Goal: Find specific page/section: Find specific page/section

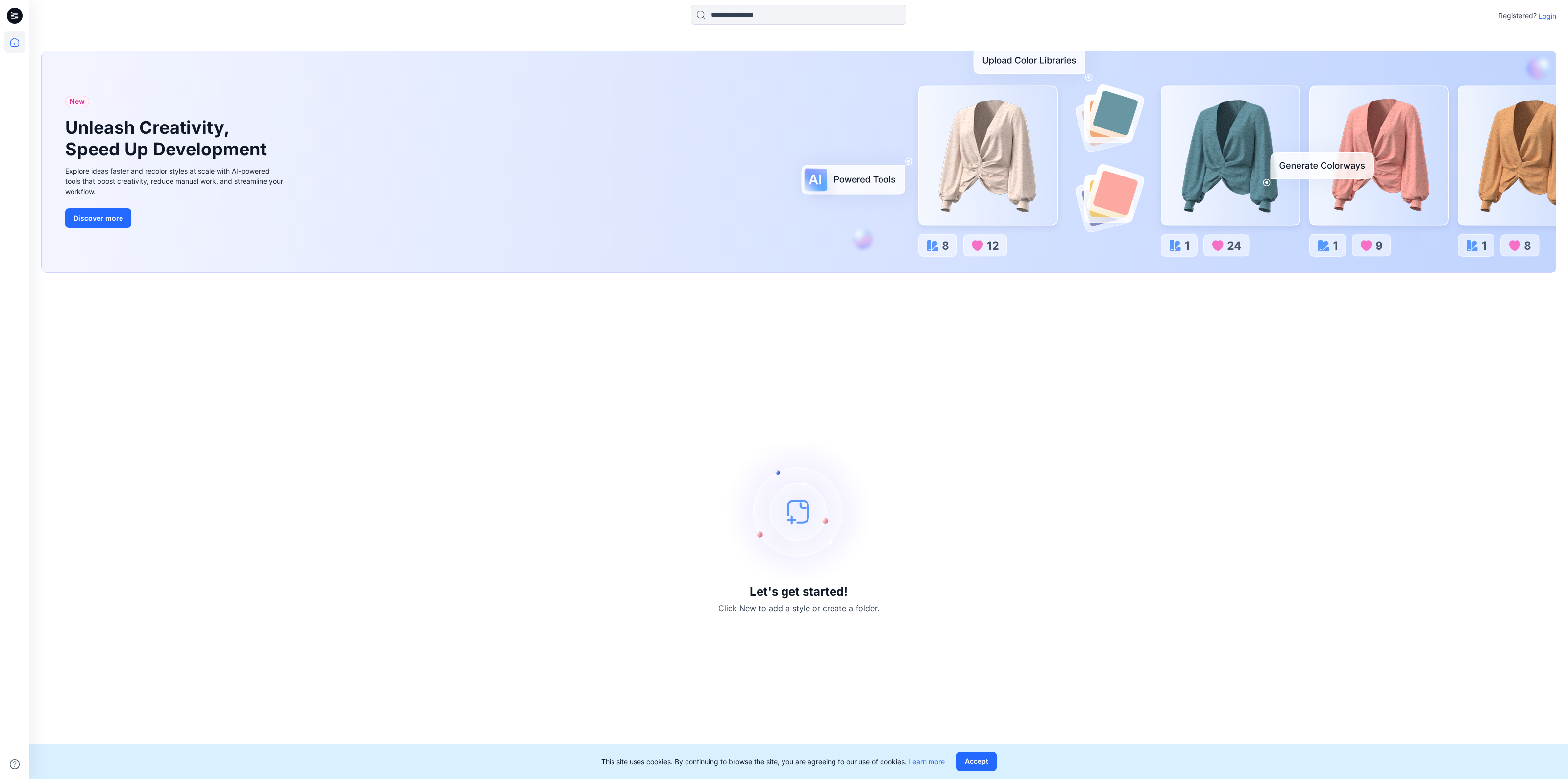
click at [1547, 18] on p "Login" at bounding box center [1547, 16] width 18 height 10
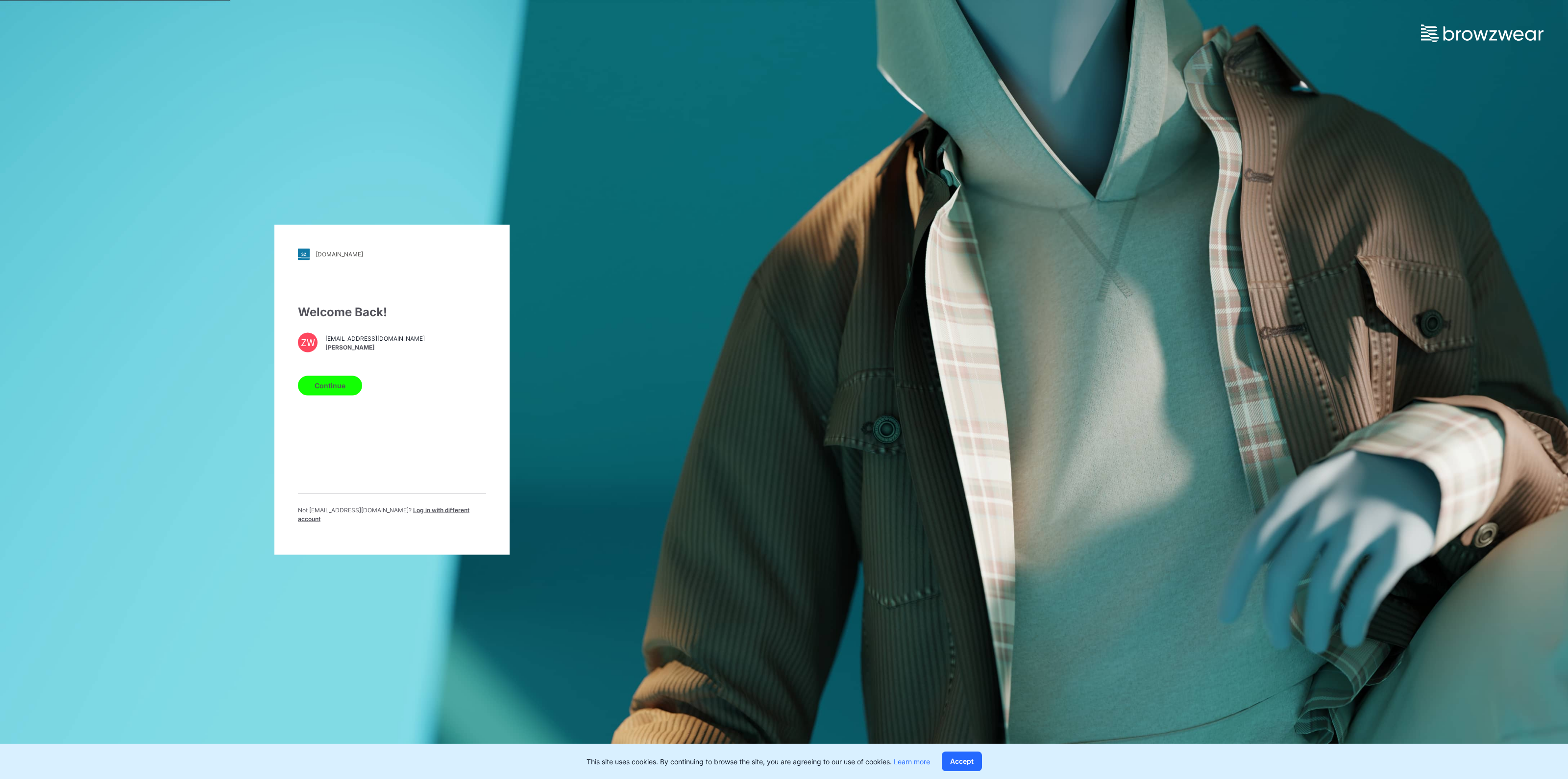
click at [335, 390] on button "Continue" at bounding box center [329, 386] width 64 height 19
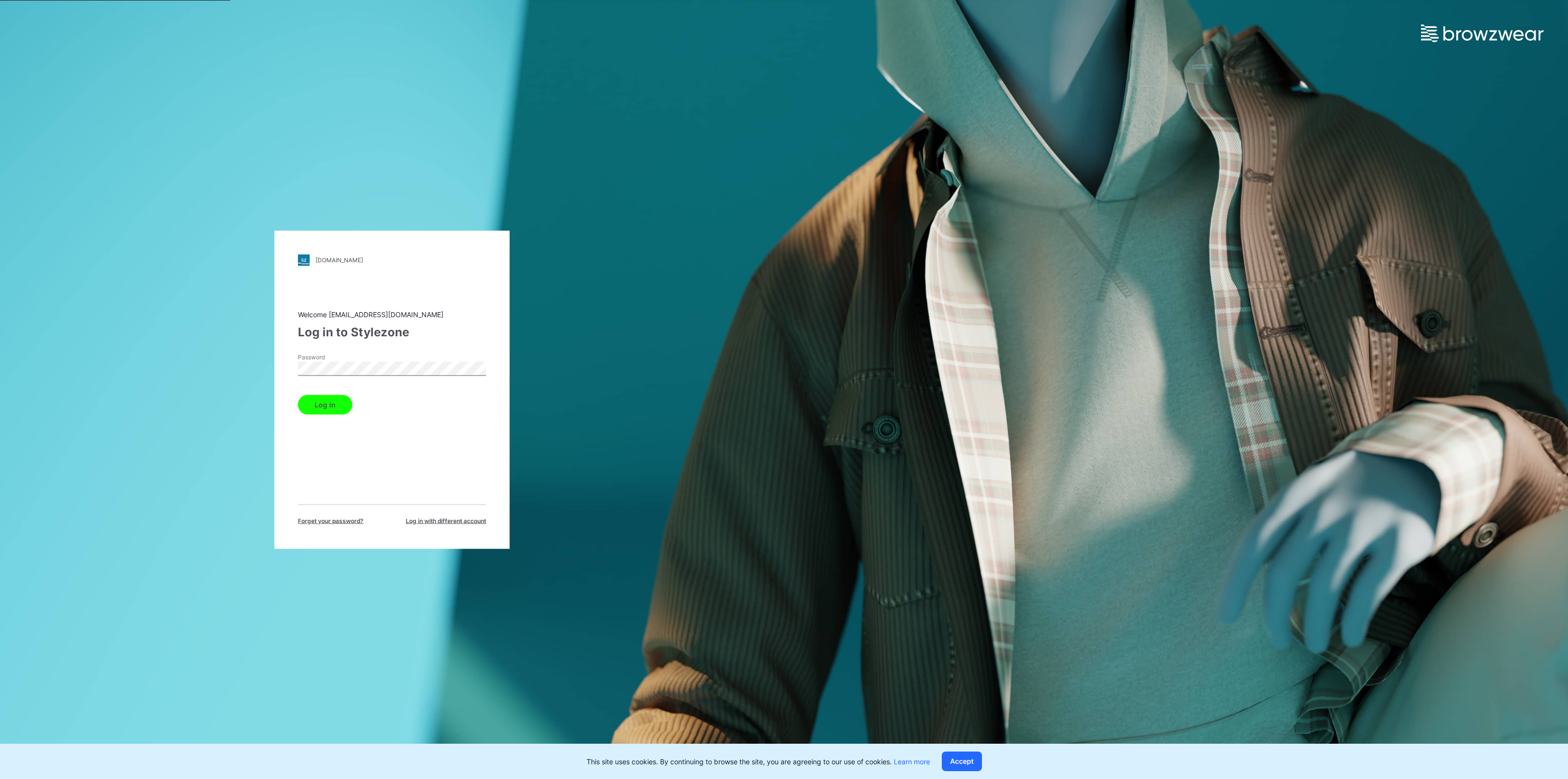
click at [324, 410] on button "Log in" at bounding box center [324, 404] width 54 height 19
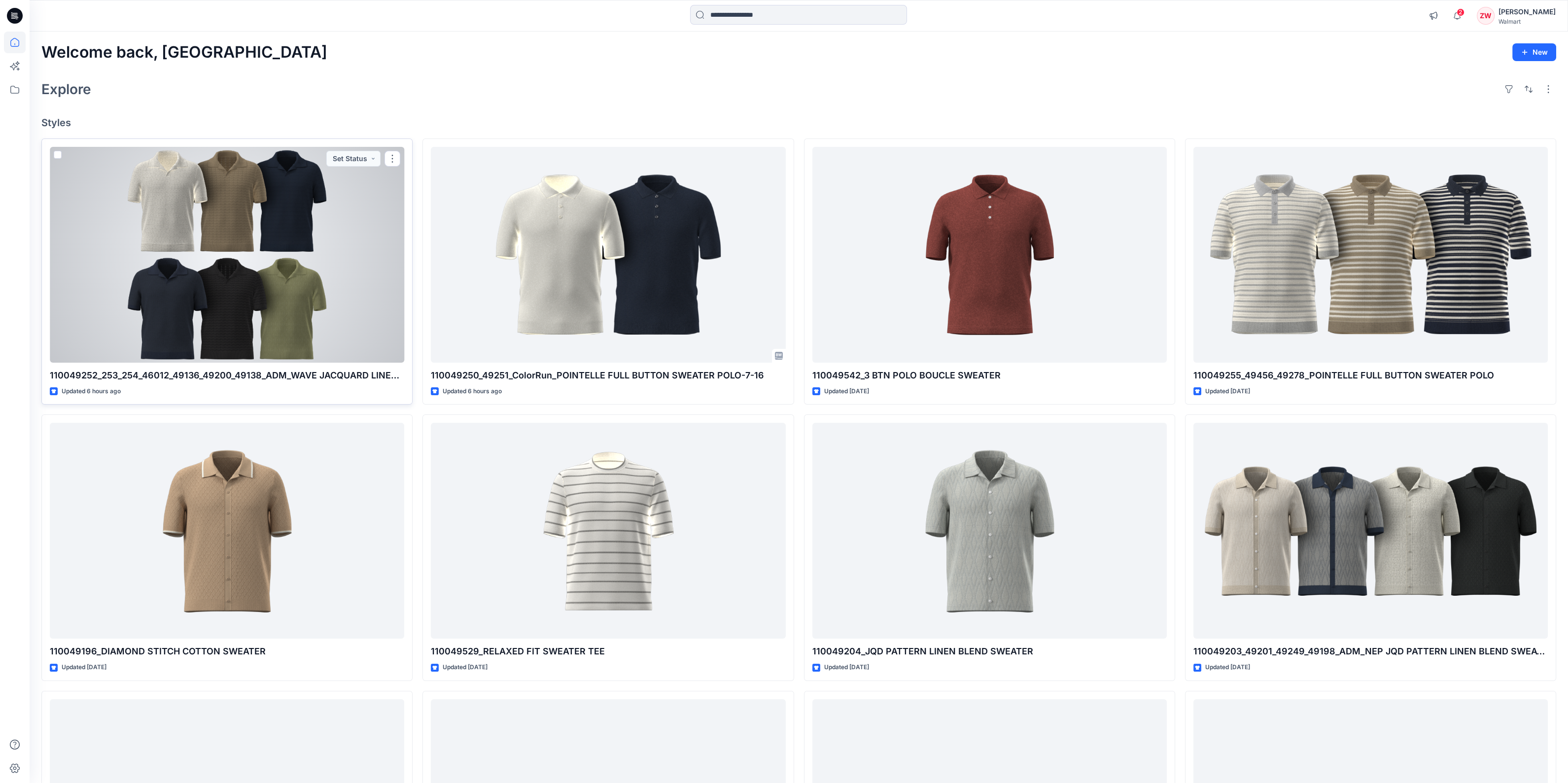
click at [282, 330] on div at bounding box center [227, 255] width 354 height 216
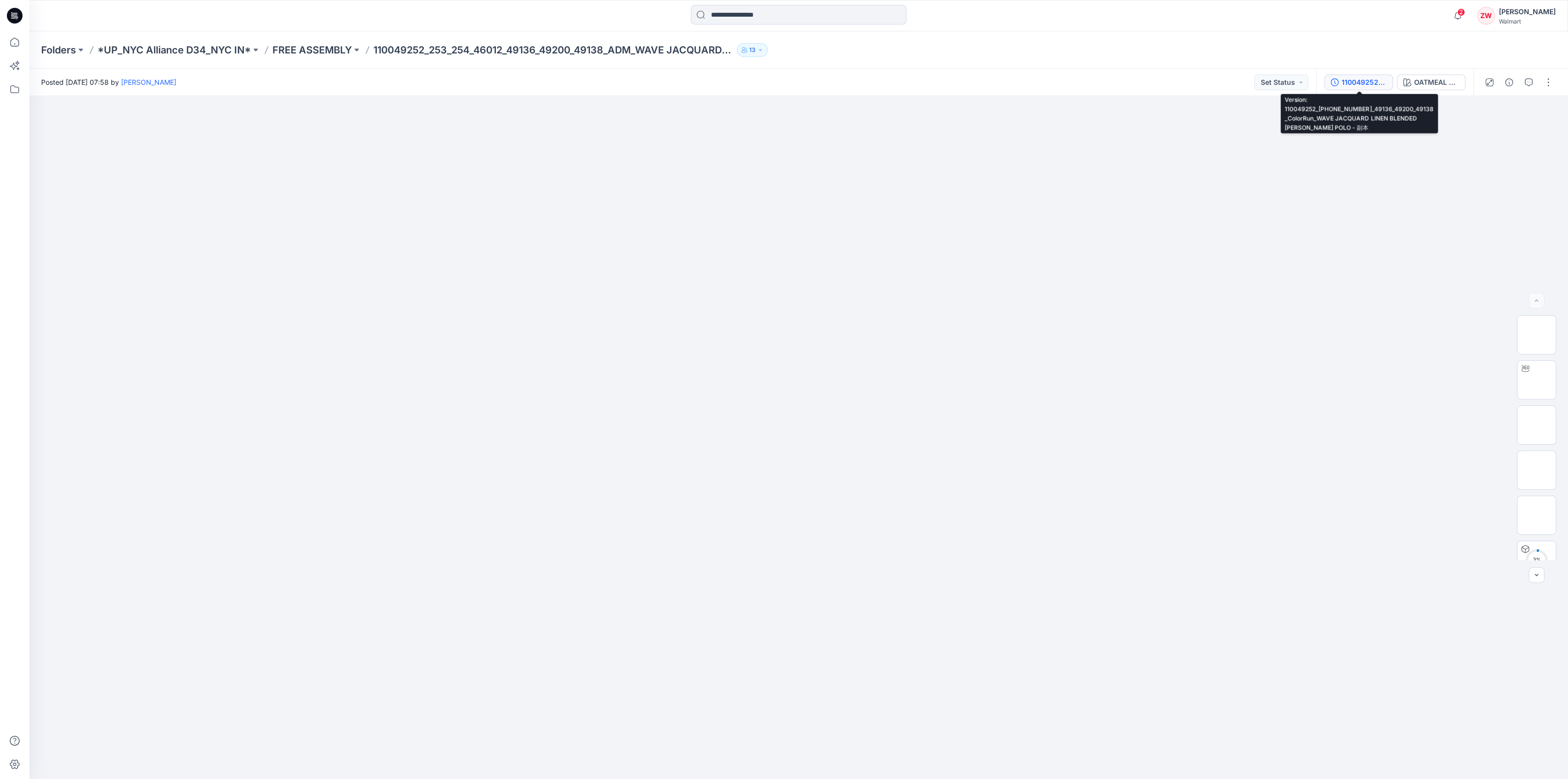
click at [1375, 82] on div "110049252_[PHONE_NUMBER]_49136_49200_49138_ColorRun_WAVE JACQUARD LINEN BLENDED…" at bounding box center [1364, 82] width 45 height 11
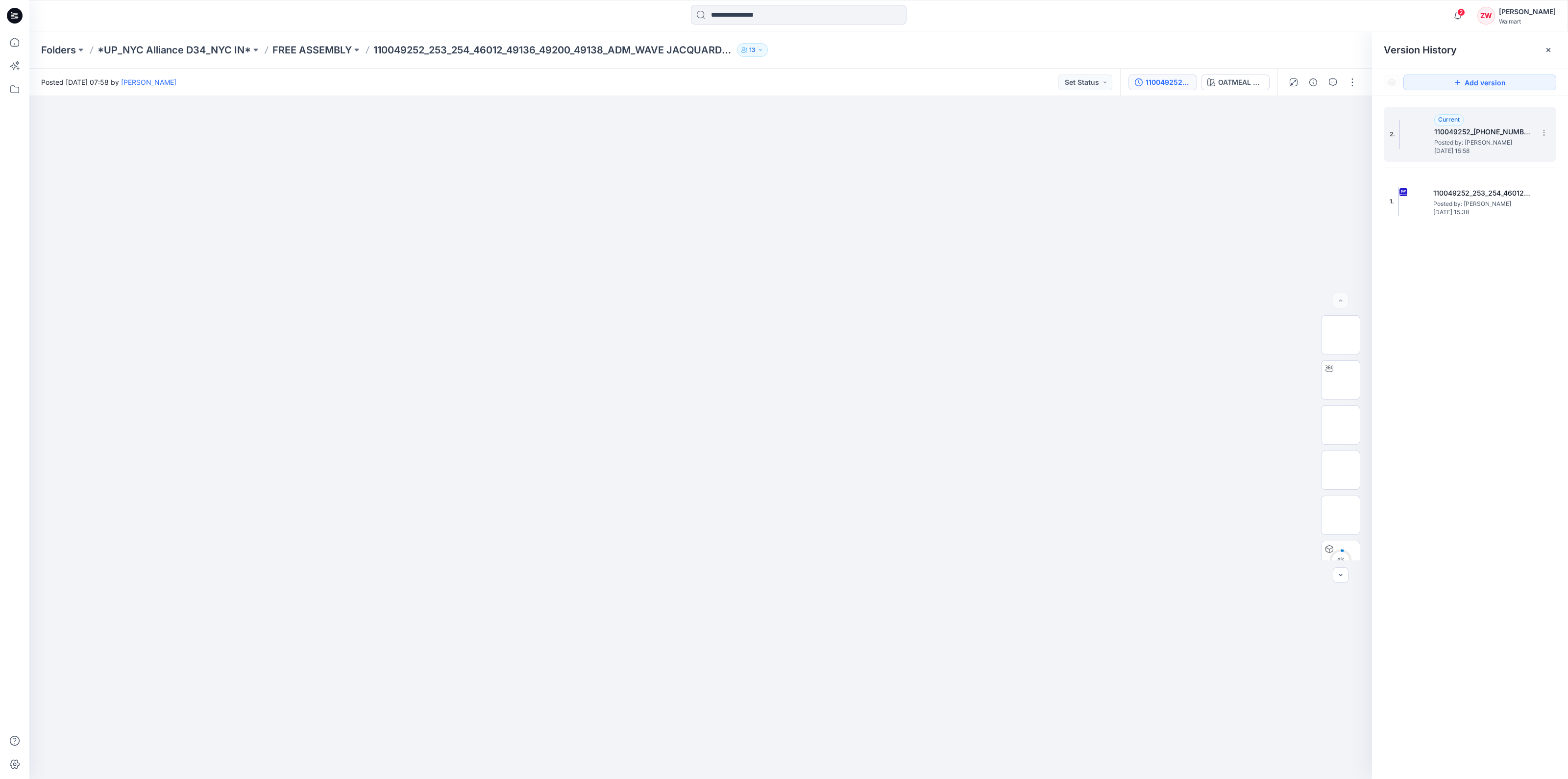
click at [1433, 135] on div "2. Current 110049252_253-254-46012_49136_49200_49138_ColorRun_WAVE JACQUARD LIN…" at bounding box center [1463, 134] width 147 height 47
click at [1466, 135] on h5 "110049252_[PHONE_NUMBER]_49136_49200_49138_ColorRun_WAVE JACQUARD LINEN BLENDED…" at bounding box center [1483, 132] width 98 height 12
click at [1225, 84] on div "OATMEAL AS PER HEADER" at bounding box center [1241, 82] width 45 height 11
click at [1455, 326] on ul "OATMEAL AS PER HEADER 254 49136 46012 Dark Navy 253 49200 Dried Olive" at bounding box center [1470, 239] width 196 height 285
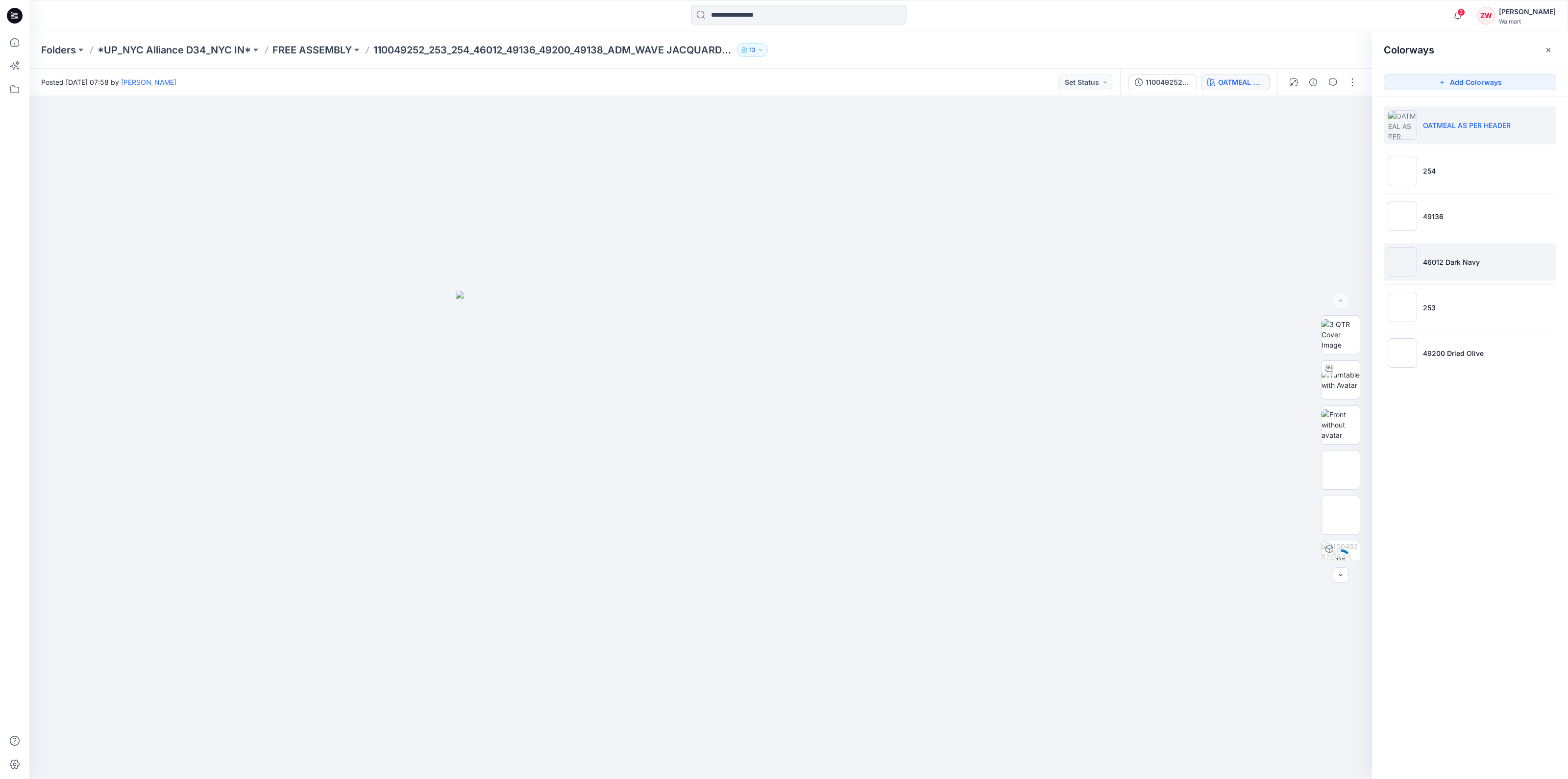
click at [1446, 265] on p "46012 Dark Navy" at bounding box center [1451, 262] width 57 height 10
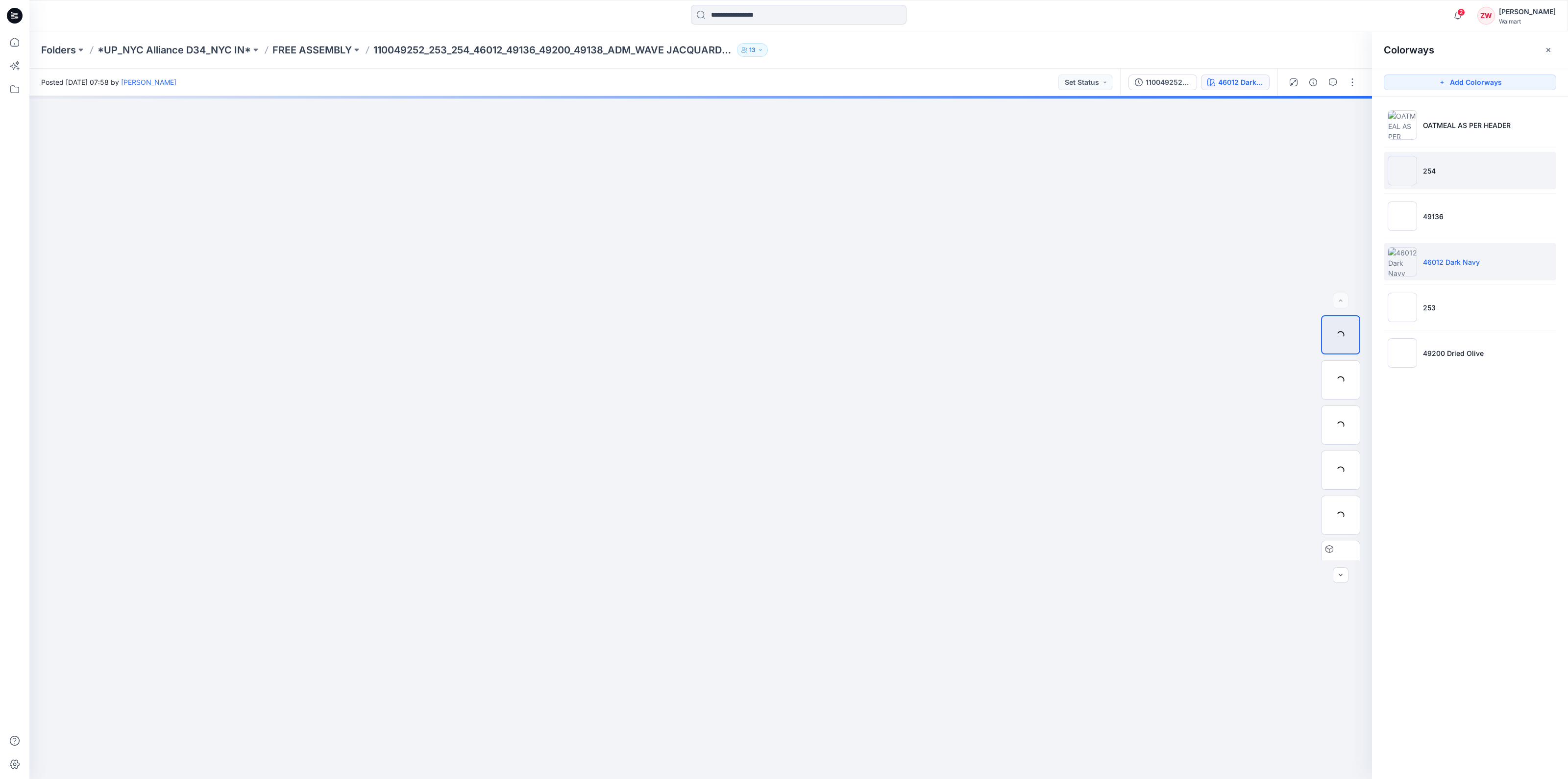
click at [1429, 188] on li "254" at bounding box center [1469, 171] width 172 height 37
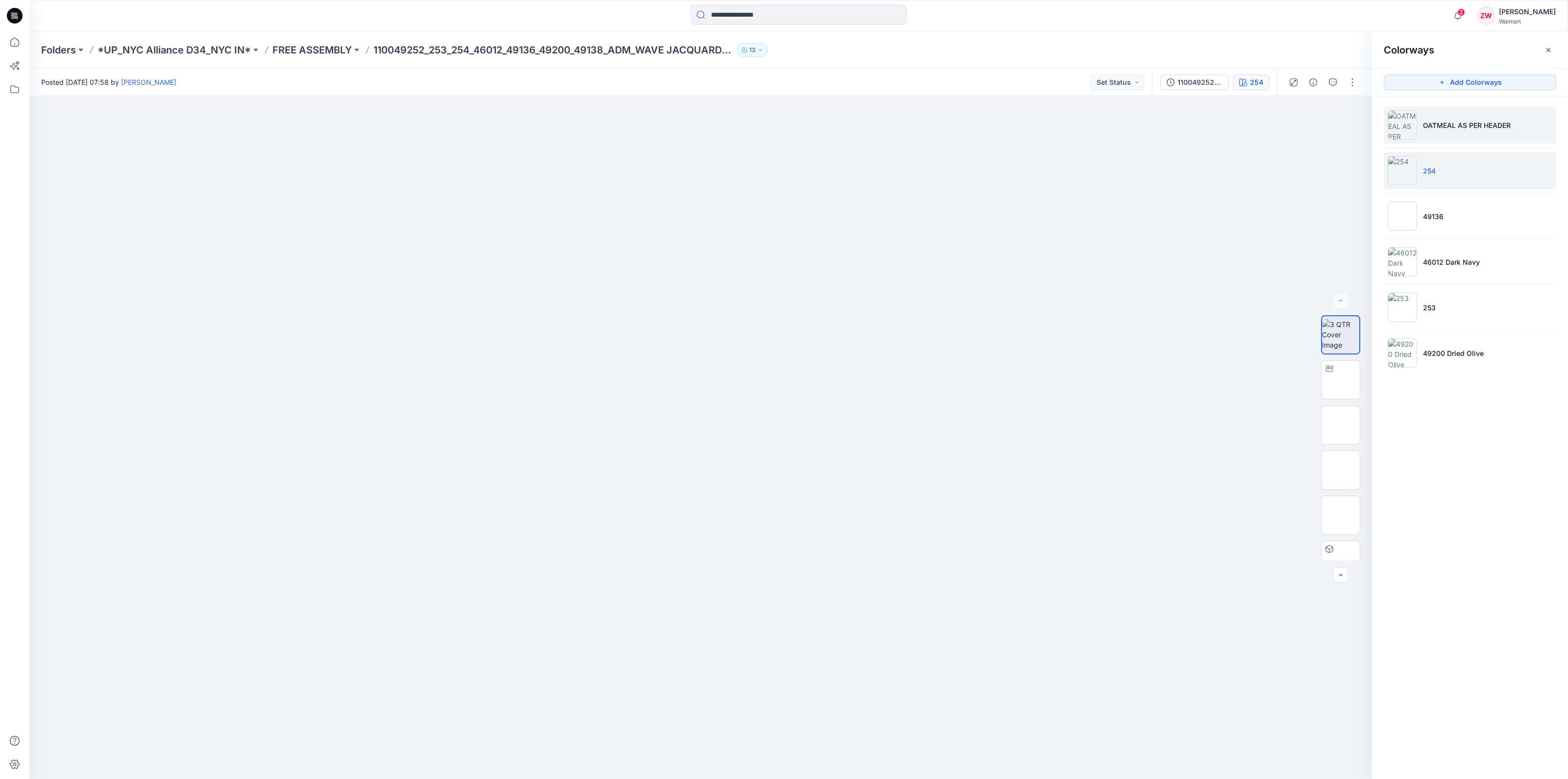
click at [1441, 130] on li "OATMEAL AS PER HEADER" at bounding box center [1469, 125] width 172 height 37
click at [1437, 124] on p "OATMEAL AS PER HEADER" at bounding box center [1467, 125] width 88 height 10
click at [319, 51] on p "FREE ASSEMBLY" at bounding box center [312, 50] width 79 height 14
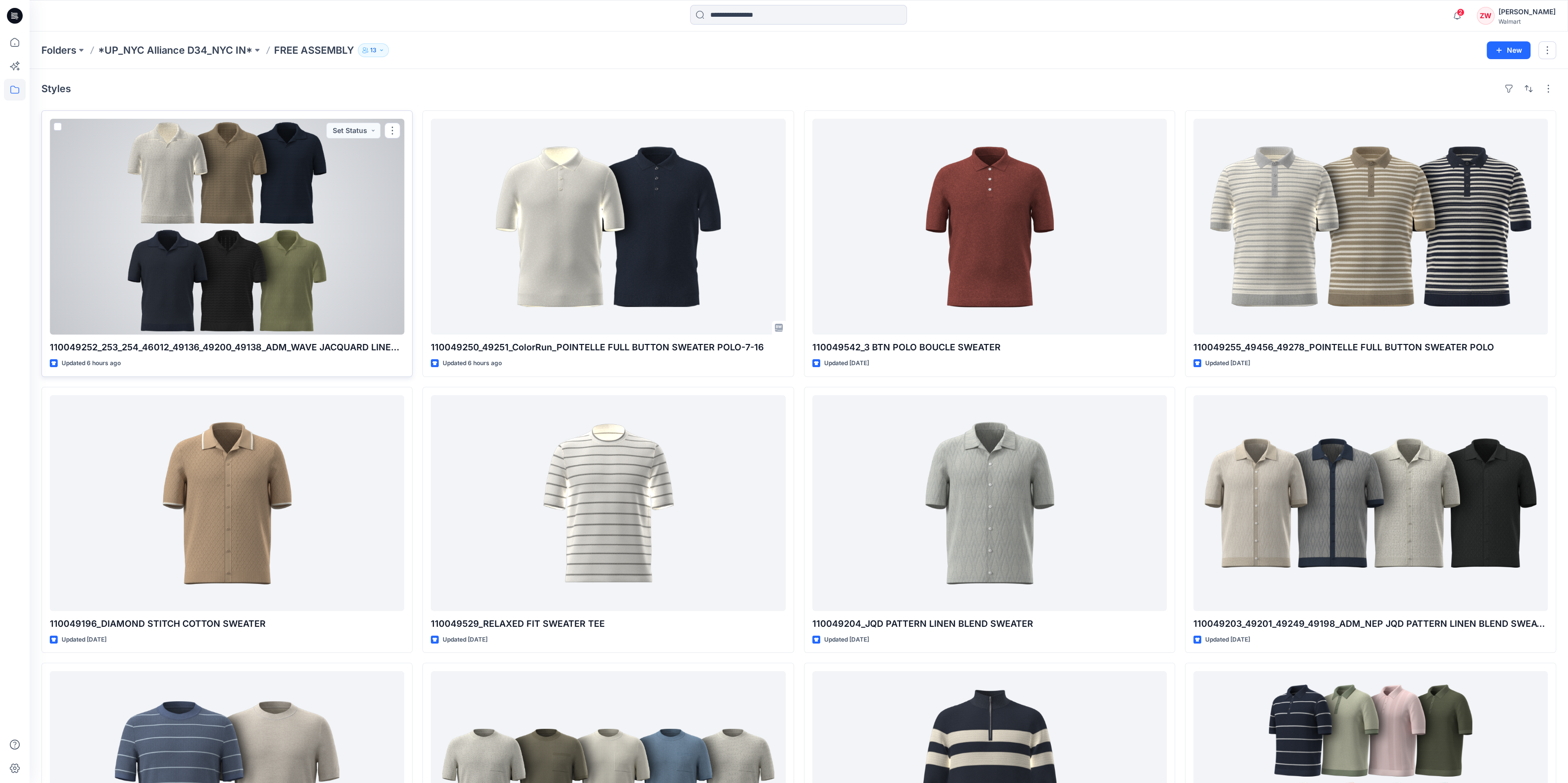
click at [317, 258] on div at bounding box center [227, 227] width 354 height 216
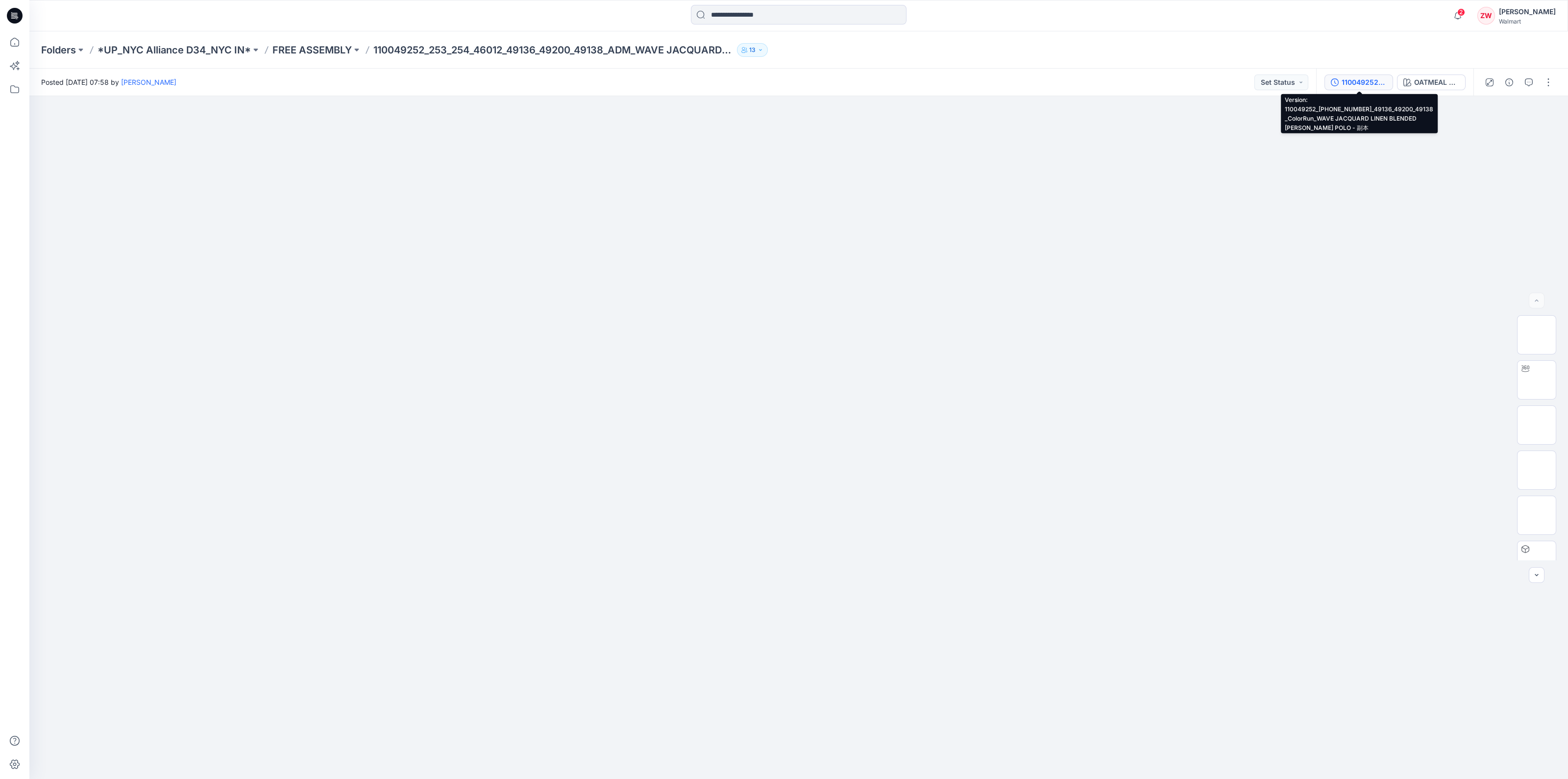
click at [1376, 82] on div "110049252_[PHONE_NUMBER]_49136_49200_49138_ColorRun_WAVE JACQUARD LINEN BLENDED…" at bounding box center [1364, 82] width 45 height 11
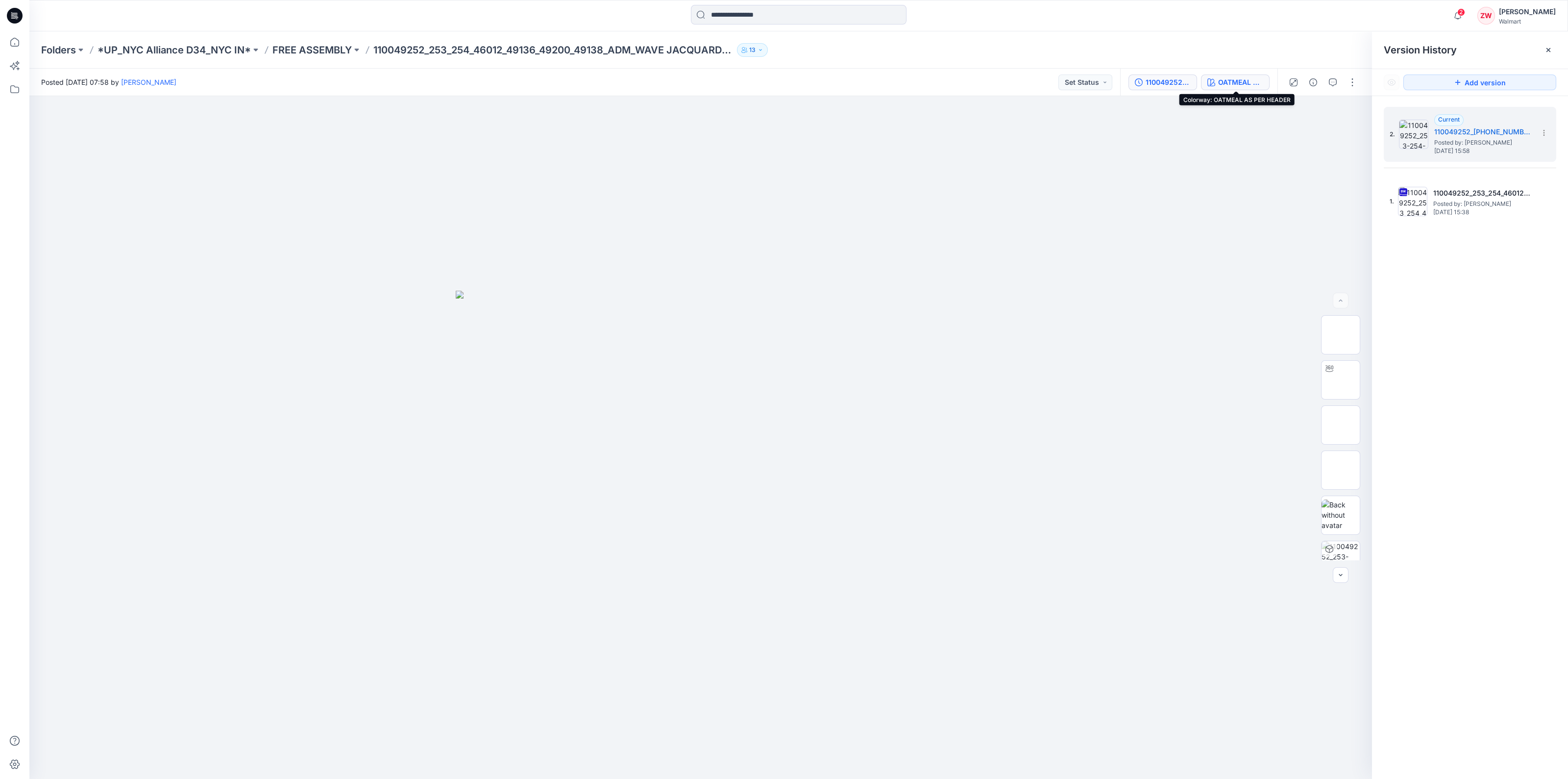
click at [1234, 80] on div "OATMEAL AS PER HEADER" at bounding box center [1241, 82] width 45 height 11
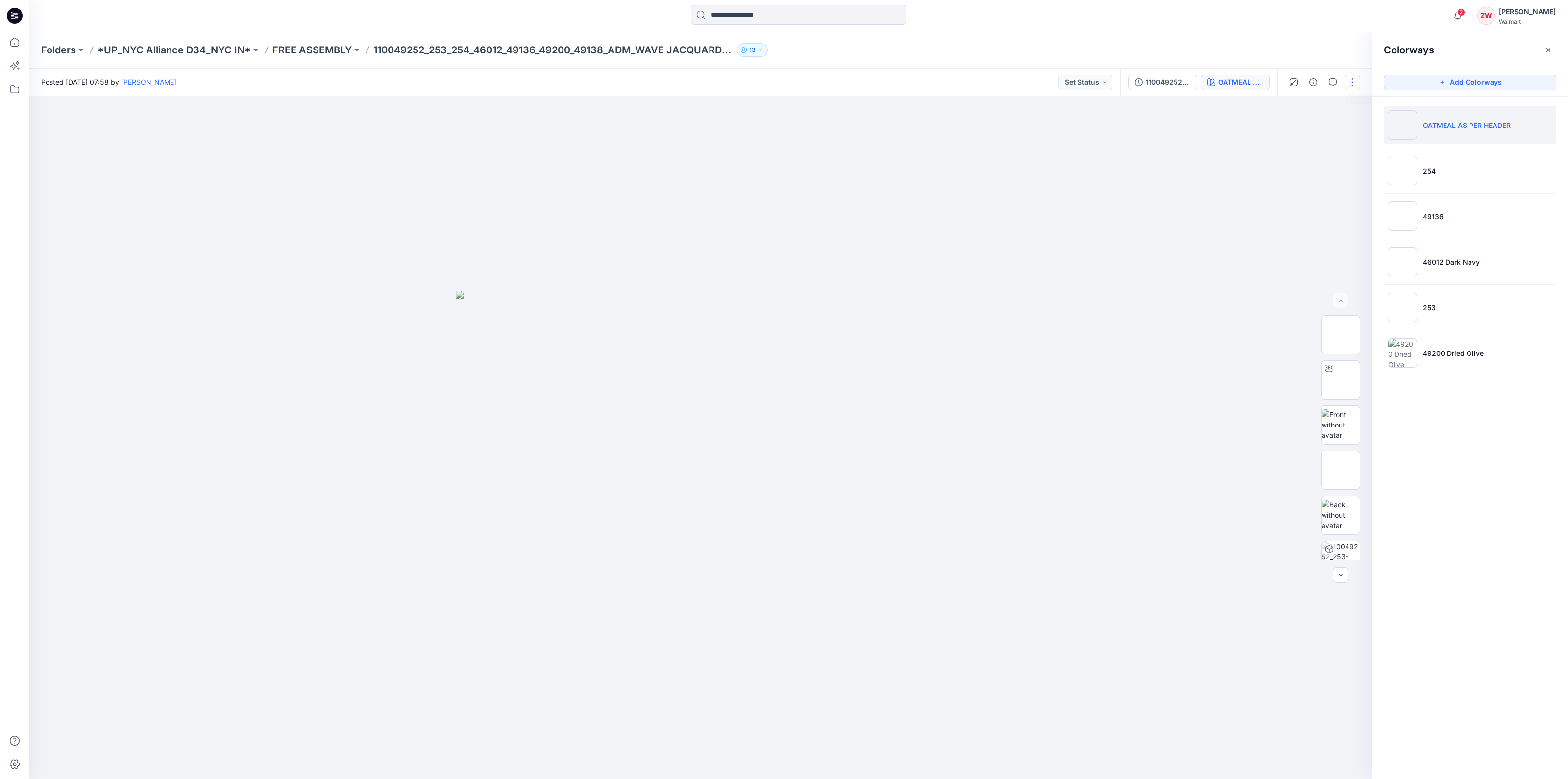
click at [1357, 82] on button "button" at bounding box center [1353, 82] width 16 height 16
click at [1313, 132] on button "Edit" at bounding box center [1311, 133] width 90 height 18
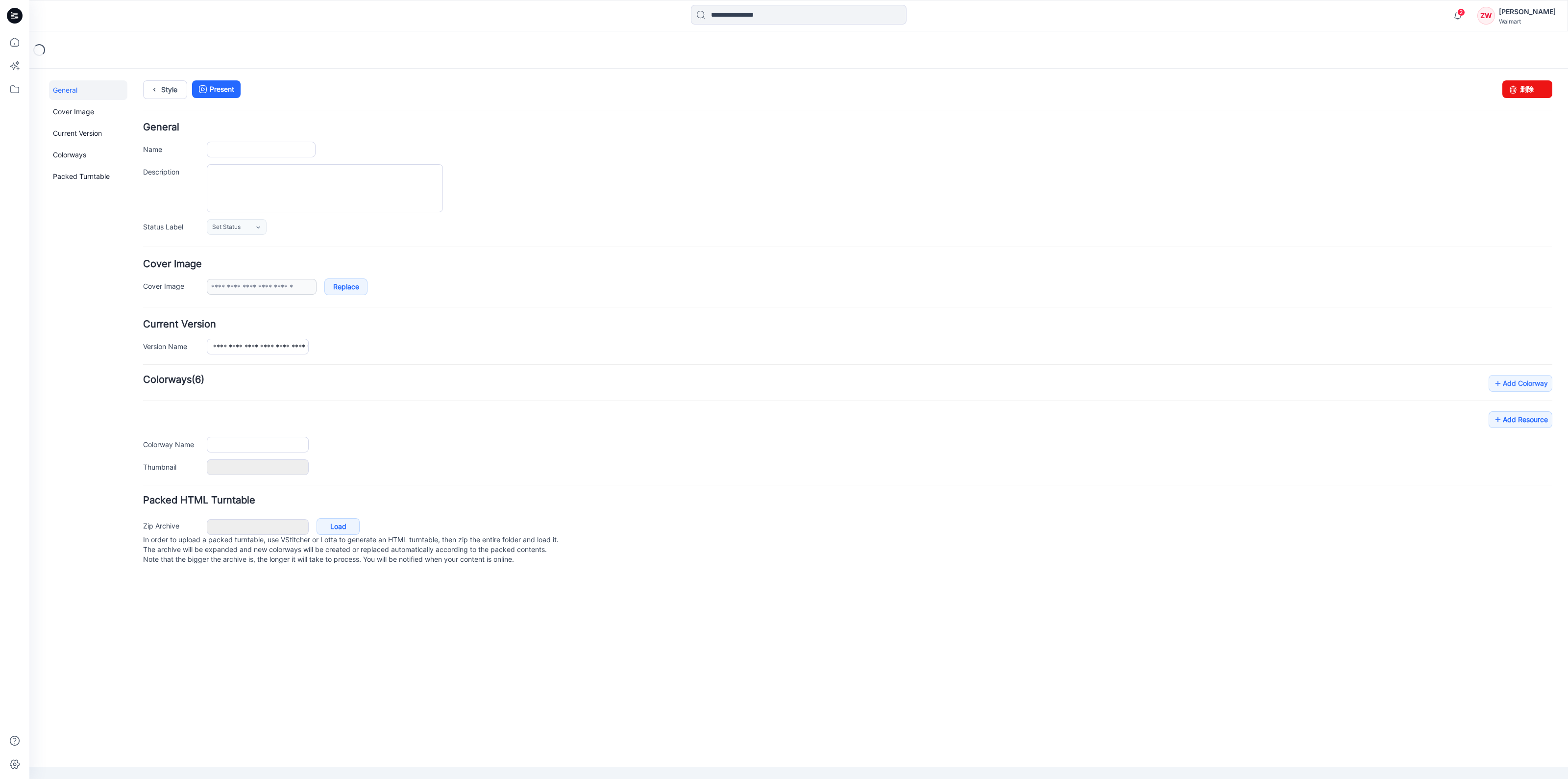
type input "**********"
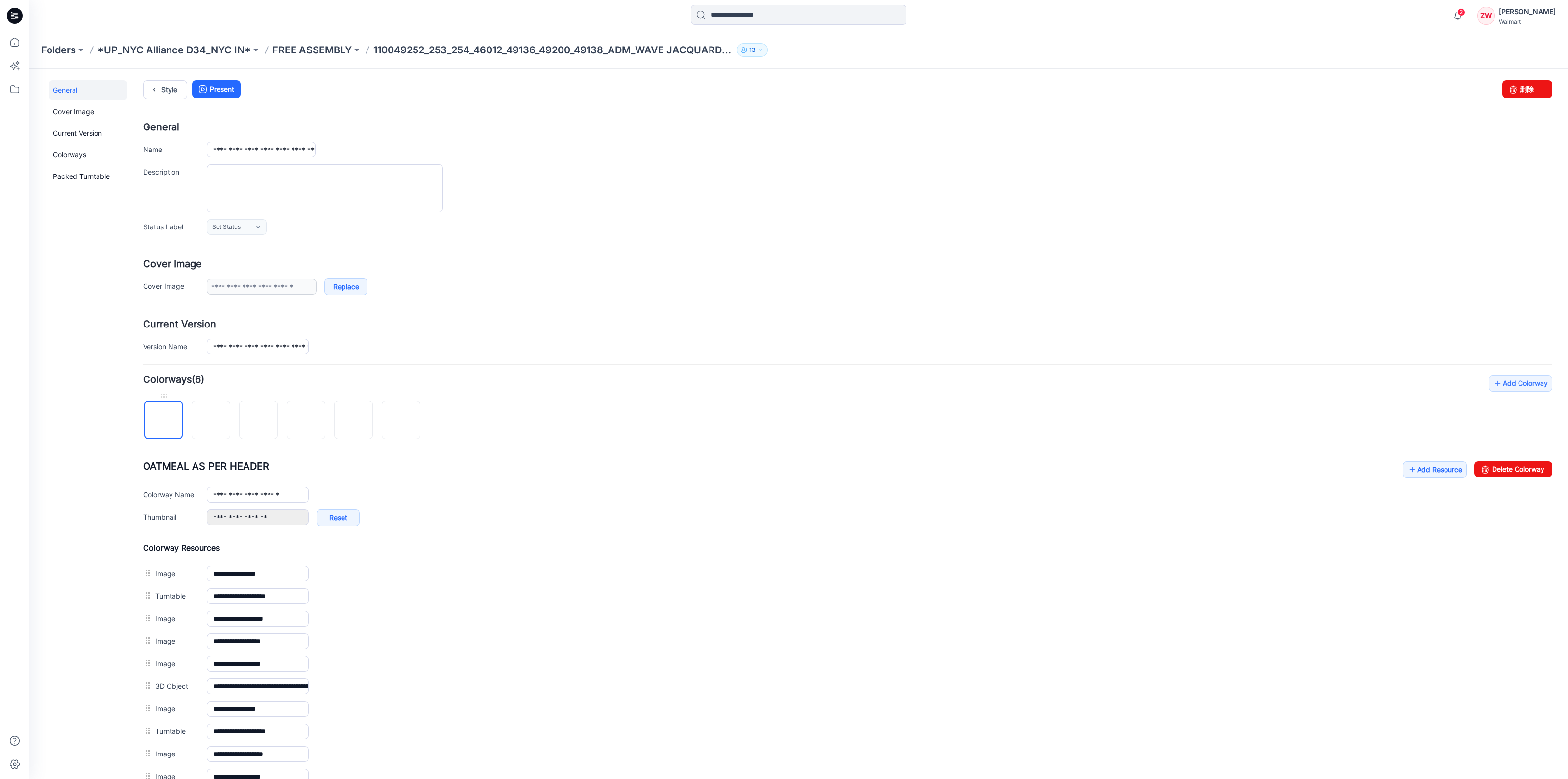
click at [164, 421] on img at bounding box center [164, 421] width 0 height 0
click at [212, 493] on input "**********" at bounding box center [257, 495] width 102 height 16
click at [481, 504] on div "**********" at bounding box center [847, 499] width 1409 height 74
click at [211, 421] on img at bounding box center [211, 421] width 0 height 0
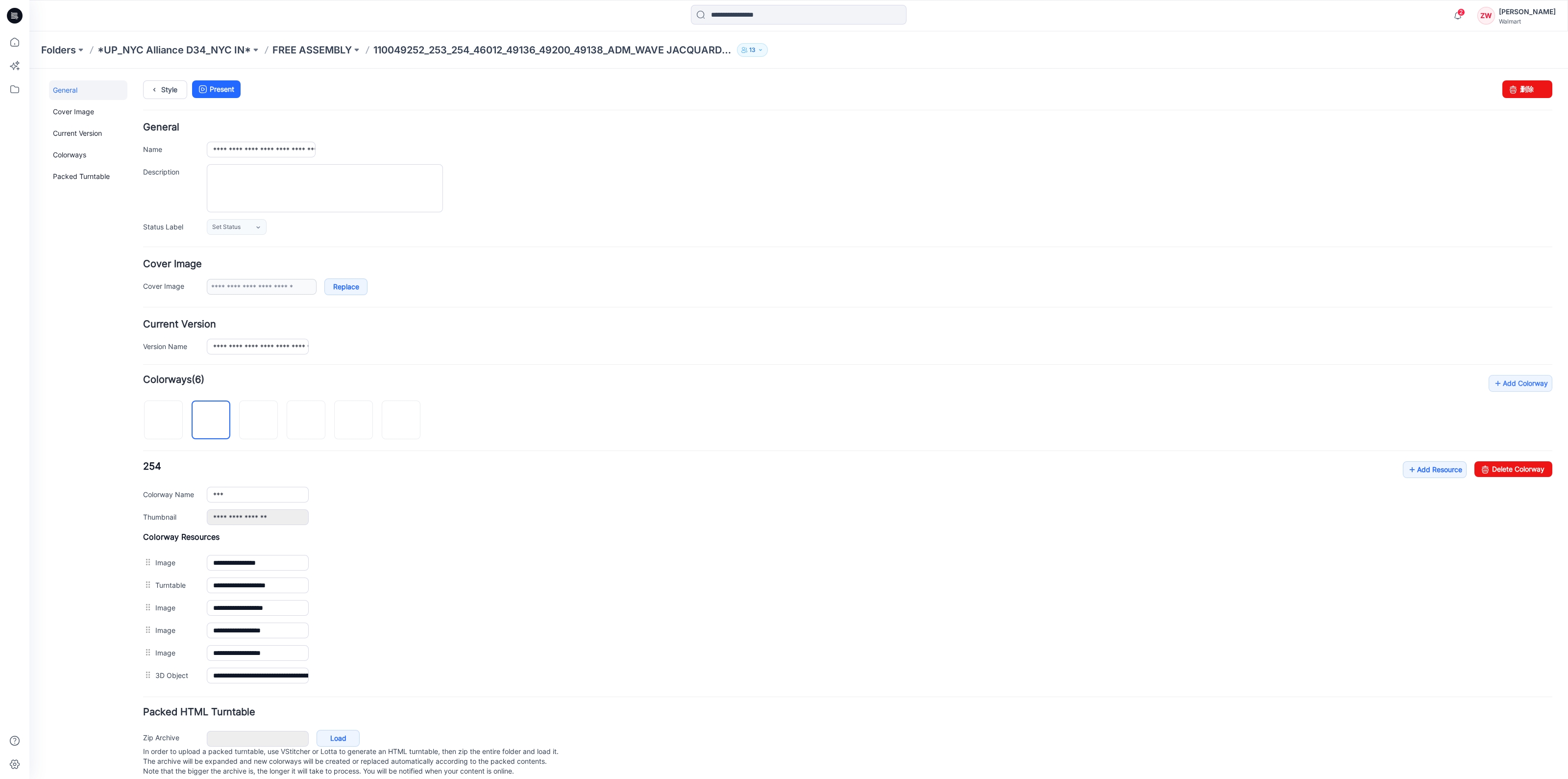
click at [395, 334] on div "**********" at bounding box center [847, 337] width 1409 height 35
click at [164, 421] on img at bounding box center [164, 421] width 0 height 0
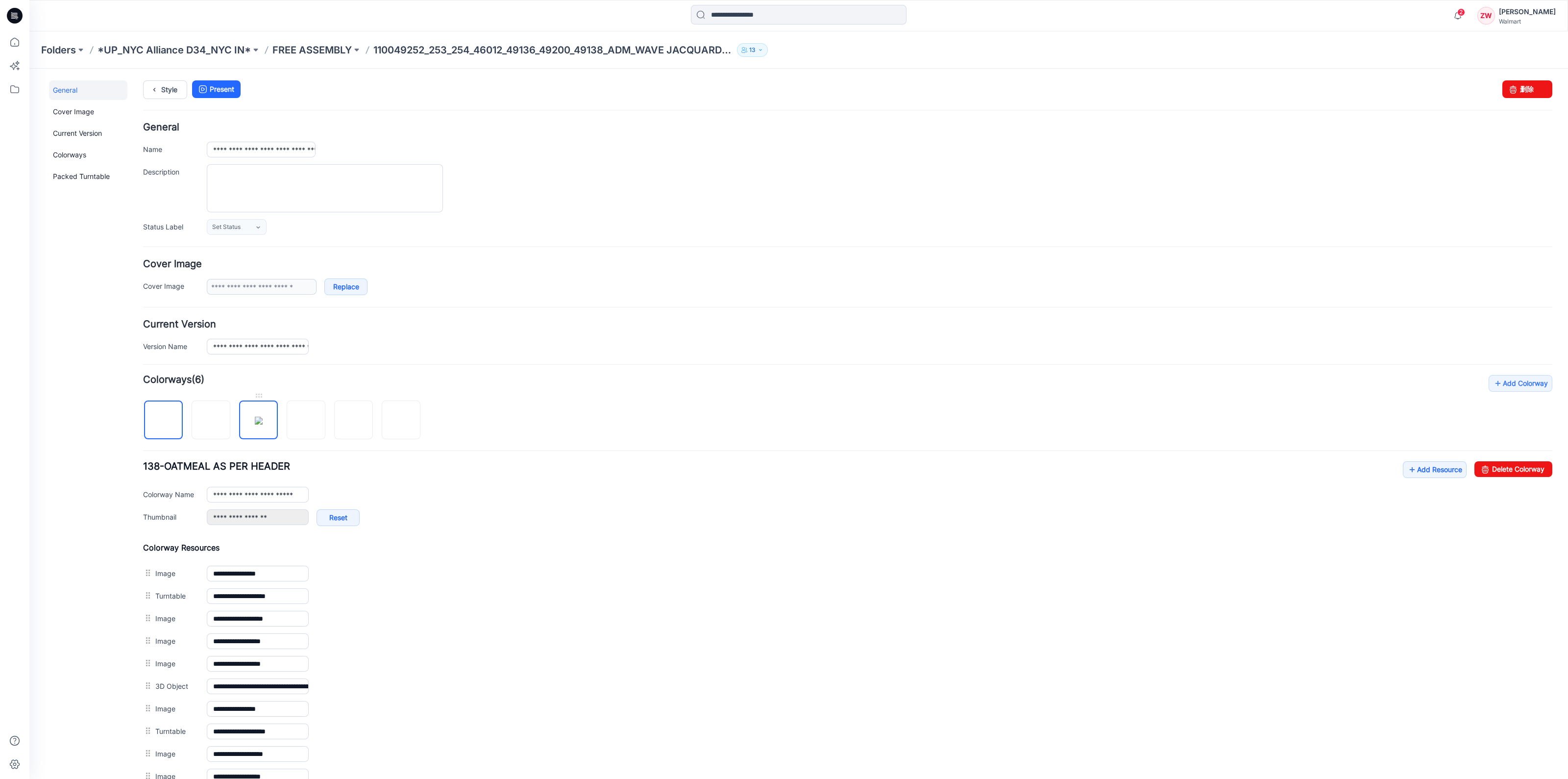
click at [255, 417] on img at bounding box center [259, 420] width 8 height 8
type input "*****"
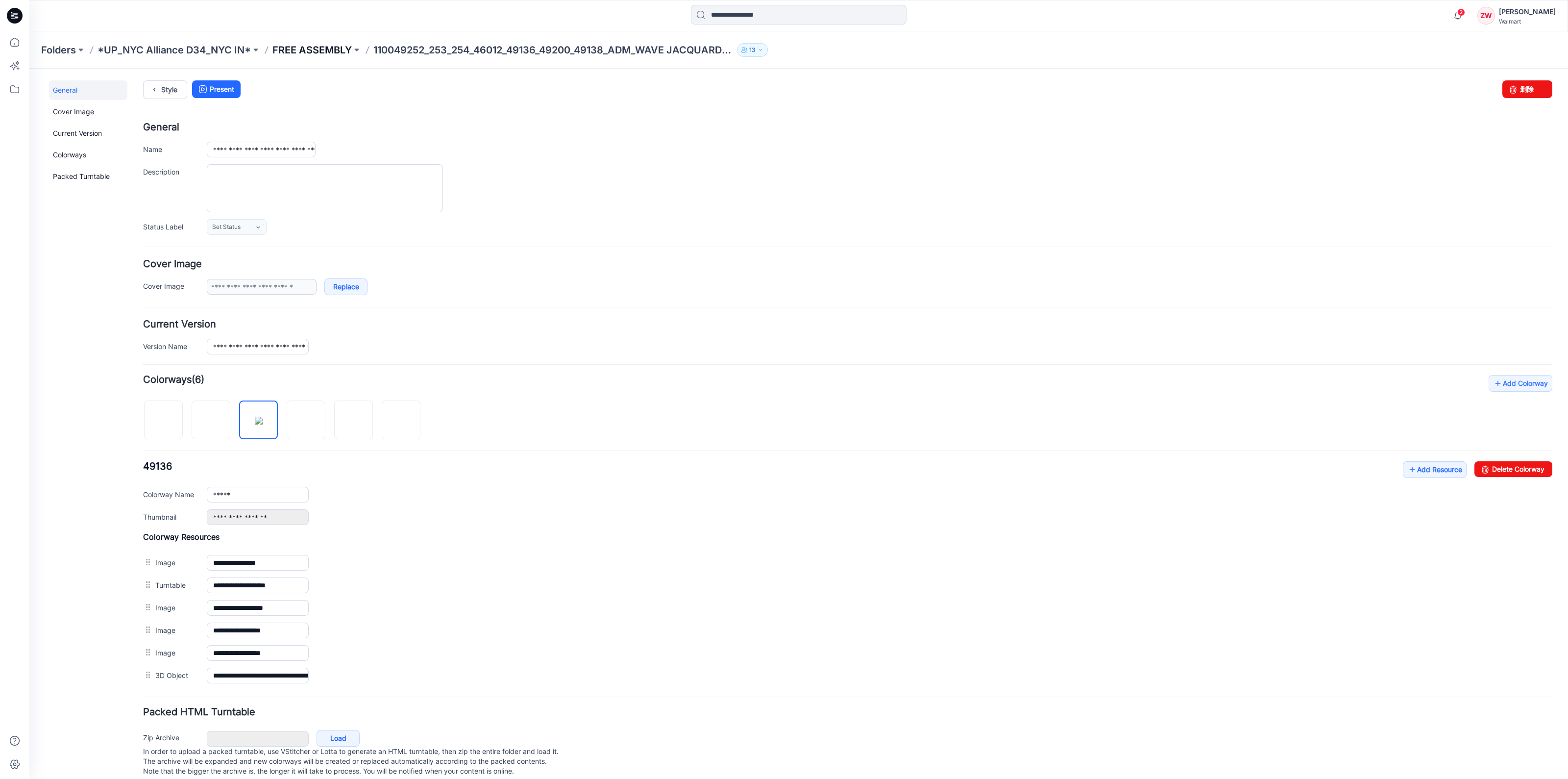
click at [328, 50] on p "FREE ASSEMBLY" at bounding box center [312, 50] width 79 height 14
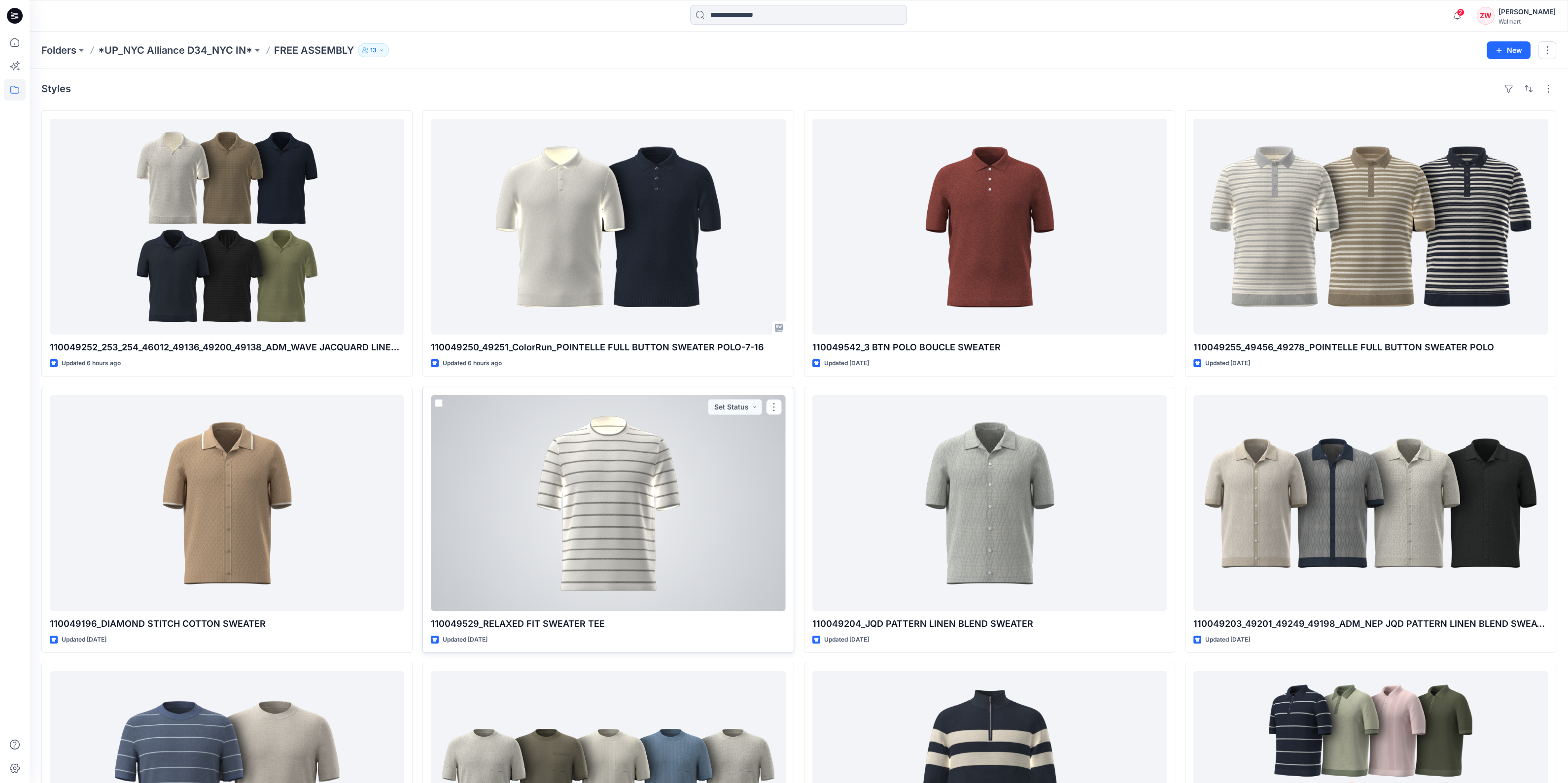
scroll to position [122, 0]
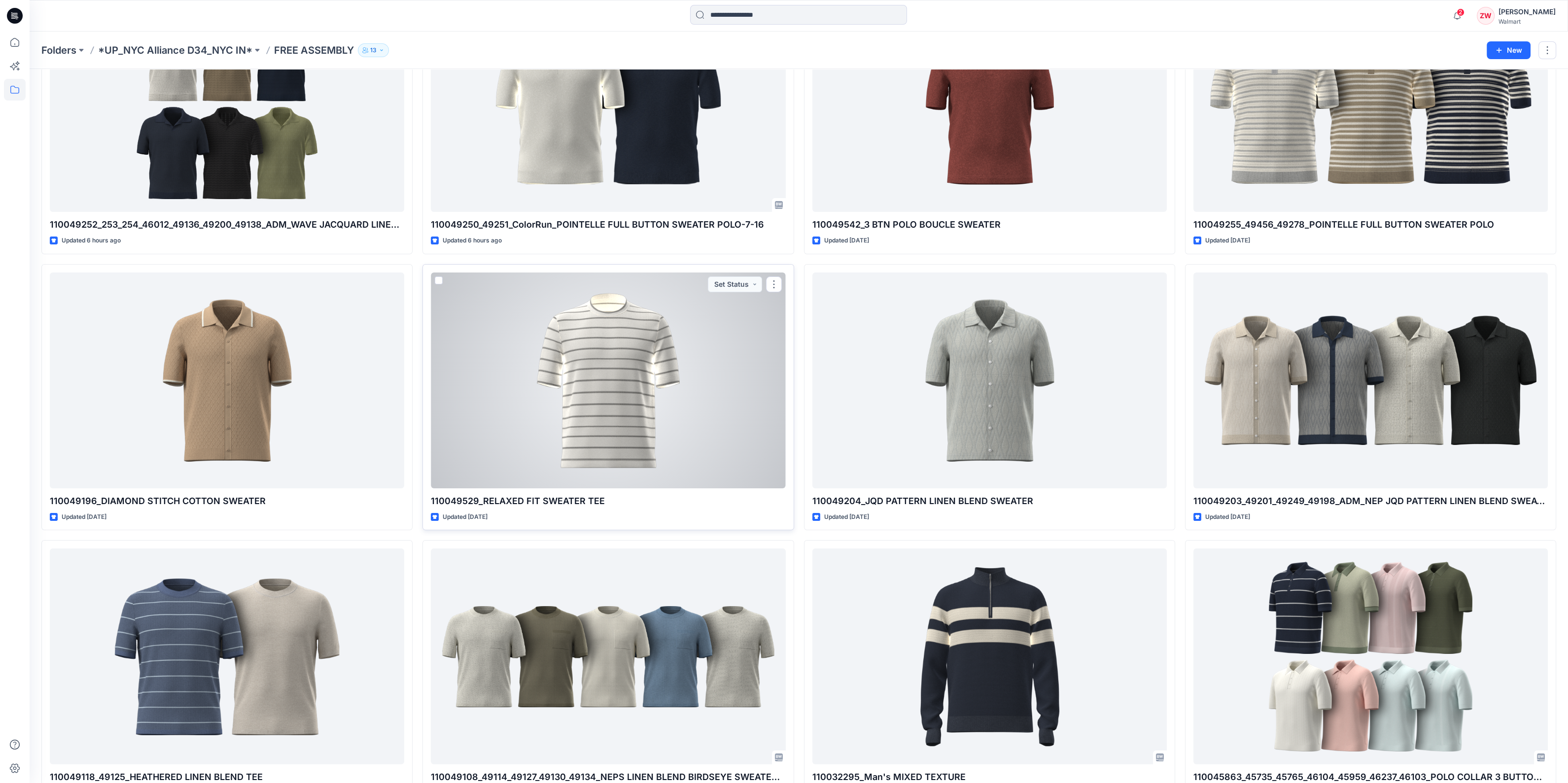
click at [463, 435] on div at bounding box center [608, 380] width 354 height 216
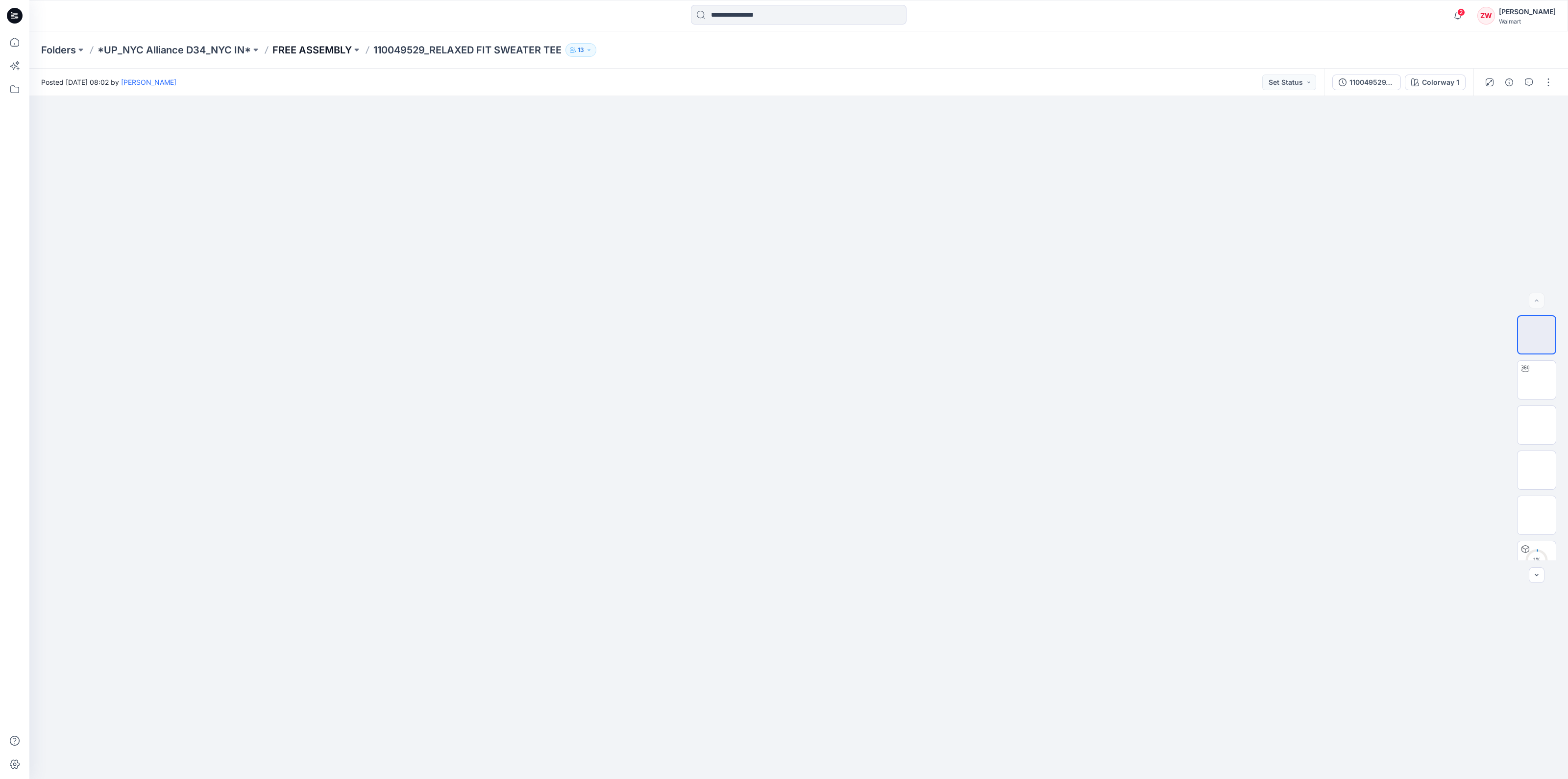
click at [306, 52] on p "FREE ASSEMBLY" at bounding box center [312, 50] width 79 height 14
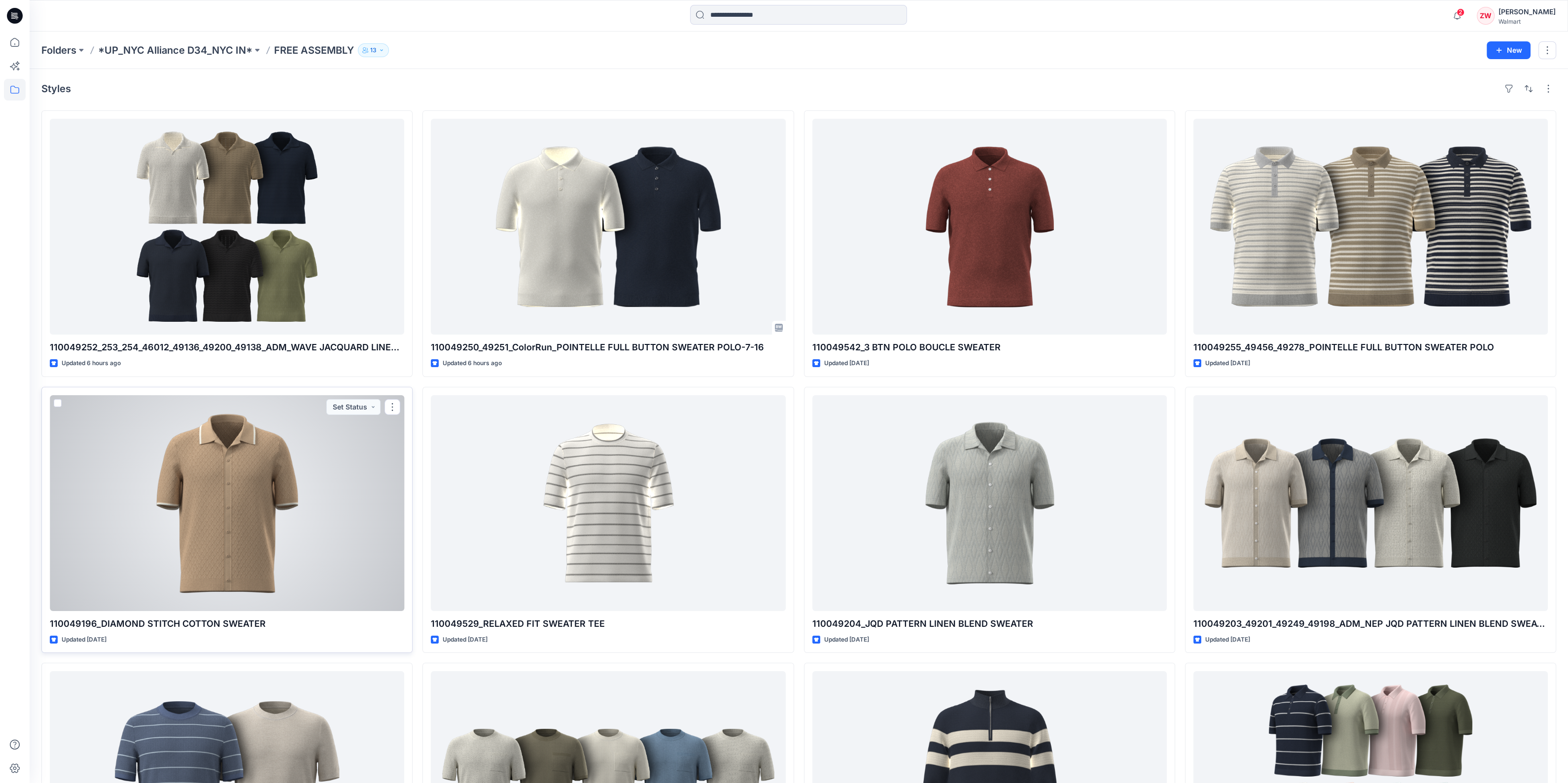
click at [337, 549] on div at bounding box center [227, 503] width 354 height 216
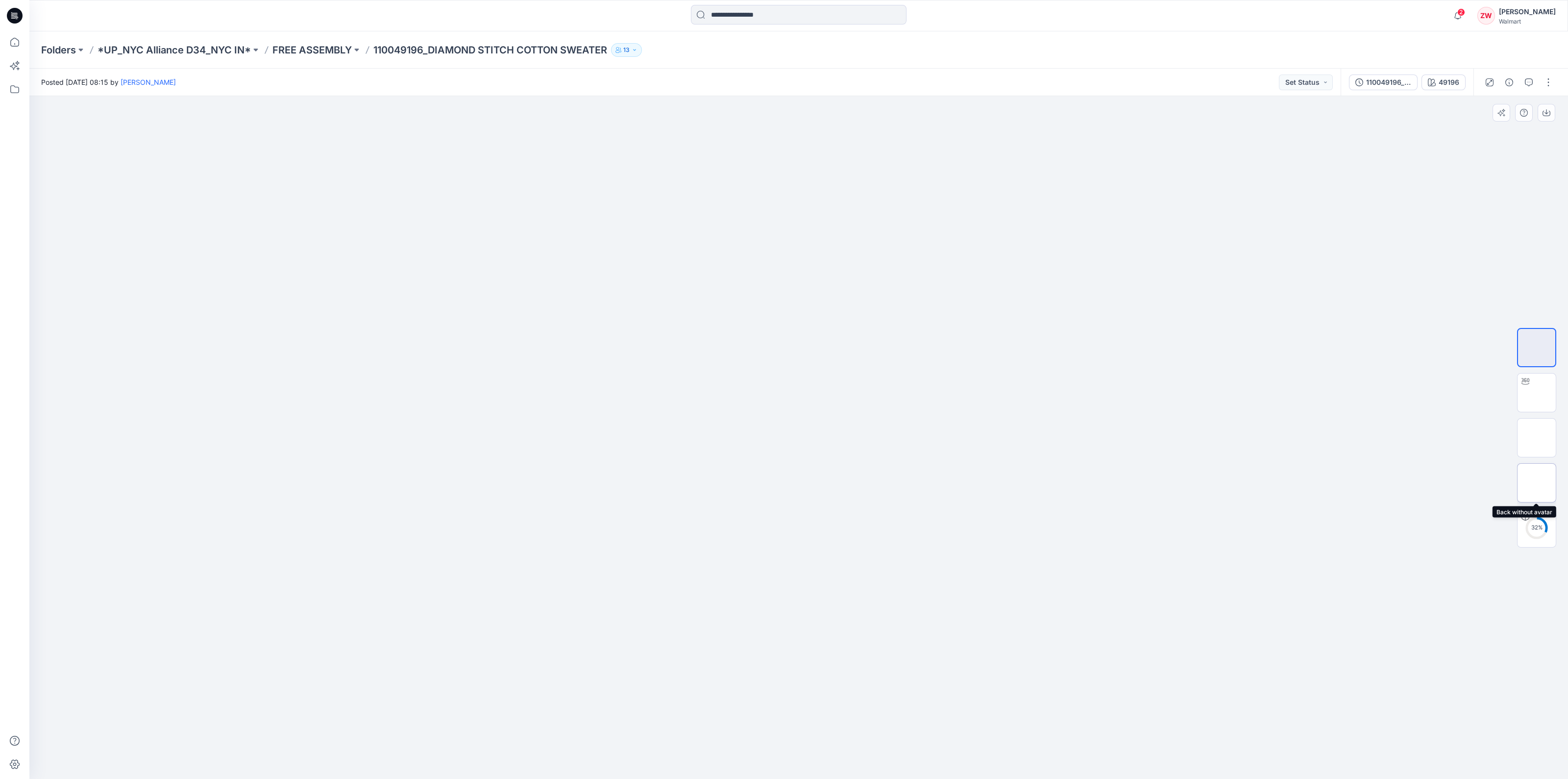
click at [1536, 483] on img at bounding box center [1536, 483] width 0 height 0
click at [1536, 438] on img at bounding box center [1536, 438] width 0 height 0
click at [1536, 393] on img at bounding box center [1536, 393] width 0 height 0
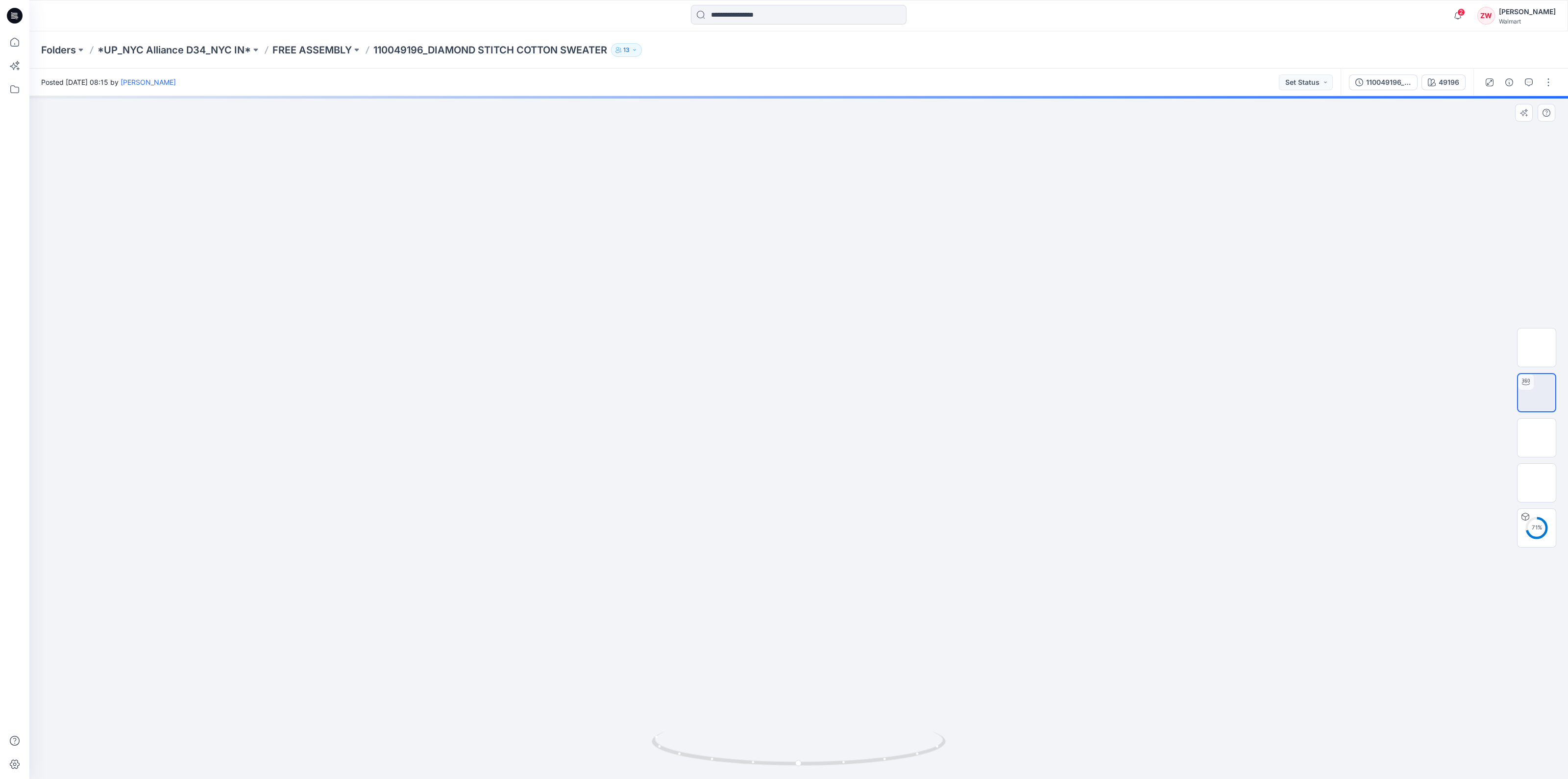
drag, startPoint x: 805, startPoint y: 262, endPoint x: 805, endPoint y: 404, distance: 142.0
click at [805, 76] on img at bounding box center [799, 76] width 1007 height 0
click at [1533, 333] on img at bounding box center [1536, 347] width 38 height 31
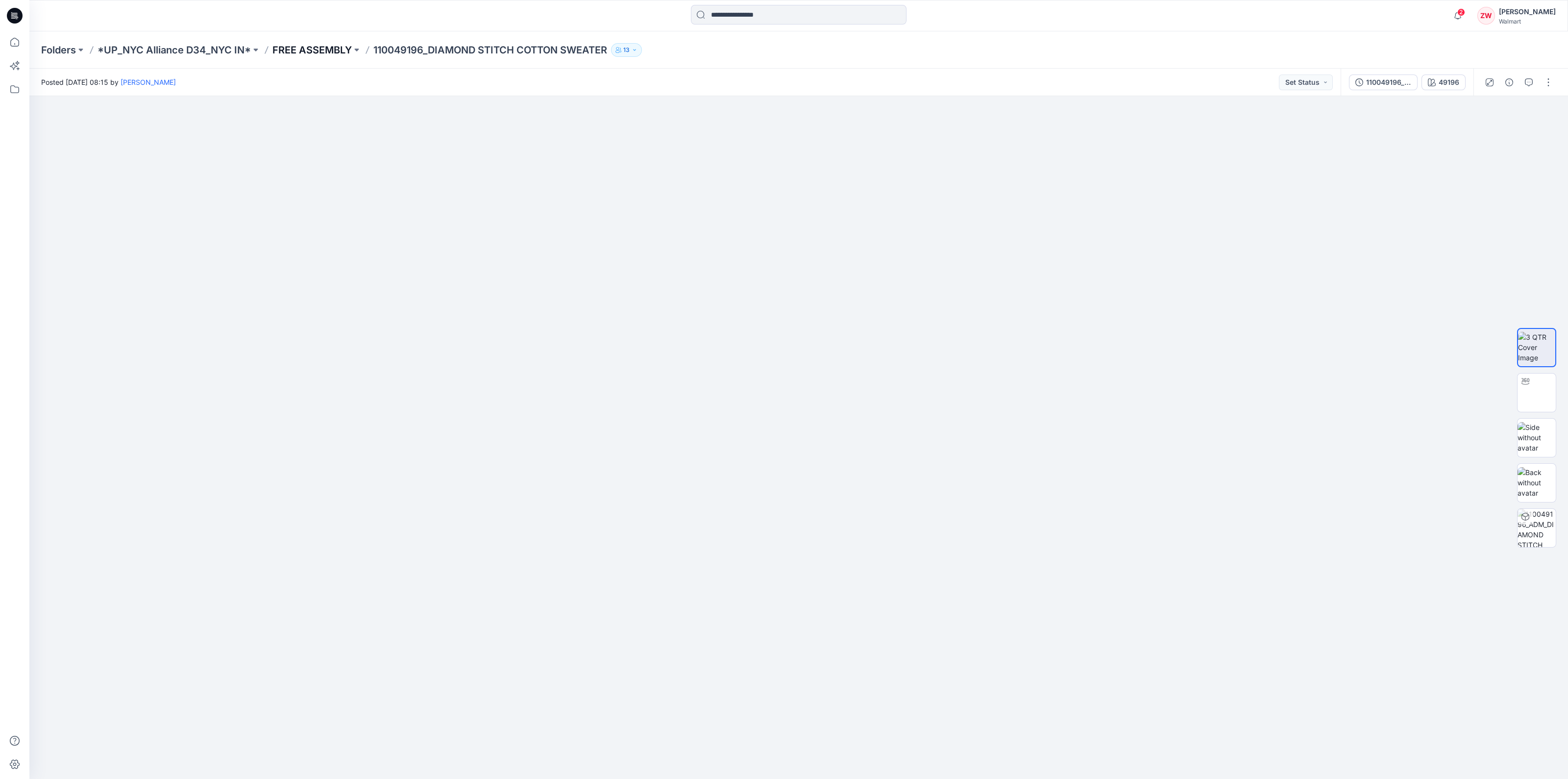
click at [327, 54] on p "FREE ASSEMBLY" at bounding box center [312, 50] width 79 height 14
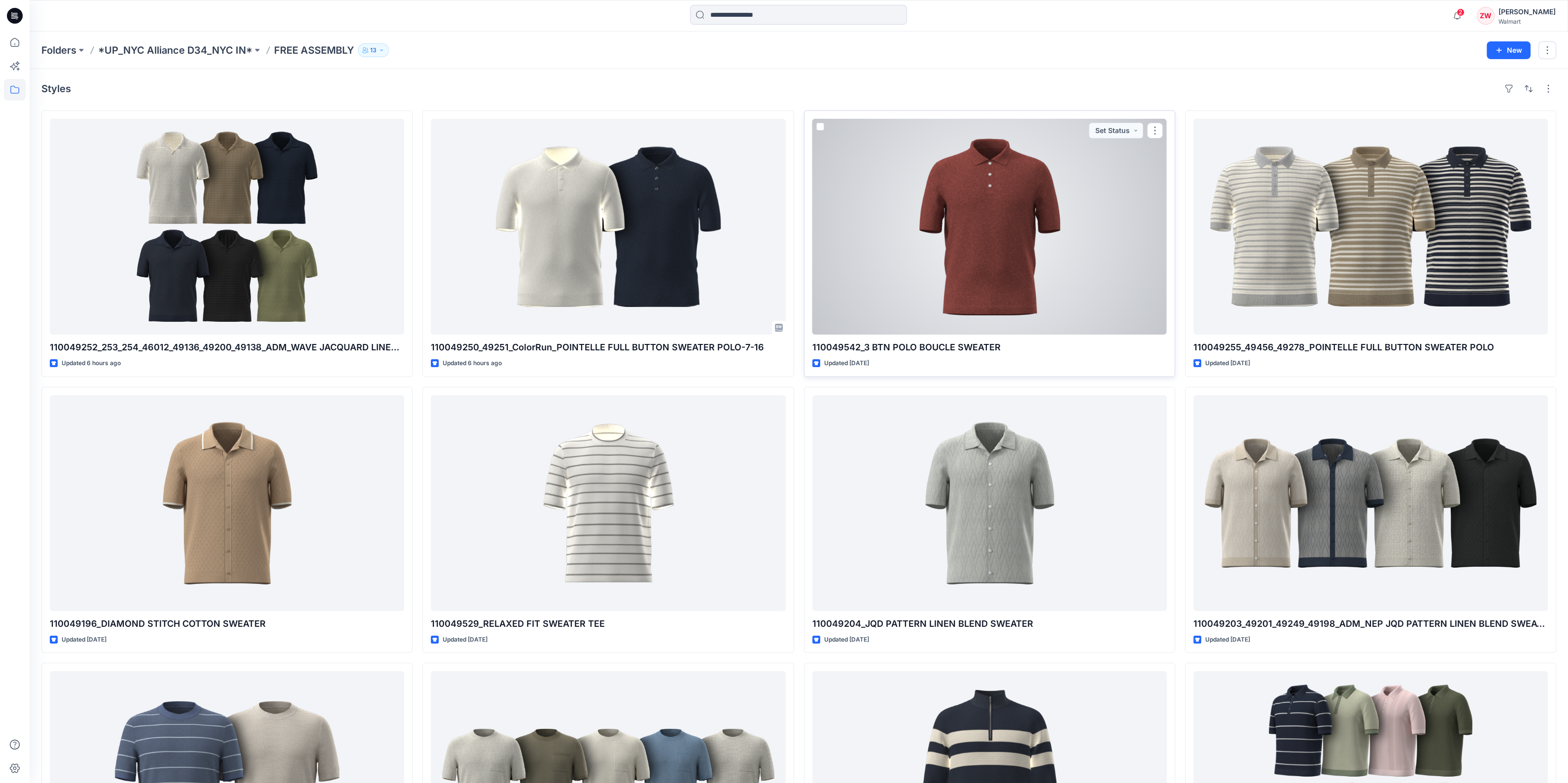
click at [1022, 257] on div at bounding box center [989, 227] width 354 height 216
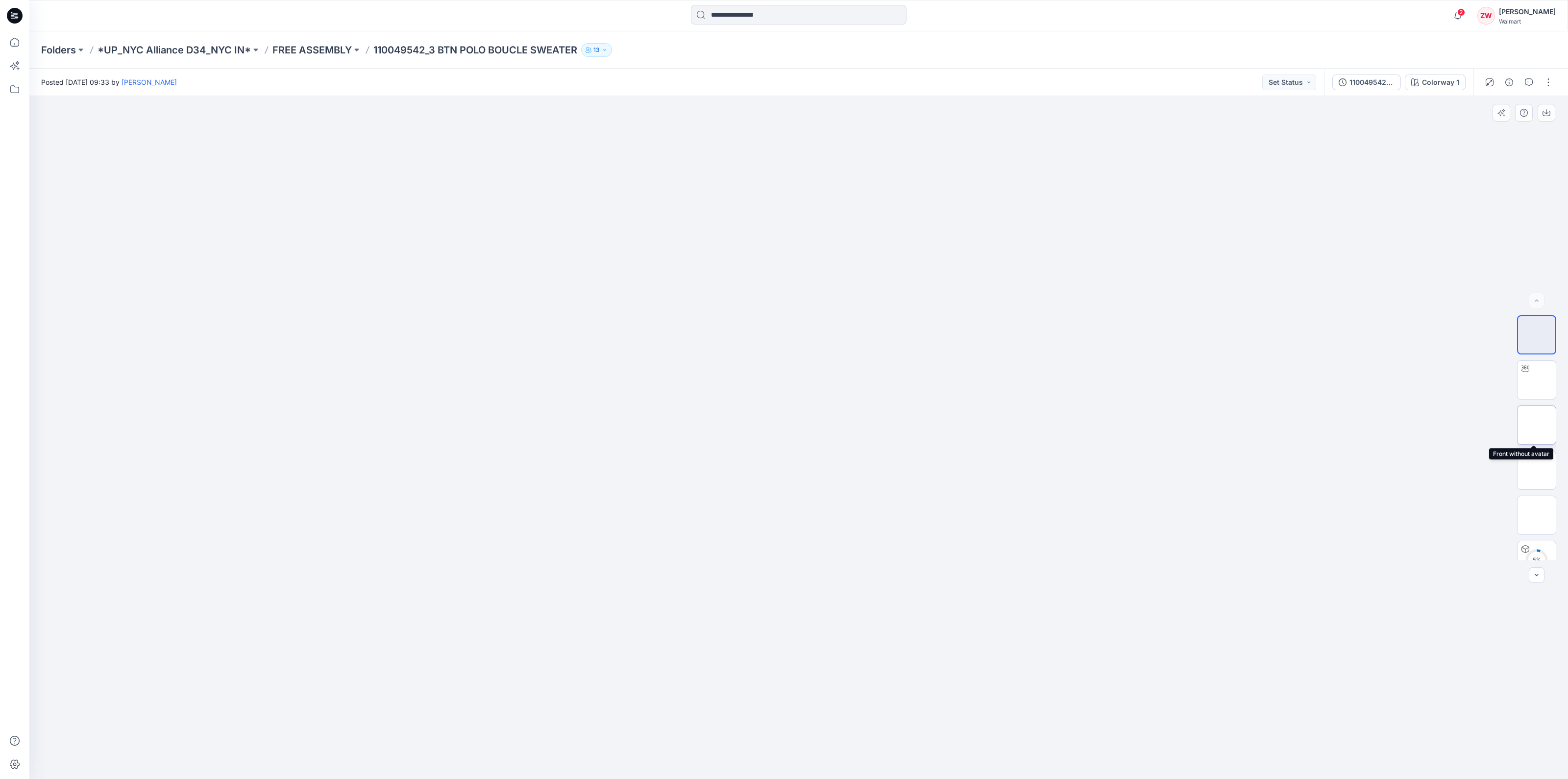
click at [1536, 425] on img at bounding box center [1536, 425] width 0 height 0
click at [1536, 335] on img at bounding box center [1536, 335] width 0 height 0
click at [1536, 425] on img at bounding box center [1536, 425] width 0 height 0
click at [1536, 515] on img at bounding box center [1536, 515] width 0 height 0
click at [1531, 336] on img at bounding box center [1536, 334] width 38 height 31
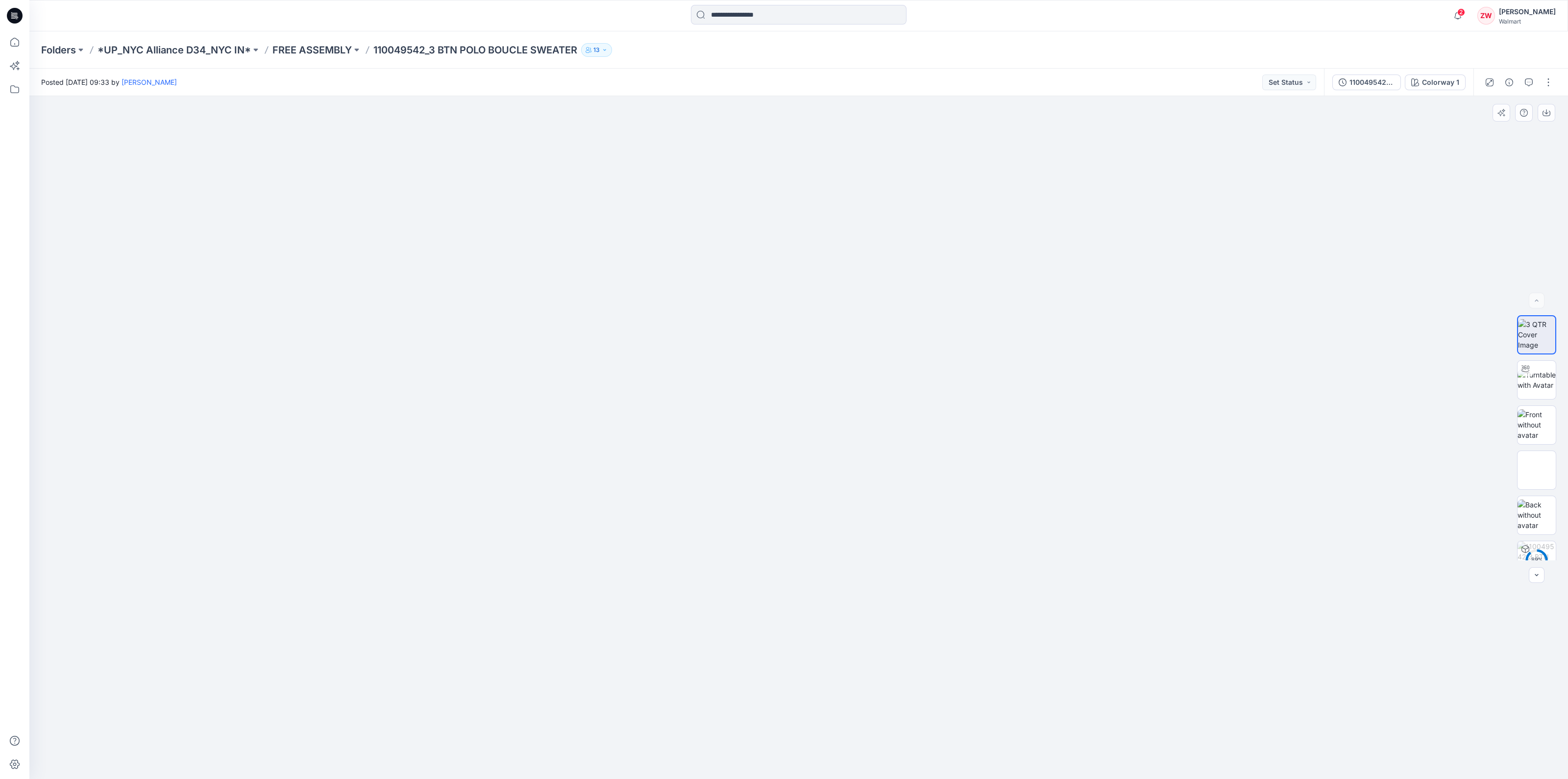
drag, startPoint x: 789, startPoint y: 401, endPoint x: 789, endPoint y: 411, distance: 10.0
click at [789, 325] on img at bounding box center [799, 325] width 180 height 0
click at [1536, 424] on img at bounding box center [1536, 425] width 38 height 31
click at [332, 55] on p "FREE ASSEMBLY" at bounding box center [312, 50] width 79 height 14
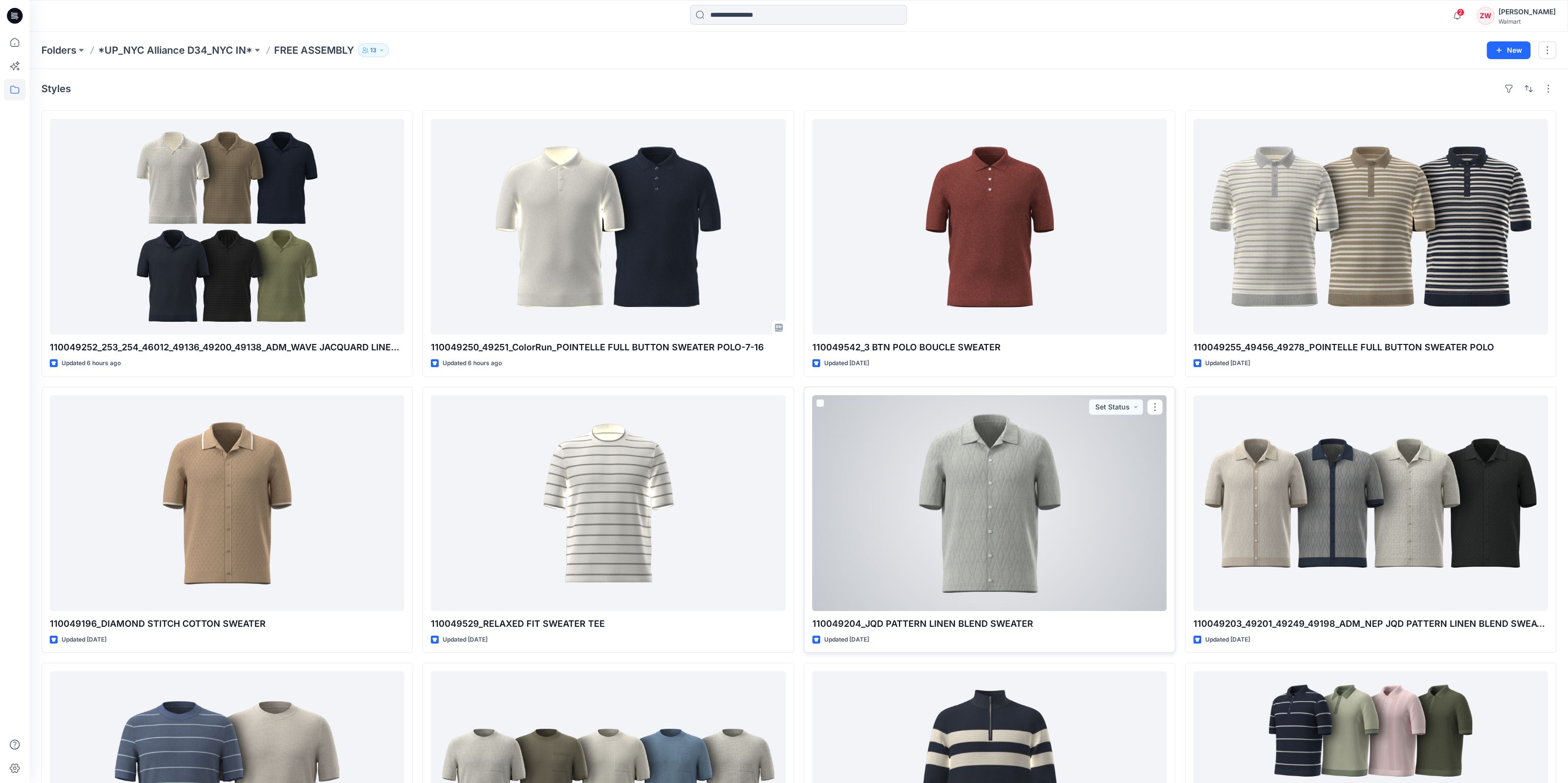
click at [918, 485] on div at bounding box center [989, 503] width 354 height 216
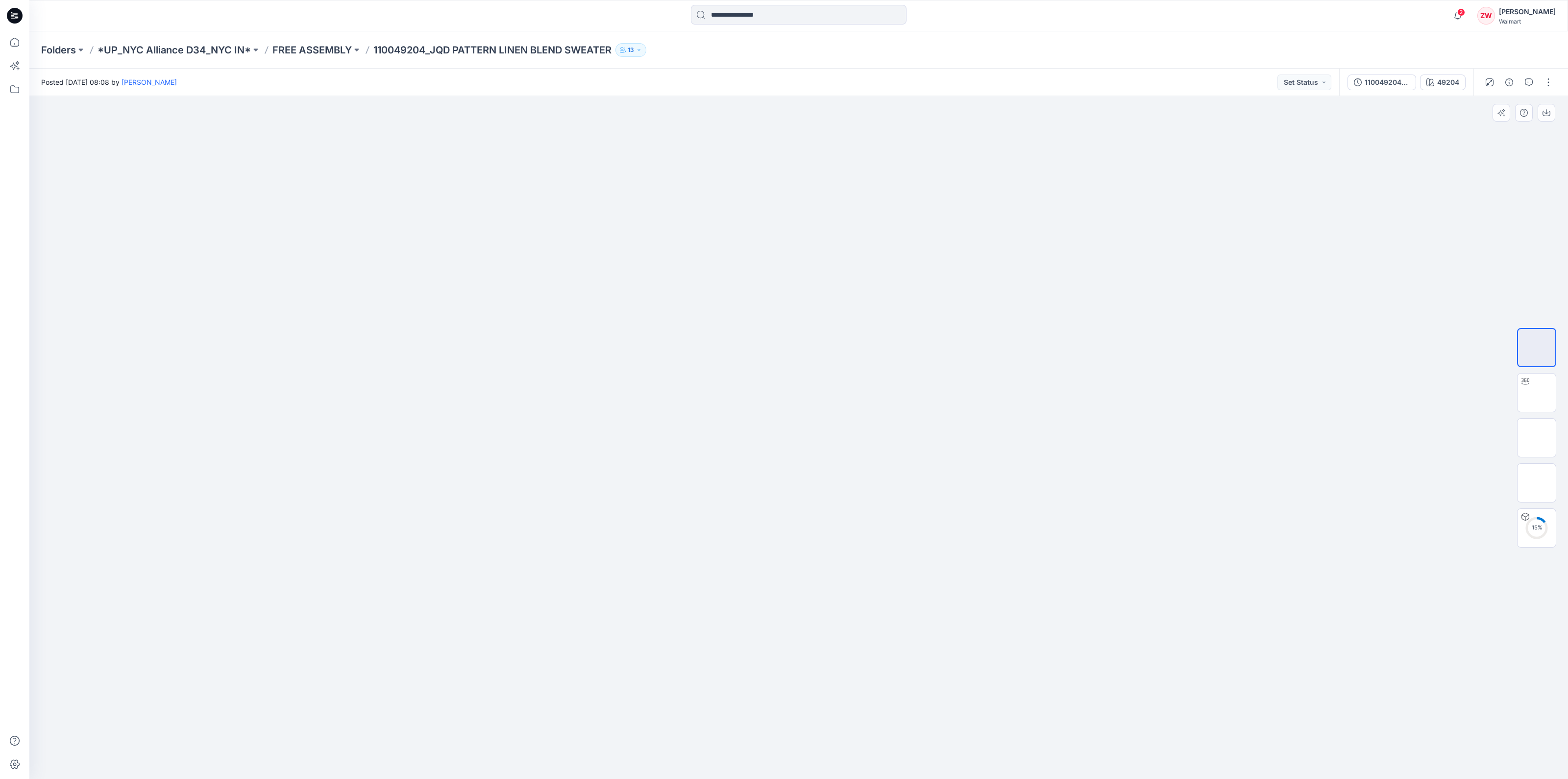
drag, startPoint x: 793, startPoint y: 303, endPoint x: 793, endPoint y: 333, distance: 30.0
click at [793, 333] on div at bounding box center [799, 437] width 1539 height 683
click at [1536, 438] on img at bounding box center [1536, 438] width 0 height 0
click at [1536, 483] on img at bounding box center [1536, 483] width 0 height 0
click at [1544, 340] on img at bounding box center [1536, 347] width 38 height 31
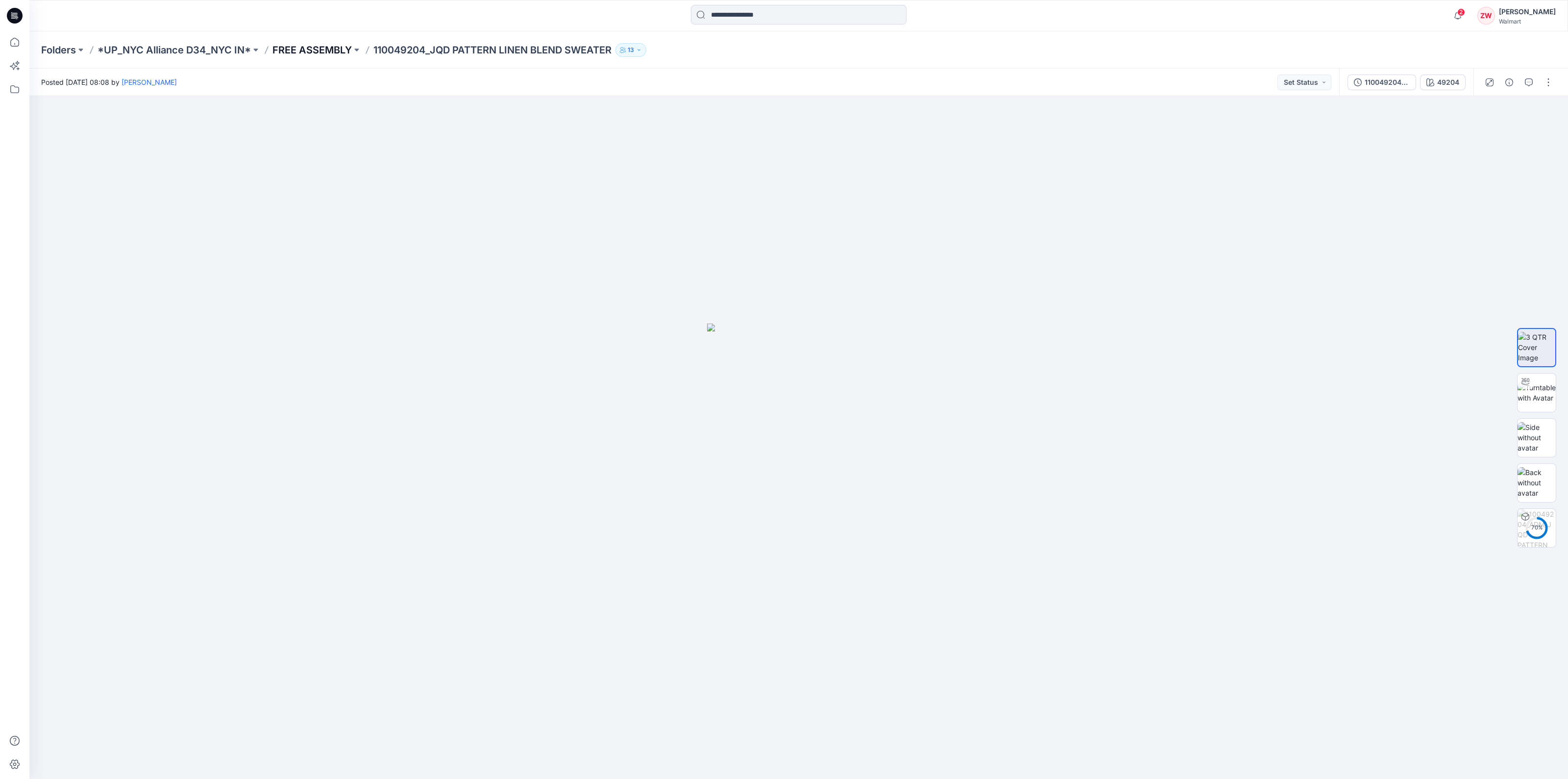
click at [328, 45] on p "FREE ASSEMBLY" at bounding box center [312, 50] width 79 height 14
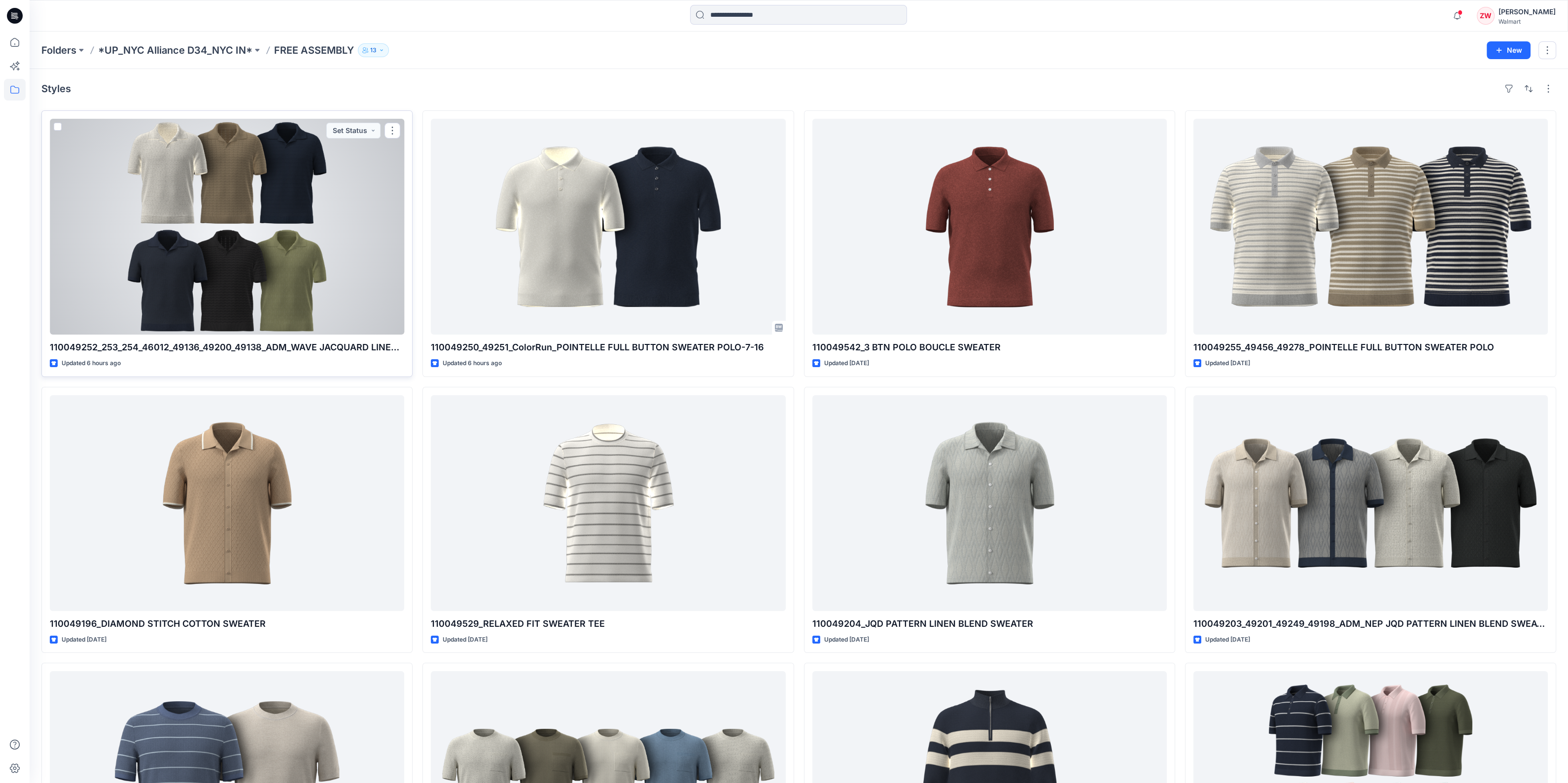
click at [228, 211] on div at bounding box center [227, 227] width 354 height 216
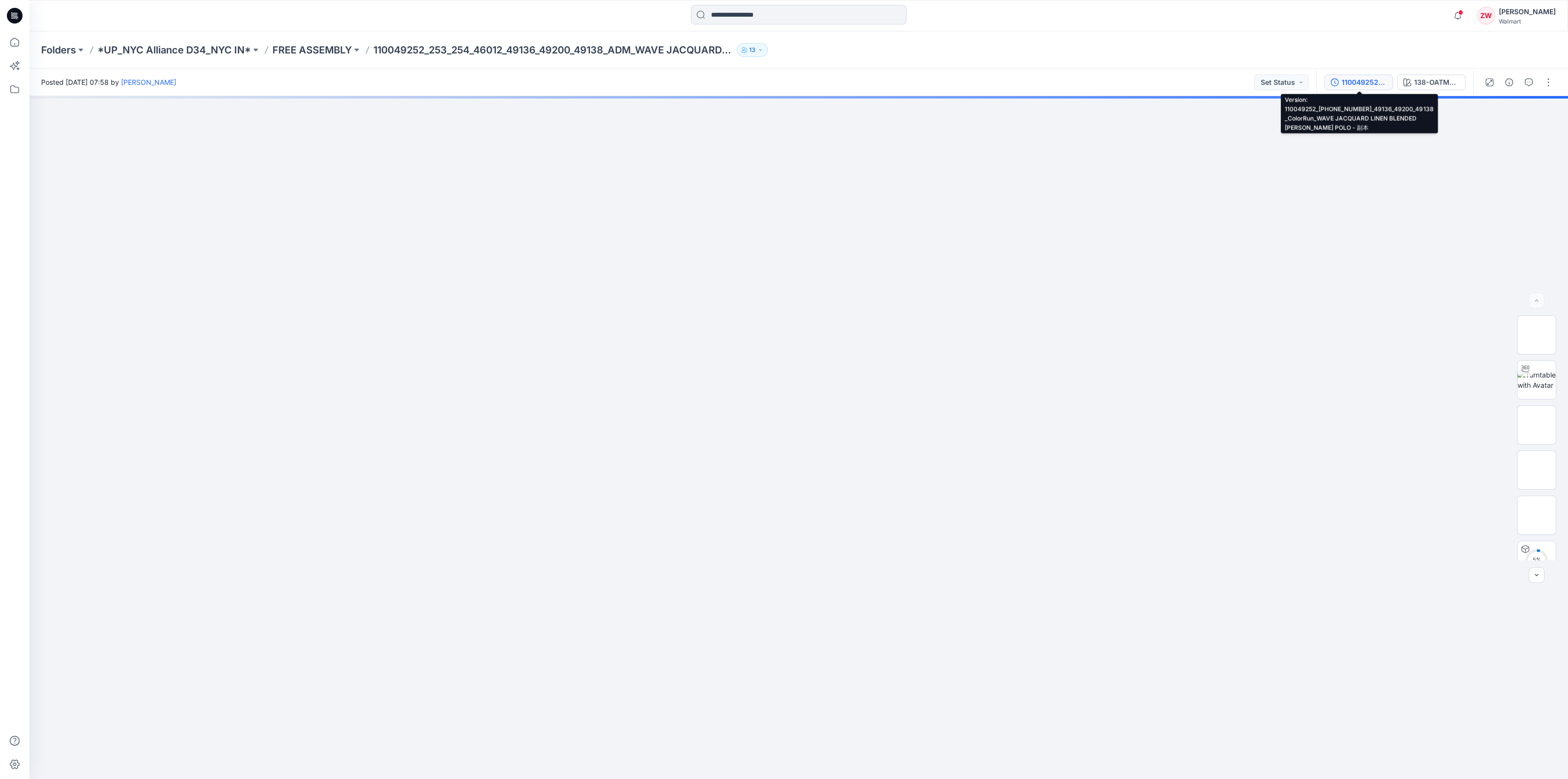
click at [1363, 84] on div "110049252_[PHONE_NUMBER]_49136_49200_49138_ColorRun_WAVE JACQUARD LINEN BLENDED…" at bounding box center [1364, 82] width 45 height 11
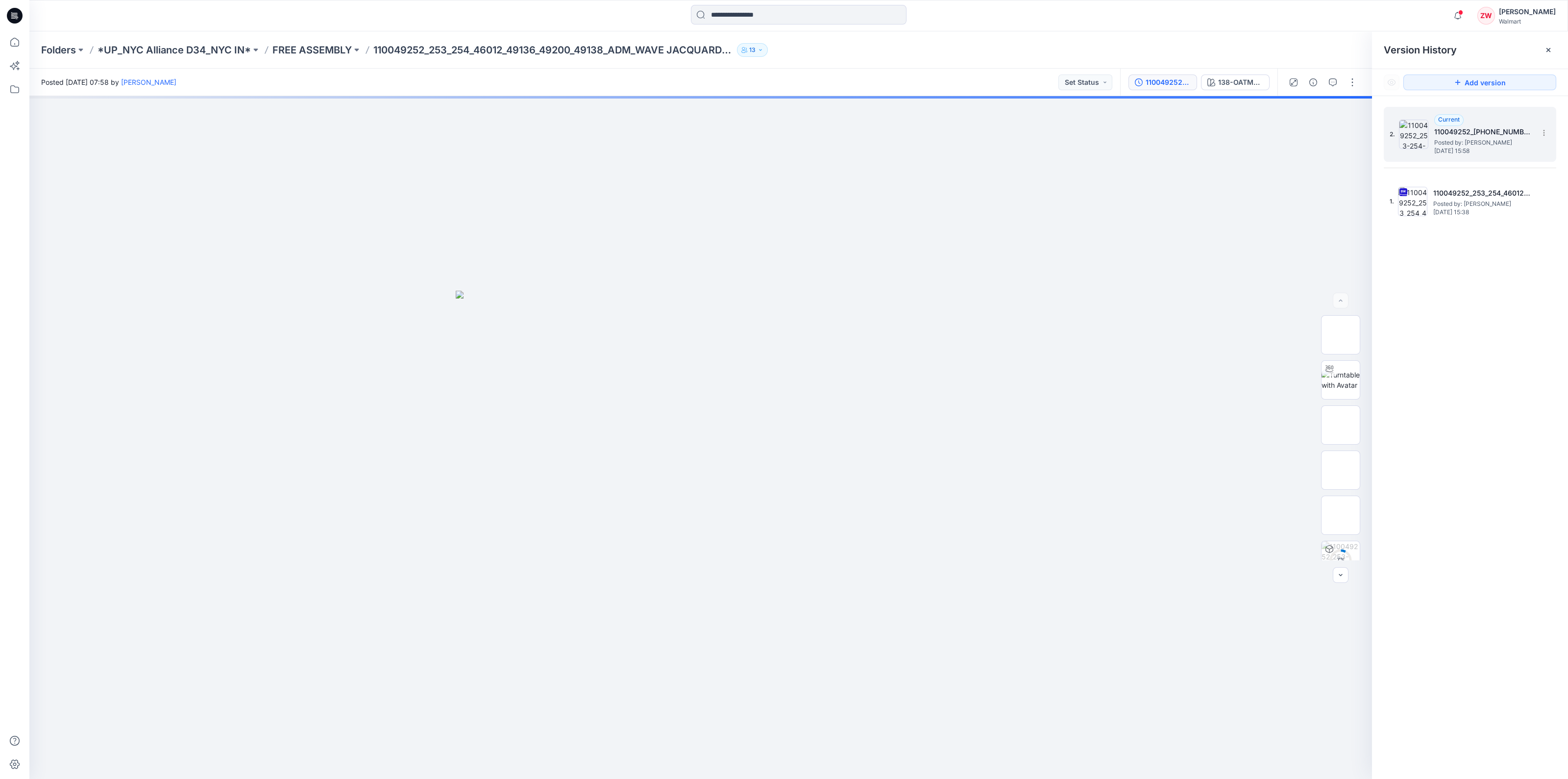
click at [1435, 136] on h5 "110049252_[PHONE_NUMBER]_49136_49200_49138_ColorRun_WAVE JACQUARD LINEN BLENDED…" at bounding box center [1483, 132] width 98 height 12
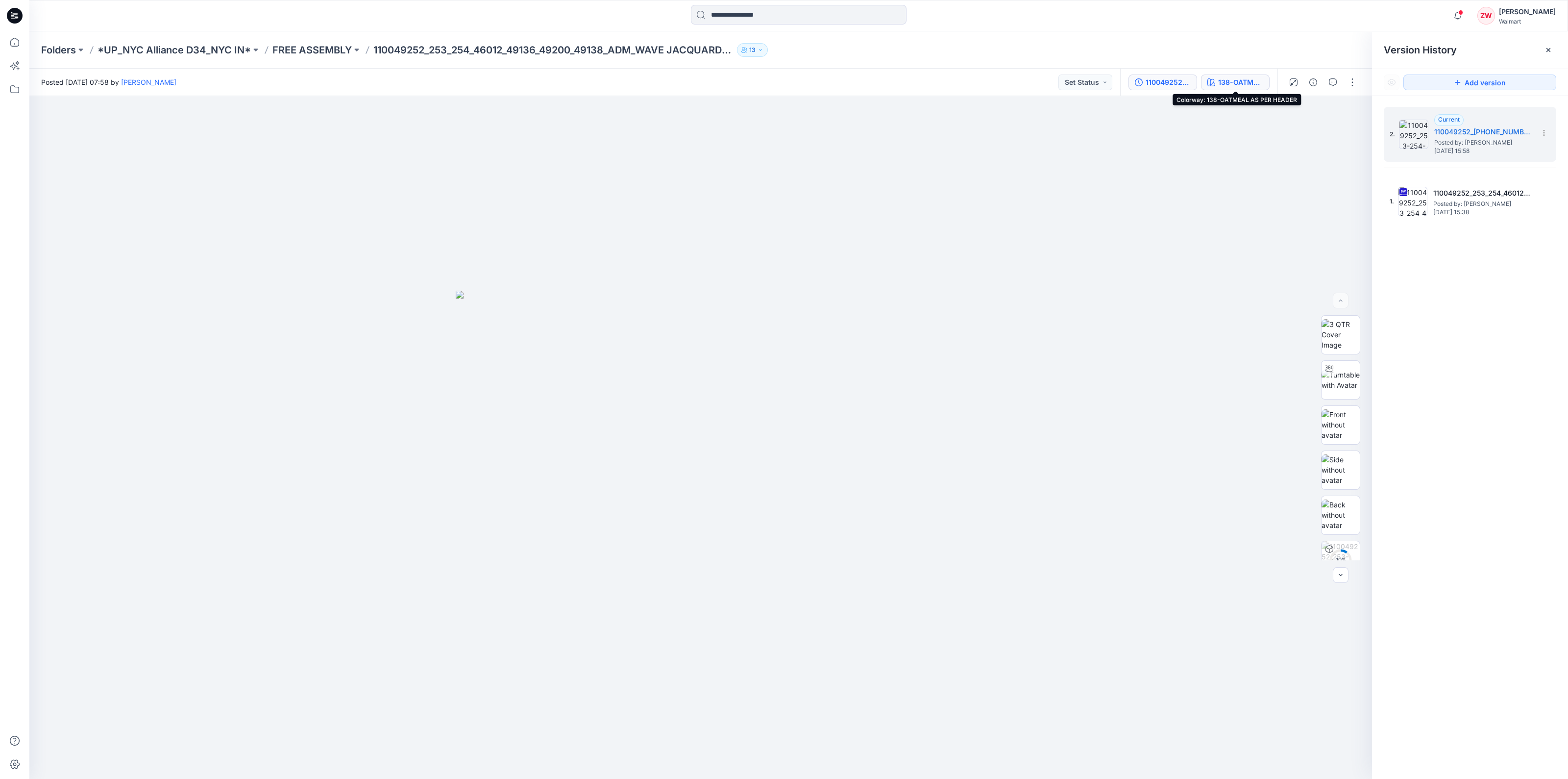
click at [1242, 79] on div "138-OATMEAL AS PER HEADER" at bounding box center [1241, 82] width 45 height 11
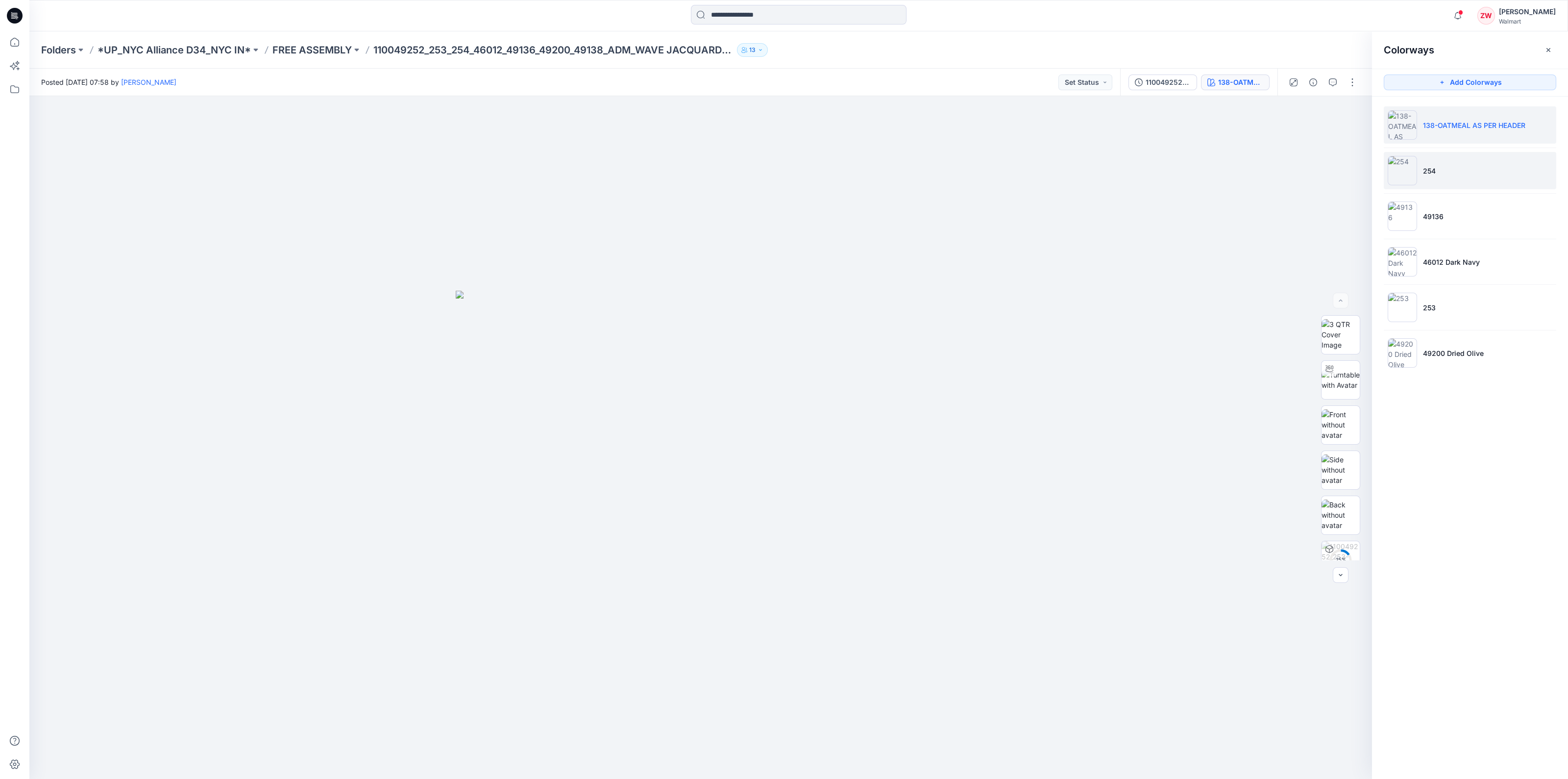
click at [1431, 167] on p "254" at bounding box center [1429, 171] width 13 height 10
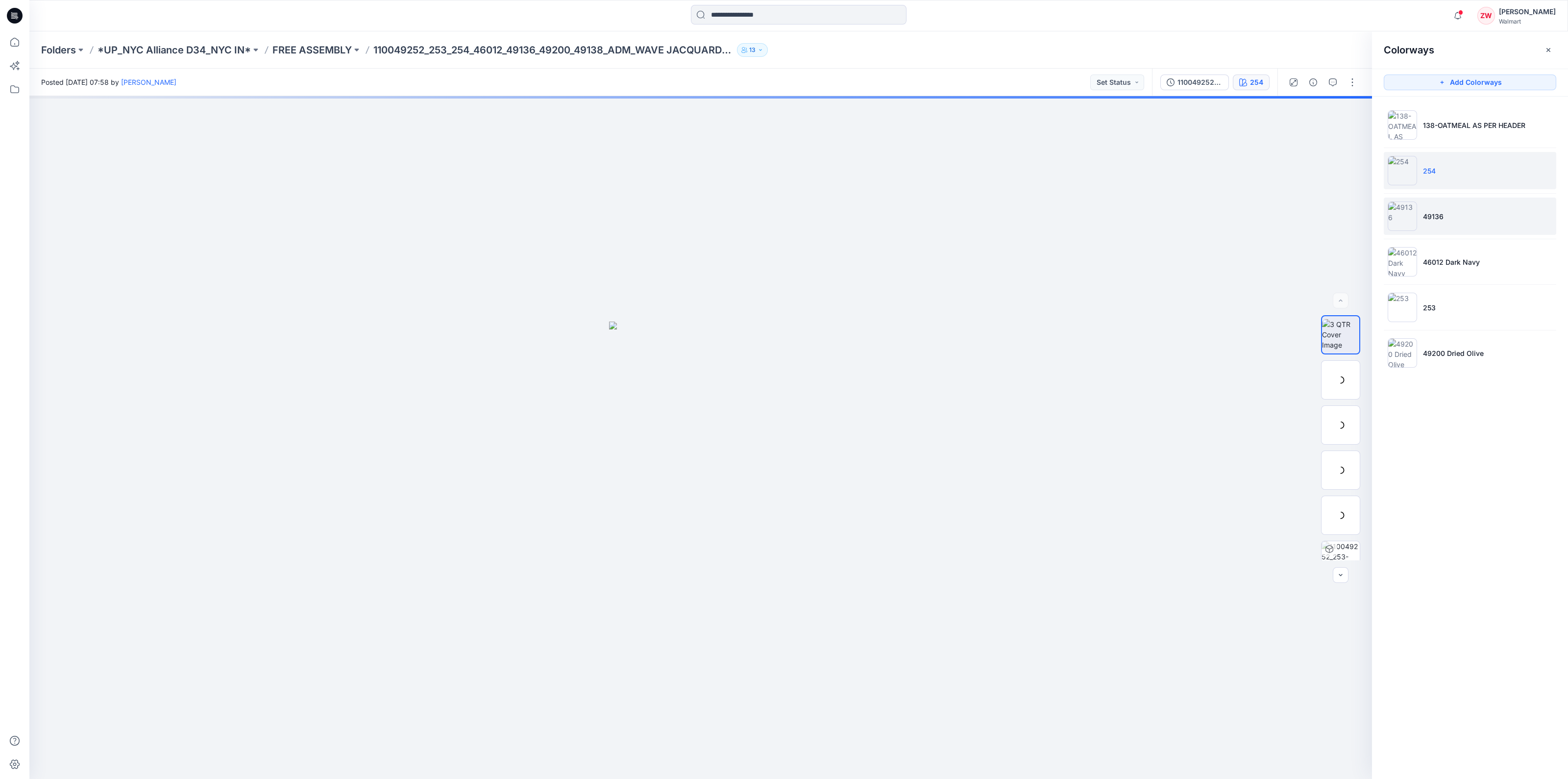
click at [1440, 216] on p "49136" at bounding box center [1433, 216] width 21 height 10
click at [1438, 253] on li "46012 Dark Navy" at bounding box center [1469, 261] width 172 height 37
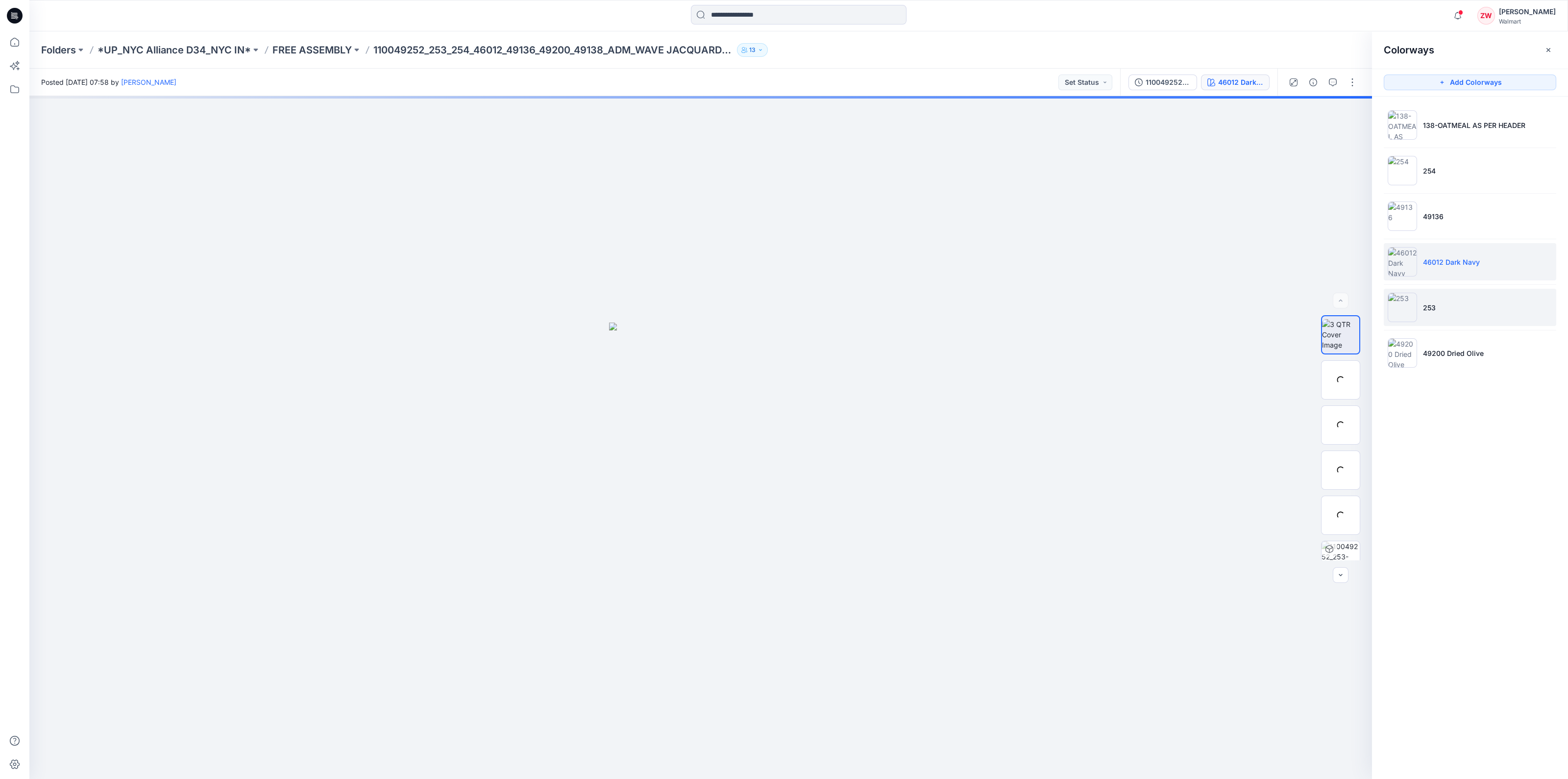
click at [1440, 305] on li "253" at bounding box center [1469, 307] width 172 height 37
click at [1468, 350] on p "49200 Dried Olive" at bounding box center [1454, 353] width 61 height 10
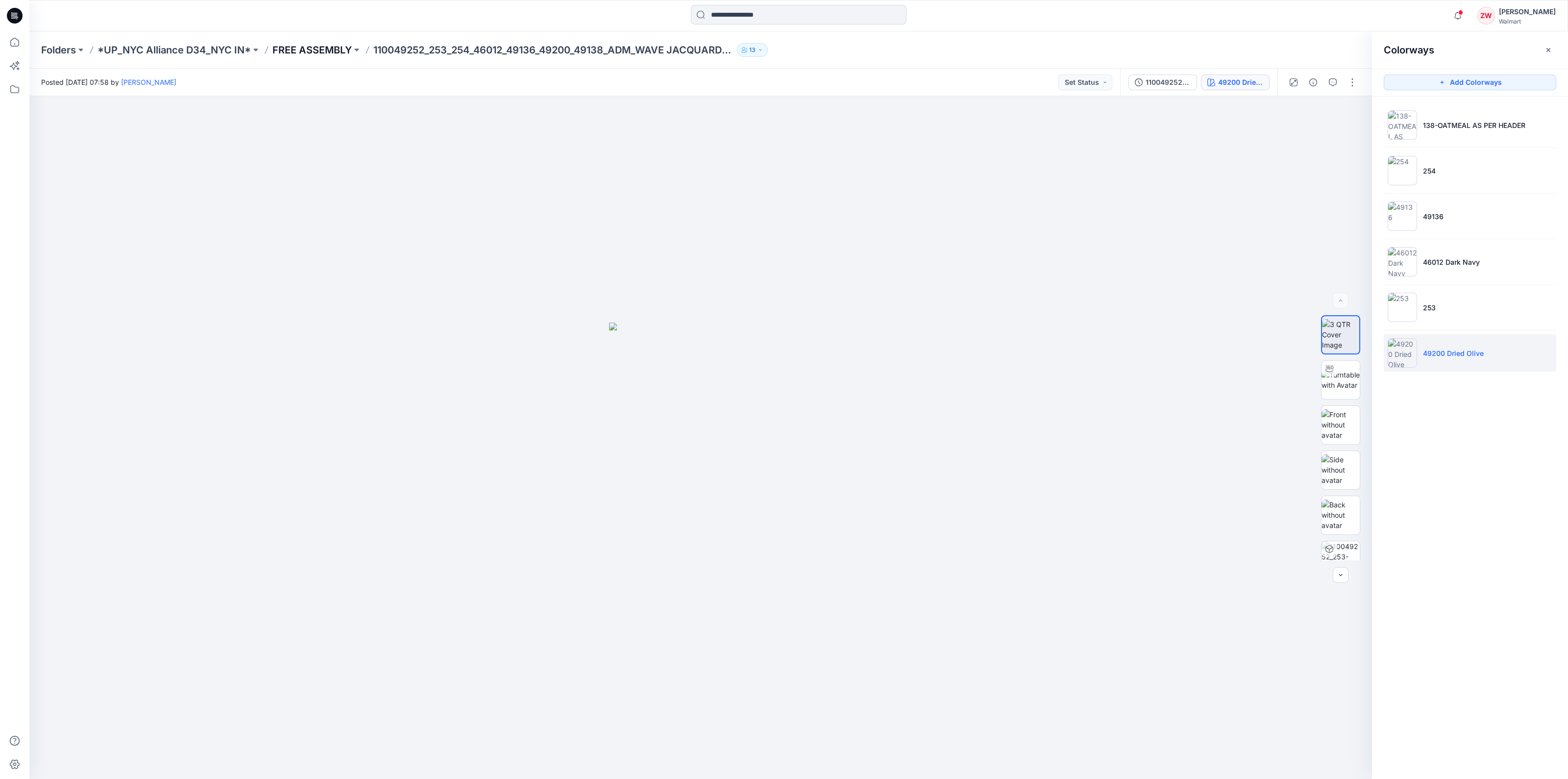
click at [321, 49] on p "FREE ASSEMBLY" at bounding box center [312, 50] width 79 height 14
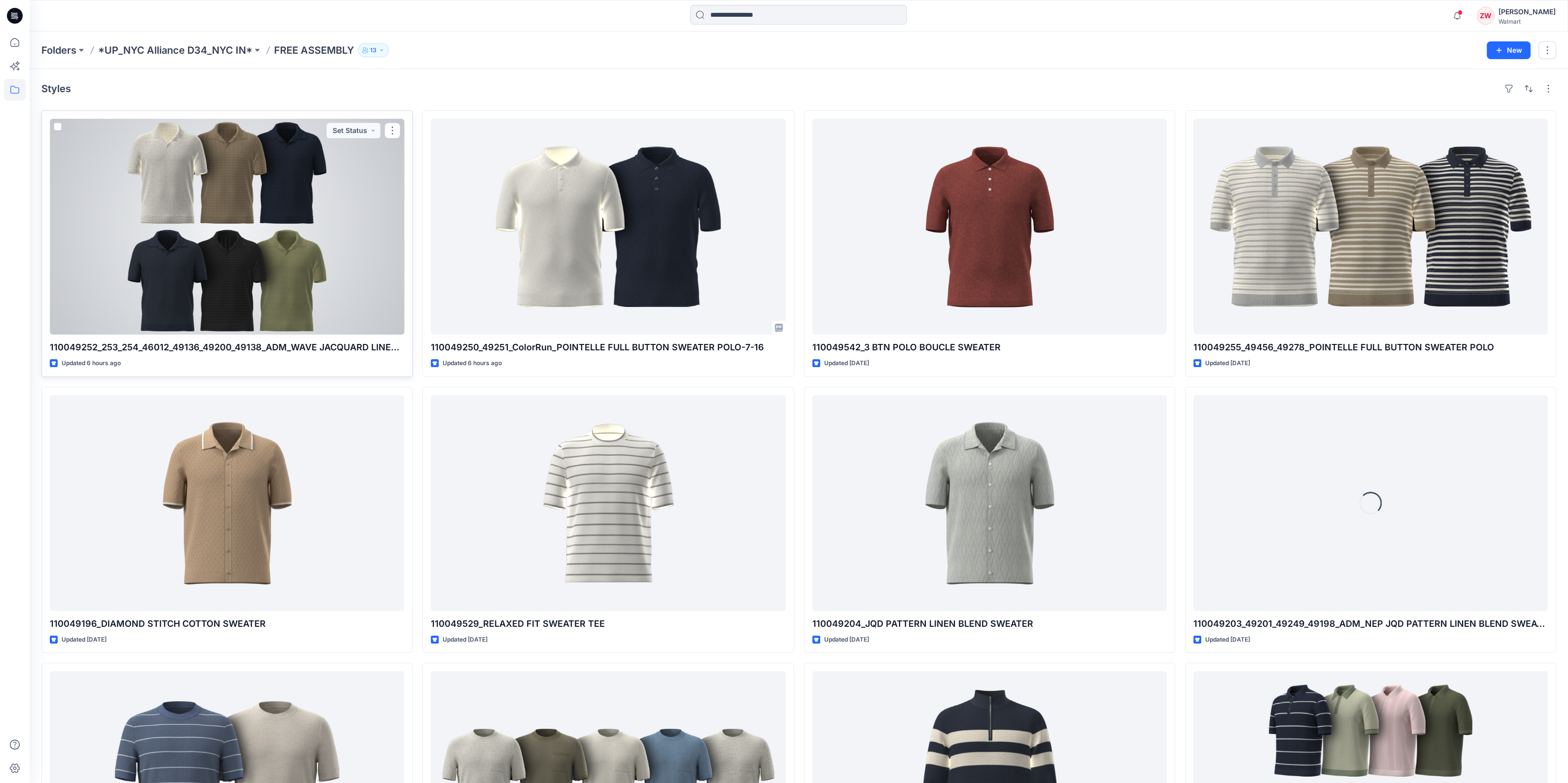
click at [277, 220] on div at bounding box center [227, 227] width 354 height 216
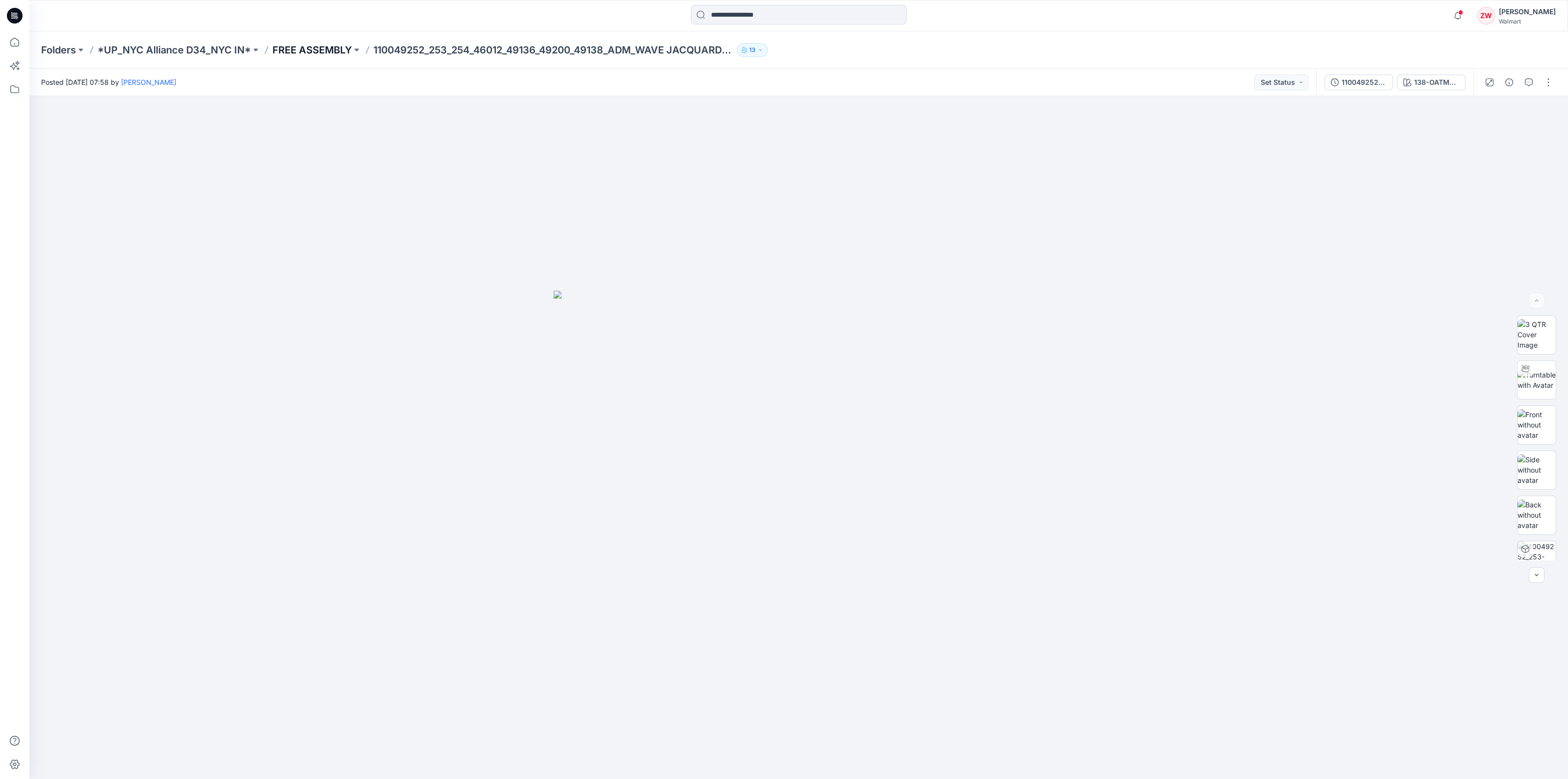
click at [329, 46] on p "FREE ASSEMBLY" at bounding box center [312, 50] width 79 height 14
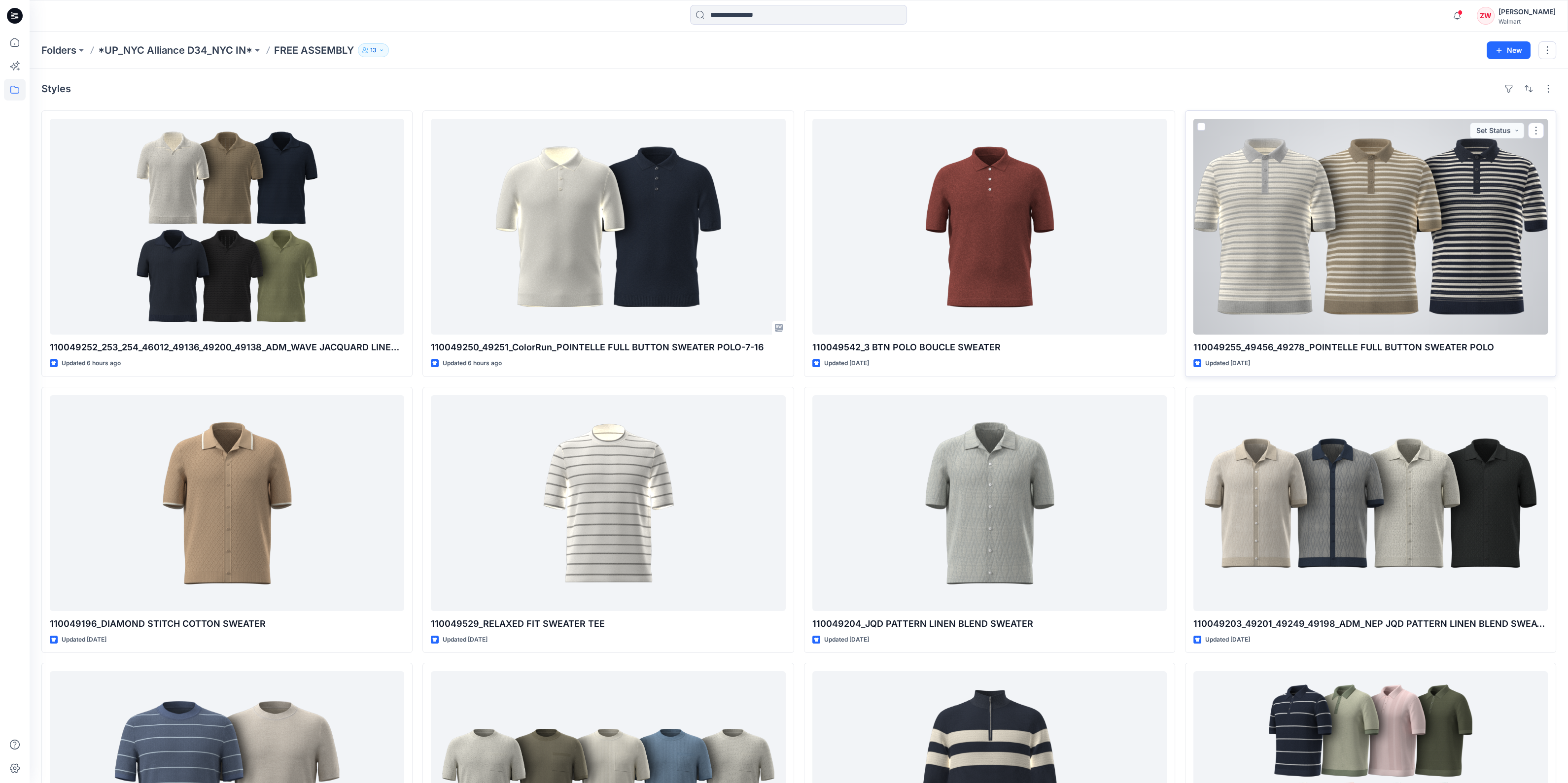
click at [1278, 294] on div at bounding box center [1370, 227] width 354 height 216
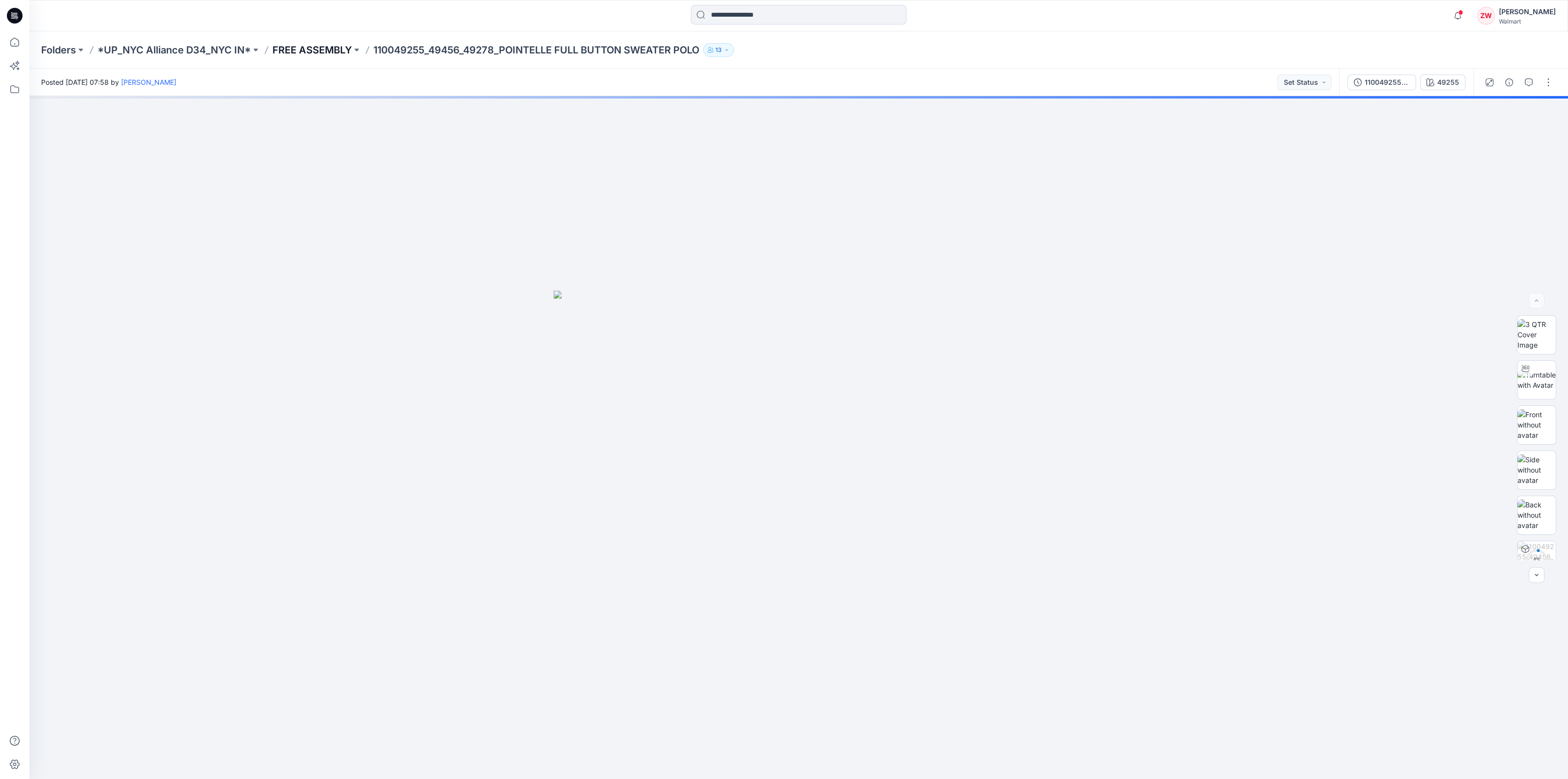
click at [316, 43] on p "FREE ASSEMBLY" at bounding box center [312, 50] width 79 height 14
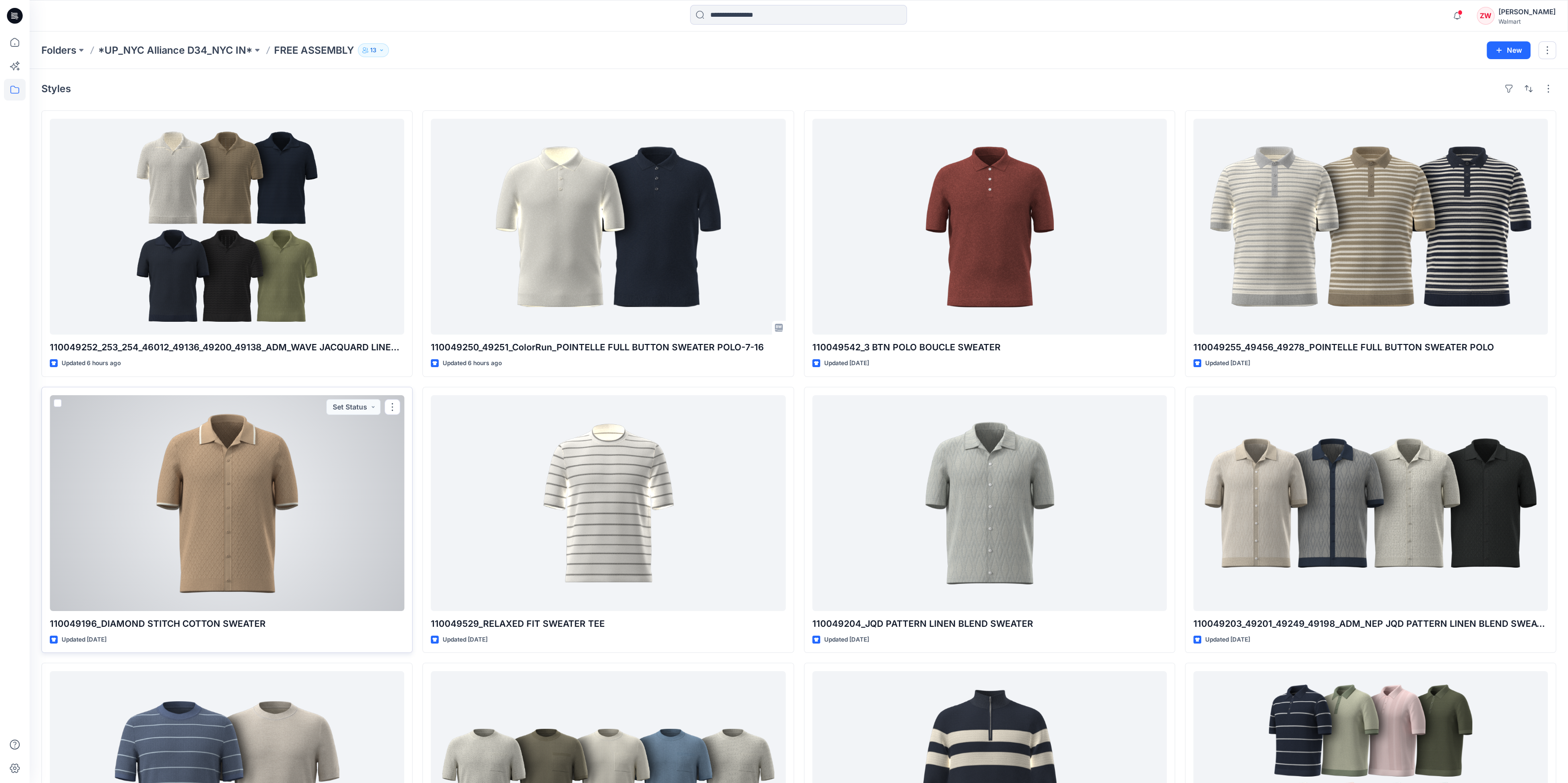
click at [236, 436] on div at bounding box center [227, 503] width 354 height 216
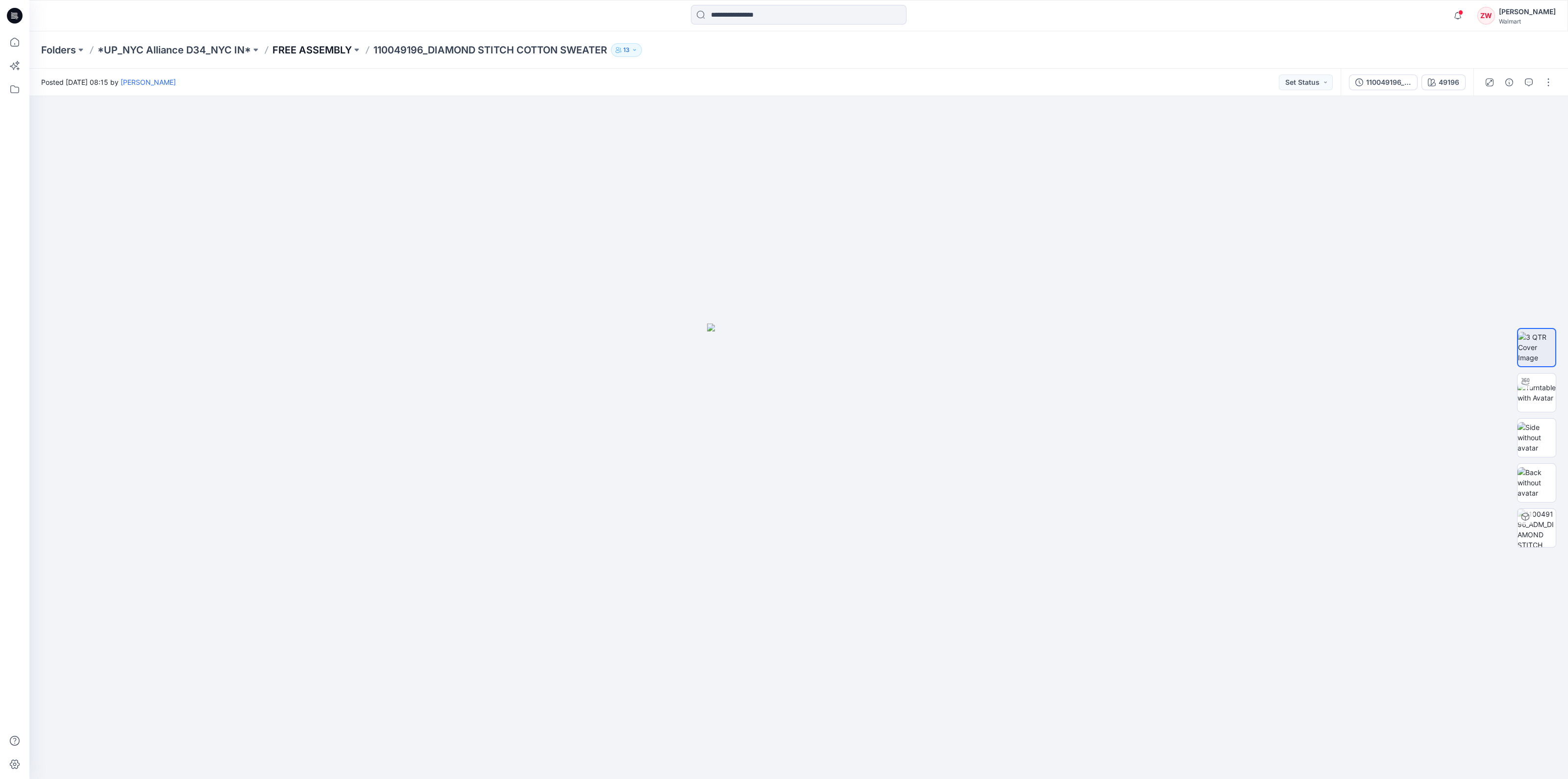
click at [335, 54] on p "FREE ASSEMBLY" at bounding box center [312, 50] width 79 height 14
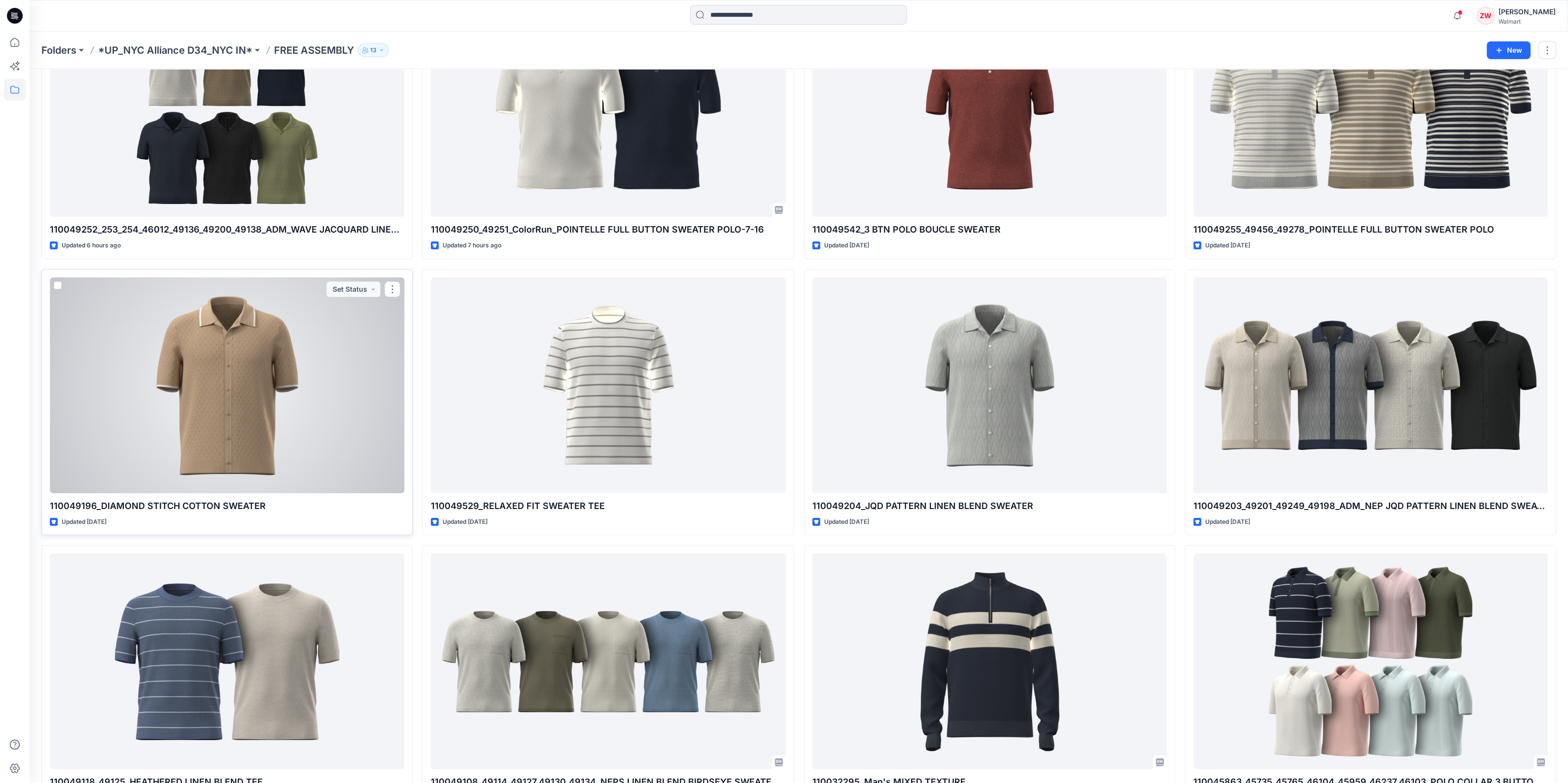
scroll to position [122, 0]
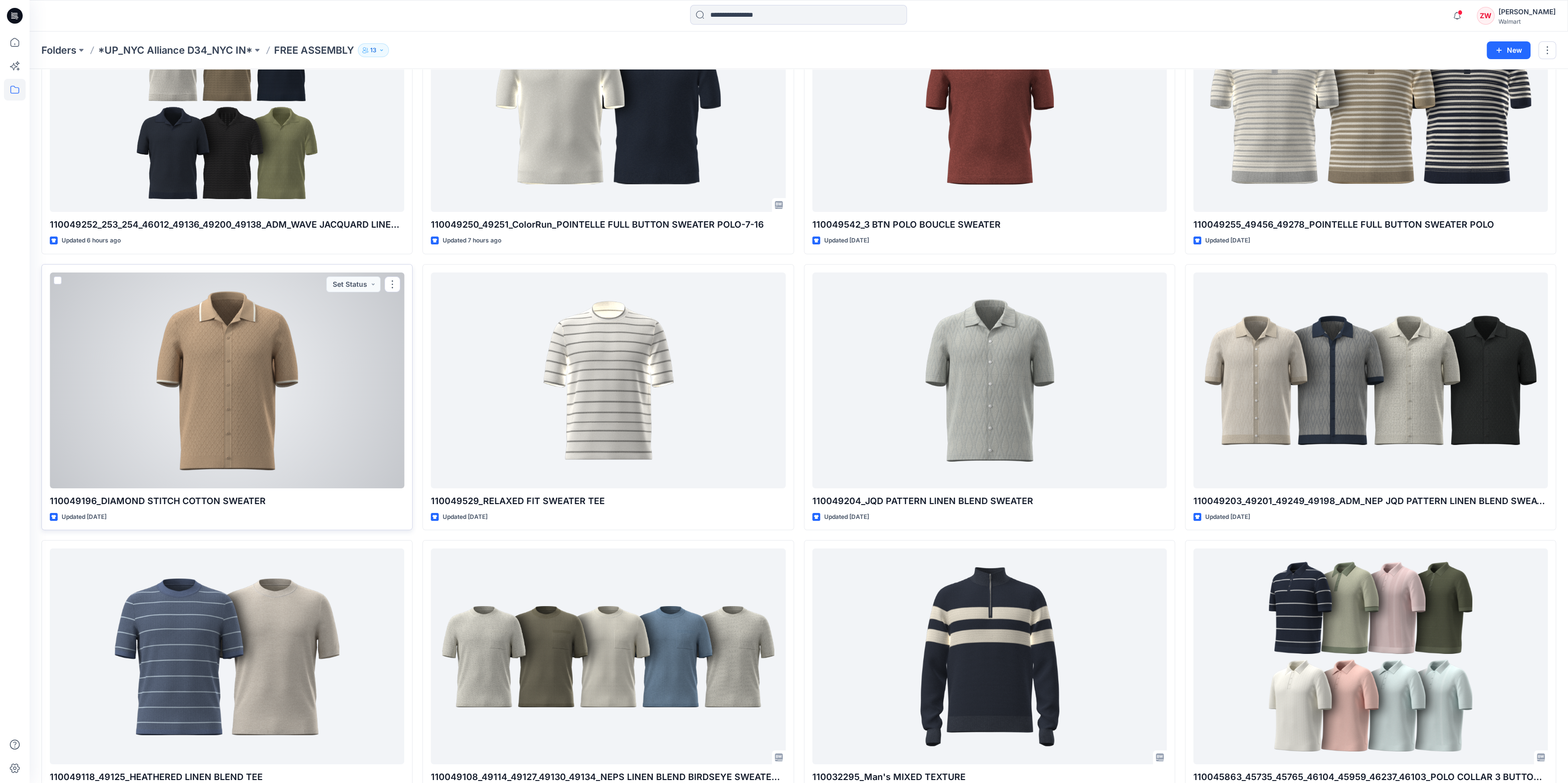
click at [229, 398] on div at bounding box center [227, 380] width 354 height 216
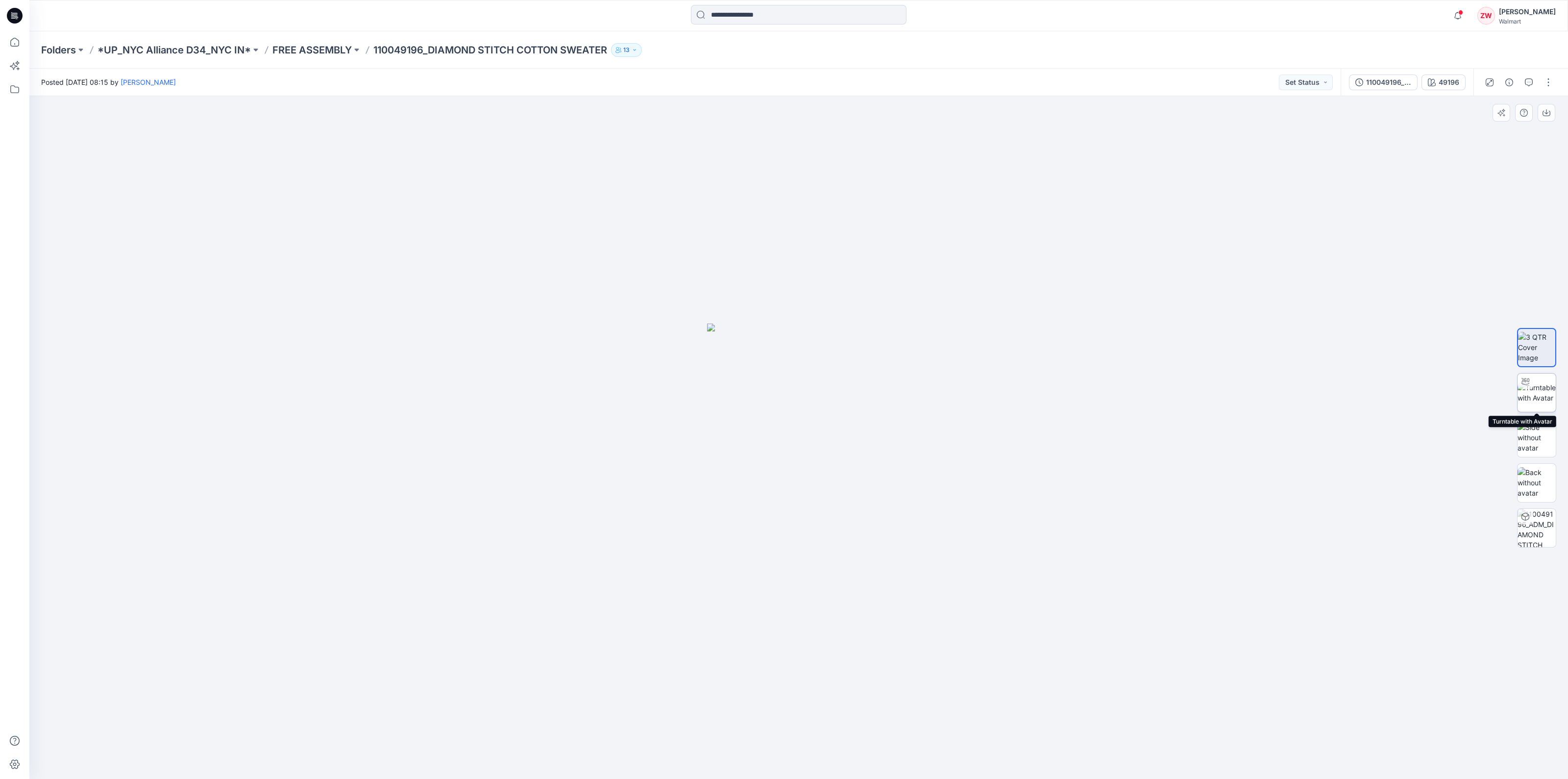
click at [1539, 398] on img at bounding box center [1536, 393] width 38 height 21
drag, startPoint x: 816, startPoint y: 334, endPoint x: 812, endPoint y: 499, distance: 165.0
click at [813, 499] on img at bounding box center [799, 328] width 1440 height 901
click at [323, 49] on p "FREE ASSEMBLY" at bounding box center [312, 50] width 79 height 14
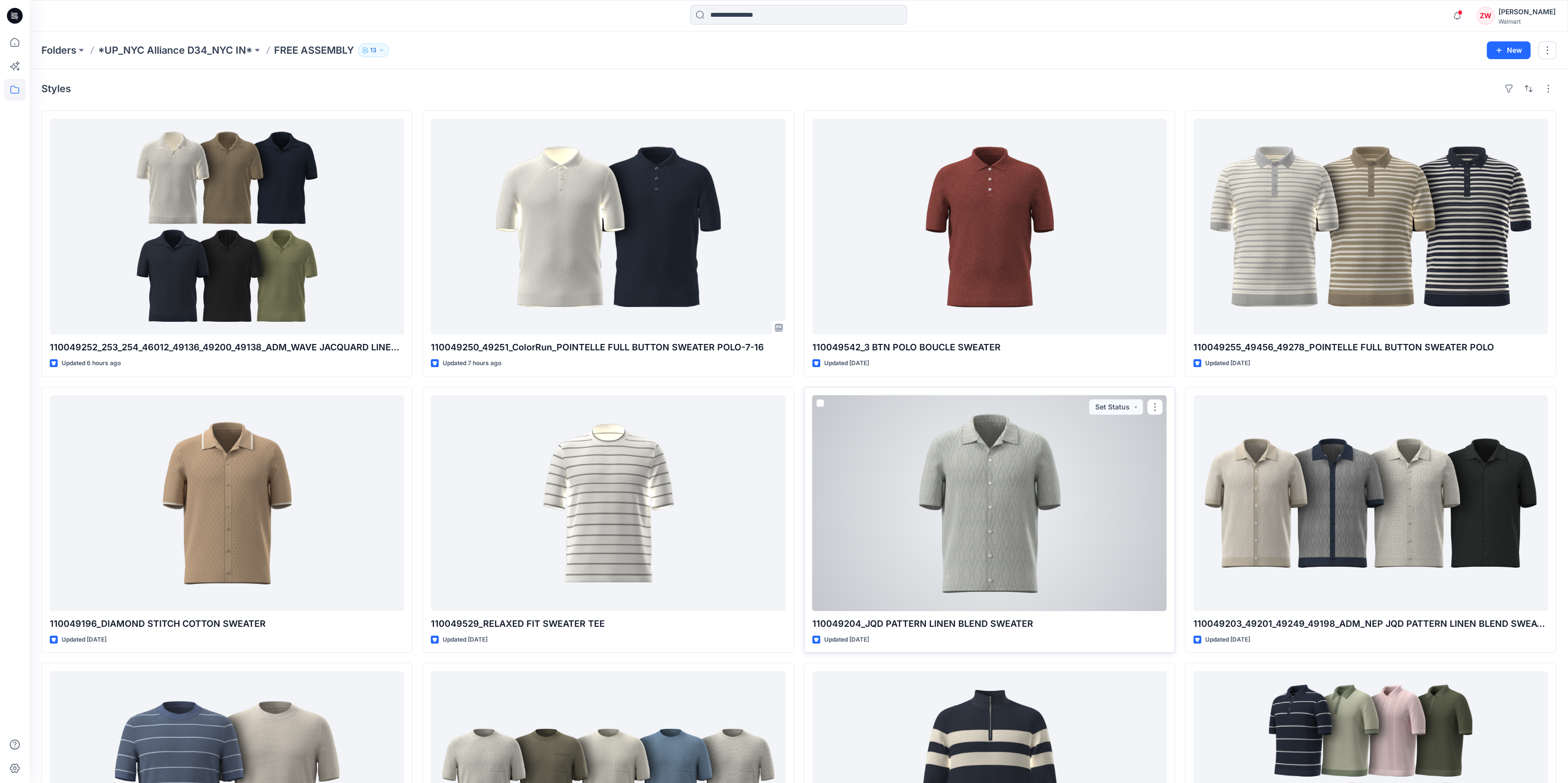
click at [969, 509] on div at bounding box center [989, 503] width 354 height 216
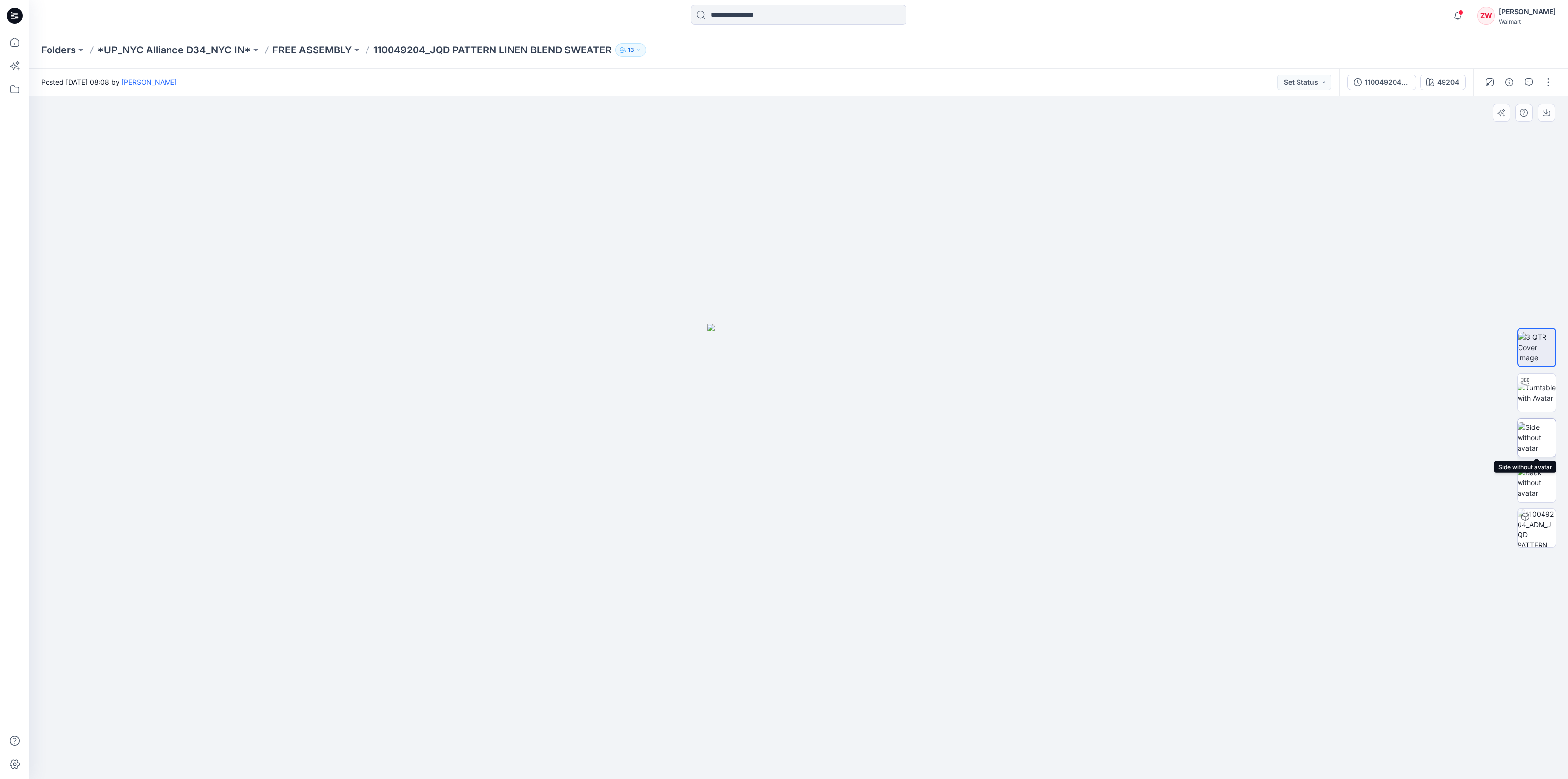
click at [1541, 434] on img at bounding box center [1536, 437] width 38 height 31
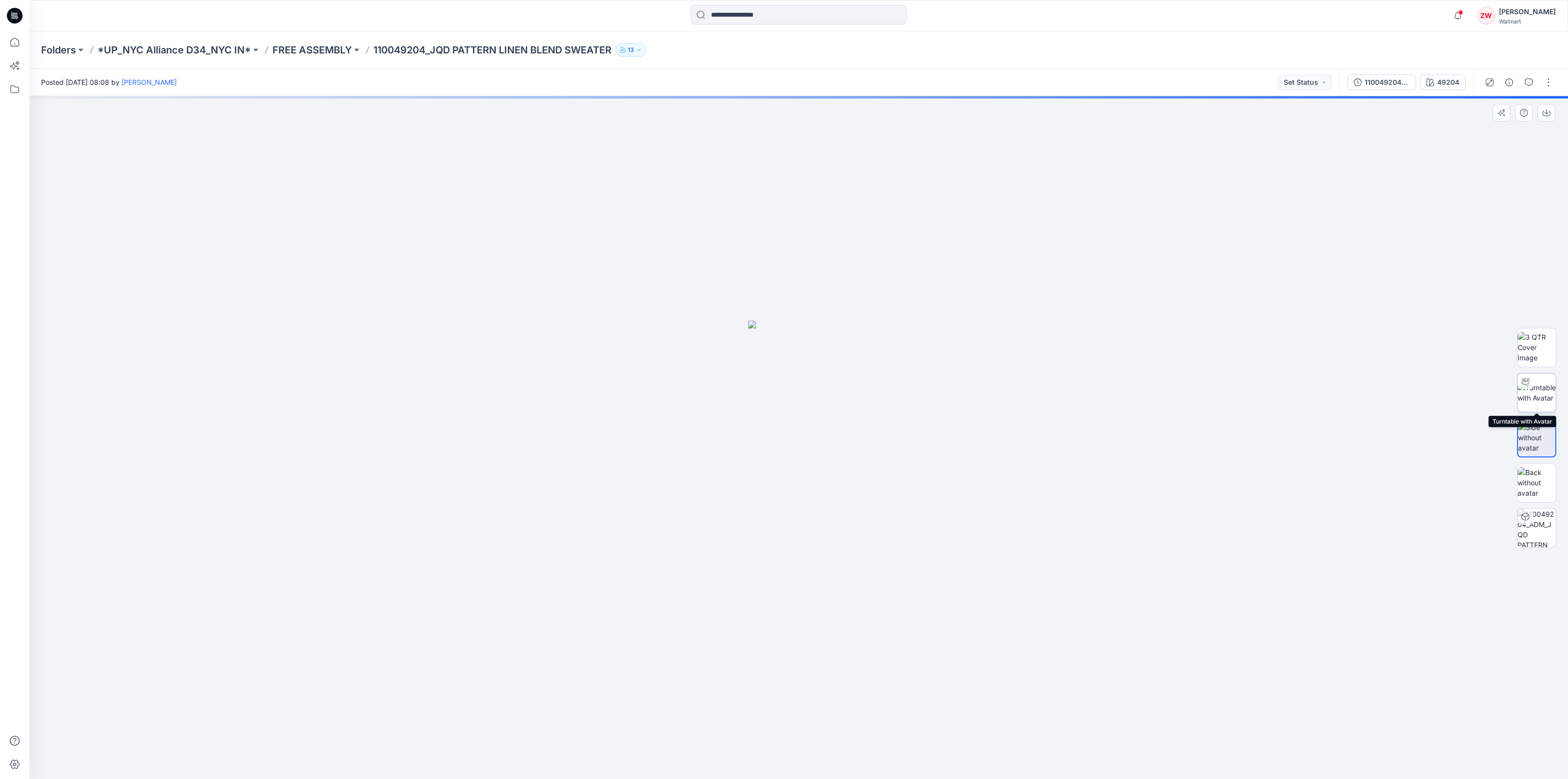
click at [1539, 395] on img at bounding box center [1536, 393] width 38 height 21
drag, startPoint x: 784, startPoint y: 342, endPoint x: 788, endPoint y: 429, distance: 87.1
click at [788, 429] on img at bounding box center [799, 400] width 1007 height 758
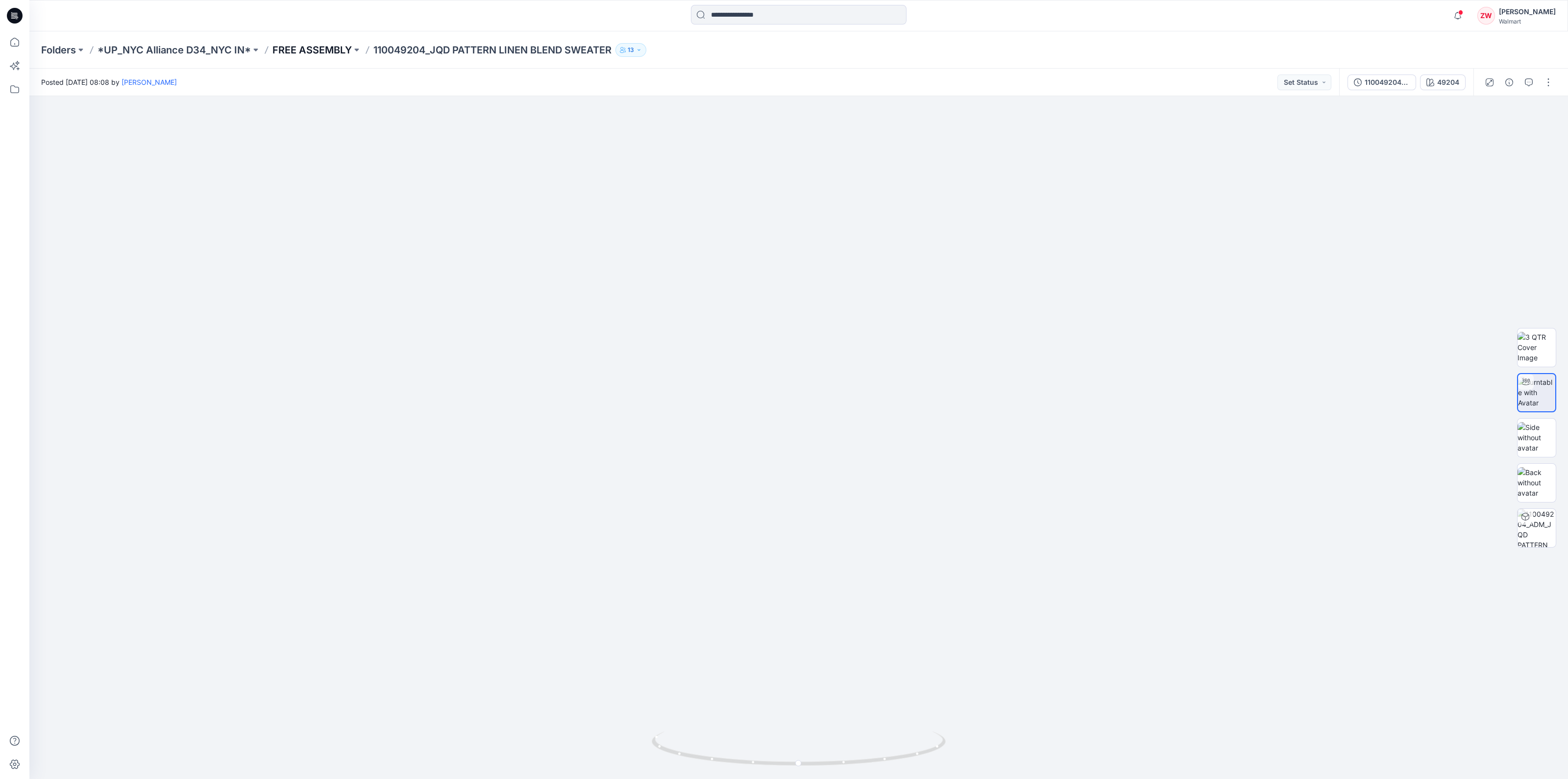
click at [331, 44] on p "FREE ASSEMBLY" at bounding box center [312, 50] width 79 height 14
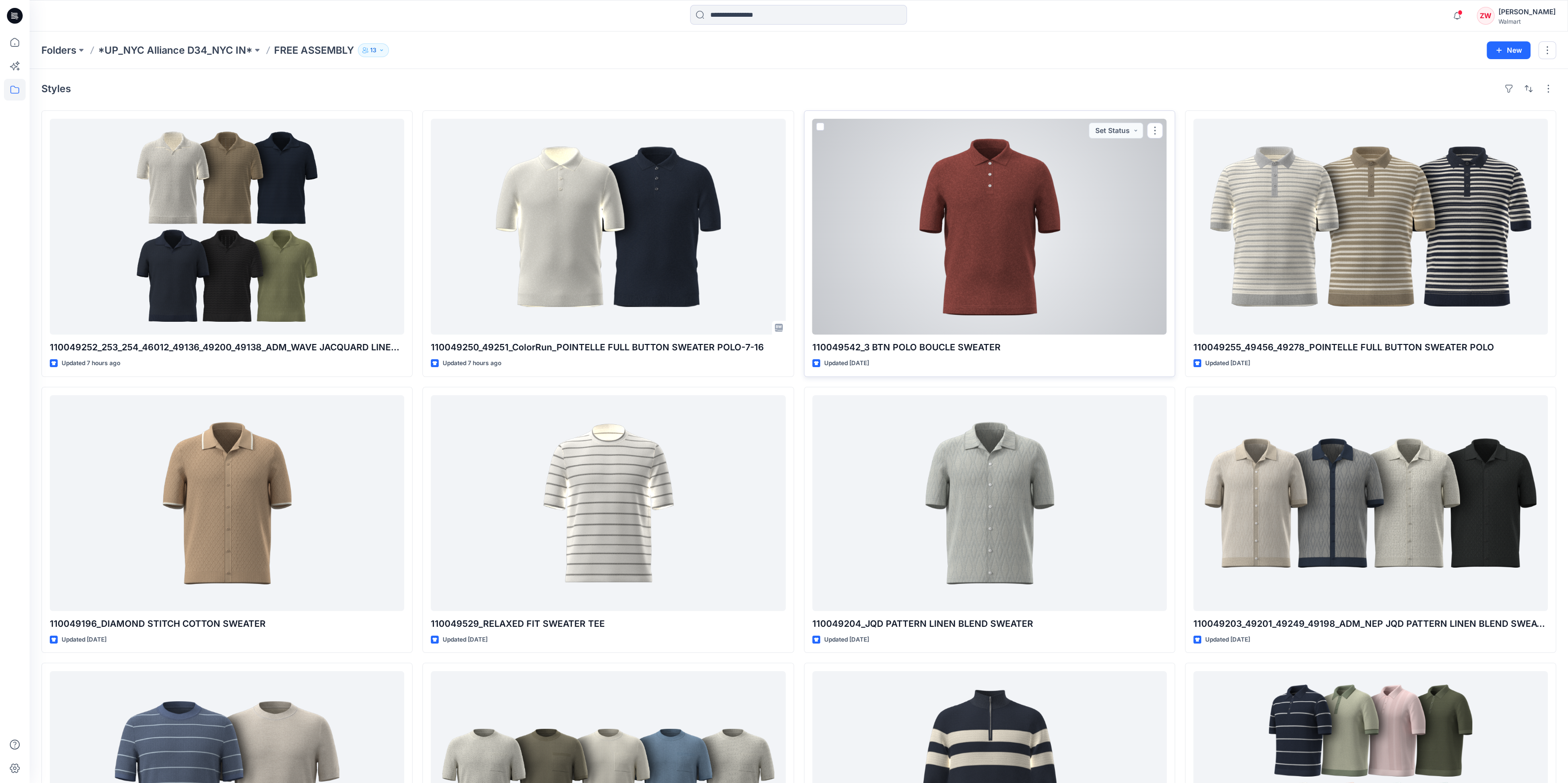
click at [950, 207] on div at bounding box center [989, 227] width 354 height 216
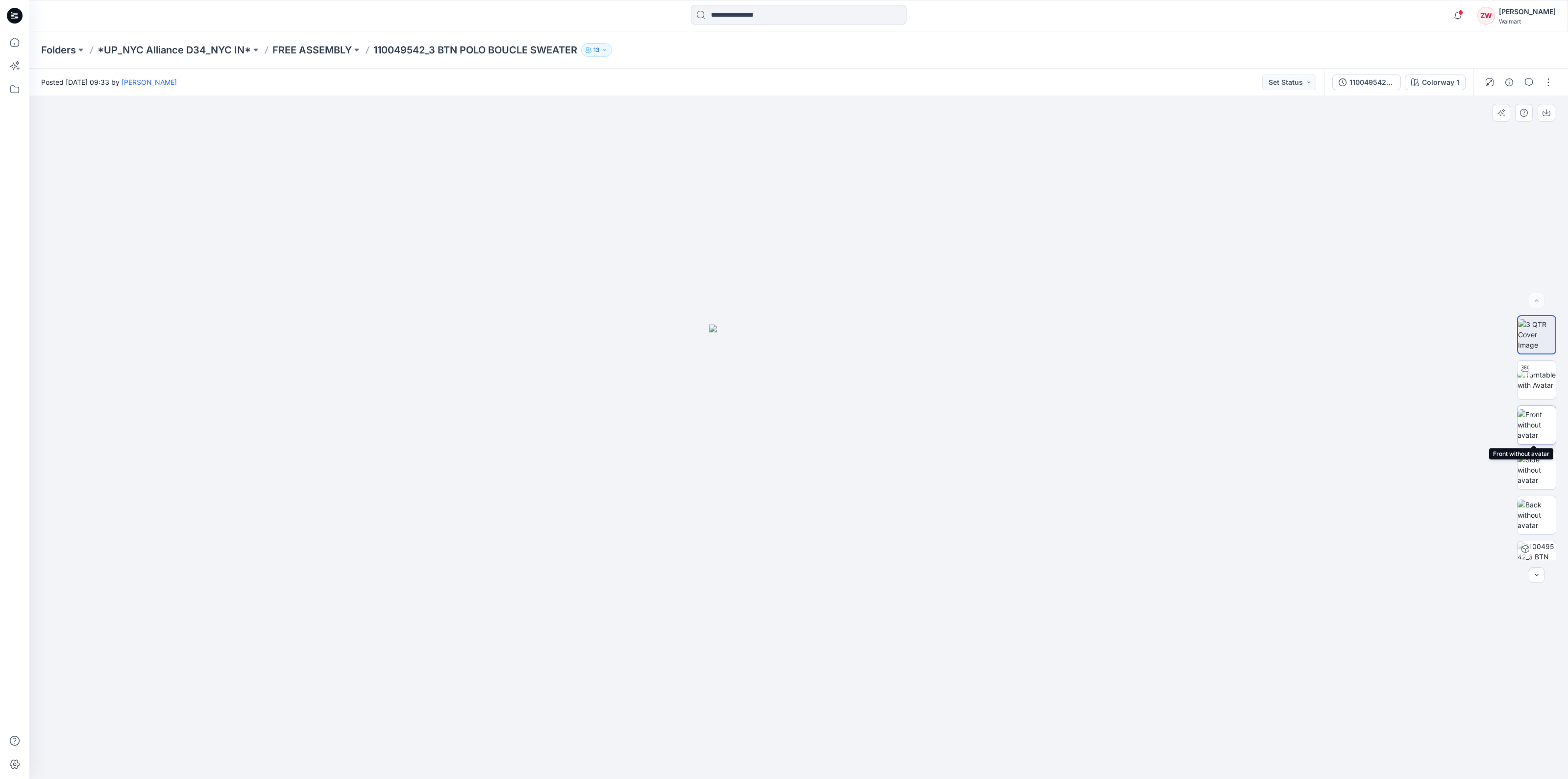
click at [1545, 426] on img at bounding box center [1536, 425] width 38 height 31
click at [1538, 498] on img at bounding box center [1536, 495] width 38 height 31
click at [1535, 449] on img at bounding box center [1536, 450] width 38 height 31
click at [1538, 396] on img at bounding box center [1536, 405] width 38 height 31
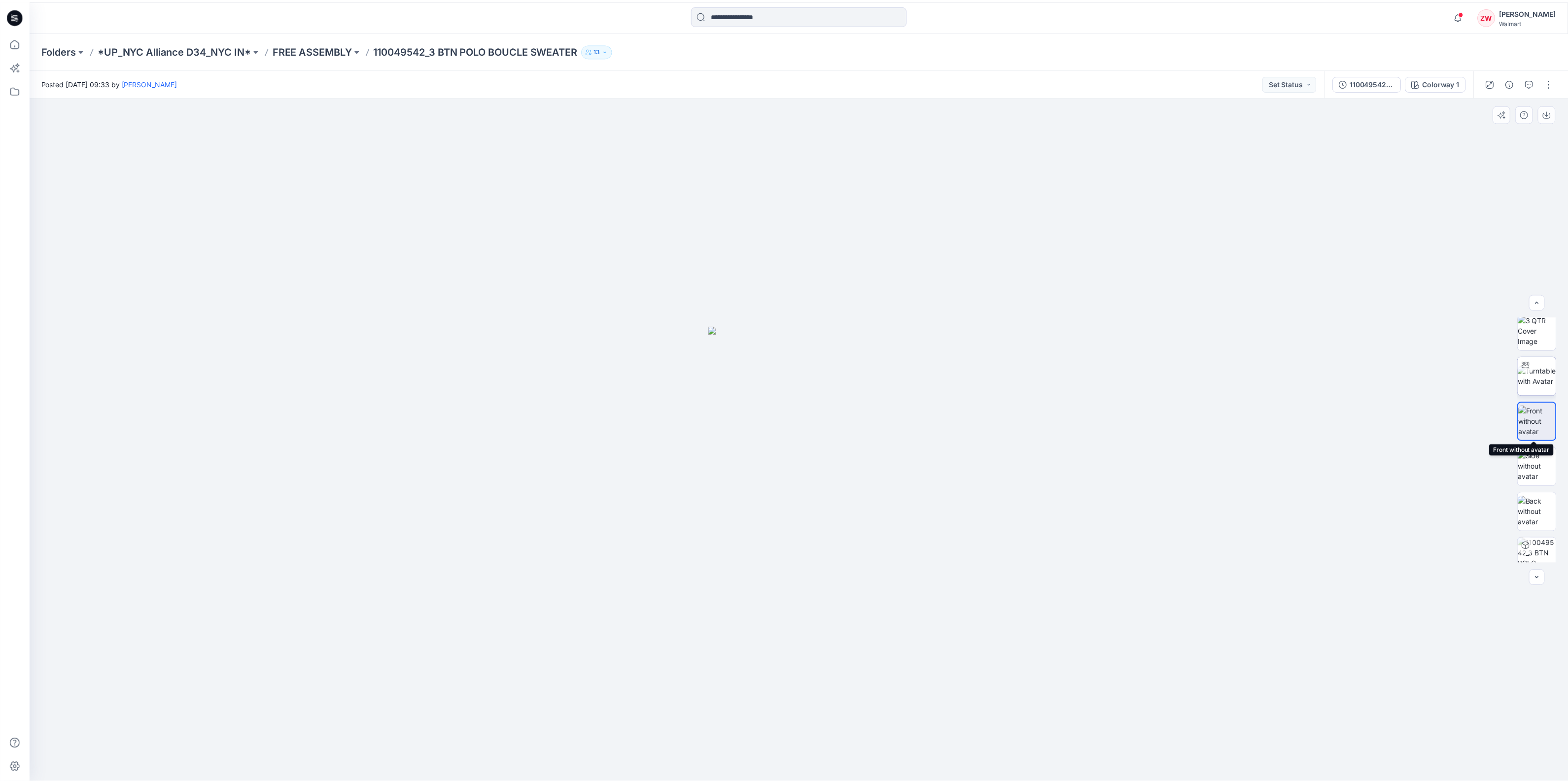
scroll to position [0, 0]
click at [1543, 342] on img at bounding box center [1545, 336] width 39 height 31
click at [1542, 372] on img at bounding box center [1545, 382] width 39 height 21
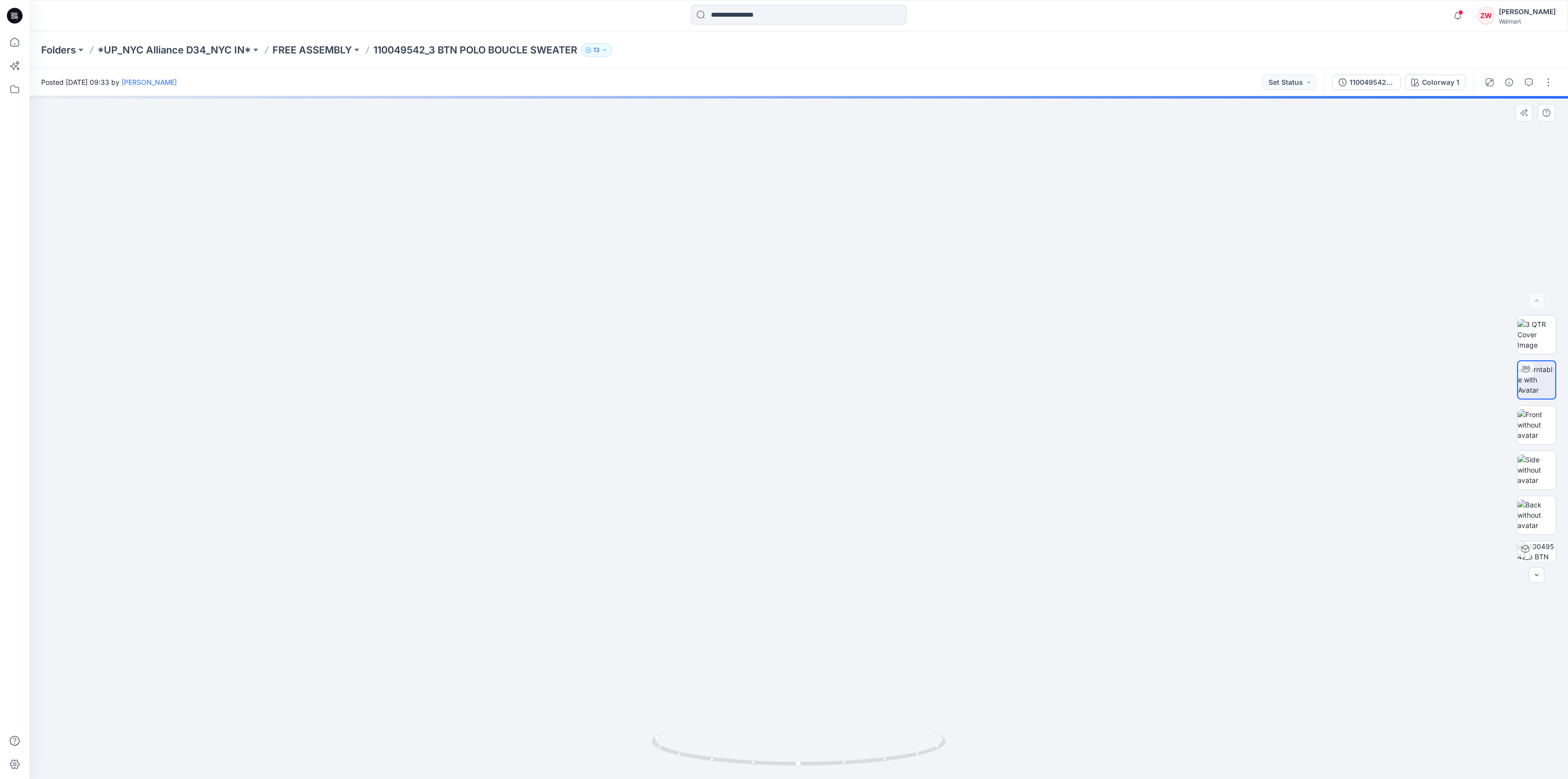
drag, startPoint x: 811, startPoint y: 370, endPoint x: 819, endPoint y: 590, distance: 220.1
click at [818, 590] on img at bounding box center [798, 376] width 1331 height 806
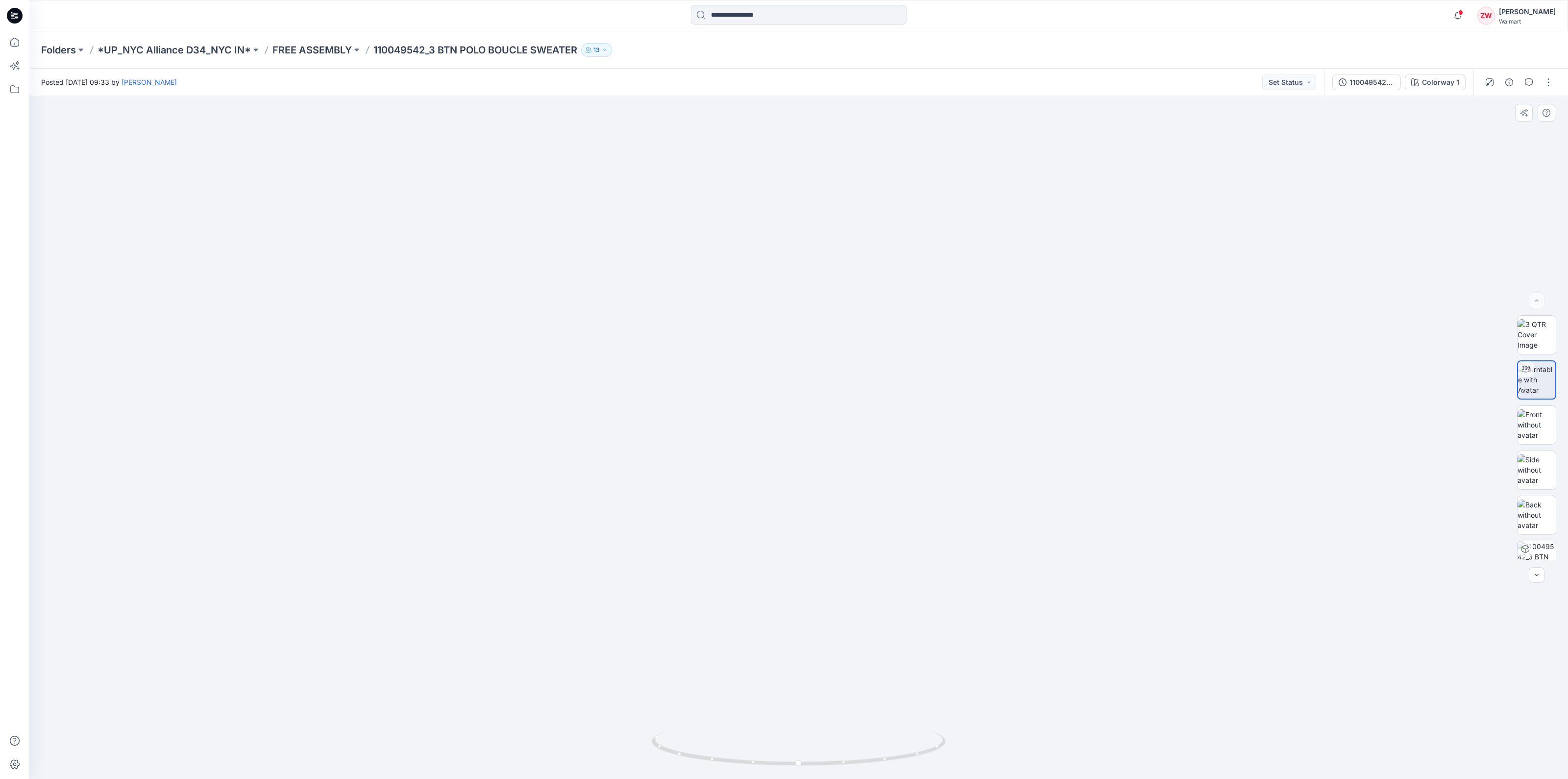
drag, startPoint x: 838, startPoint y: 469, endPoint x: 873, endPoint y: 312, distance: 160.9
click at [873, 312] on img at bounding box center [833, 253] width 2007 height 1052
drag, startPoint x: 869, startPoint y: 389, endPoint x: 785, endPoint y: 298, distance: 123.8
click at [785, 298] on img at bounding box center [753, 207] width 2007 height 1144
drag, startPoint x: 785, startPoint y: 362, endPoint x: 775, endPoint y: 326, distance: 37.4
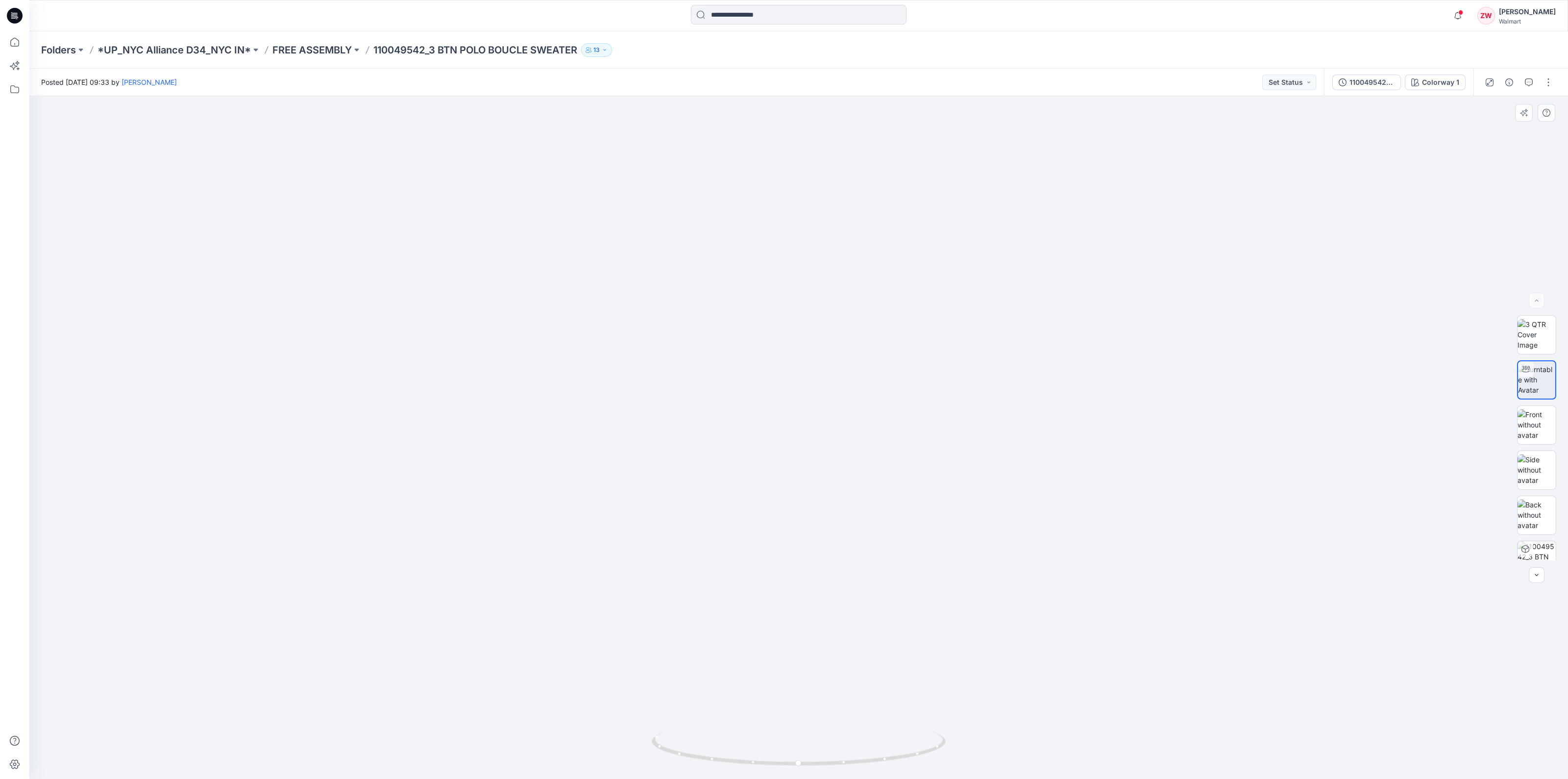
click at [775, 326] on img at bounding box center [743, 194] width 2007 height 1169
drag, startPoint x: 760, startPoint y: 471, endPoint x: 818, endPoint y: 538, distance: 88.6
click at [818, 538] on img at bounding box center [796, 222] width 2007 height 1115
drag, startPoint x: 817, startPoint y: 519, endPoint x: 814, endPoint y: 560, distance: 41.1
click at [814, 571] on img at bounding box center [794, 247] width 2007 height 1063
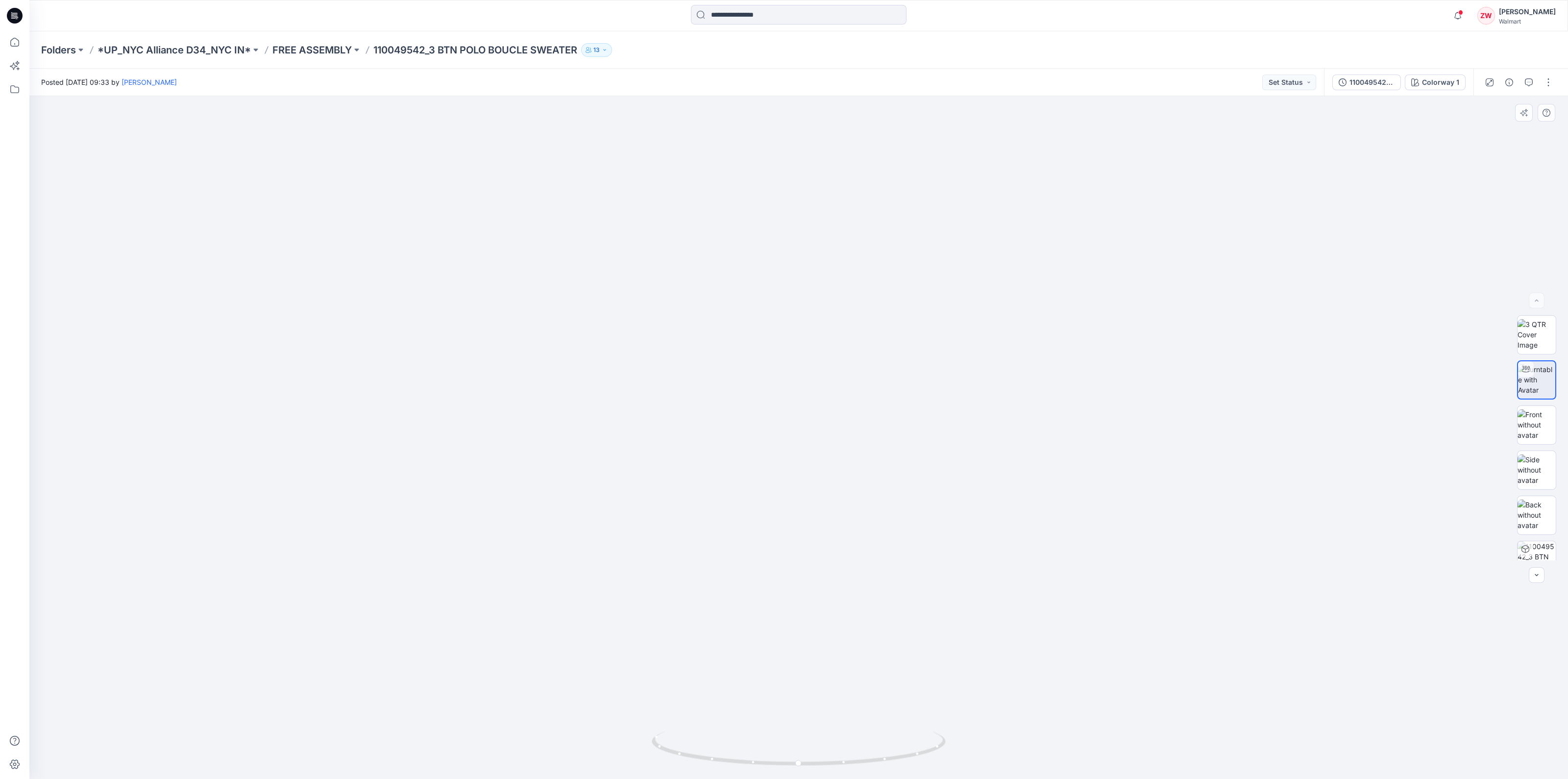
drag, startPoint x: 803, startPoint y: 451, endPoint x: 782, endPoint y: 565, distance: 115.9
click at [782, 565] on img at bounding box center [772, 305] width 2007 height 948
drag, startPoint x: 783, startPoint y: 470, endPoint x: 784, endPoint y: 462, distance: 8.1
click at [784, 462] on img at bounding box center [773, 301] width 2007 height 956
drag, startPoint x: 785, startPoint y: 478, endPoint x: 803, endPoint y: 362, distance: 117.4
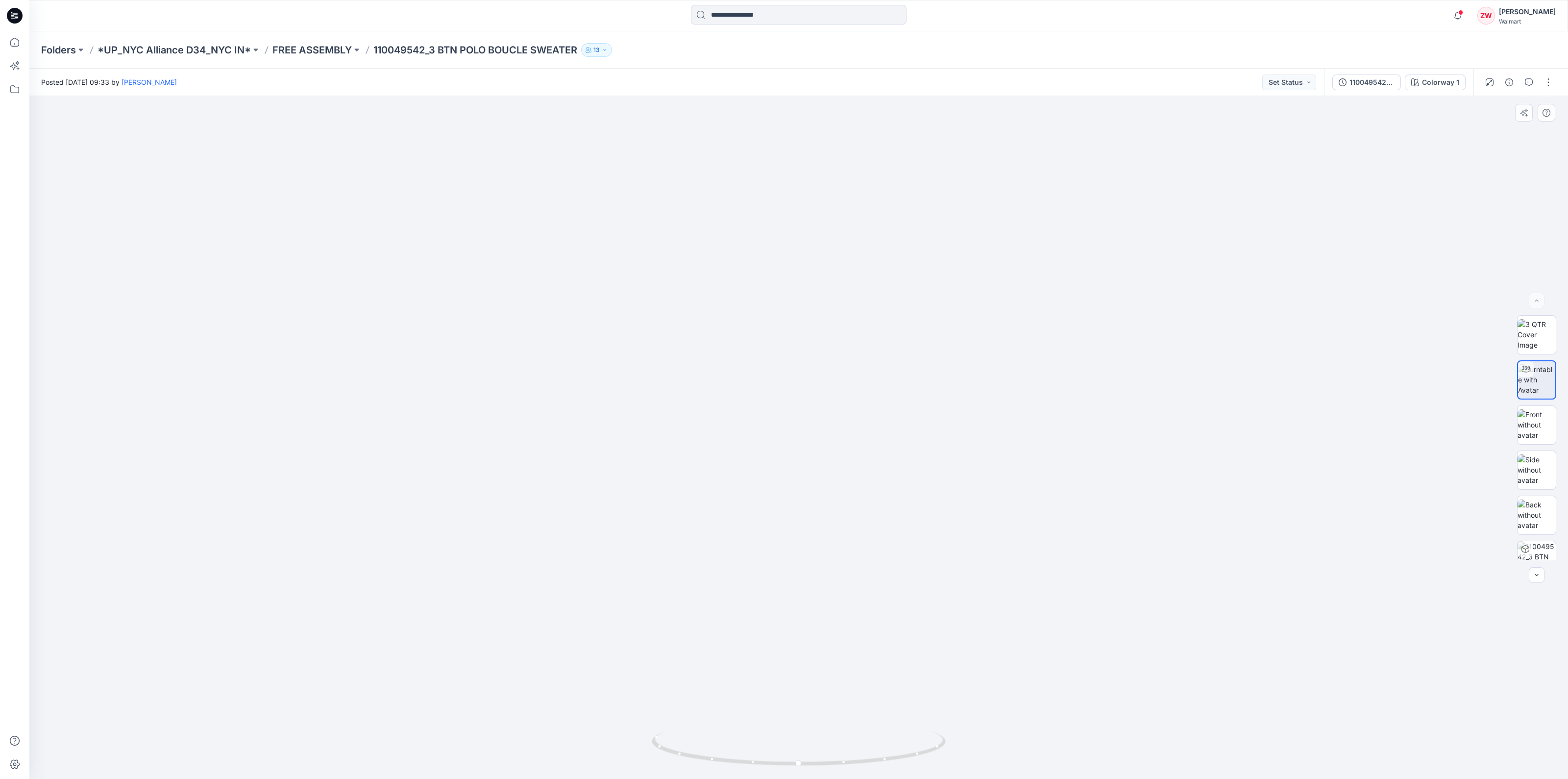
click at [803, 362] on img at bounding box center [791, 243] width 2007 height 1072
drag, startPoint x: 805, startPoint y: 411, endPoint x: 782, endPoint y: 345, distance: 69.9
click at [782, 345] on img at bounding box center [768, 210] width 2007 height 1138
drag, startPoint x: 782, startPoint y: 357, endPoint x: 785, endPoint y: 305, distance: 52.1
click at [785, 305] on img at bounding box center [771, 183] width 2007 height 1191
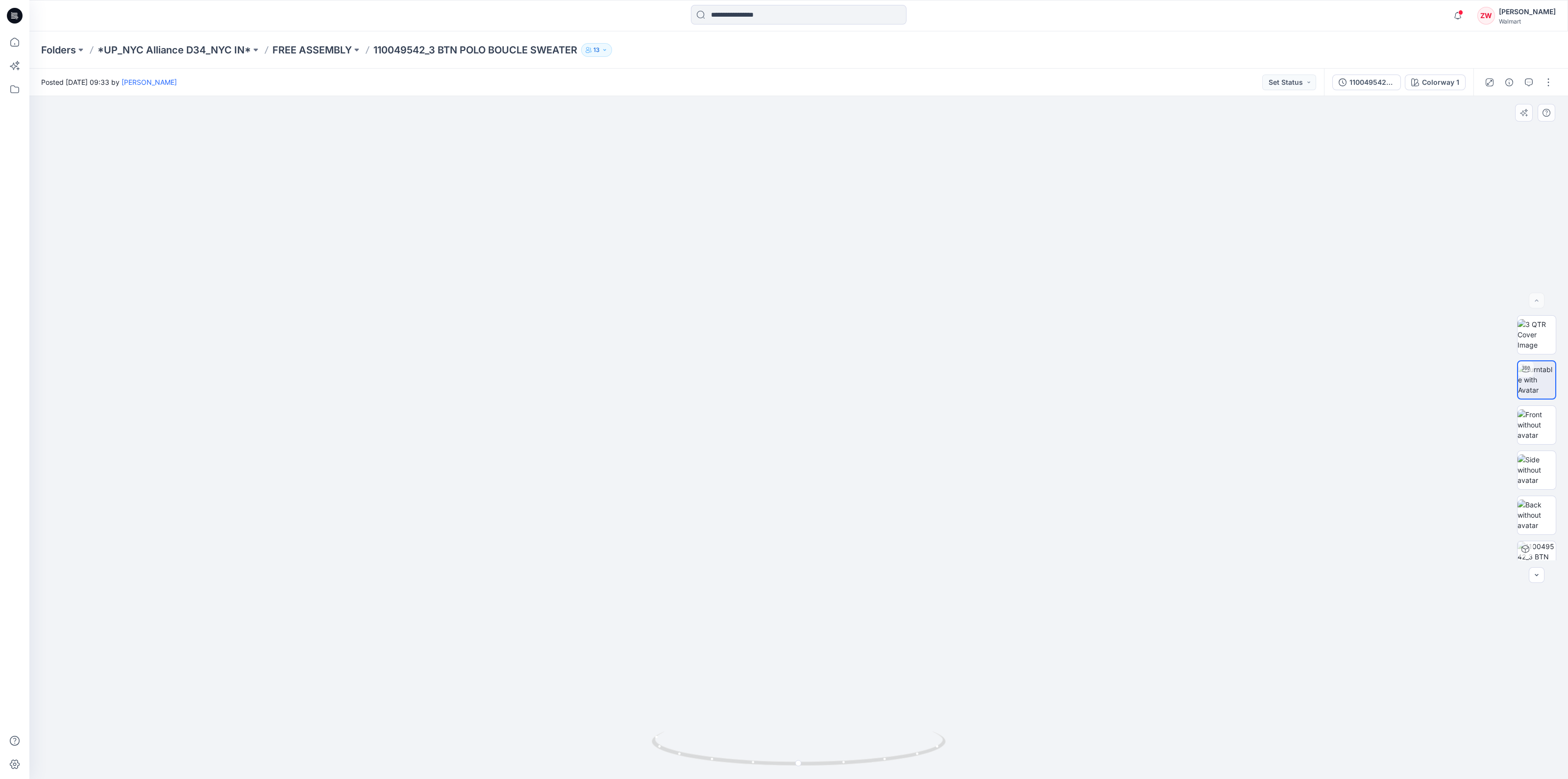
drag, startPoint x: 702, startPoint y: 406, endPoint x: 703, endPoint y: 366, distance: 40.0
click at [703, 366] on img at bounding box center [772, 164] width 2007 height 1228
drag, startPoint x: 720, startPoint y: 320, endPoint x: 600, endPoint y: 456, distance: 181.4
click at [600, 456] on img at bounding box center [799, 409] width 1142 height 740
drag, startPoint x: 828, startPoint y: 471, endPoint x: 667, endPoint y: 436, distance: 164.8
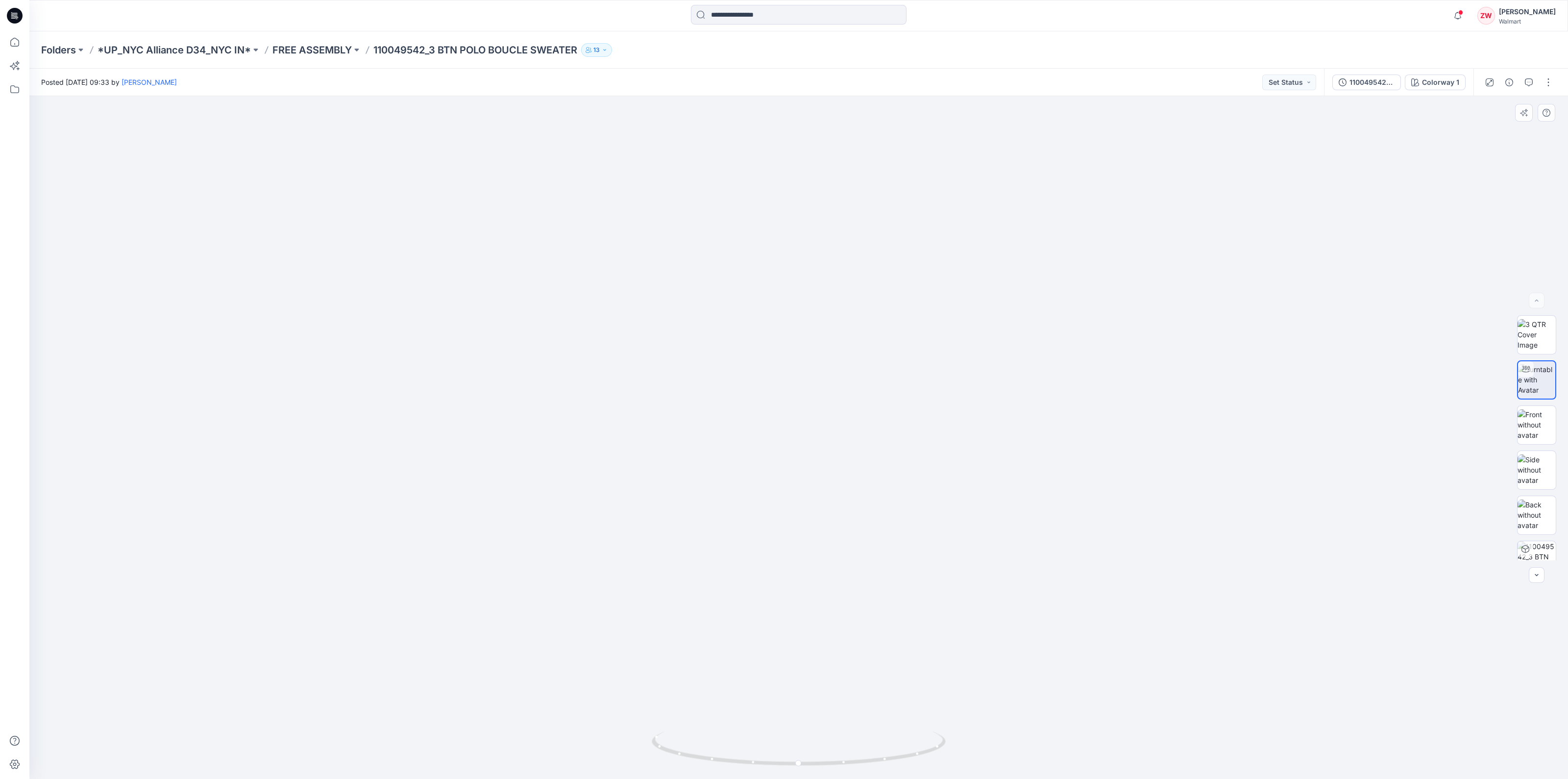
click at [667, 436] on img at bounding box center [799, 399] width 1034 height 760
click at [282, 52] on p "FREE ASSEMBLY" at bounding box center [312, 50] width 79 height 14
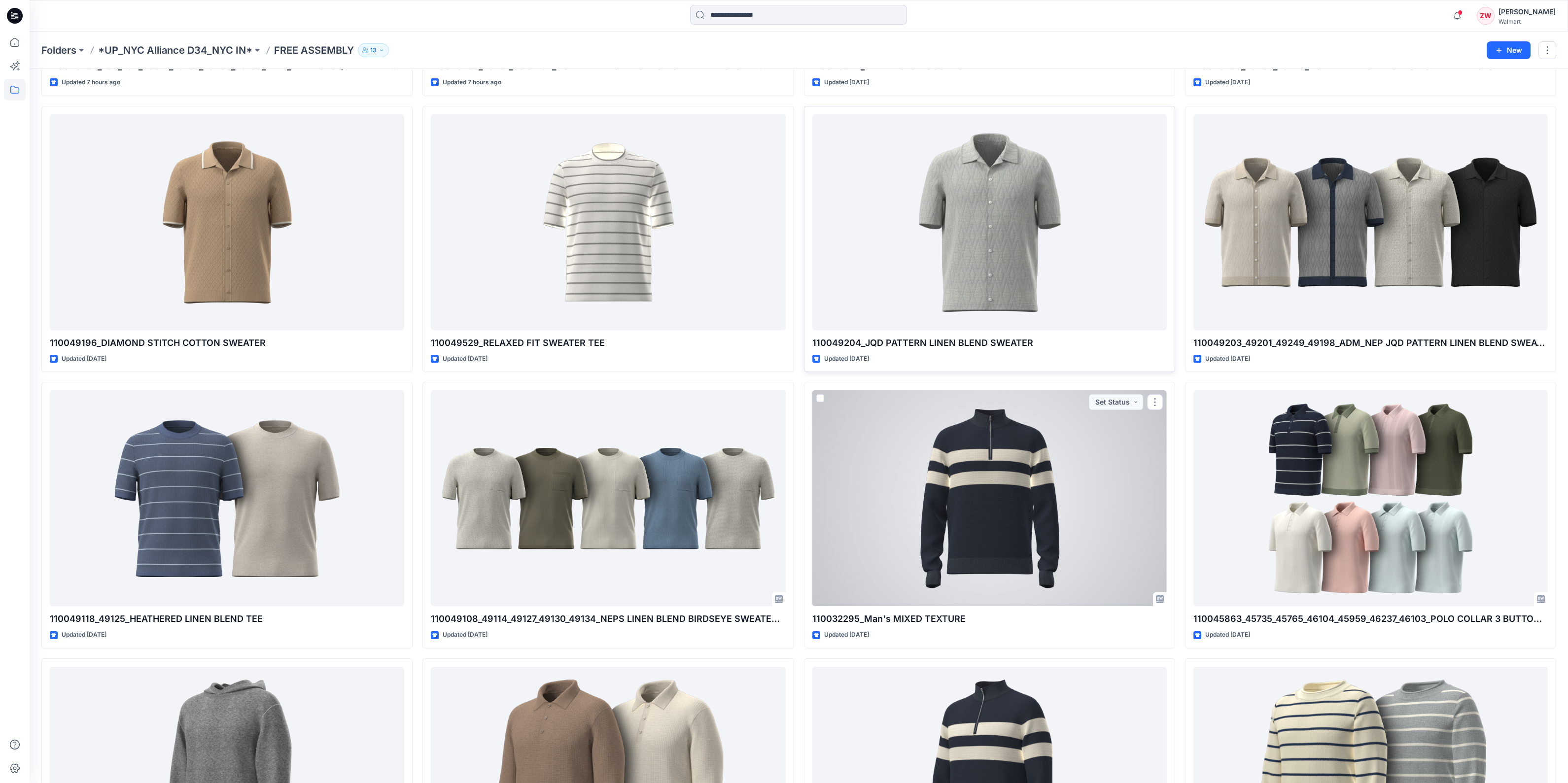
scroll to position [308, 0]
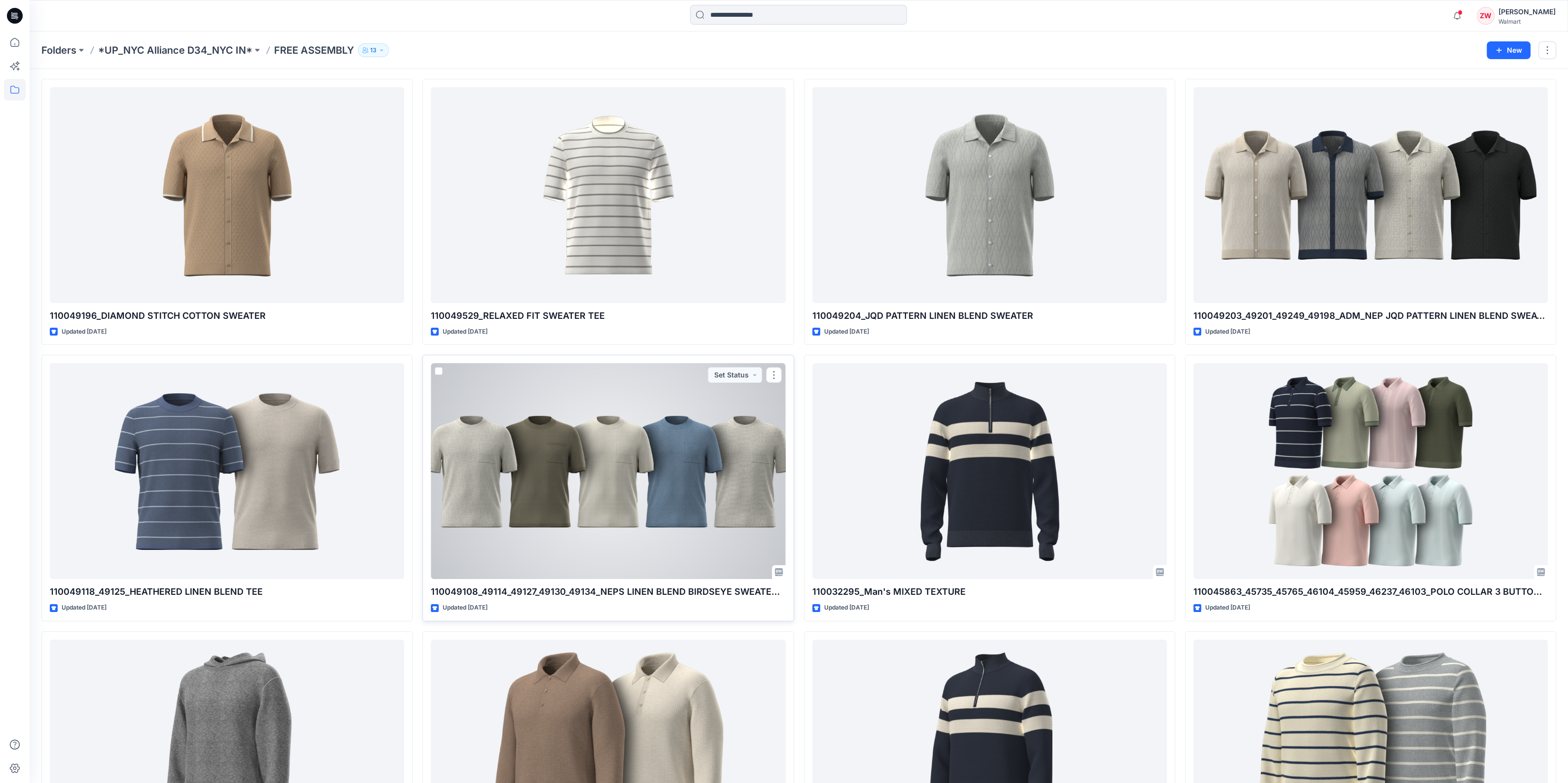
click at [638, 506] on div at bounding box center [608, 471] width 354 height 216
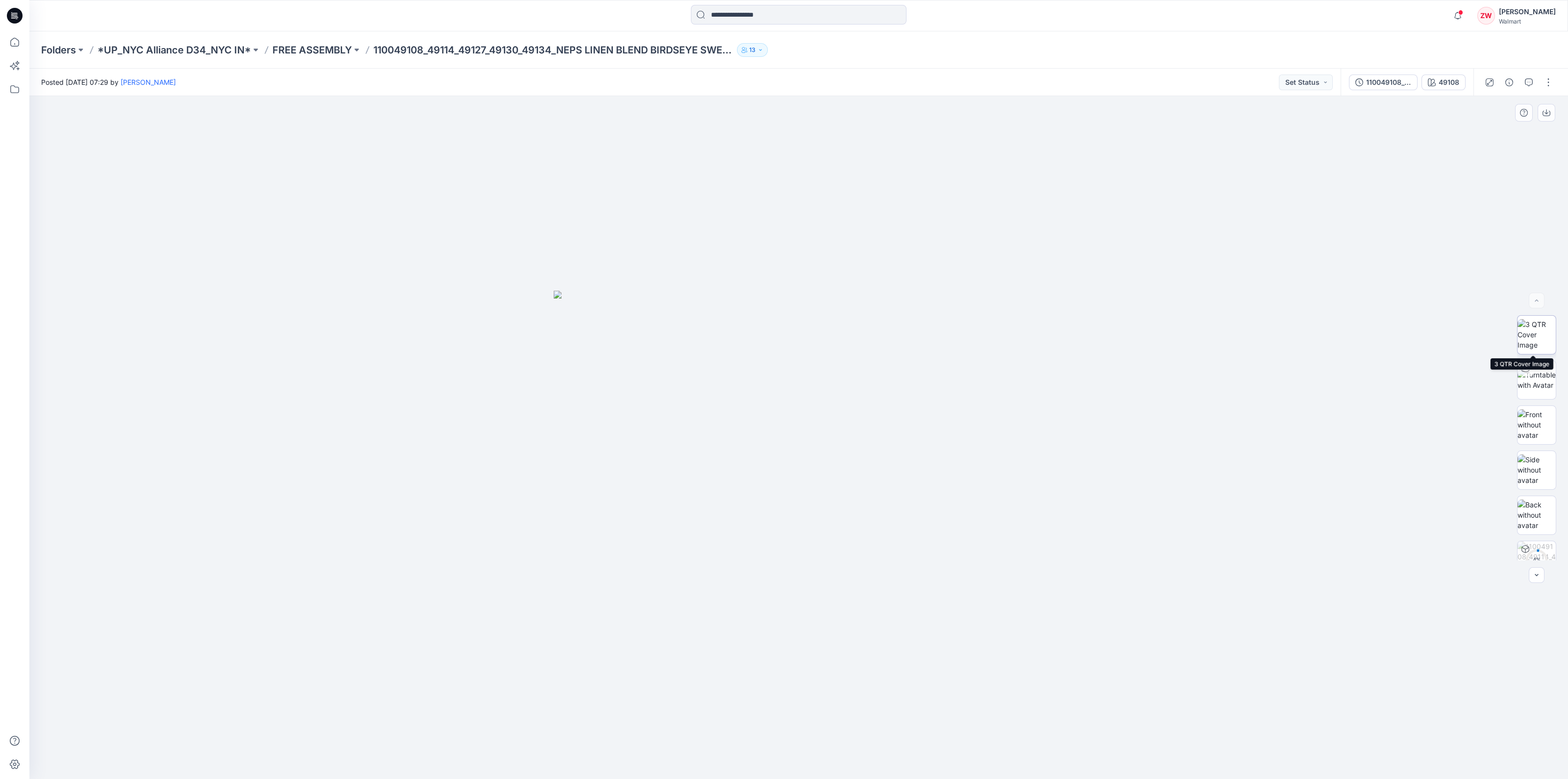
click at [1539, 344] on img at bounding box center [1536, 334] width 38 height 31
click at [1530, 420] on img at bounding box center [1536, 425] width 38 height 31
click at [1531, 465] on img at bounding box center [1536, 470] width 38 height 31
click at [1527, 511] on img at bounding box center [1536, 515] width 38 height 31
click at [1525, 327] on img at bounding box center [1536, 334] width 38 height 31
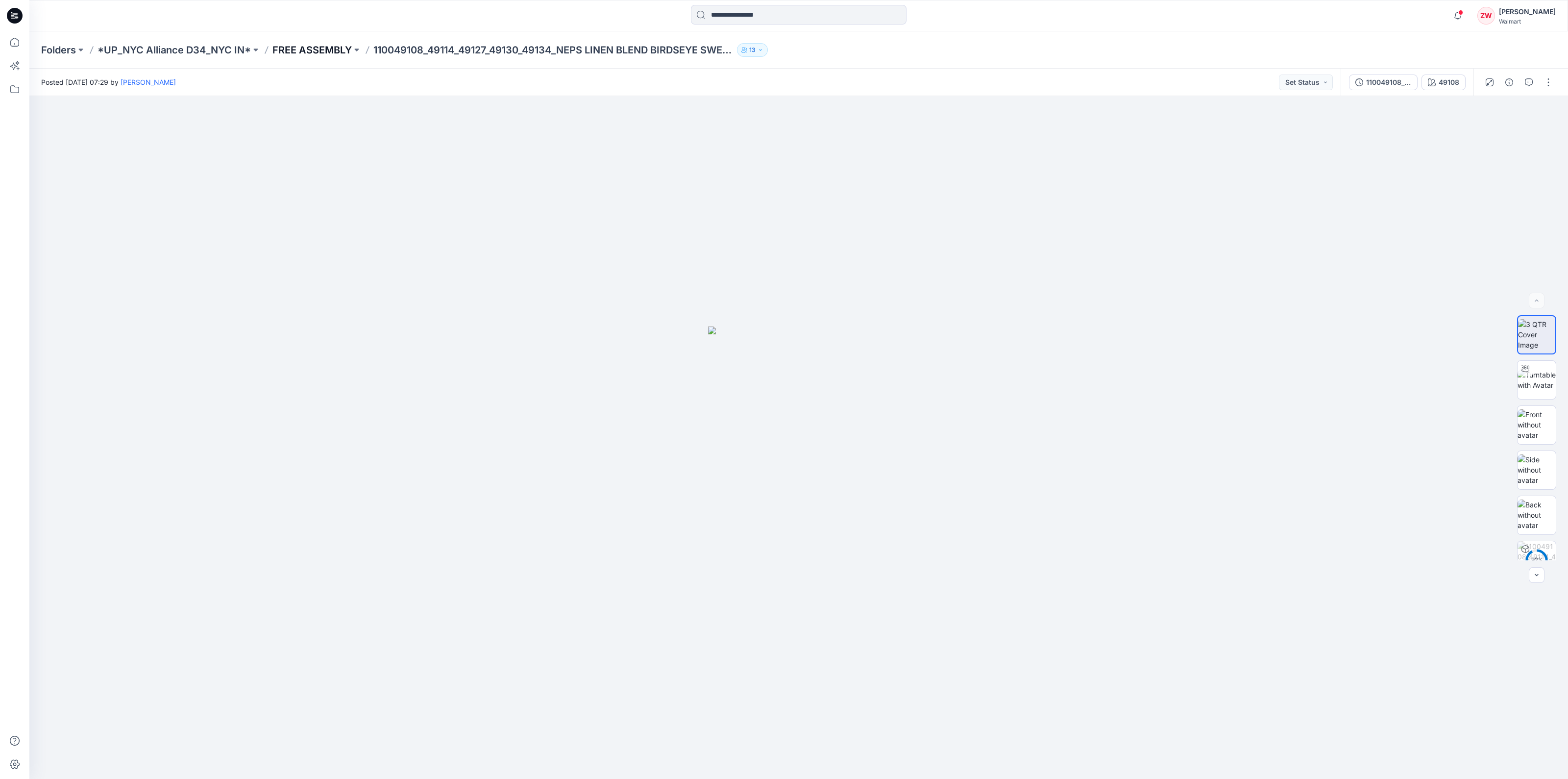
click at [296, 45] on p "FREE ASSEMBLY" at bounding box center [312, 50] width 79 height 14
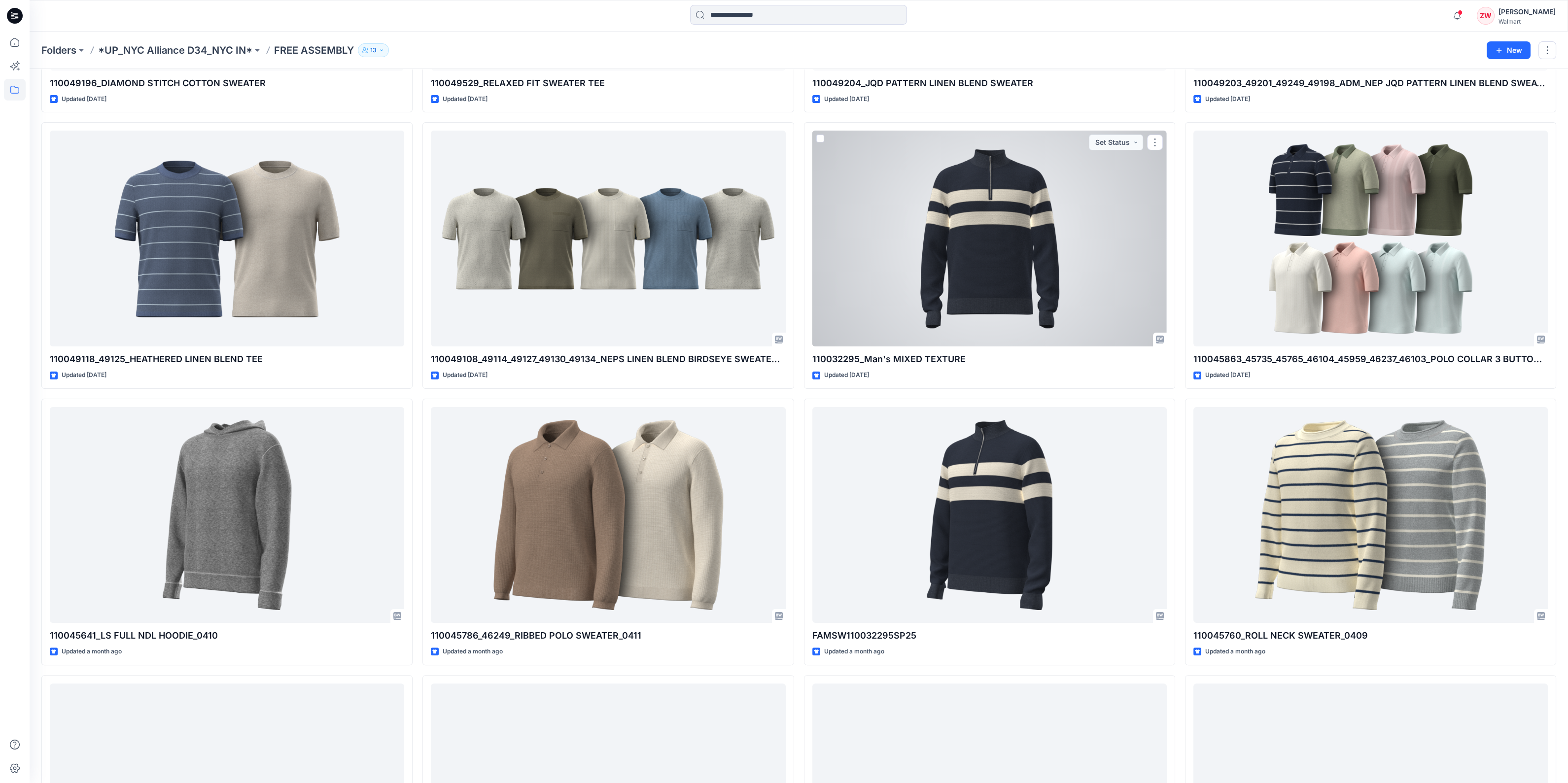
scroll to position [616, 0]
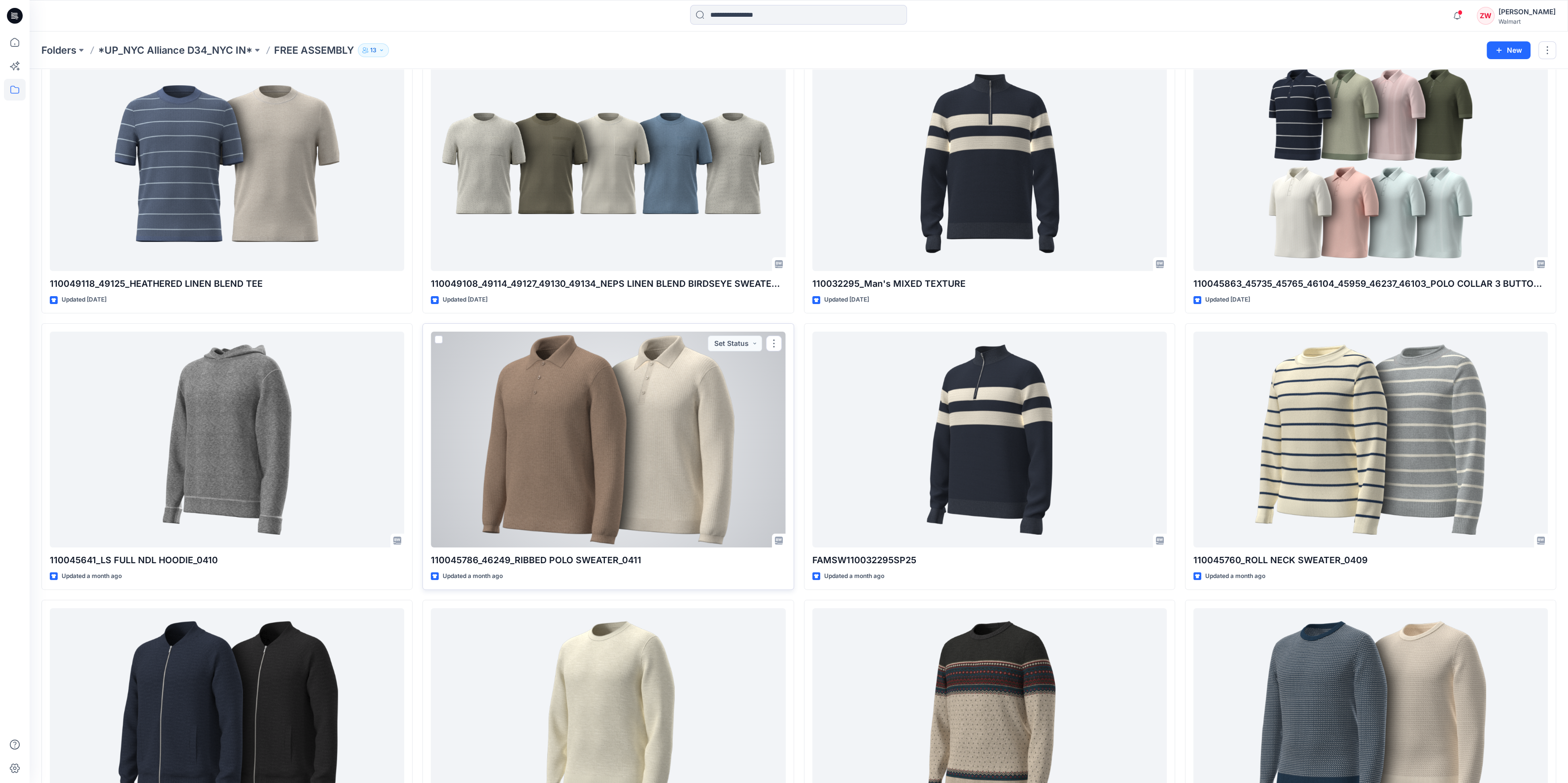
click at [585, 404] on div at bounding box center [608, 440] width 354 height 216
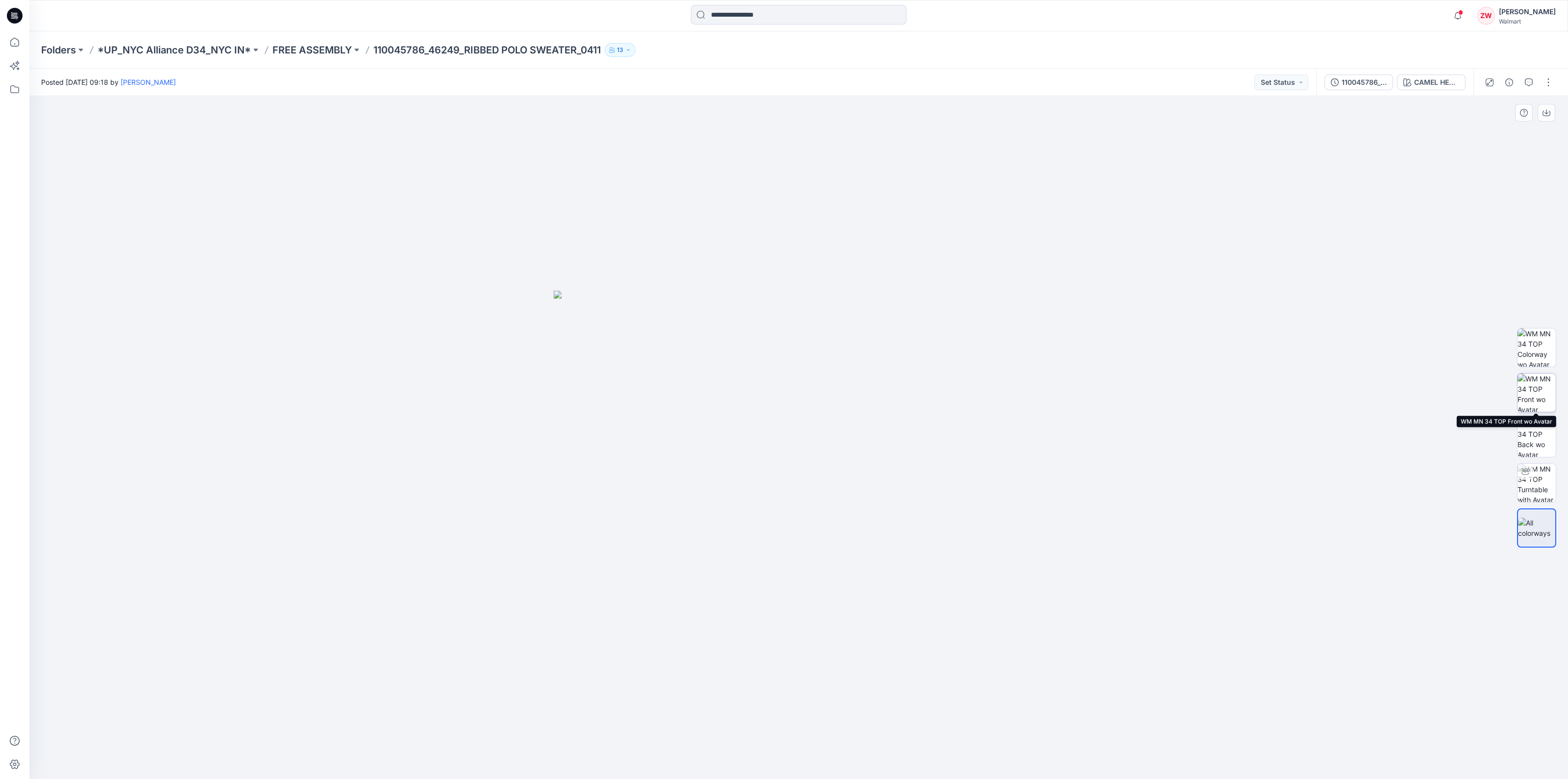
click at [1550, 389] on img at bounding box center [1536, 392] width 38 height 38
click at [1531, 356] on img at bounding box center [1536, 347] width 38 height 38
click at [1535, 386] on img at bounding box center [1536, 392] width 38 height 38
click at [1544, 429] on img at bounding box center [1536, 437] width 38 height 38
click at [1544, 392] on img at bounding box center [1536, 392] width 38 height 38
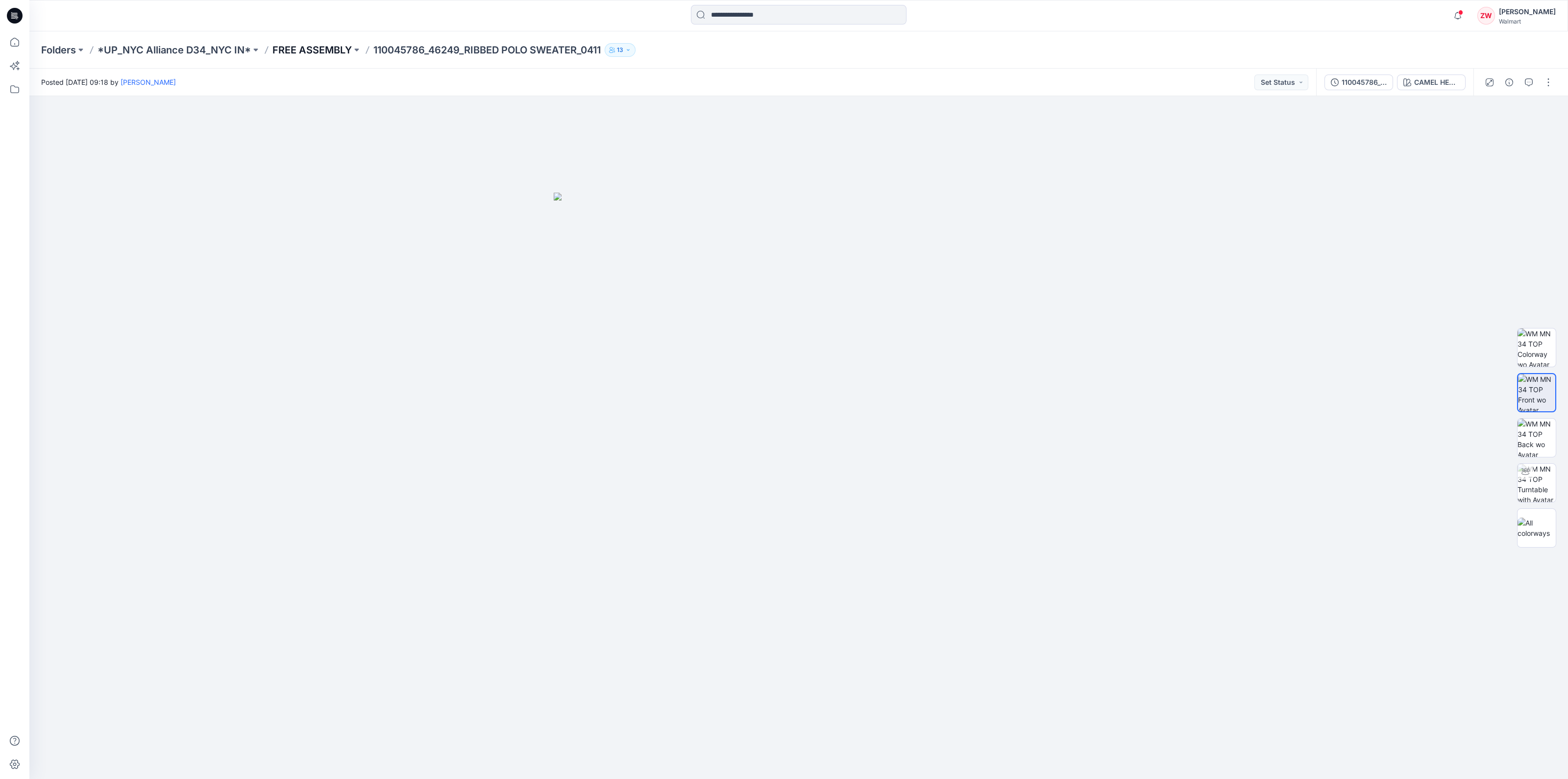
click at [290, 49] on p "FREE ASSEMBLY" at bounding box center [312, 50] width 79 height 14
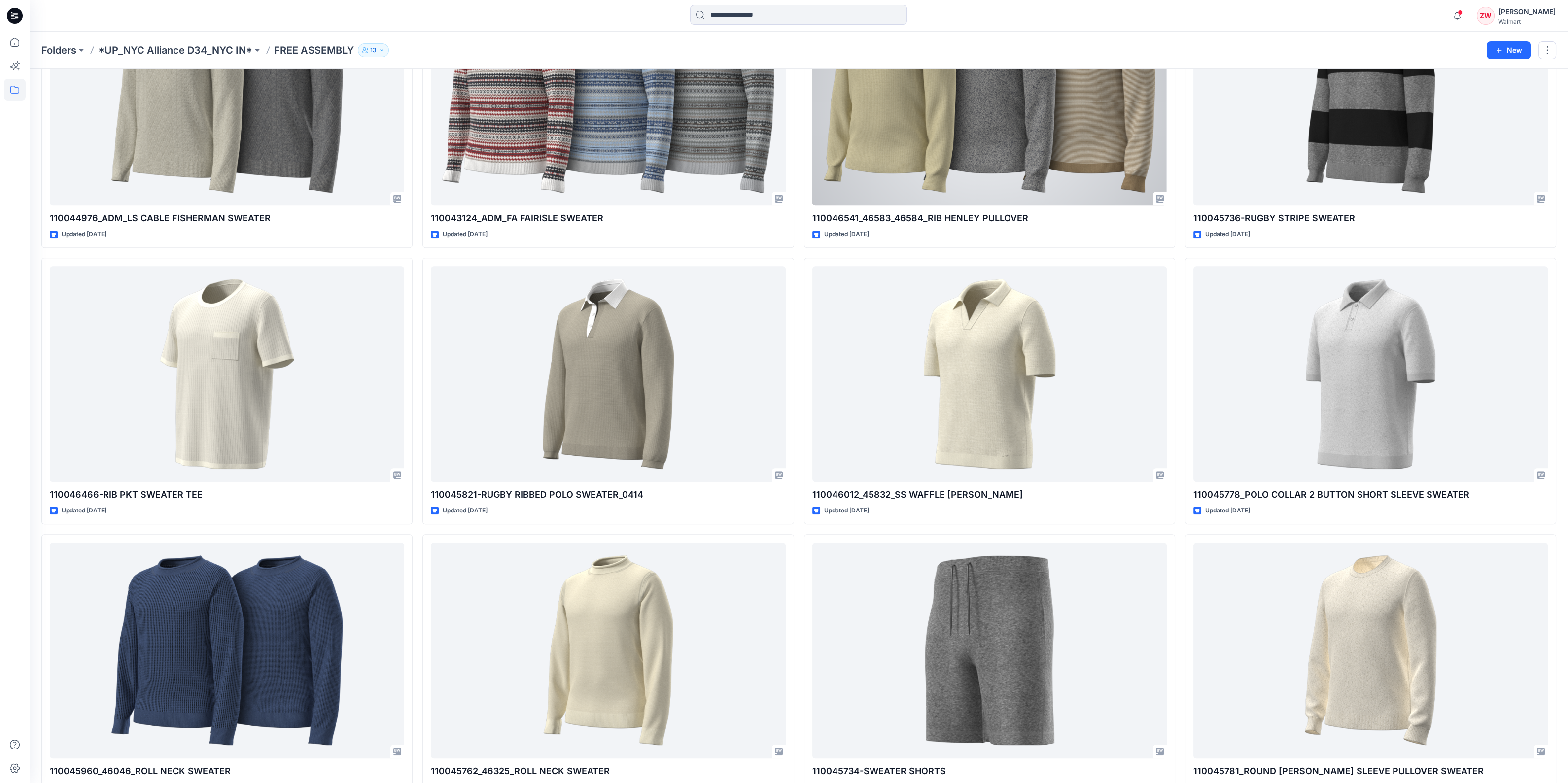
scroll to position [1515, 0]
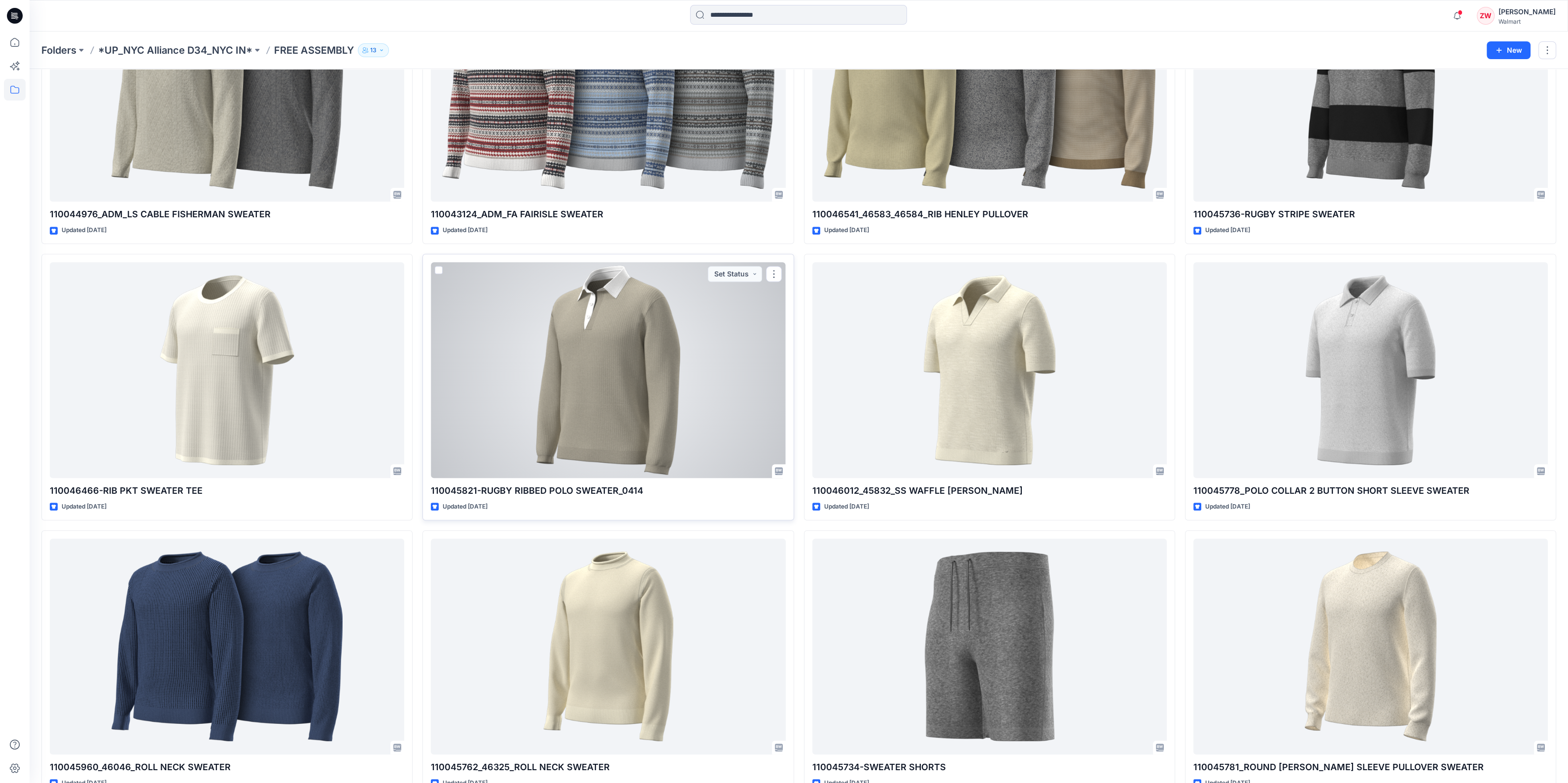
click at [650, 369] on div at bounding box center [608, 370] width 354 height 216
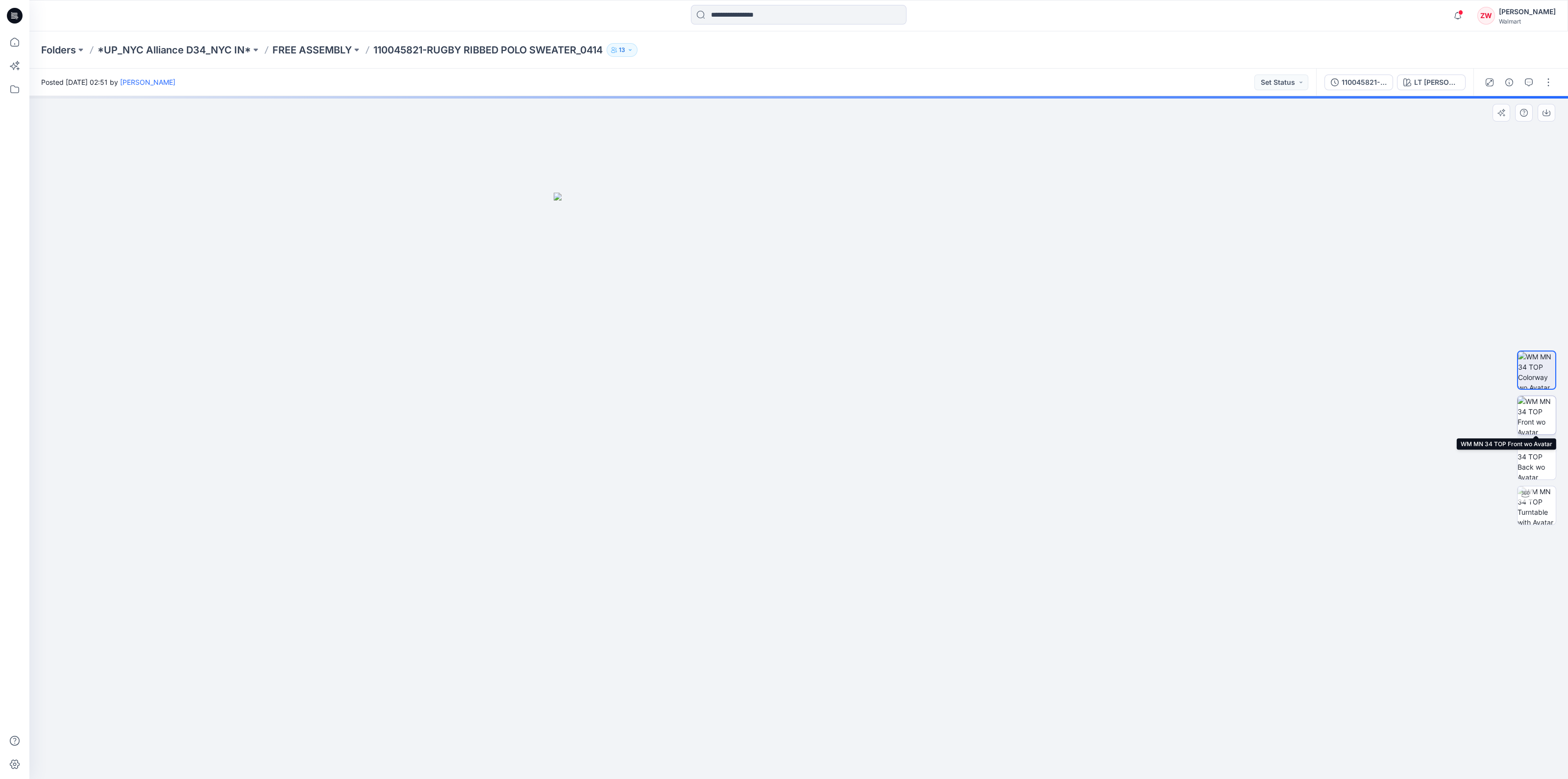
click at [1535, 408] on img at bounding box center [1536, 415] width 38 height 38
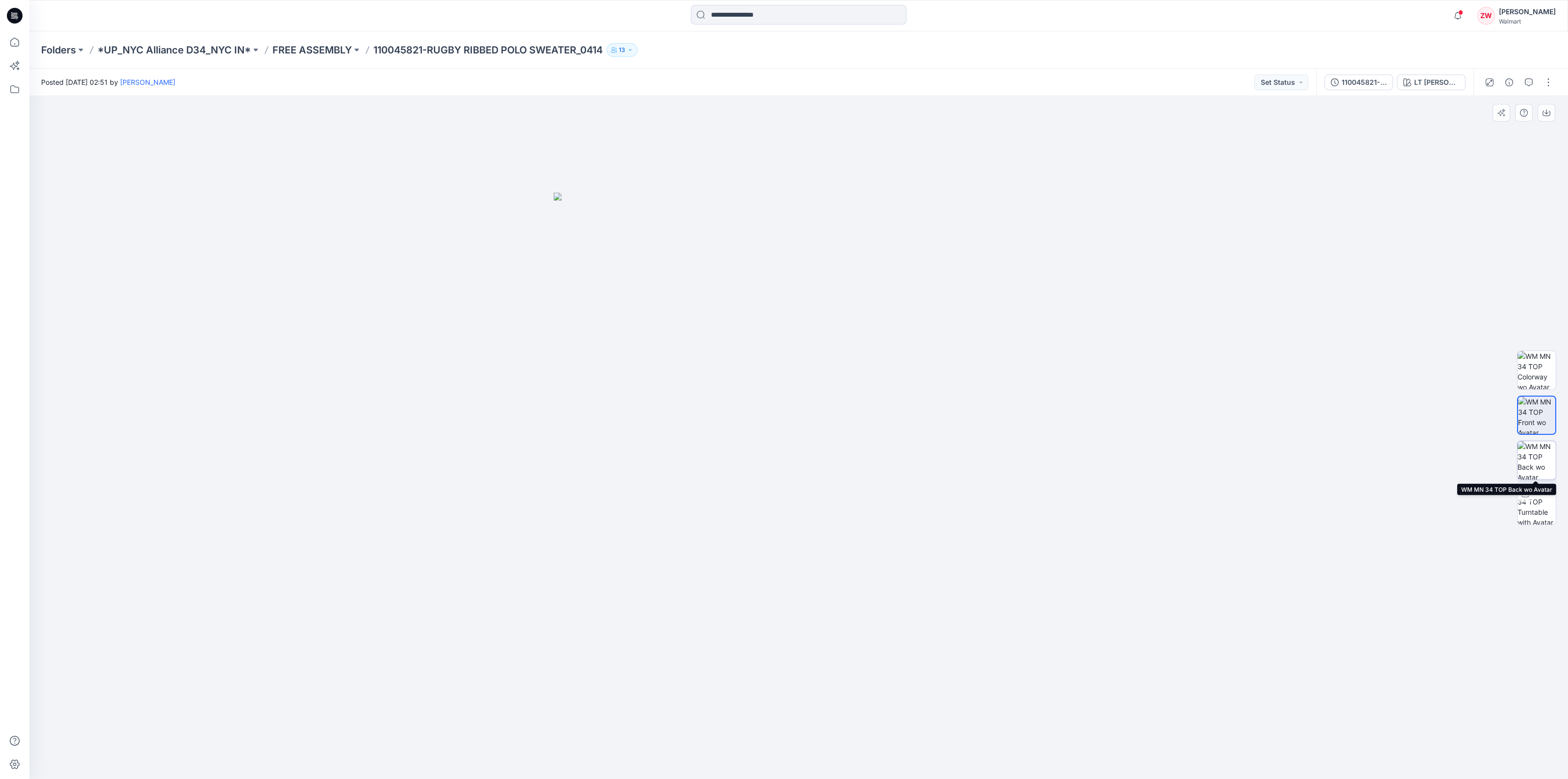
click at [1535, 456] on img at bounding box center [1536, 460] width 38 height 38
click at [1546, 410] on img at bounding box center [1536, 415] width 38 height 38
click at [1537, 371] on img at bounding box center [1536, 370] width 38 height 38
click at [1541, 401] on img at bounding box center [1536, 415] width 38 height 38
click at [338, 48] on p "FREE ASSEMBLY" at bounding box center [312, 50] width 79 height 14
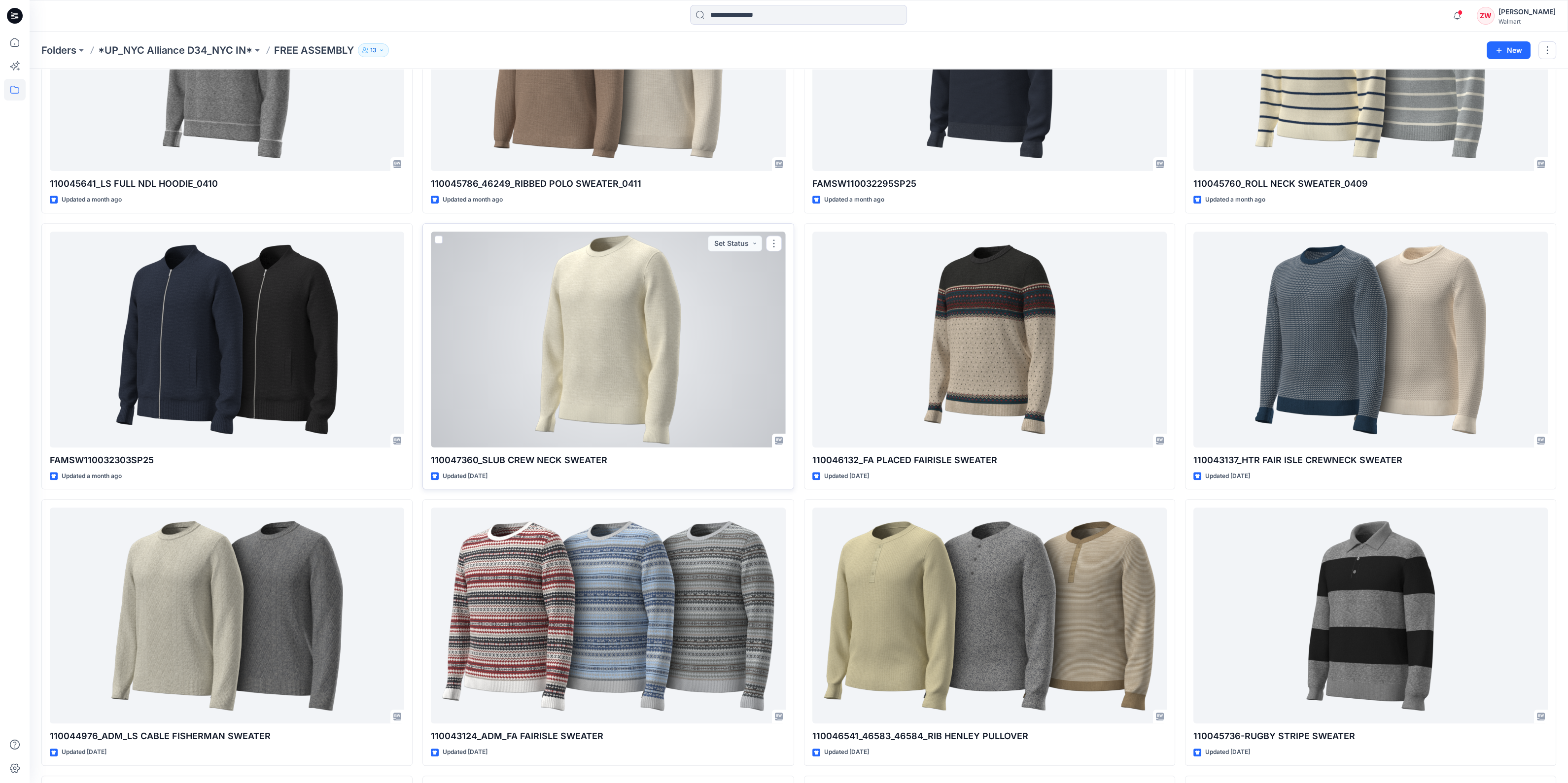
scroll to position [1047, 0]
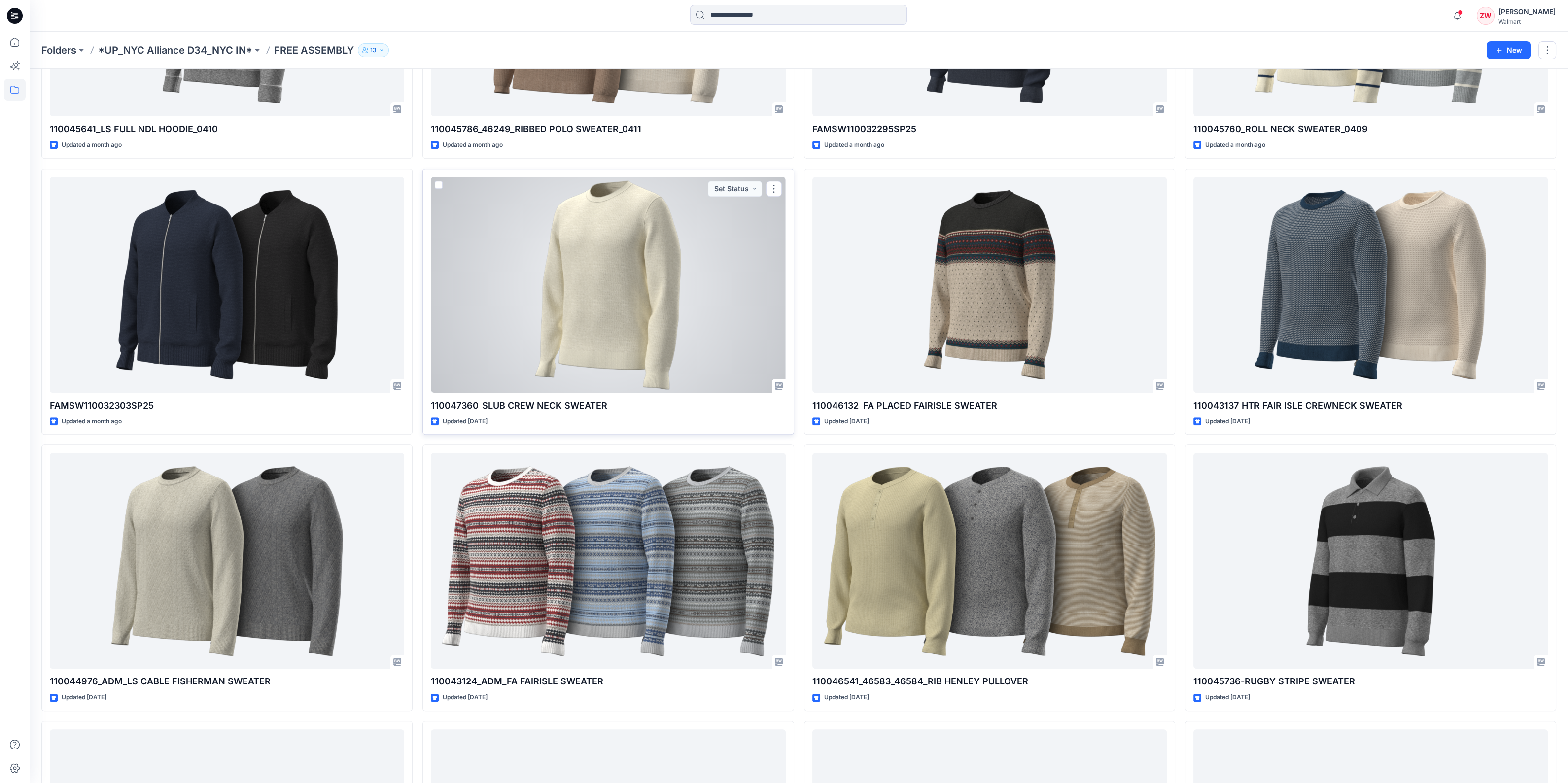
click at [560, 343] on div at bounding box center [608, 285] width 354 height 216
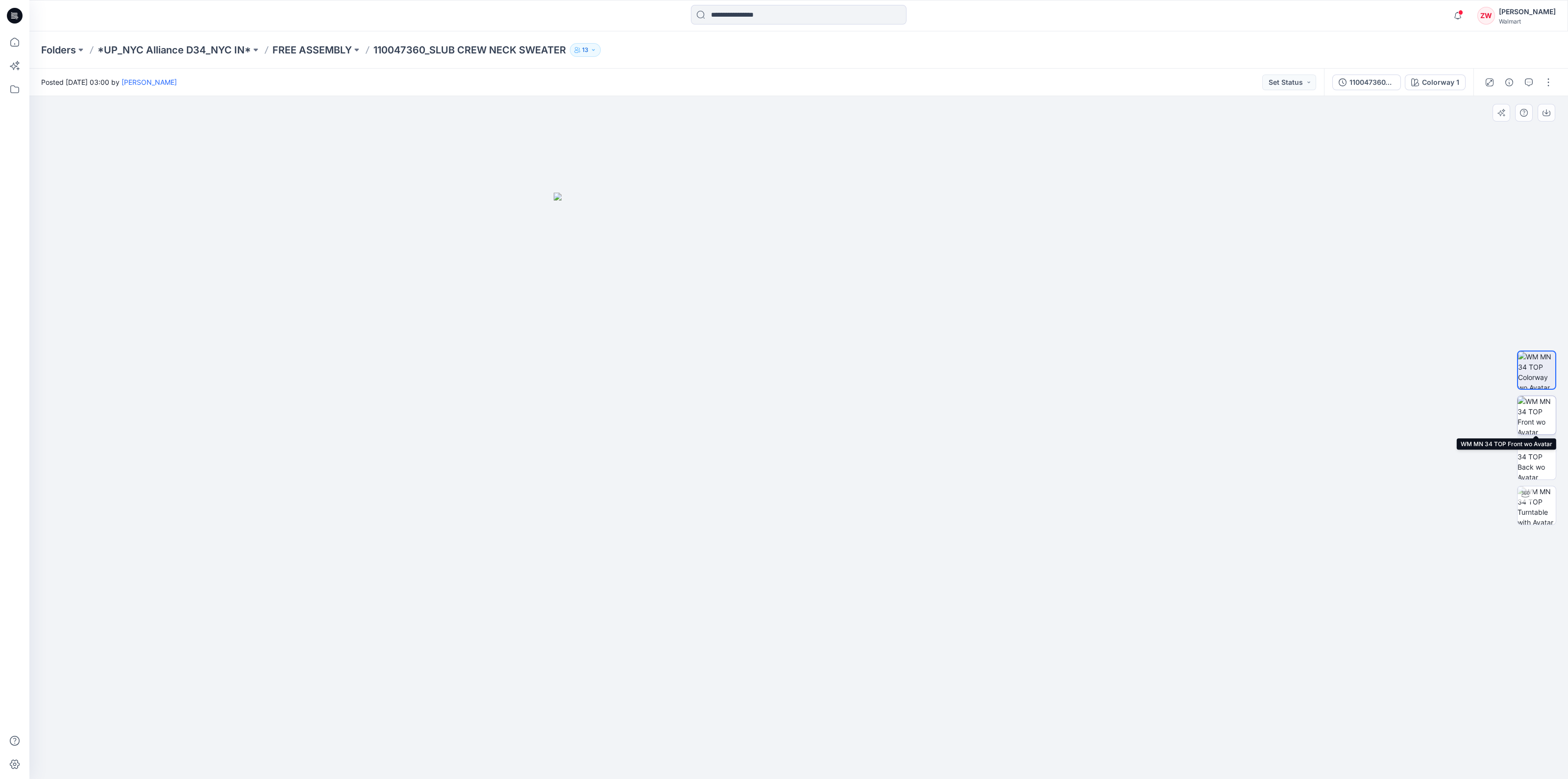
click at [1530, 411] on img at bounding box center [1536, 415] width 38 height 38
click at [1537, 368] on img at bounding box center [1536, 370] width 38 height 38
click at [1539, 496] on img at bounding box center [1536, 506] width 38 height 38
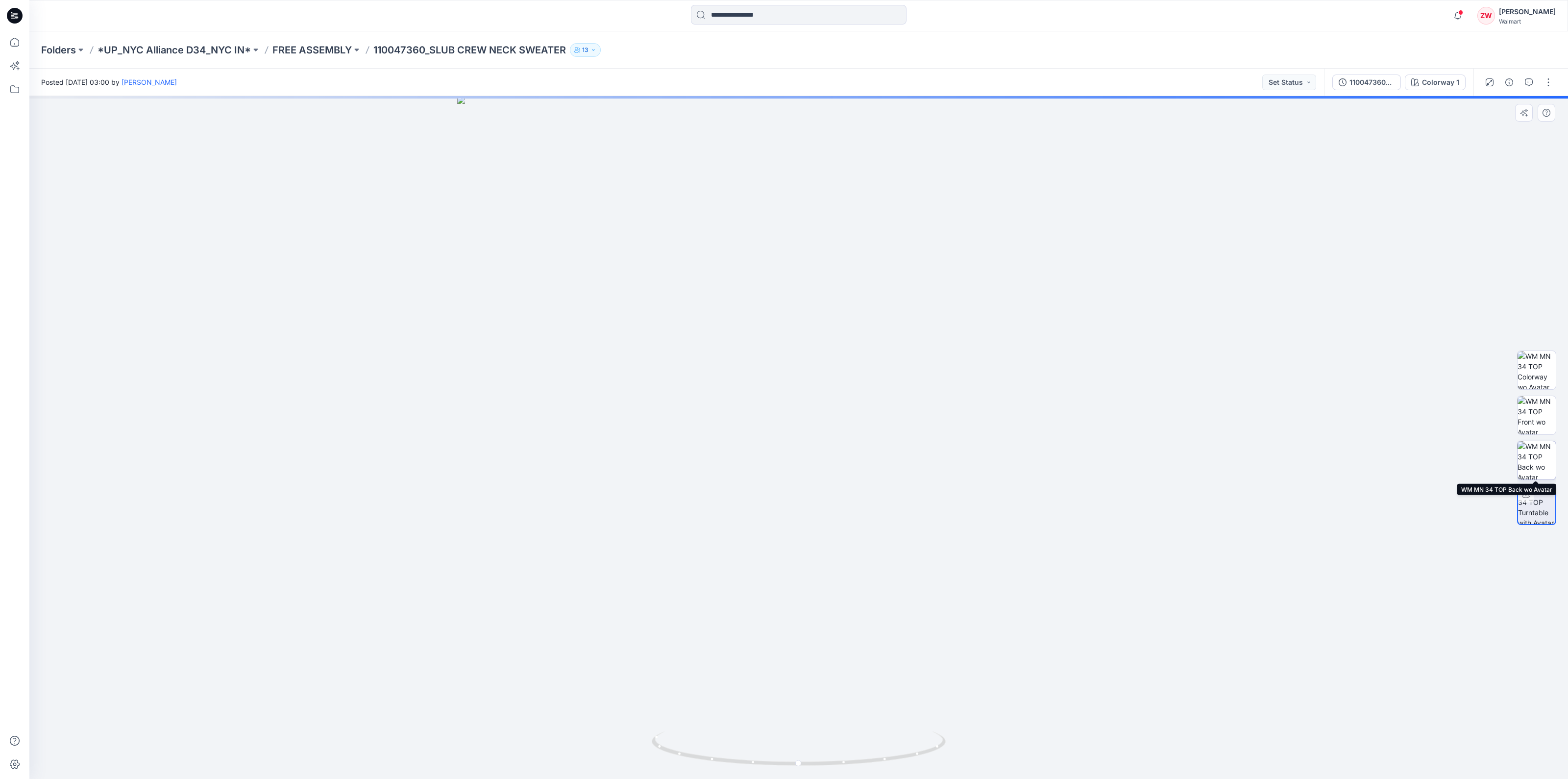
click at [1529, 447] on img at bounding box center [1536, 460] width 38 height 38
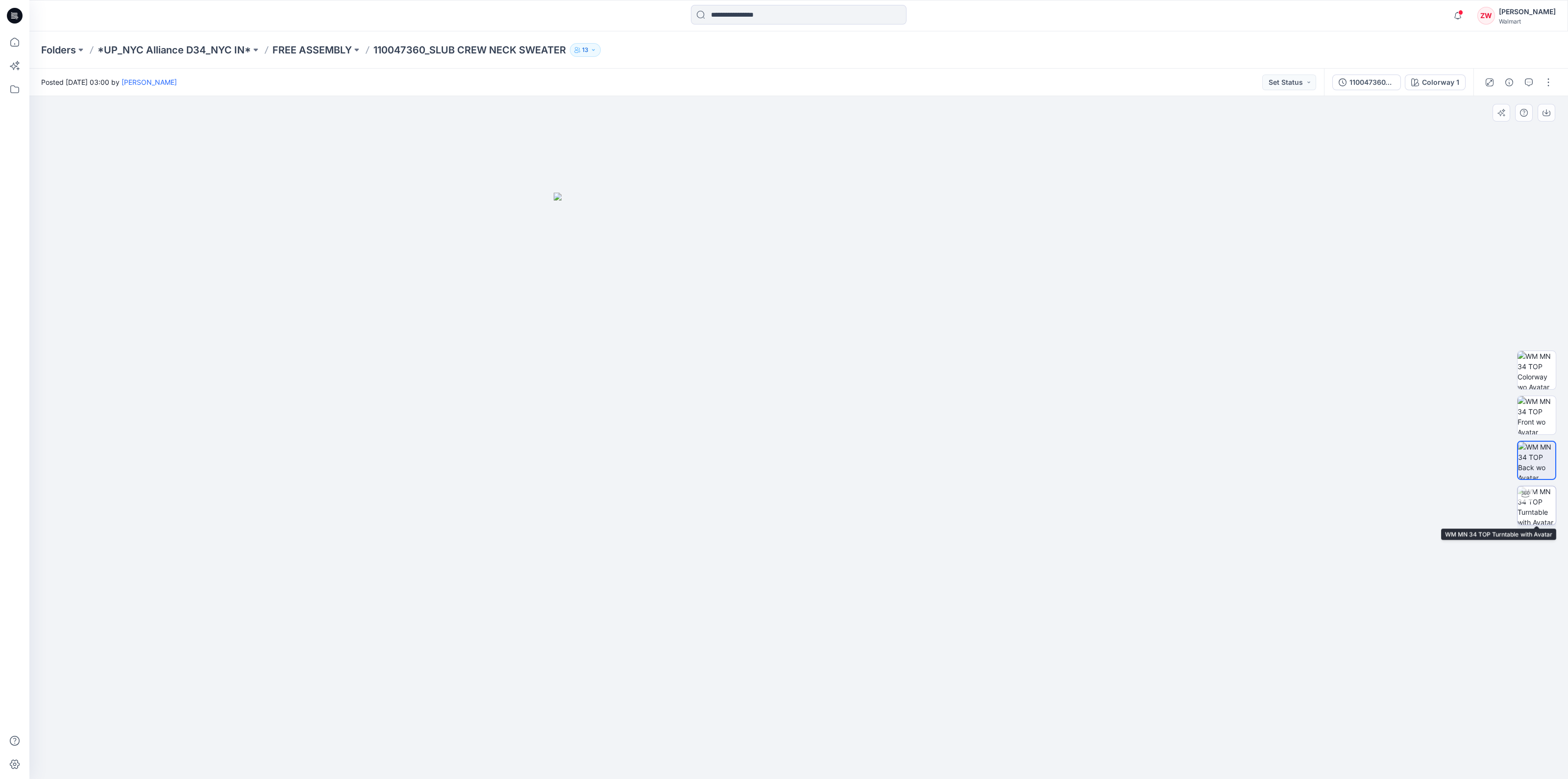
click at [1539, 505] on img at bounding box center [1536, 506] width 38 height 38
drag, startPoint x: 814, startPoint y: 285, endPoint x: 813, endPoint y: 418, distance: 133.0
click at [813, 421] on img at bounding box center [799, 437] width 705 height 683
click at [310, 46] on p "FREE ASSEMBLY" at bounding box center [312, 50] width 79 height 14
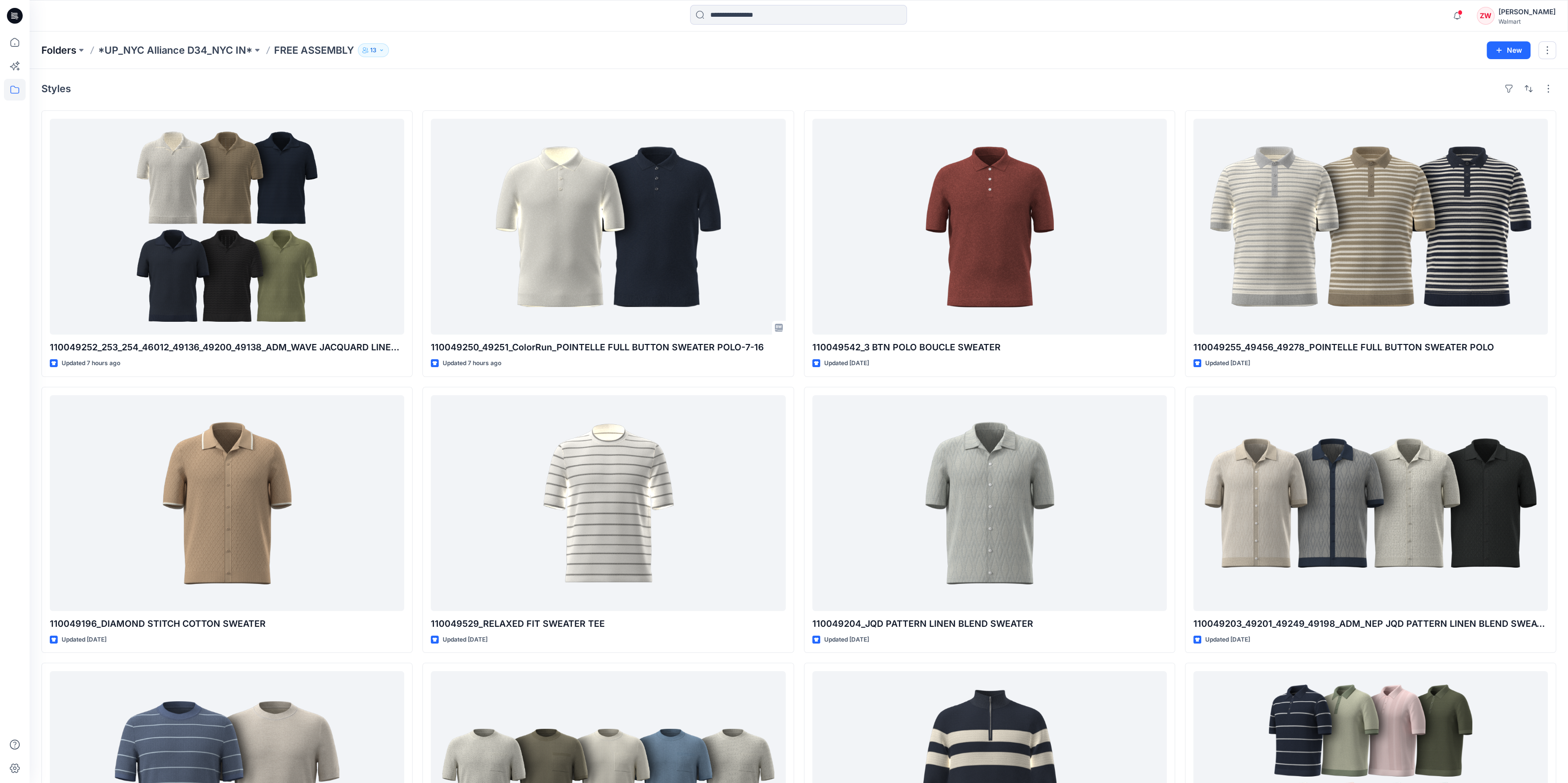
click at [69, 48] on p "Folders" at bounding box center [59, 50] width 35 height 14
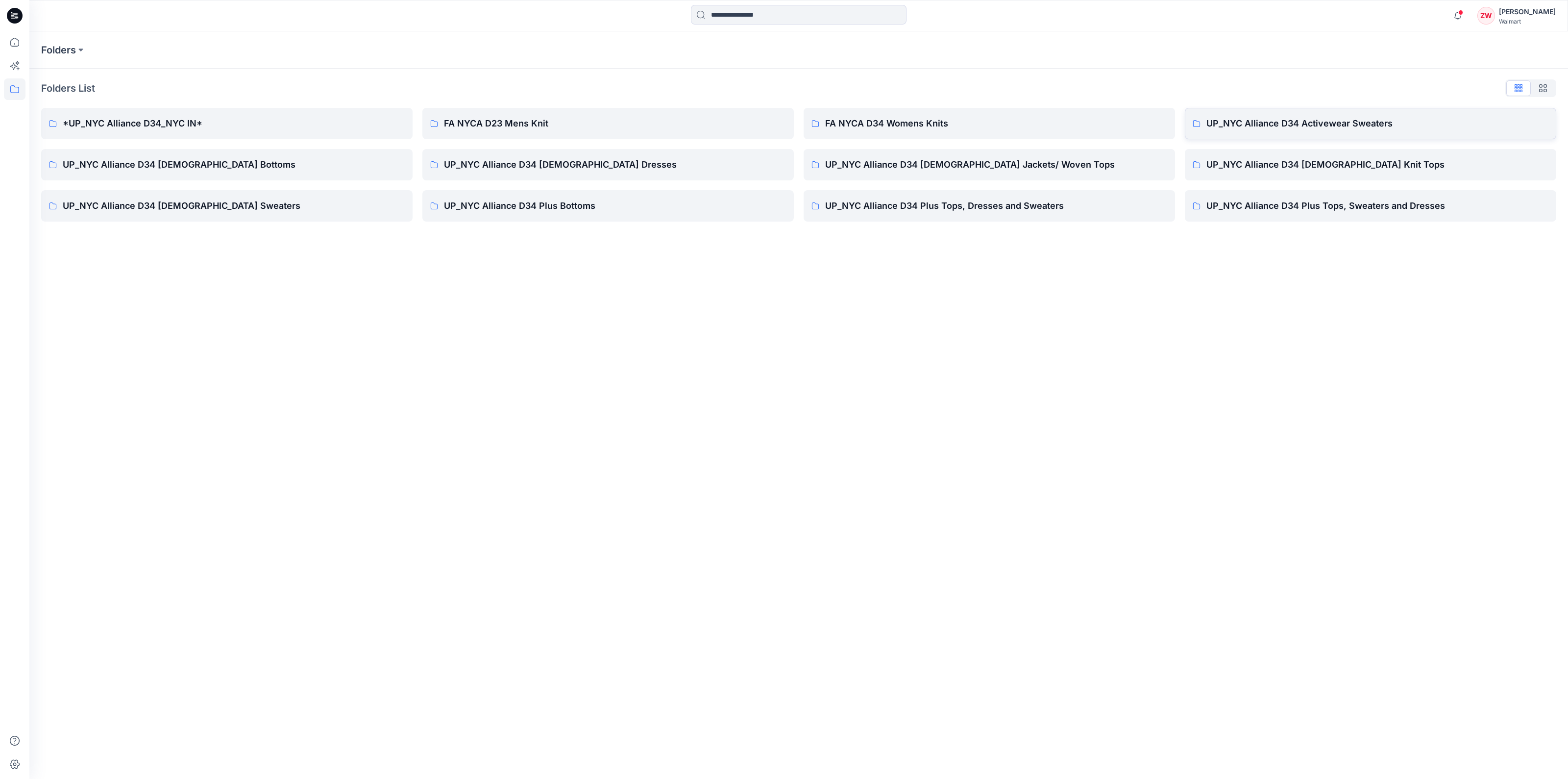
click at [1359, 121] on p "UP_NYC Alliance D34 Activewear Sweaters" at bounding box center [1377, 124] width 342 height 14
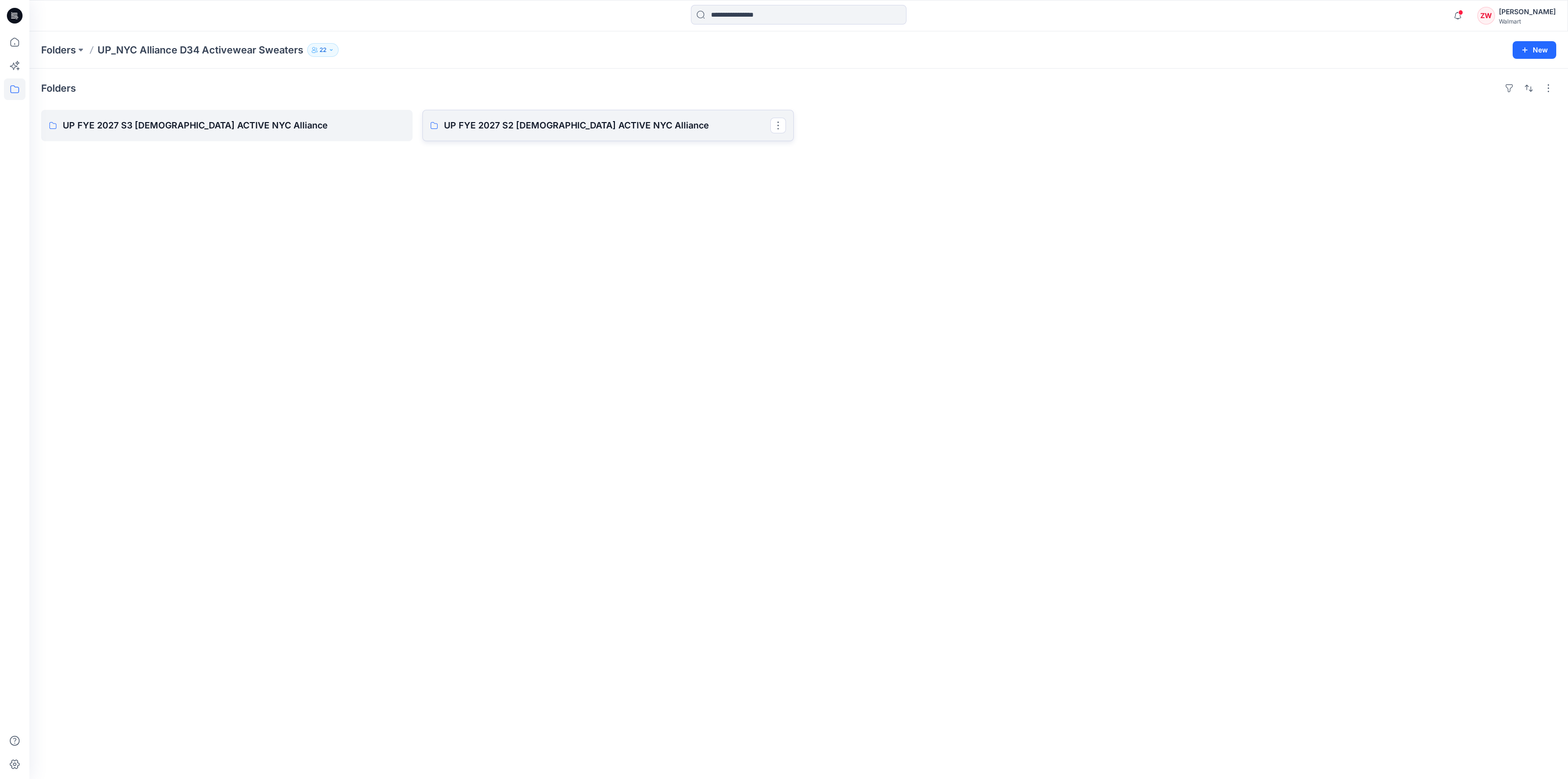
click at [609, 119] on p "UP FYE 2027 S2 [DEMOGRAPHIC_DATA] ACTIVE NYC Alliance" at bounding box center [607, 125] width 326 height 14
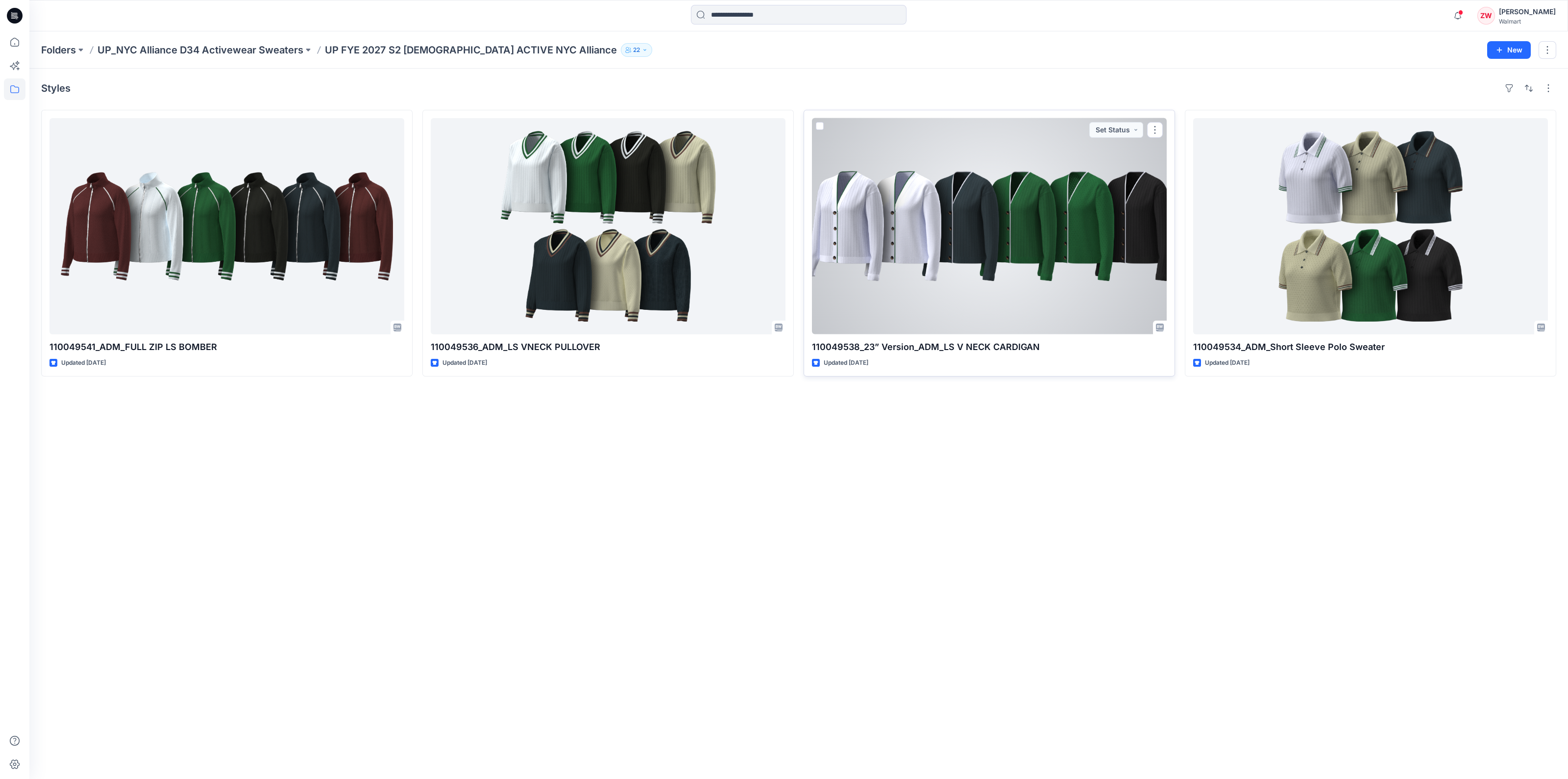
click at [1054, 202] on div at bounding box center [989, 226] width 355 height 216
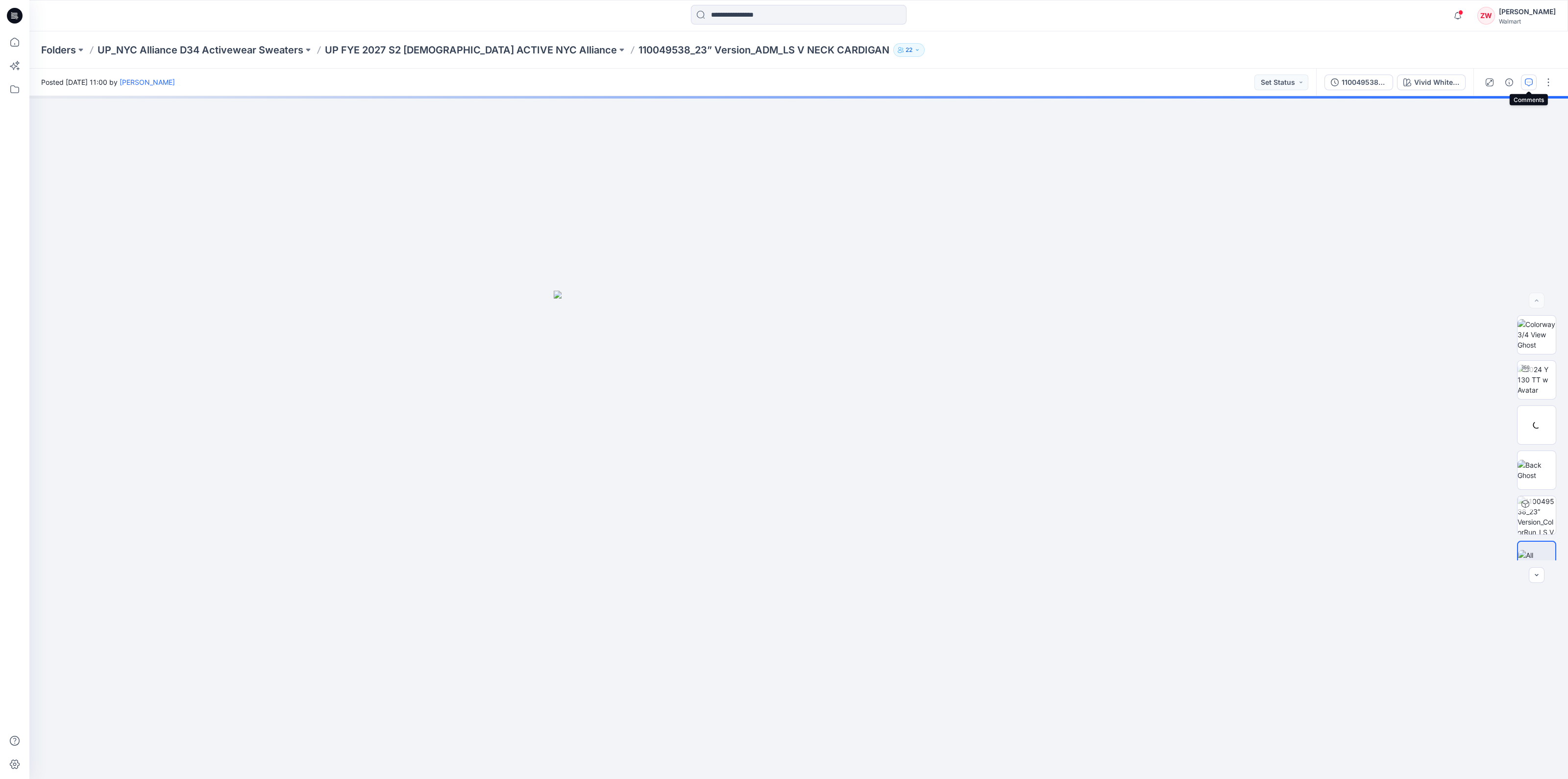
click at [1529, 81] on icon "button" at bounding box center [1528, 82] width 8 height 8
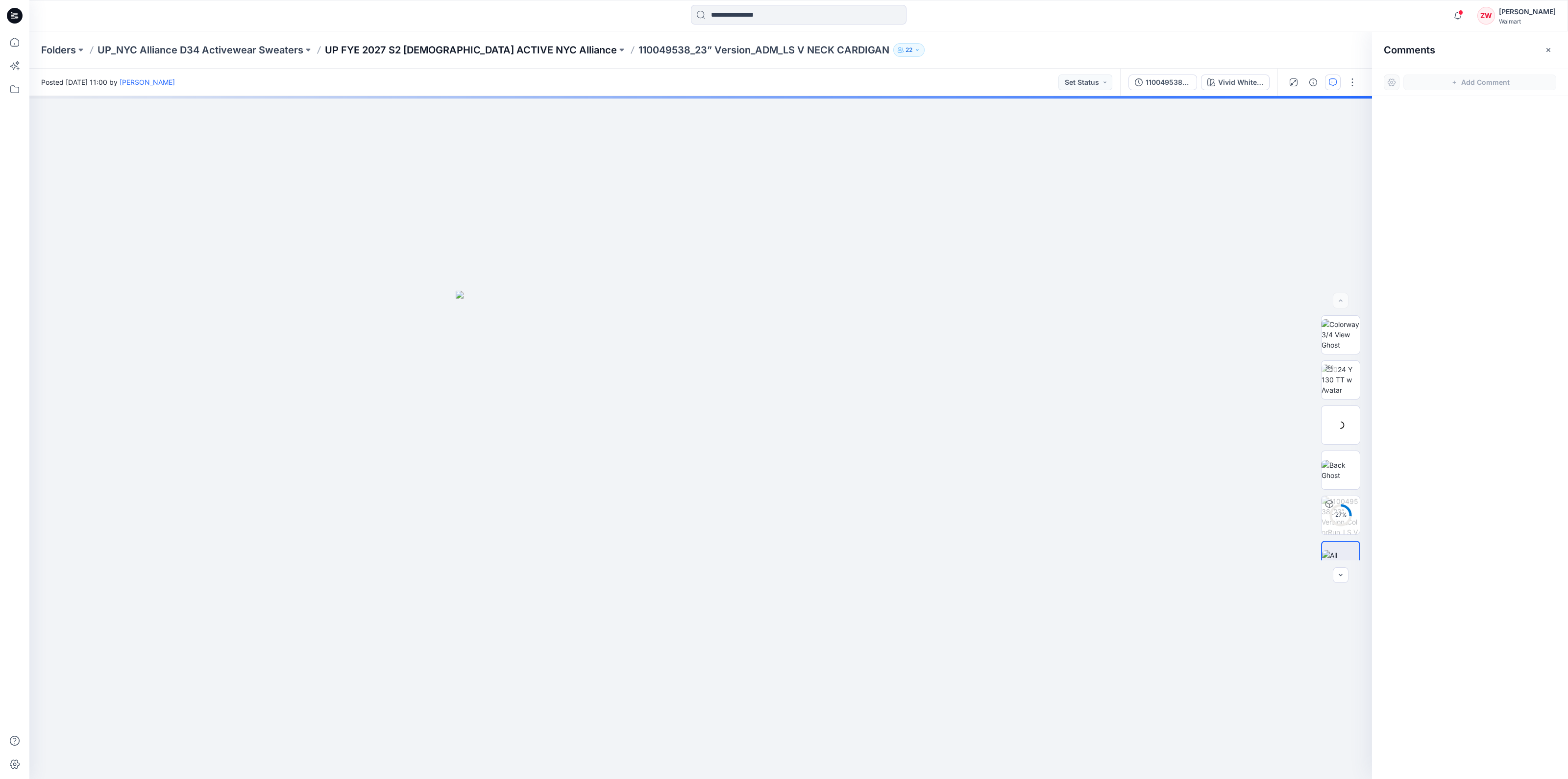
click at [492, 52] on p "UP FYE 2027 S2 [DEMOGRAPHIC_DATA] ACTIVE NYC Alliance" at bounding box center [471, 50] width 292 height 14
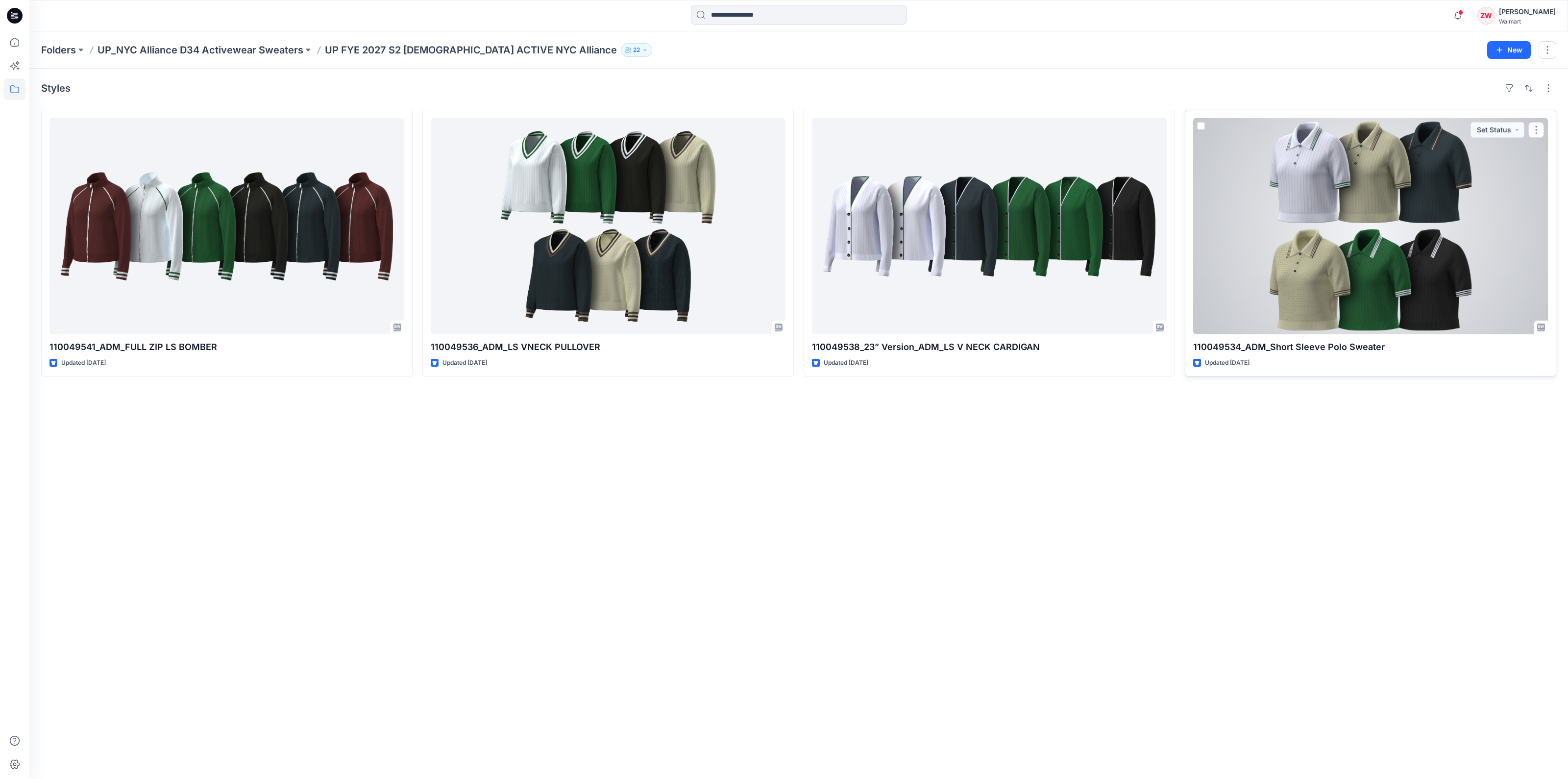
click at [1354, 255] on div at bounding box center [1370, 226] width 355 height 216
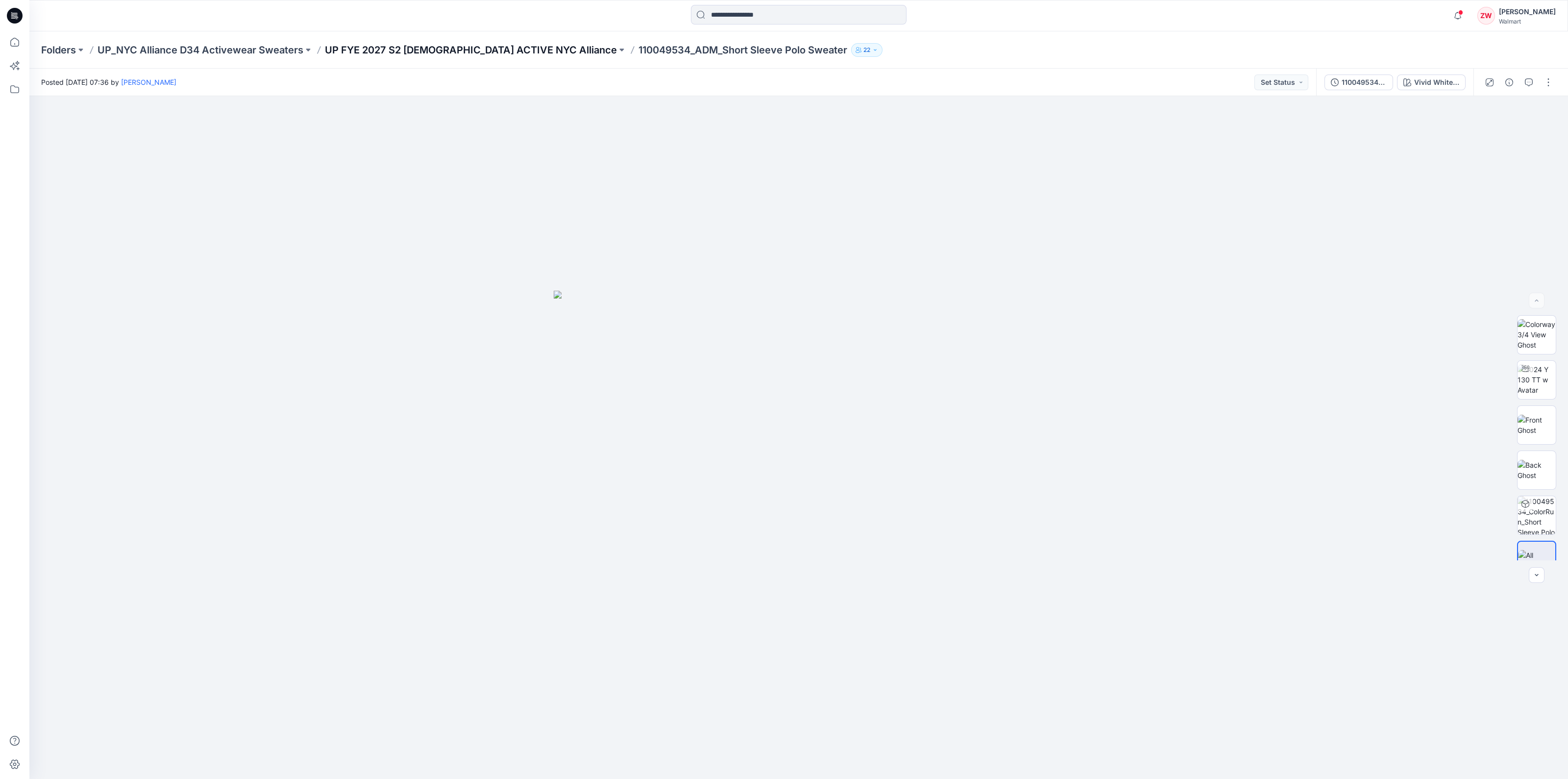
click at [446, 52] on p "UP FYE 2027 S2 [DEMOGRAPHIC_DATA] ACTIVE NYC Alliance" at bounding box center [471, 50] width 292 height 14
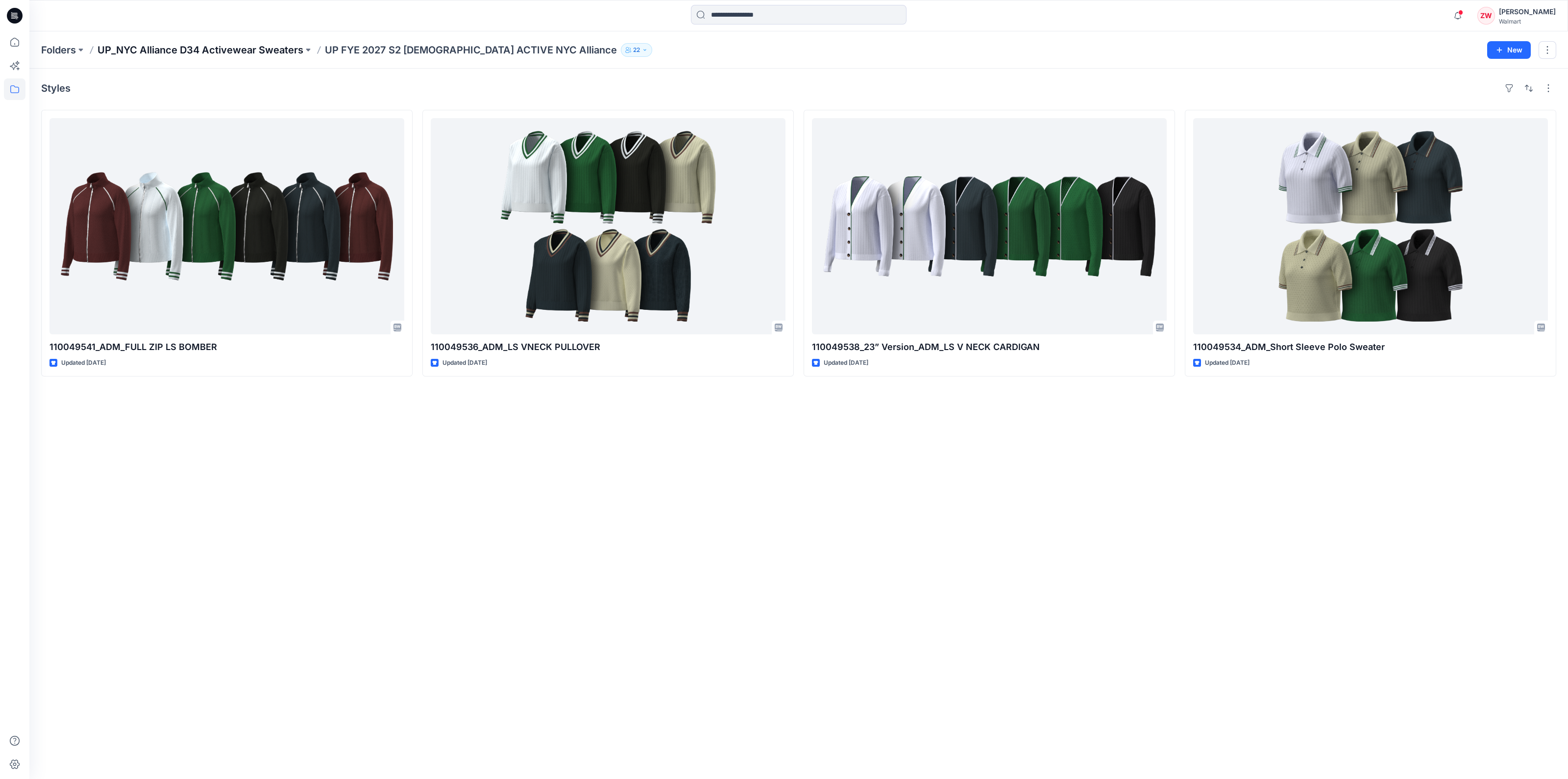
click at [257, 57] on p "UP_NYC Alliance D34 Activewear Sweaters" at bounding box center [200, 50] width 206 height 14
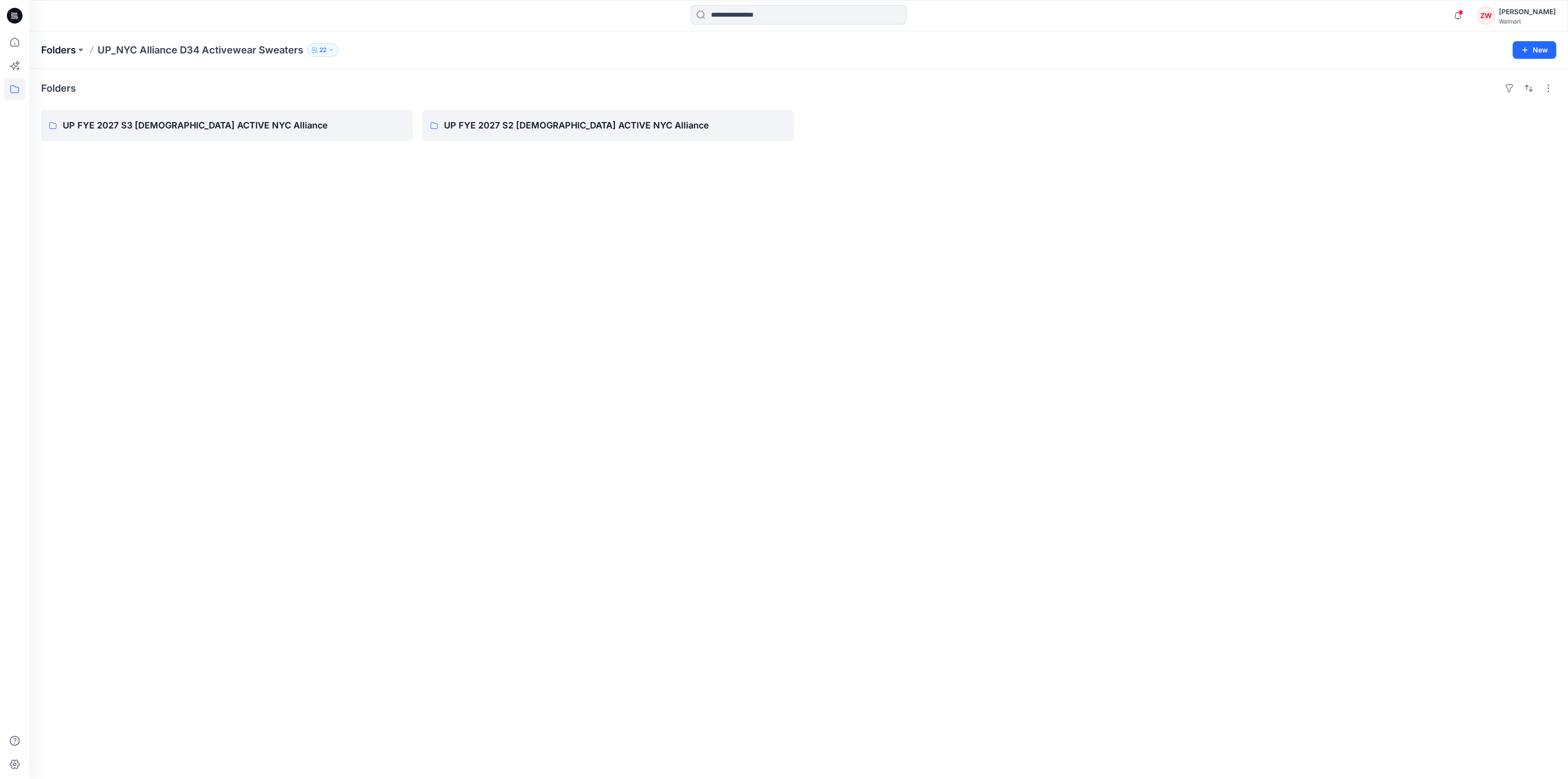
click at [57, 45] on p "Folders" at bounding box center [58, 50] width 35 height 14
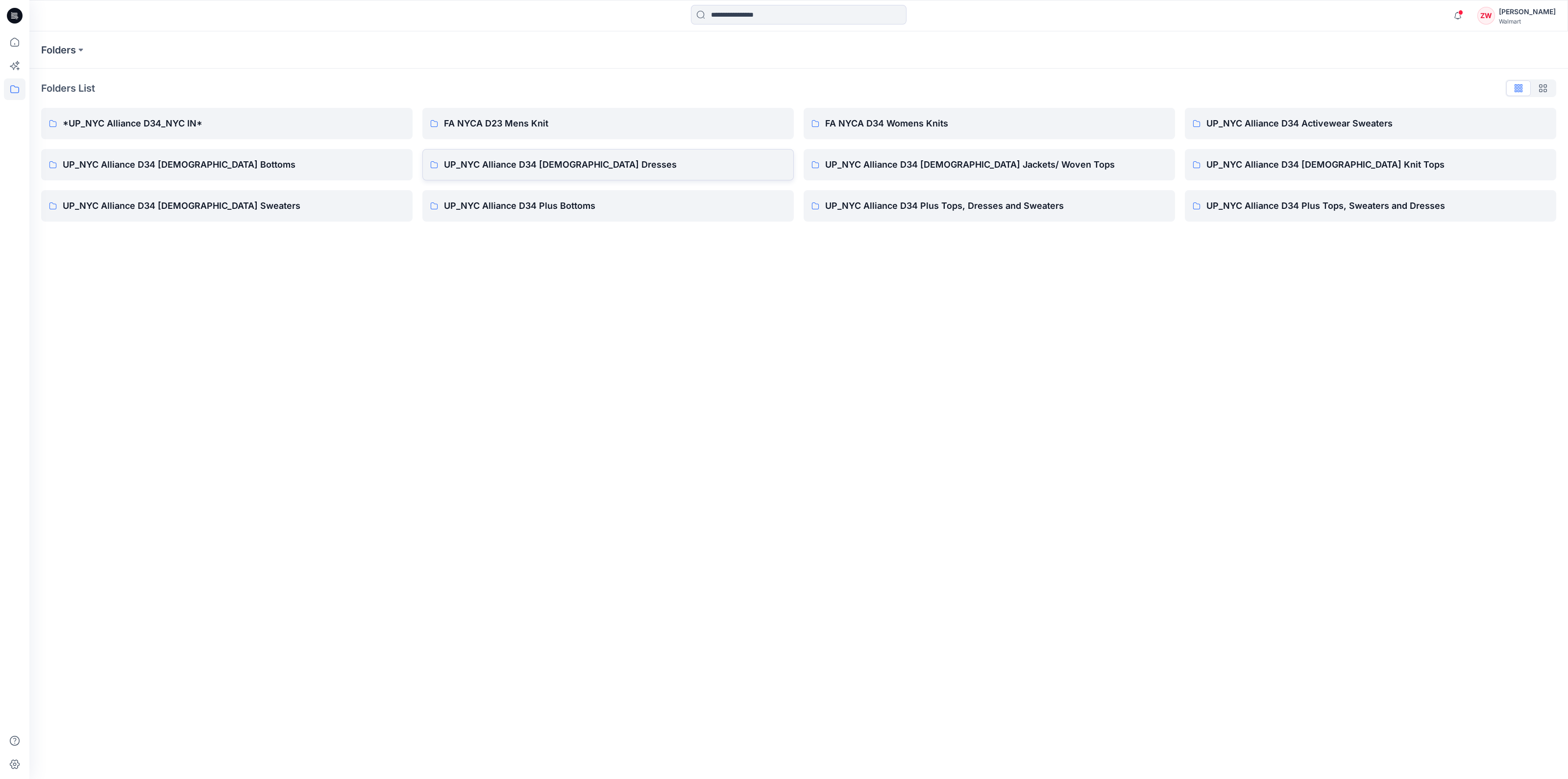
click at [570, 164] on p "UP_NYC Alliance D34 [DEMOGRAPHIC_DATA] Dresses" at bounding box center [615, 164] width 342 height 14
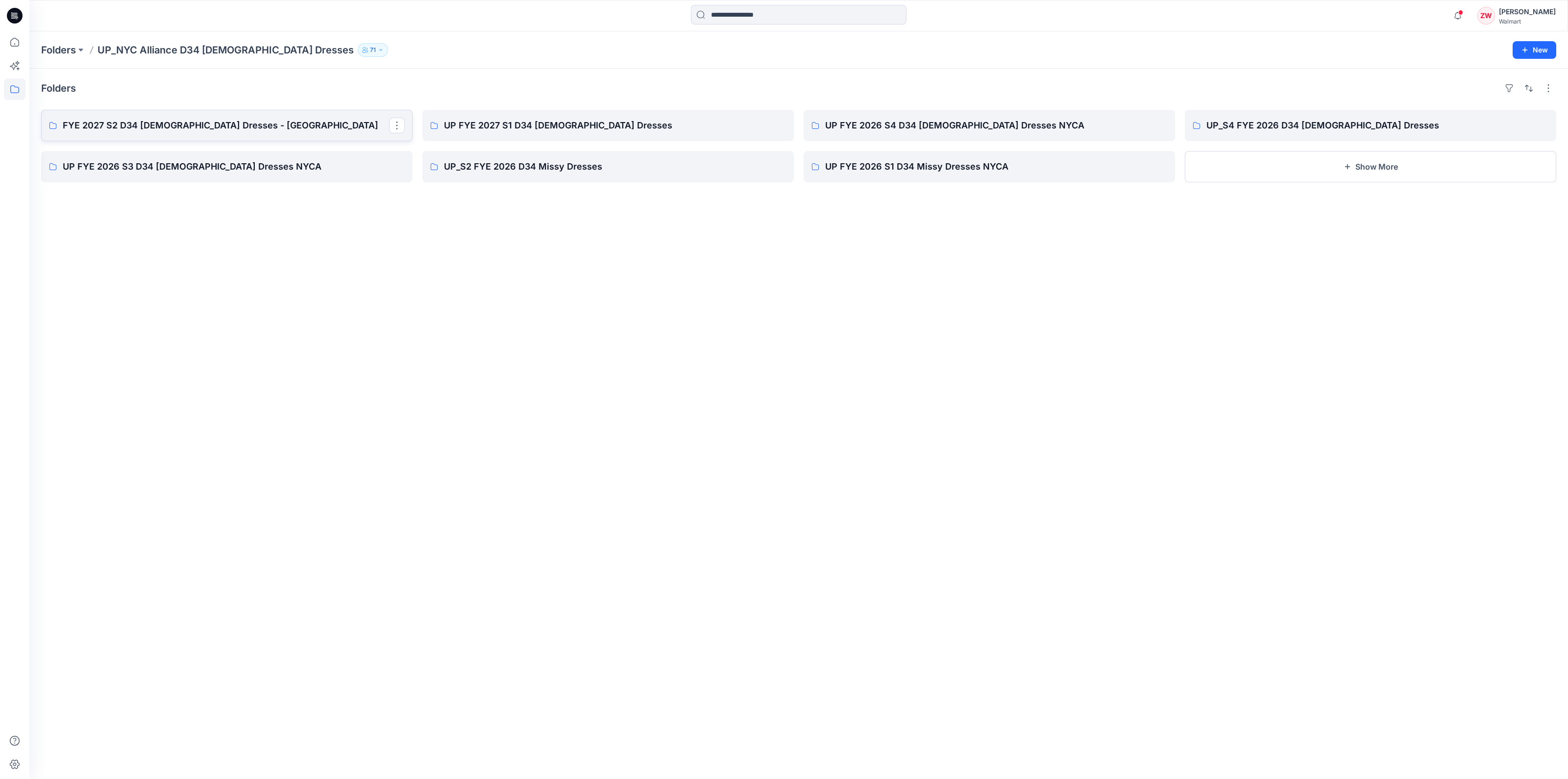
click at [183, 129] on p "FYE 2027 S2 D34 [DEMOGRAPHIC_DATA] Dresses - [GEOGRAPHIC_DATA]" at bounding box center [226, 125] width 326 height 14
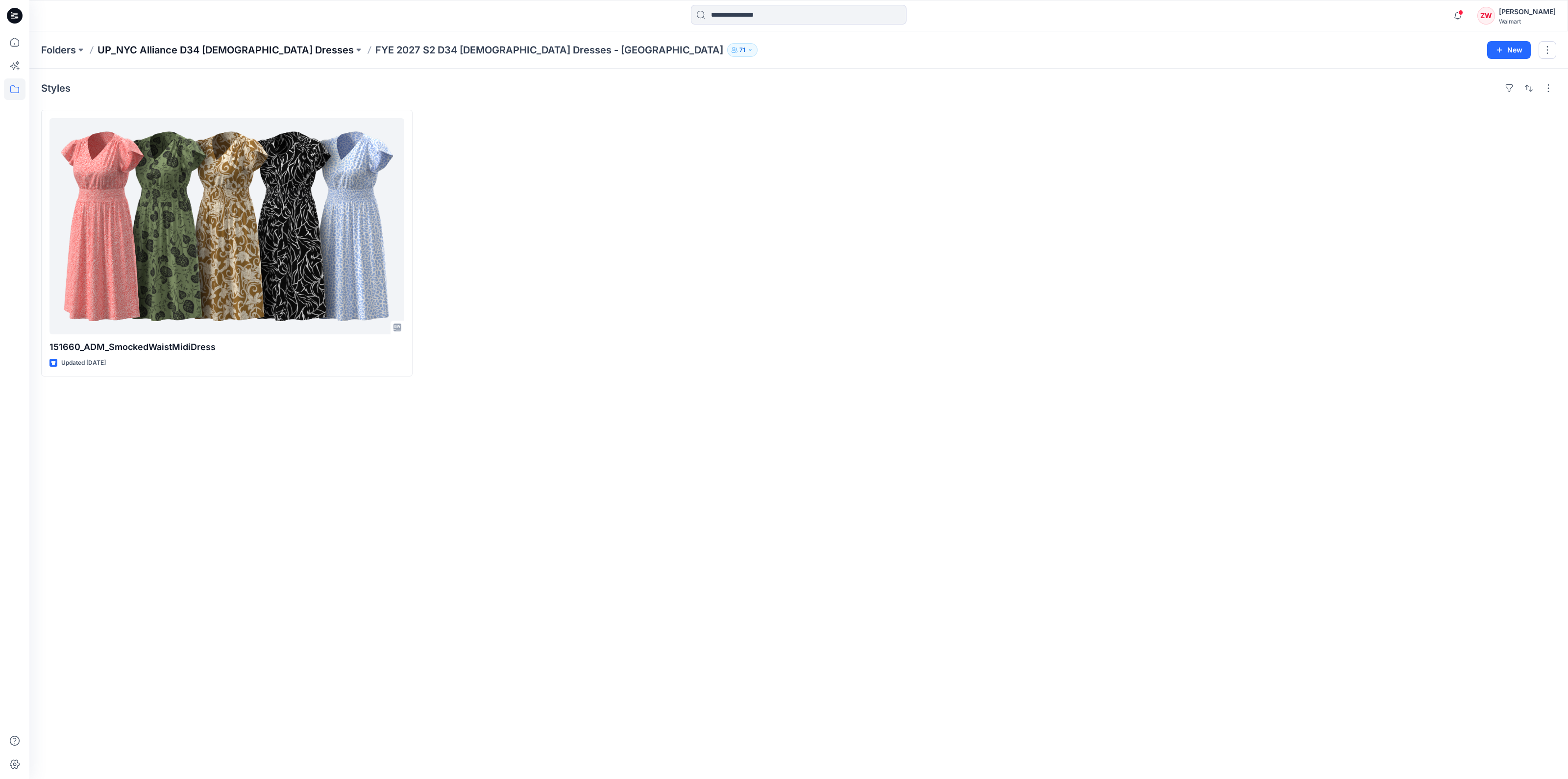
click at [205, 52] on p "UP_NYC Alliance D34 [DEMOGRAPHIC_DATA] Dresses" at bounding box center [225, 50] width 256 height 14
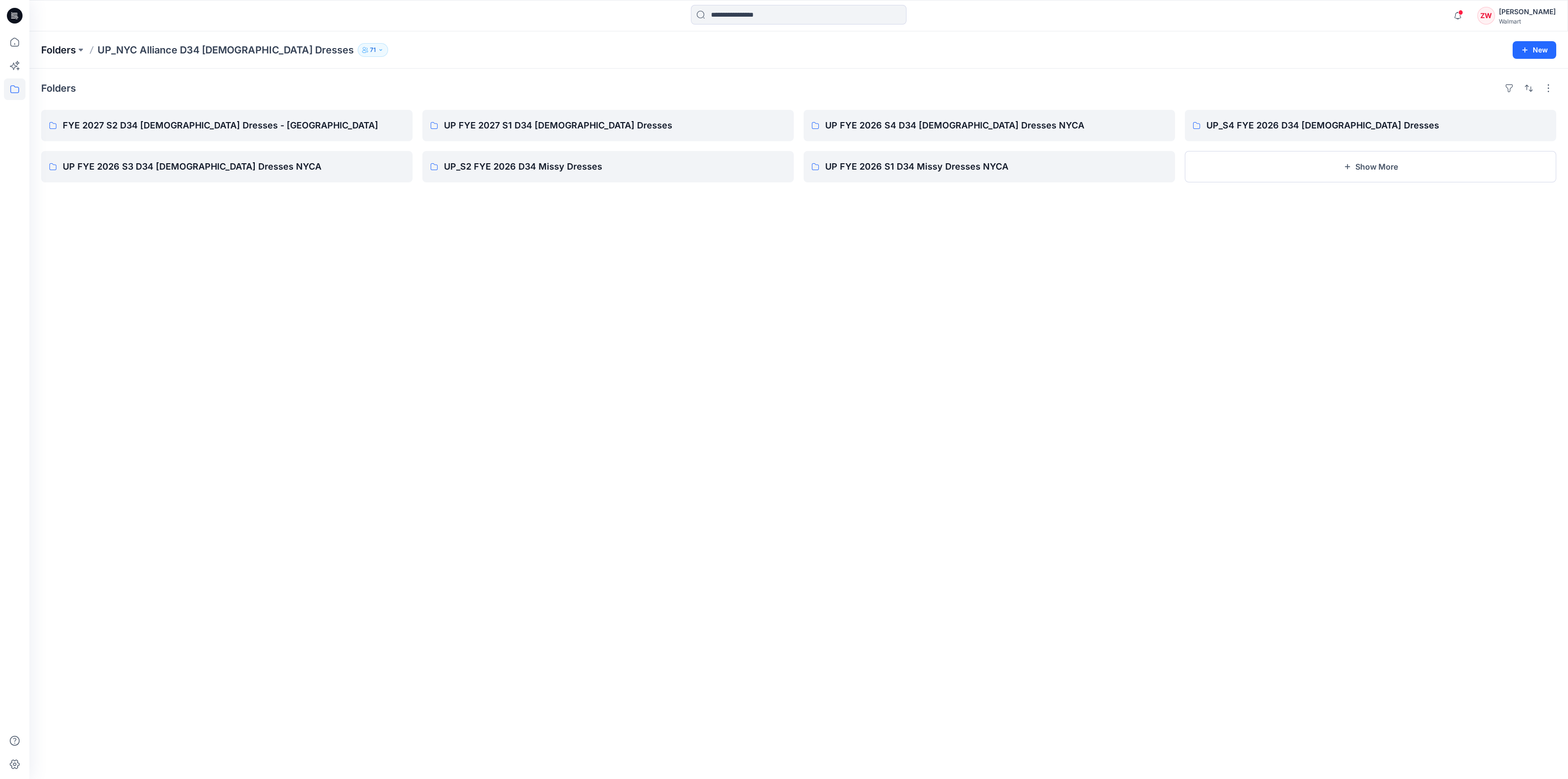
click at [74, 49] on p "Folders" at bounding box center [58, 50] width 35 height 14
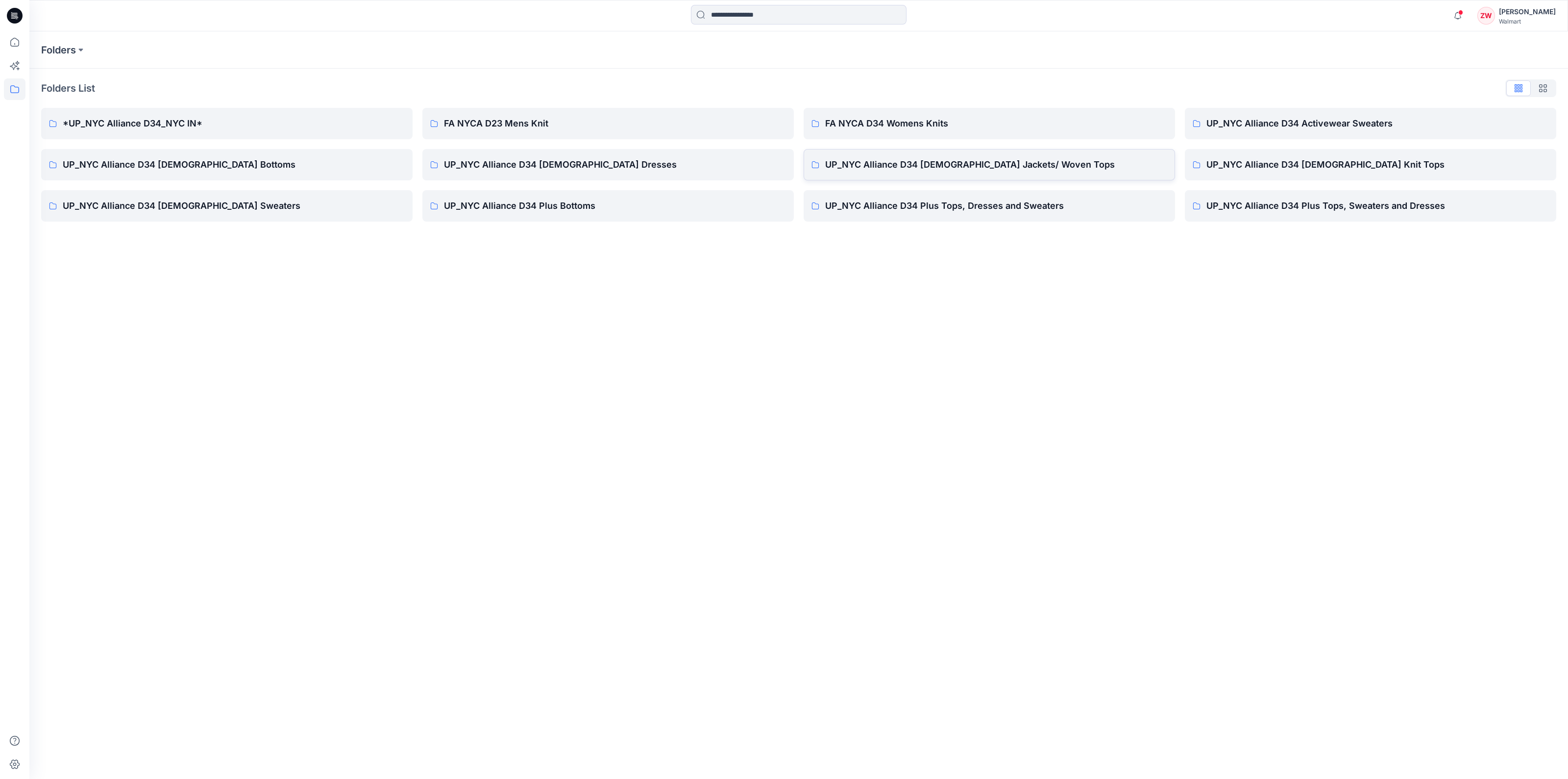
click at [976, 173] on link "UP_NYC Alliance D34 [DEMOGRAPHIC_DATA] Jackets/ Woven Tops" at bounding box center [989, 165] width 371 height 32
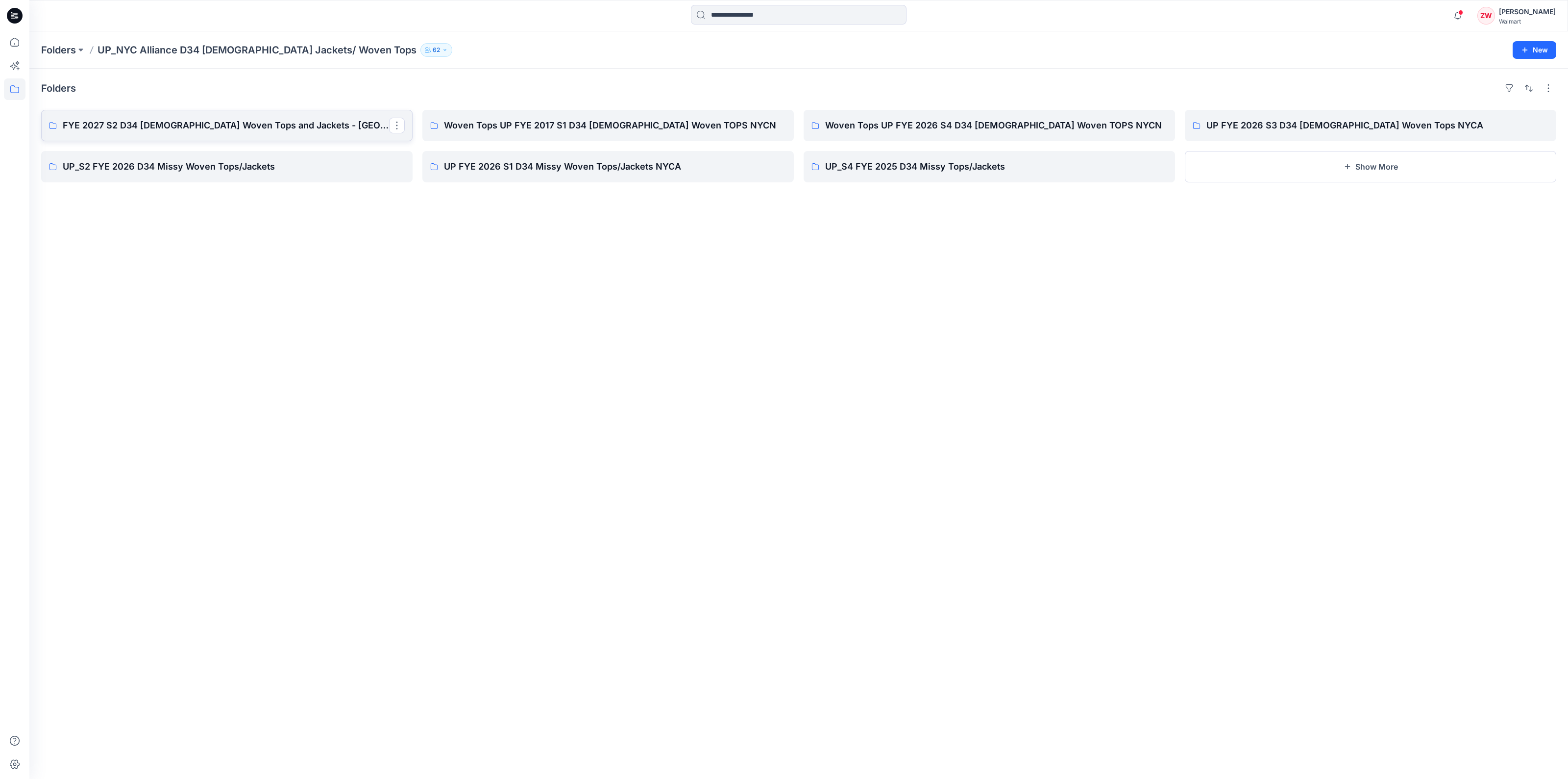
click at [225, 124] on p "FYE 2027 S2 D34 [DEMOGRAPHIC_DATA] Woven Tops and Jackets - [GEOGRAPHIC_DATA]" at bounding box center [226, 125] width 326 height 14
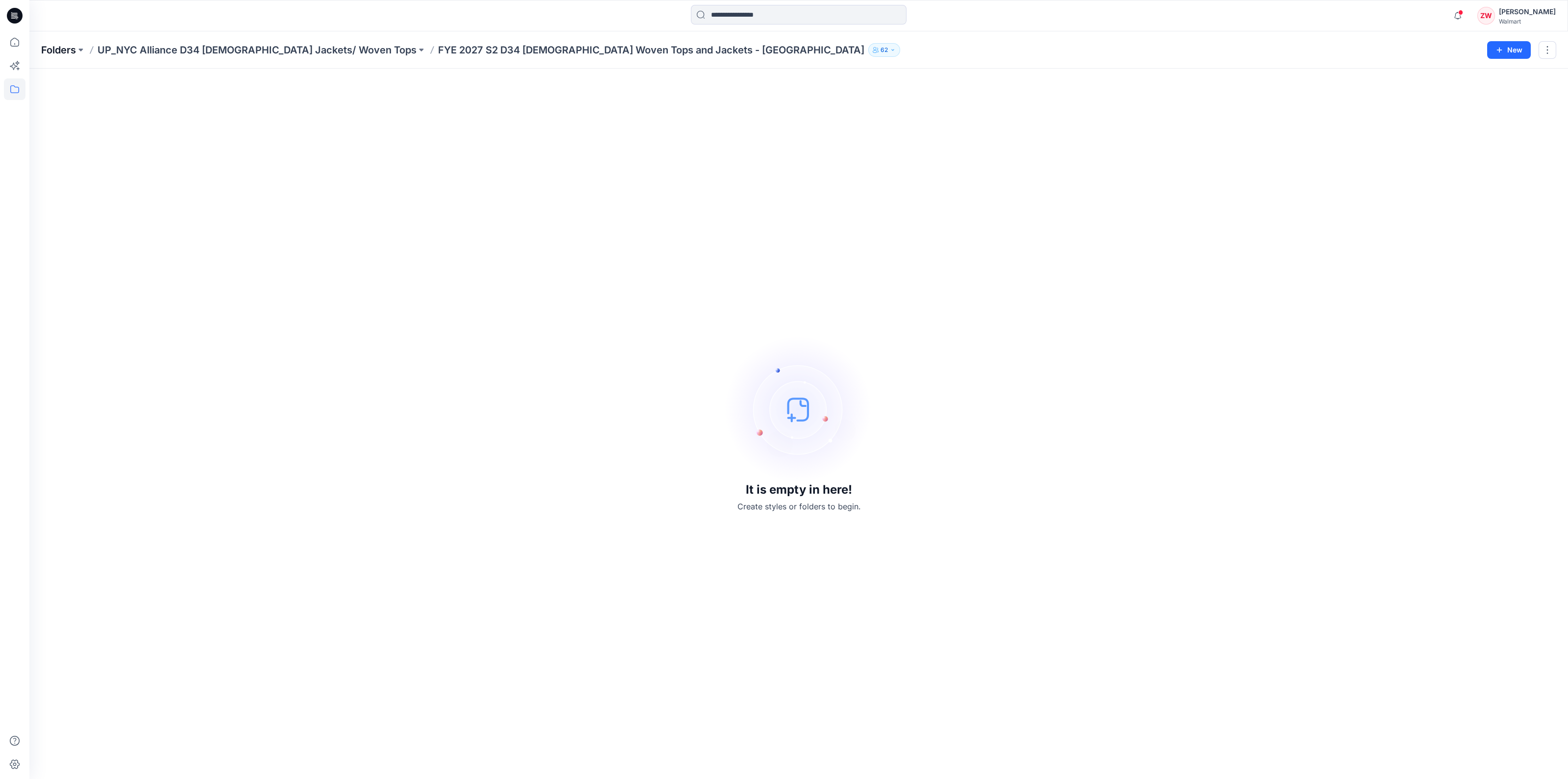
click at [72, 49] on p "Folders" at bounding box center [58, 50] width 35 height 14
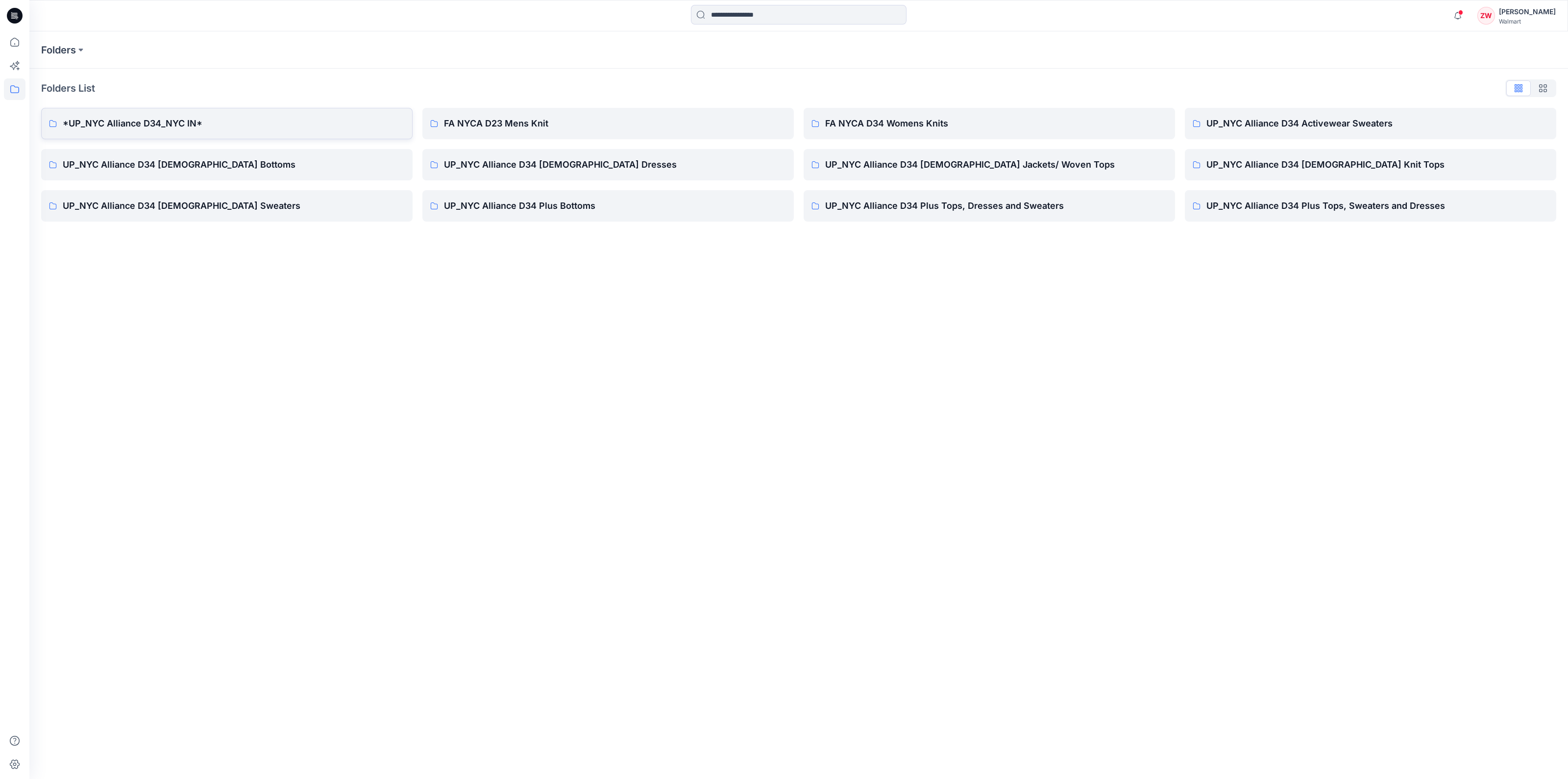
click at [122, 122] on p "*UP_NYC Alliance D34_NYC IN*" at bounding box center [234, 124] width 342 height 14
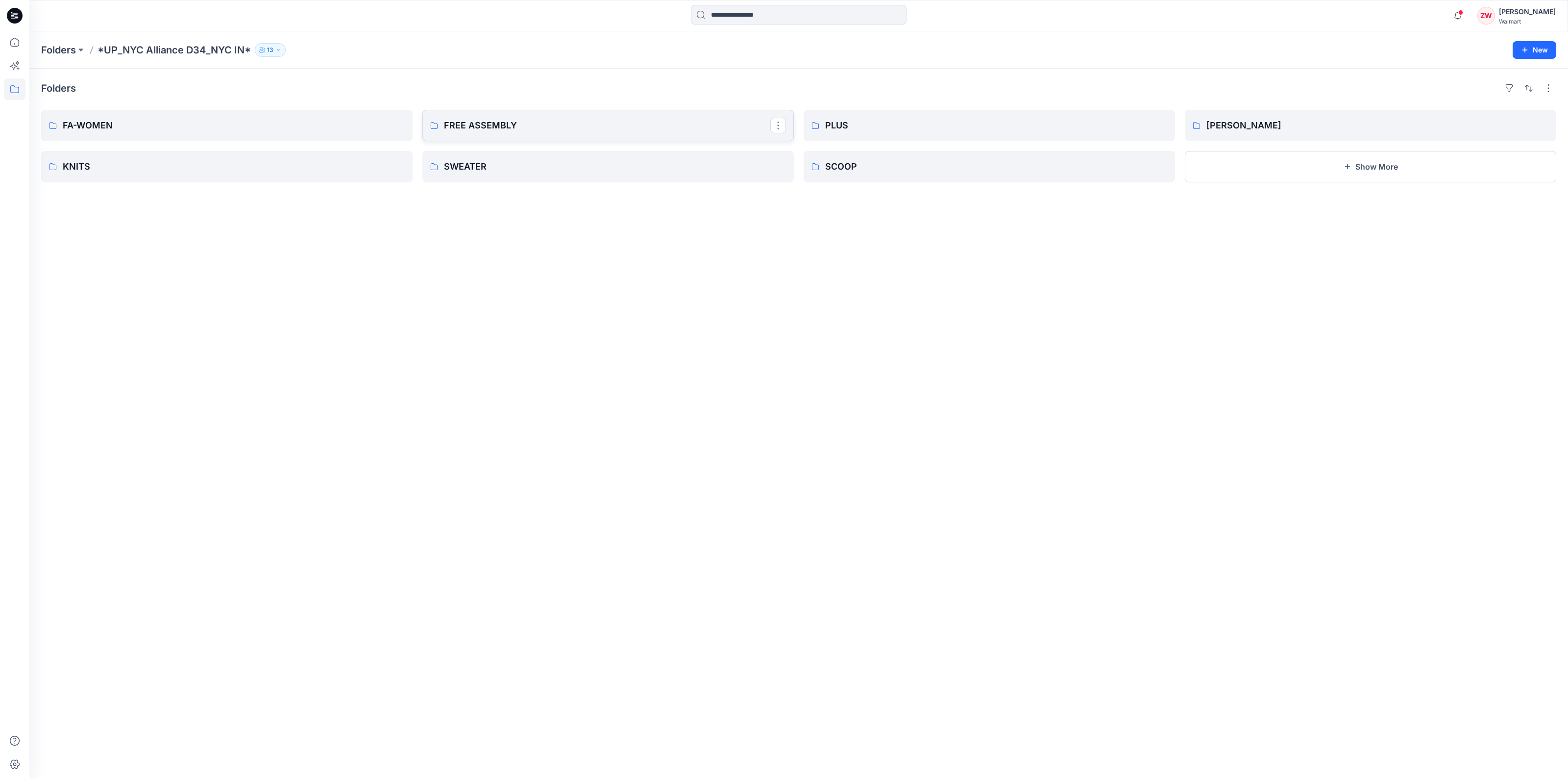
click at [600, 126] on p "FREE ASSEMBLY" at bounding box center [607, 125] width 326 height 14
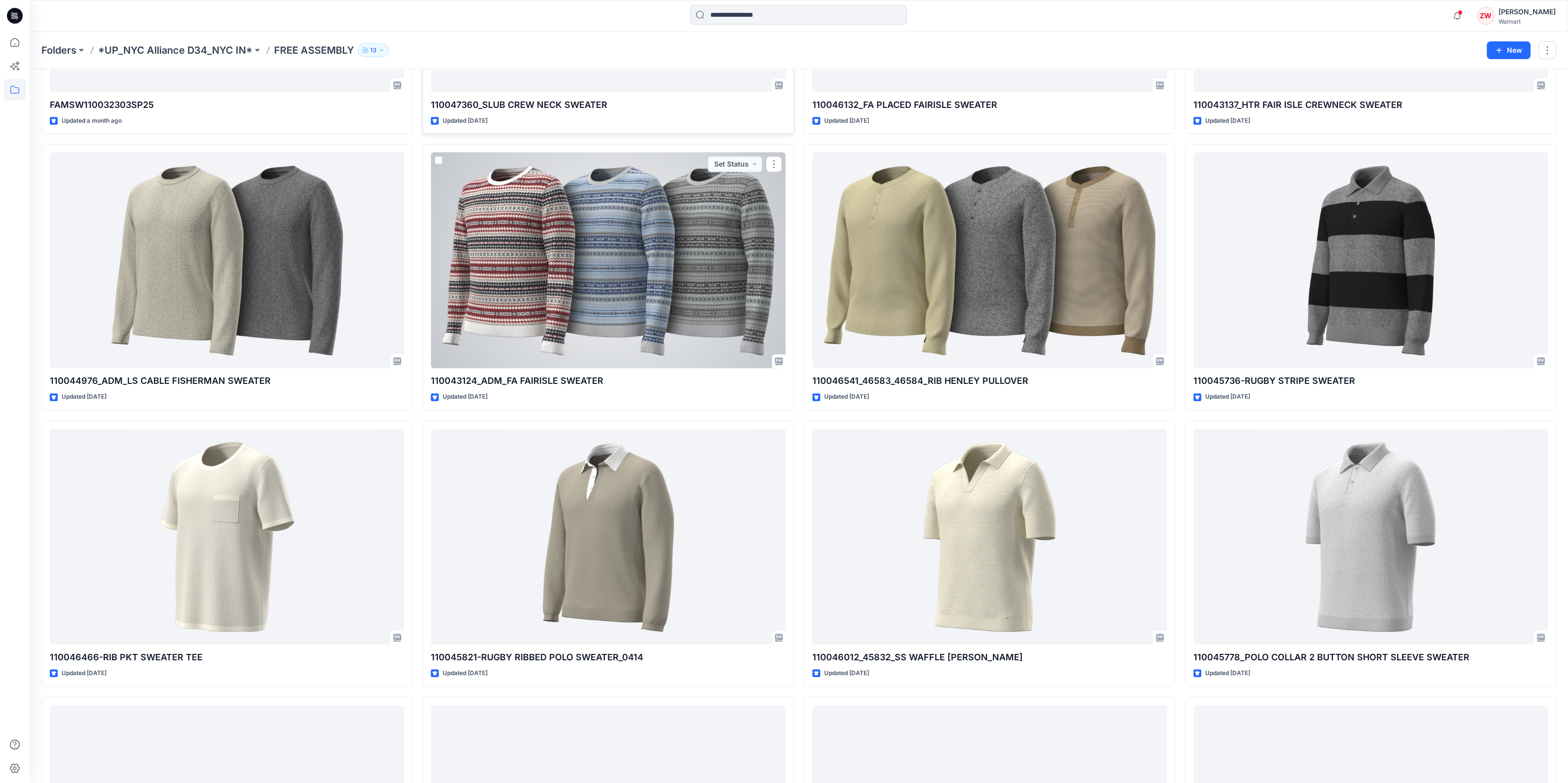
scroll to position [1471, 0]
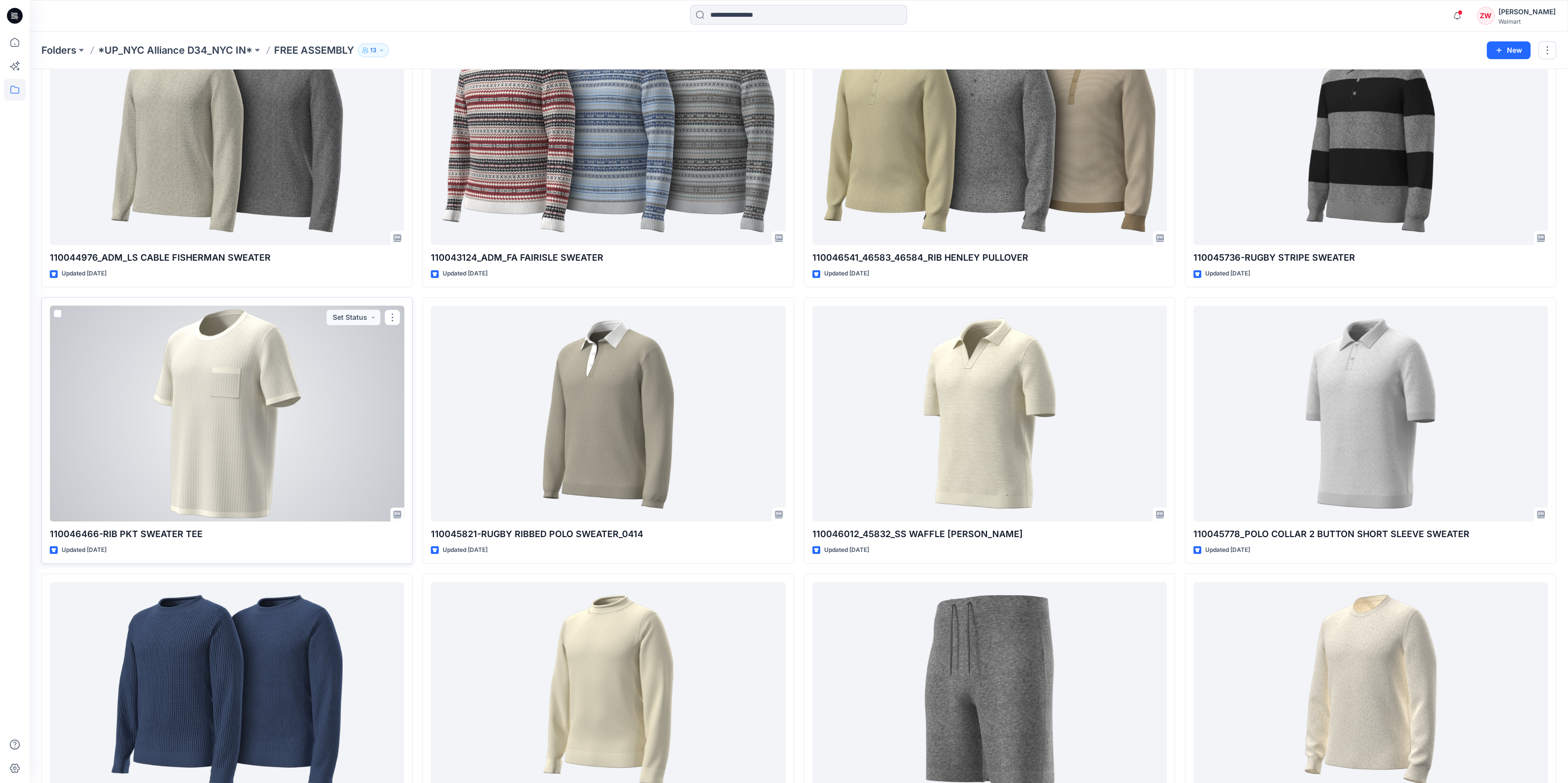
click at [249, 384] on div at bounding box center [227, 413] width 354 height 216
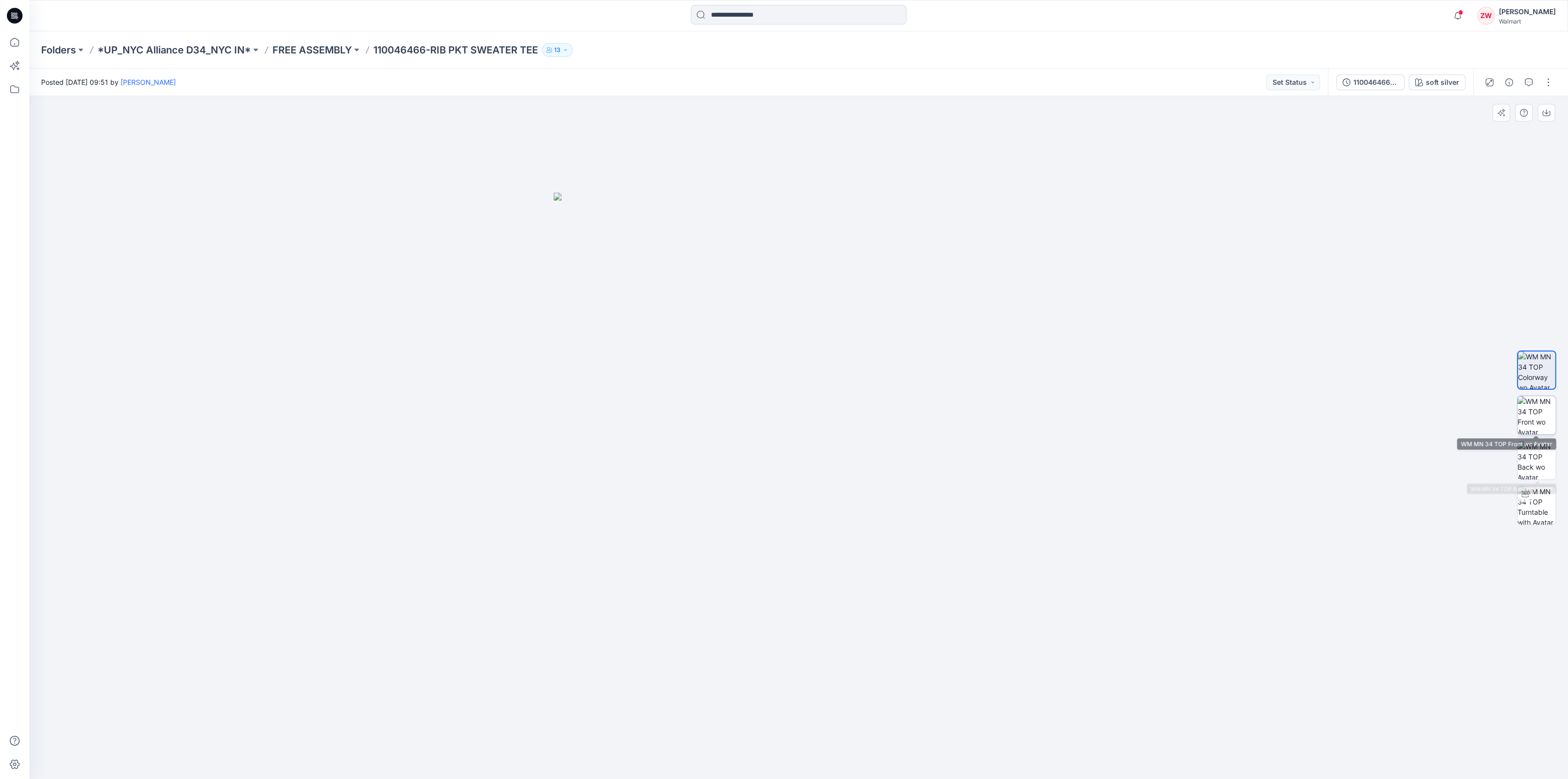
click at [1536, 418] on img at bounding box center [1536, 415] width 38 height 38
click at [290, 57] on div "Folders *UP_NYC Alliance D34_NYC IN* FREE ASSEMBLY 110046466-RIB PKT SWEATER TE…" at bounding box center [799, 50] width 1539 height 37
click at [296, 51] on p "FREE ASSEMBLY" at bounding box center [312, 50] width 79 height 14
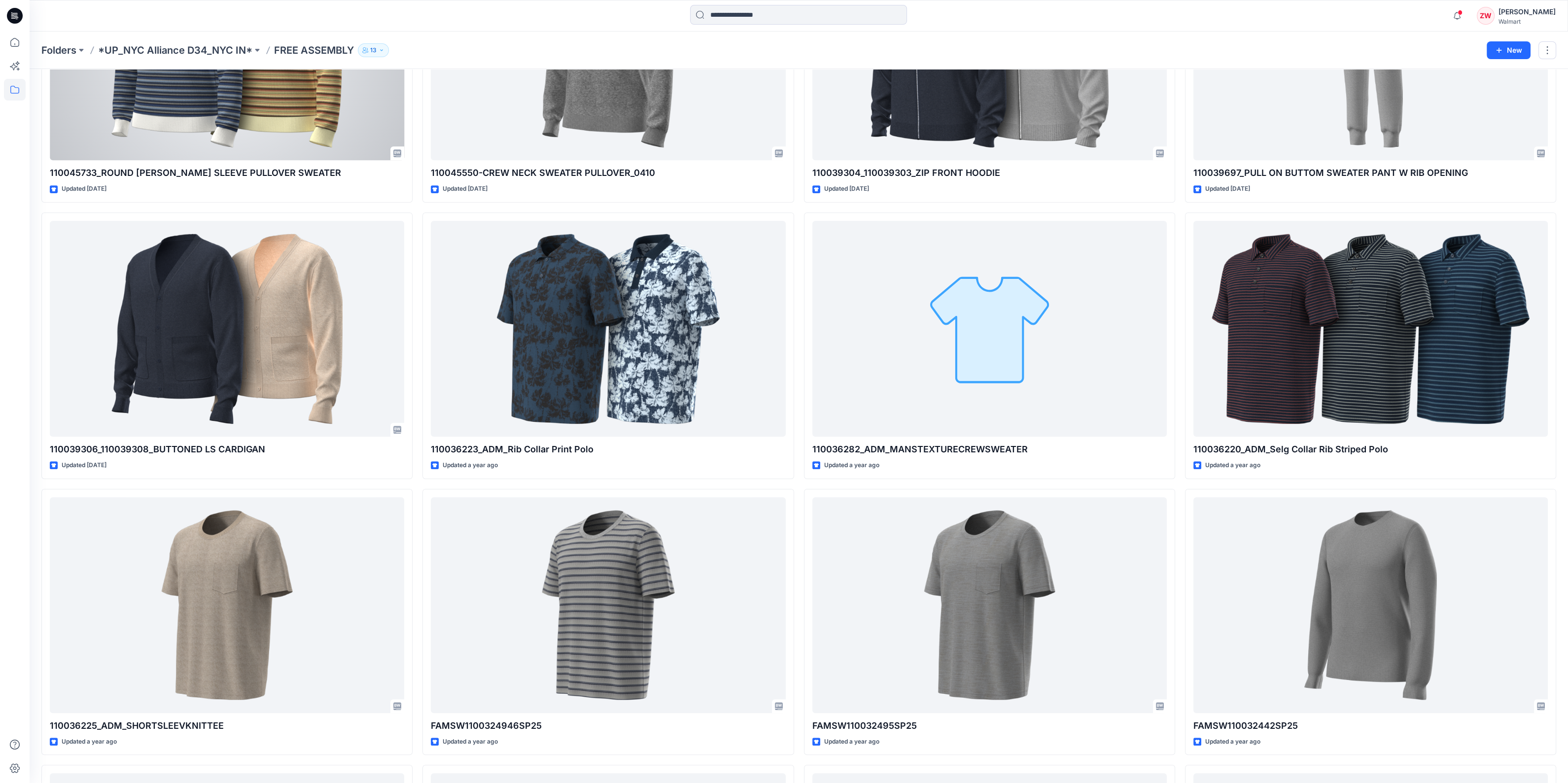
scroll to position [2402, 0]
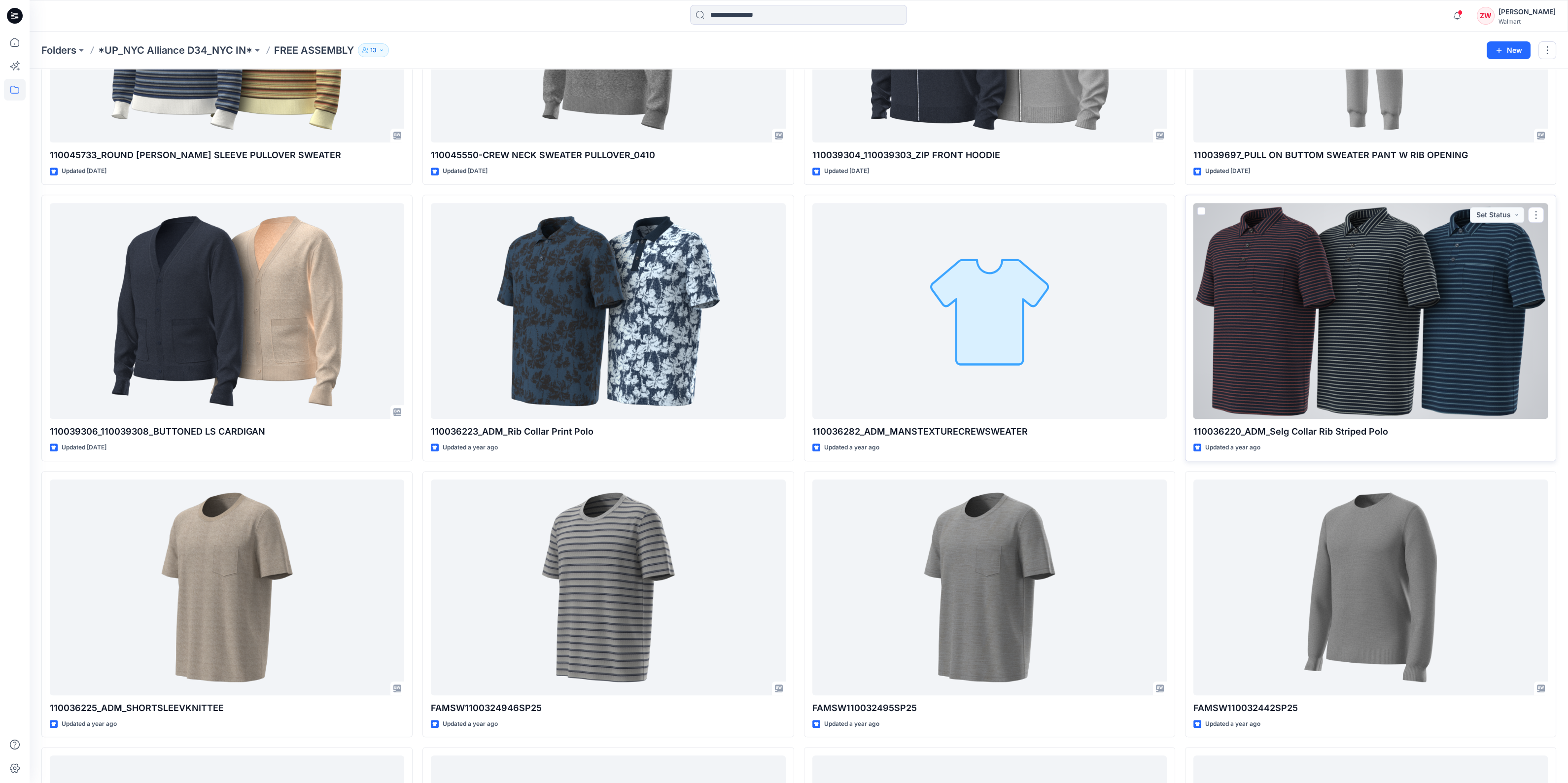
click at [1331, 317] on div at bounding box center [1370, 311] width 354 height 216
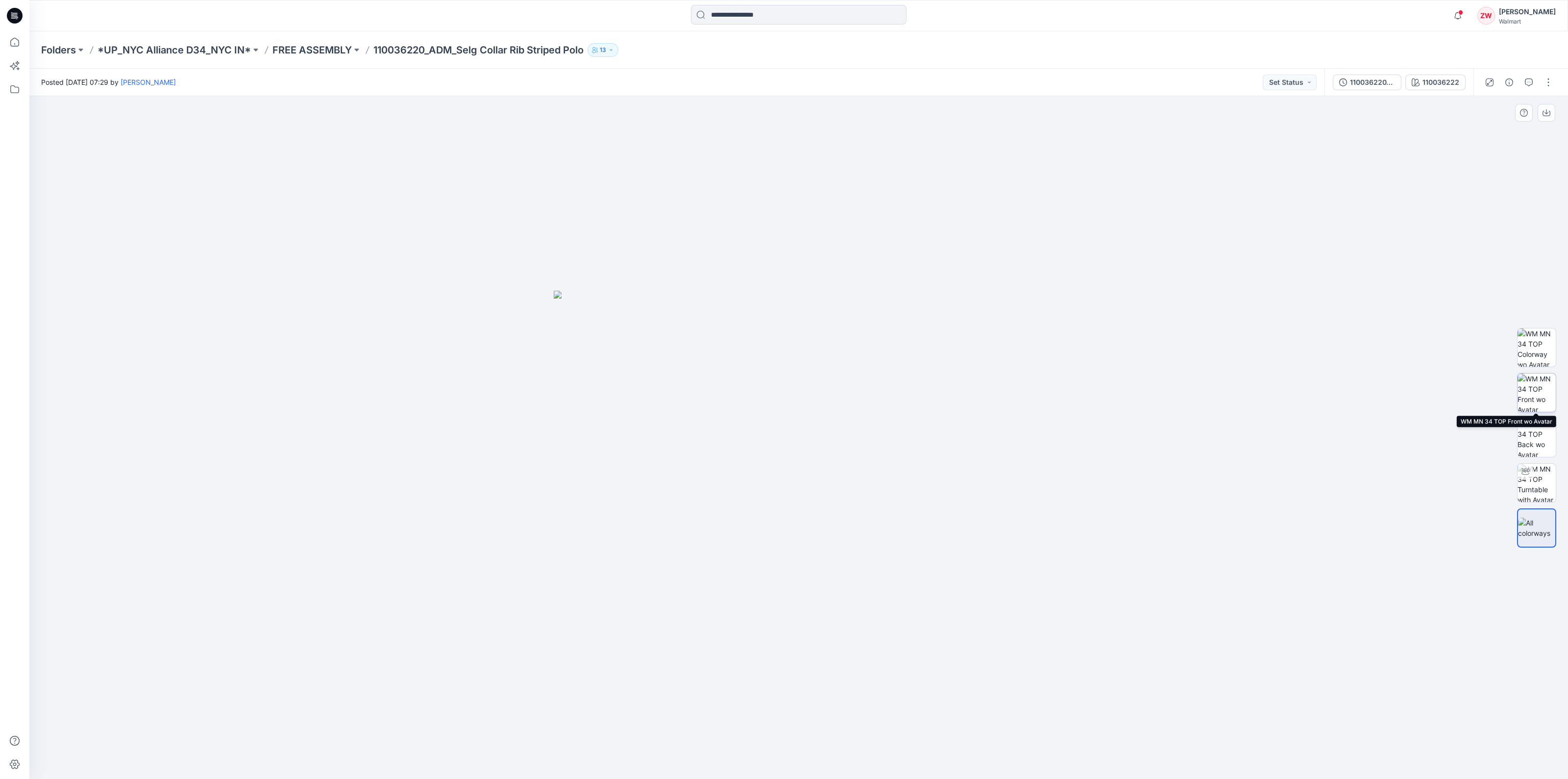
drag, startPoint x: 1547, startPoint y: 389, endPoint x: 1549, endPoint y: 397, distance: 8.2
click at [1549, 397] on img at bounding box center [1536, 392] width 38 height 38
click at [1539, 429] on img at bounding box center [1536, 437] width 38 height 38
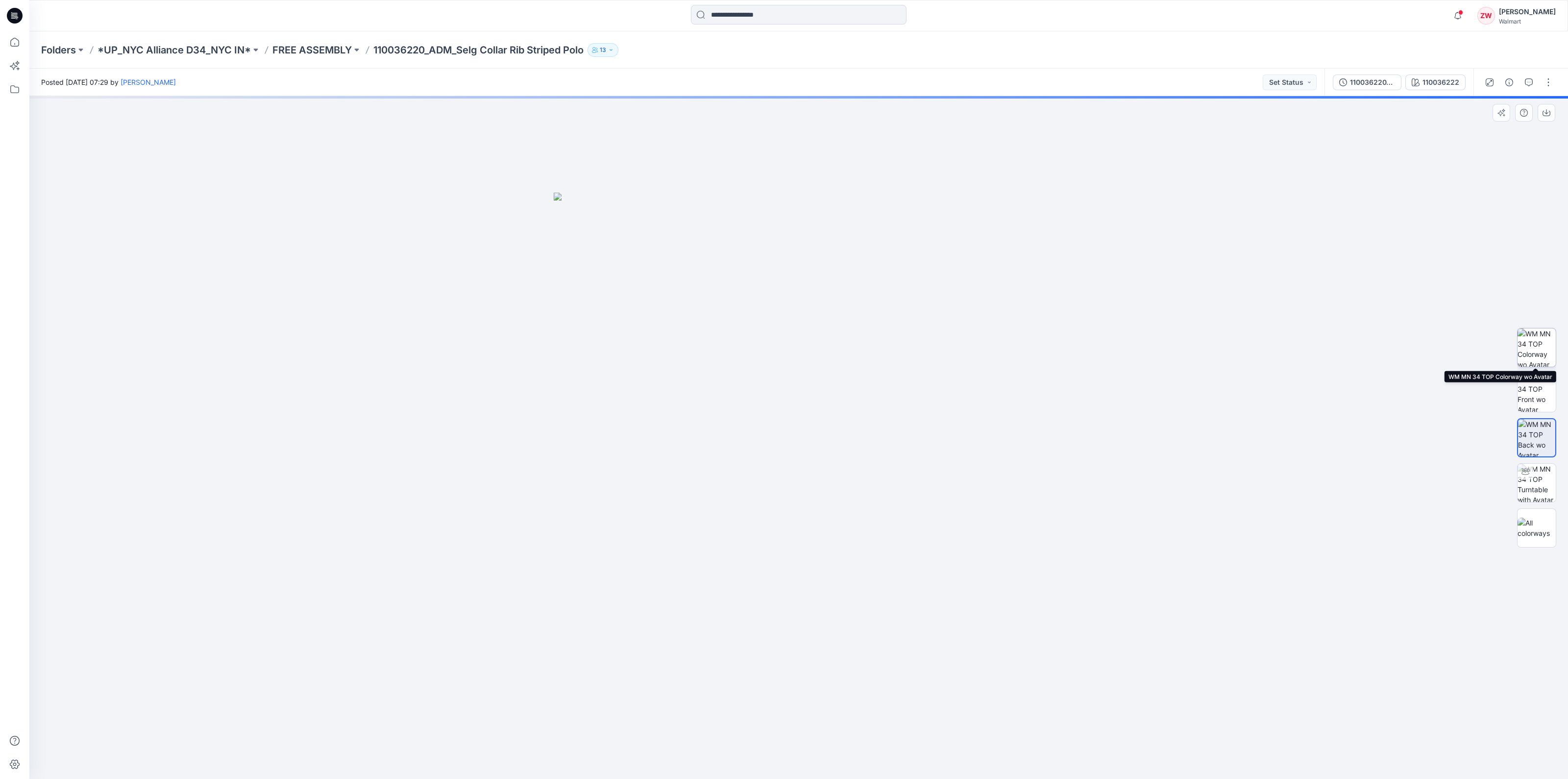
click at [1542, 342] on img at bounding box center [1536, 347] width 38 height 38
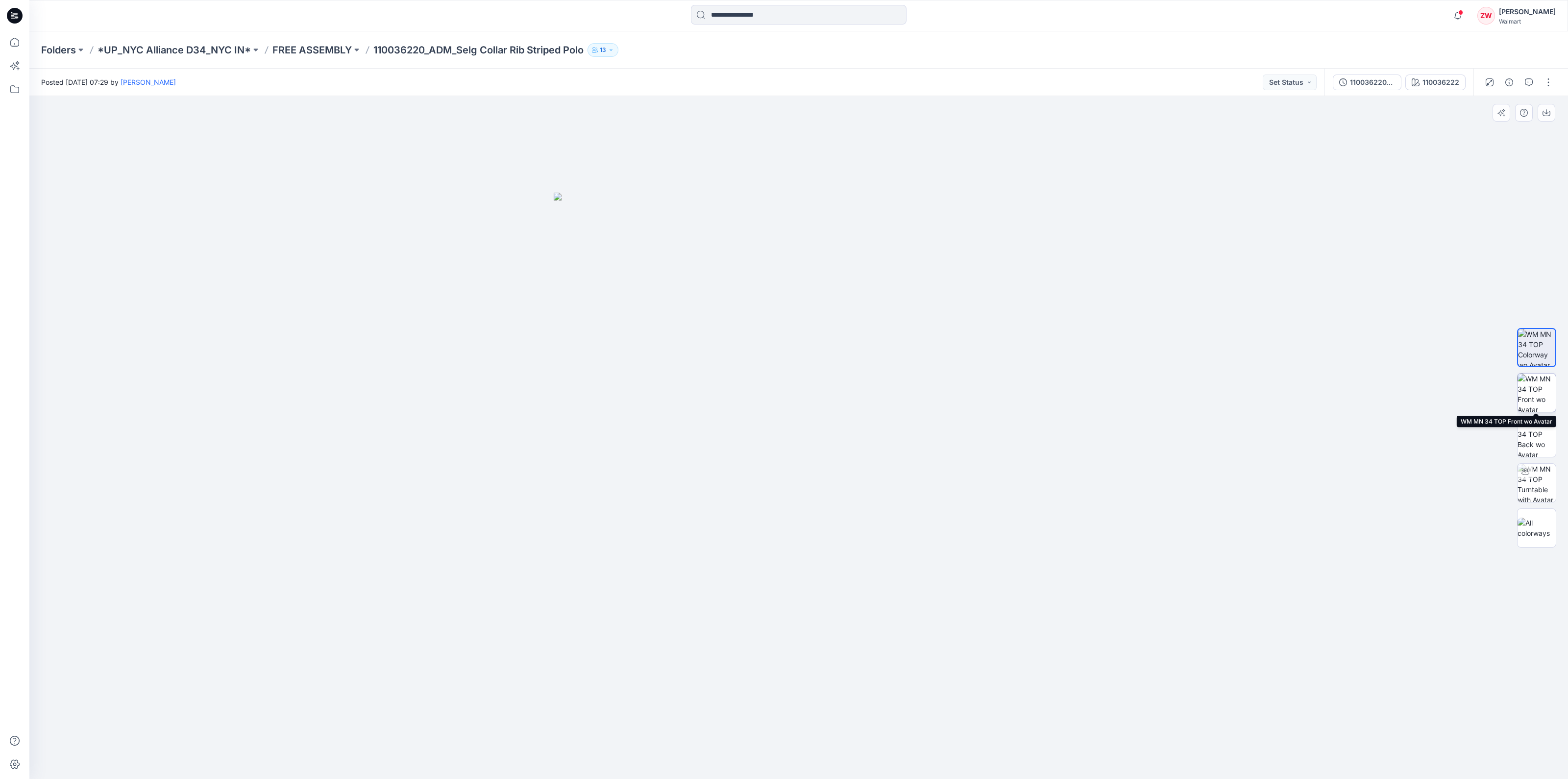
click at [1545, 389] on img at bounding box center [1536, 392] width 38 height 38
drag, startPoint x: 790, startPoint y: 302, endPoint x: 788, endPoint y: 393, distance: 91.0
click at [785, 393] on img at bounding box center [799, 486] width 490 height 587
click at [293, 52] on p "FREE ASSEMBLY" at bounding box center [312, 50] width 79 height 14
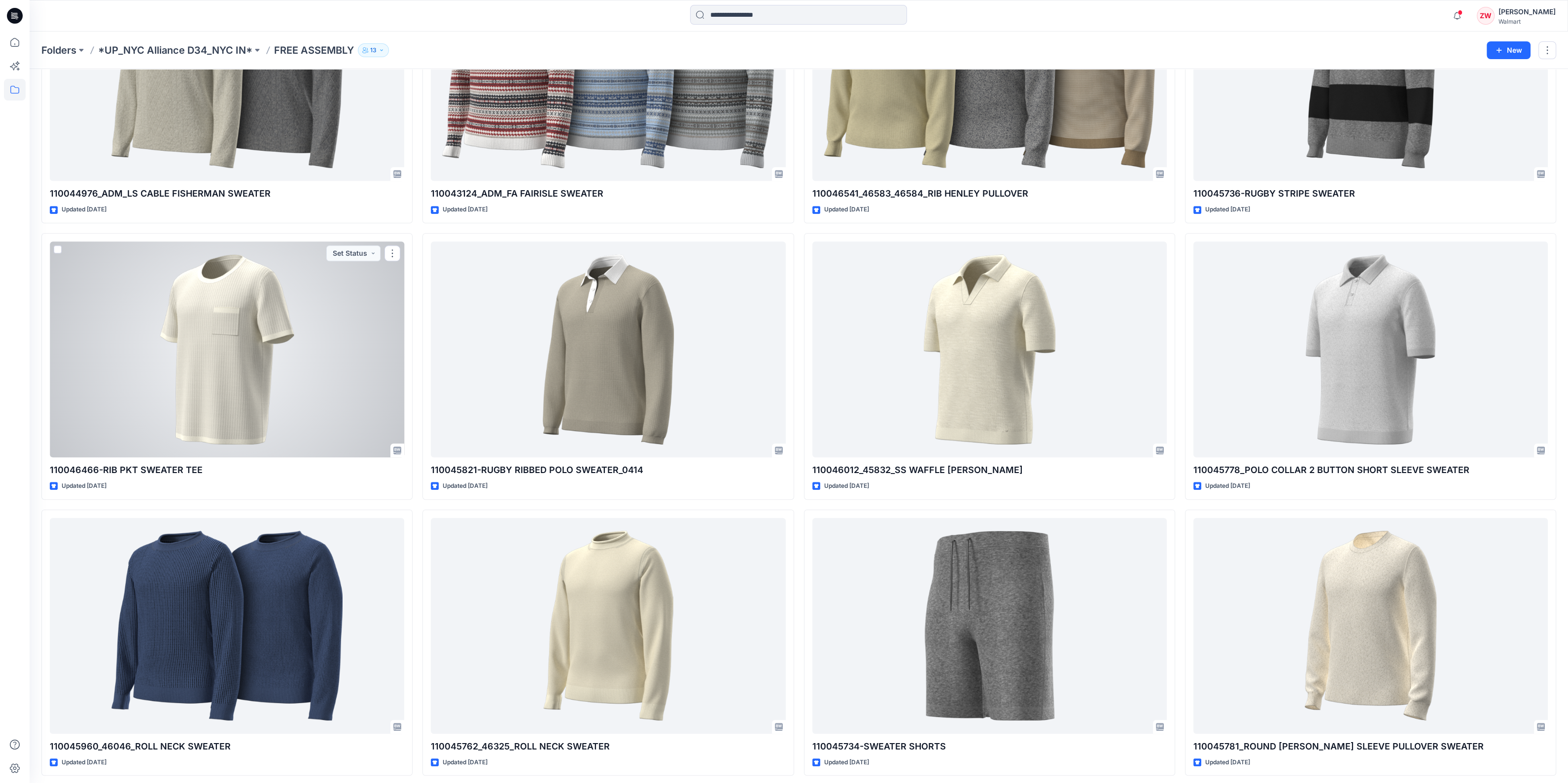
scroll to position [1655, 0]
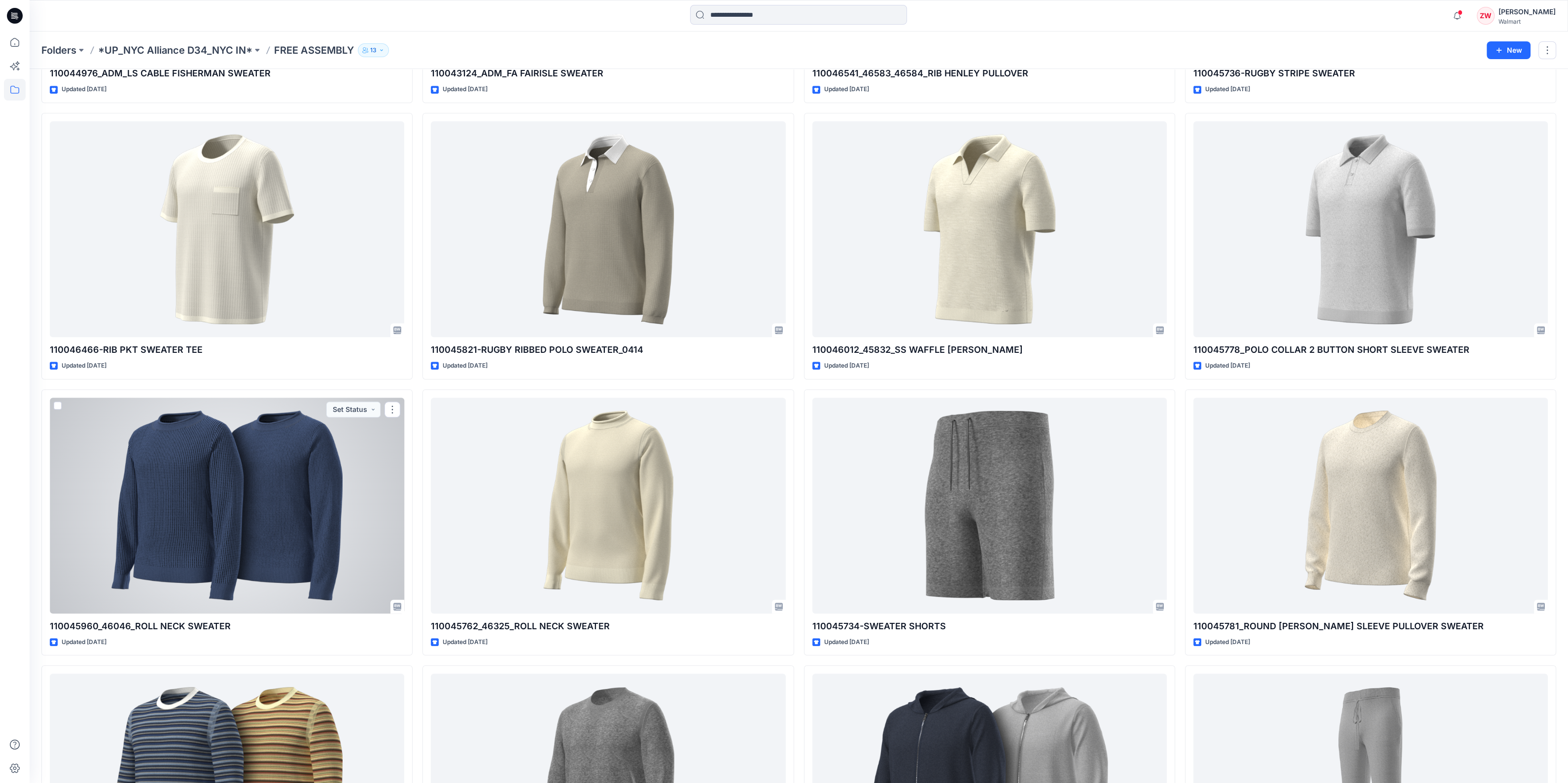
click at [201, 420] on div at bounding box center [227, 506] width 354 height 216
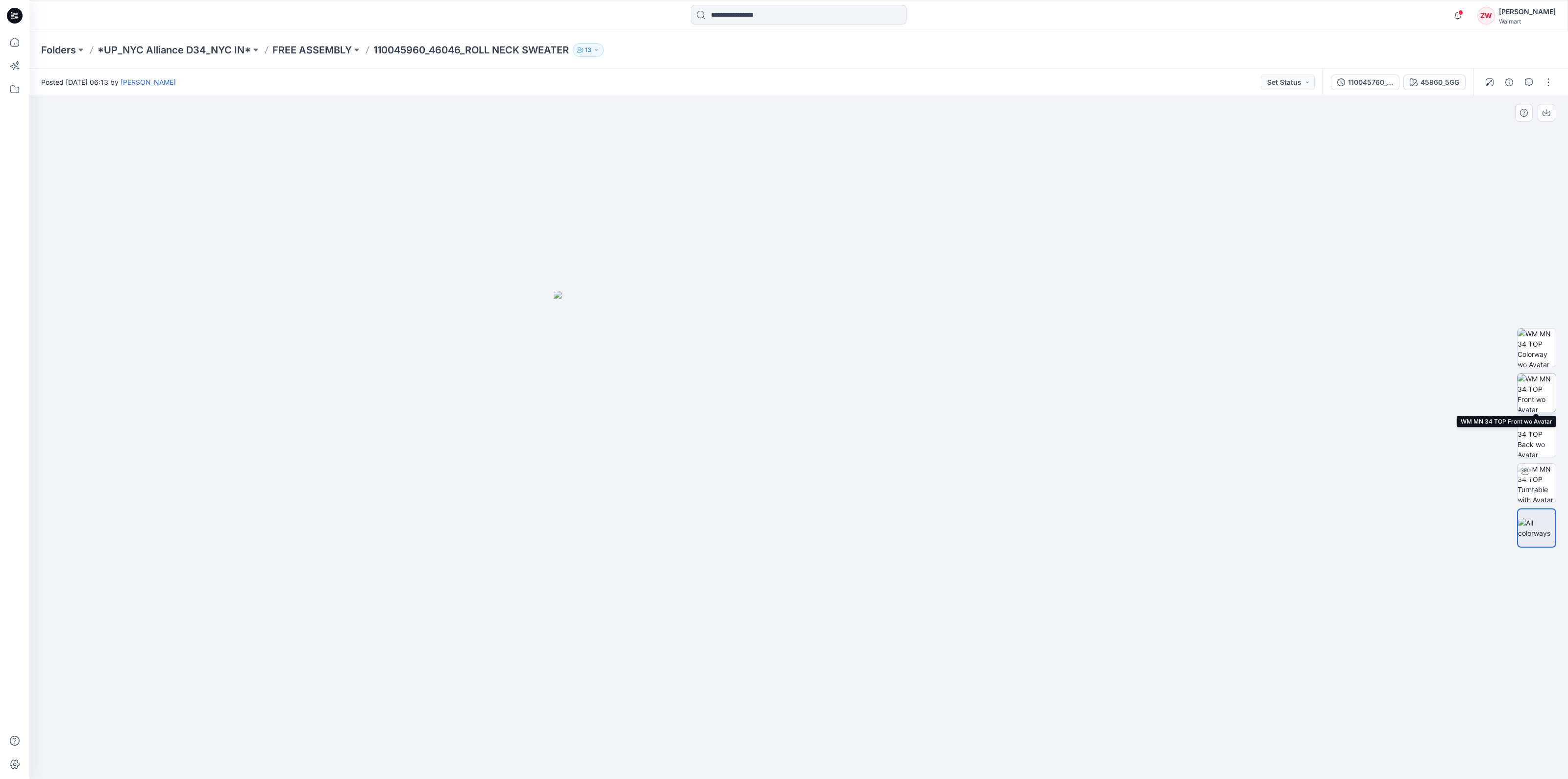
click at [1536, 387] on img at bounding box center [1536, 392] width 38 height 38
click at [1530, 431] on img at bounding box center [1536, 437] width 38 height 38
click at [335, 52] on p "FREE ASSEMBLY" at bounding box center [312, 50] width 79 height 14
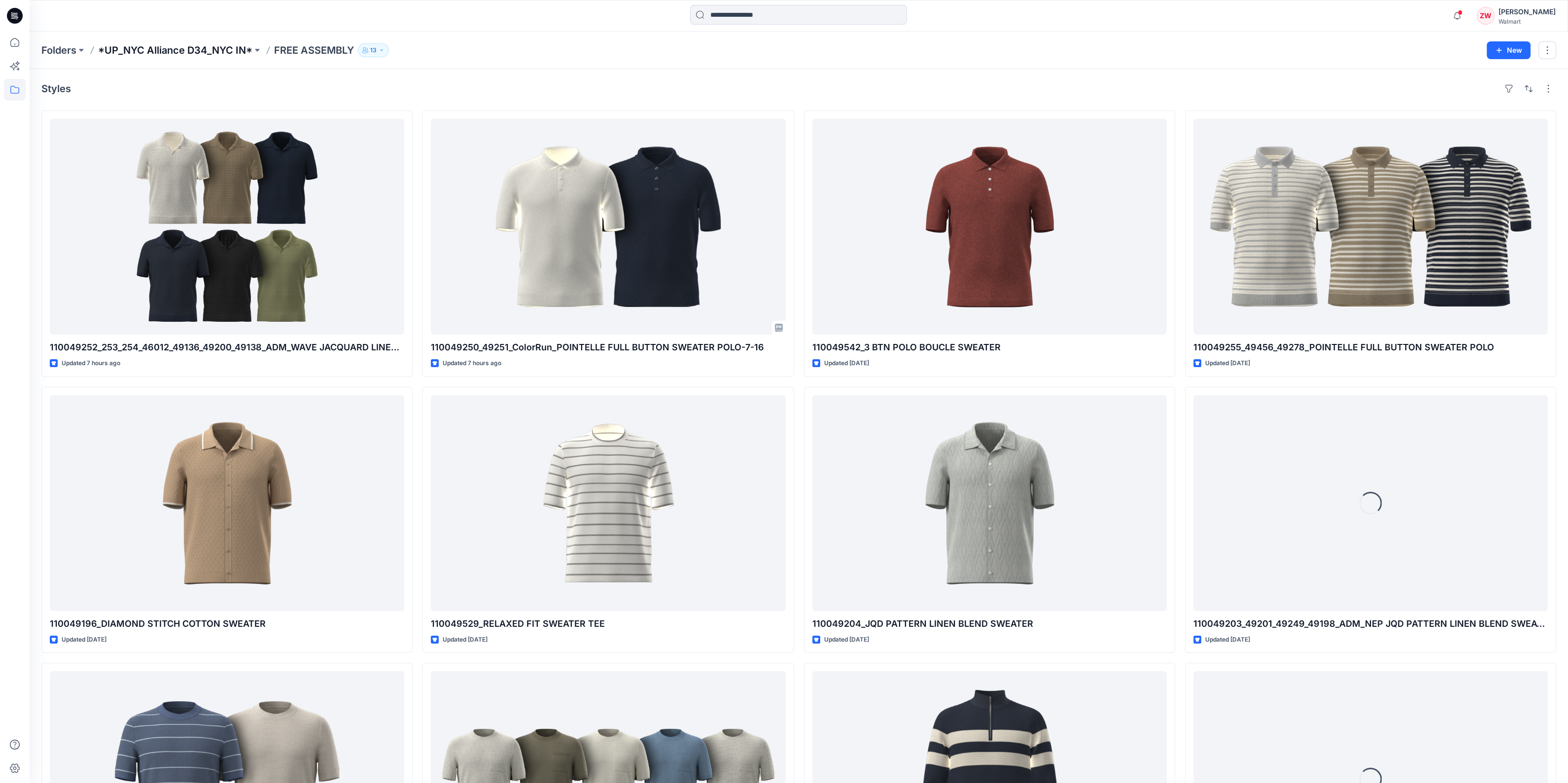
click at [129, 50] on p "*UP_NYC Alliance D34_NYC IN*" at bounding box center [175, 50] width 154 height 14
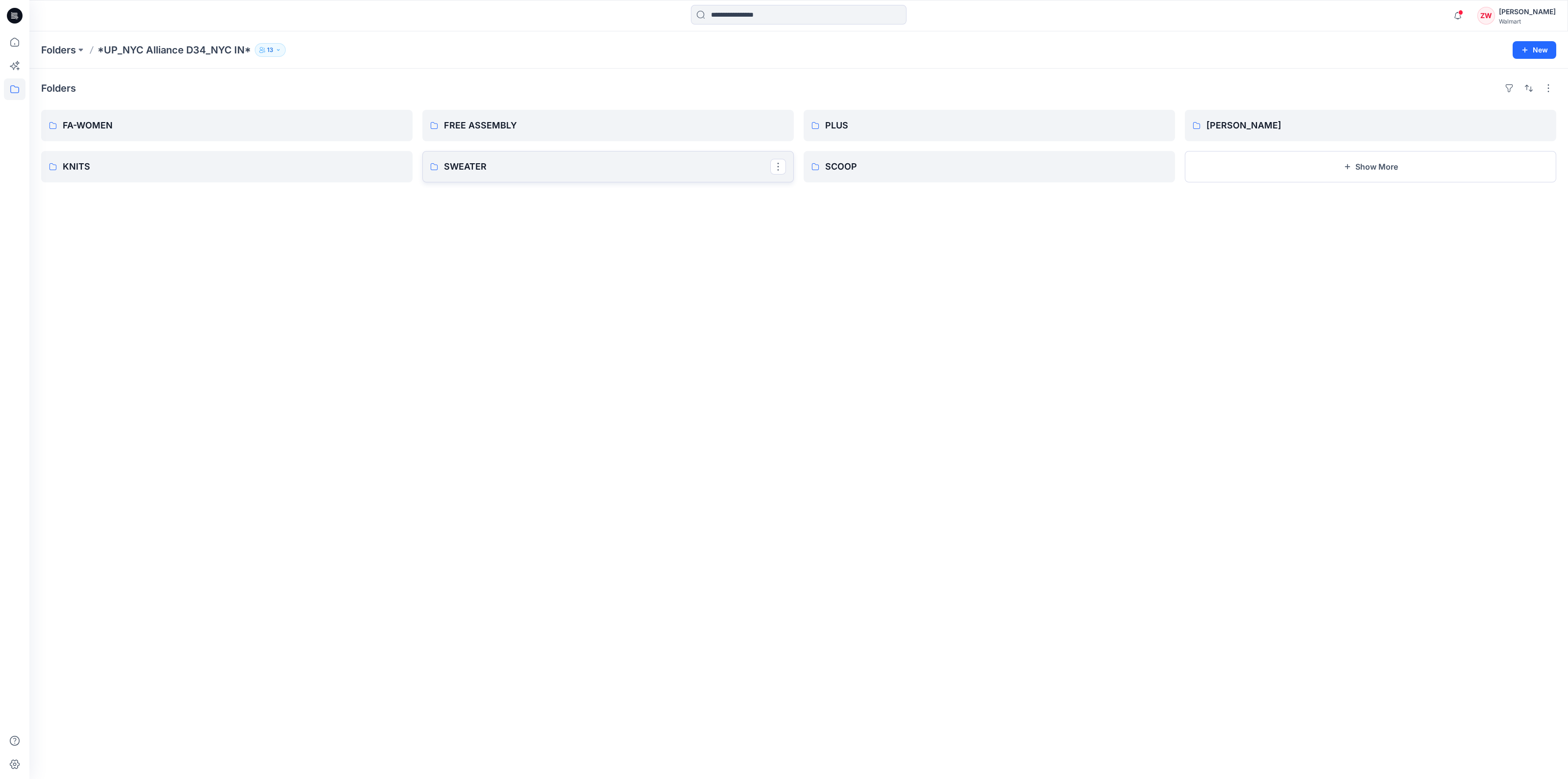
click at [460, 175] on link "SWEATER" at bounding box center [608, 167] width 371 height 32
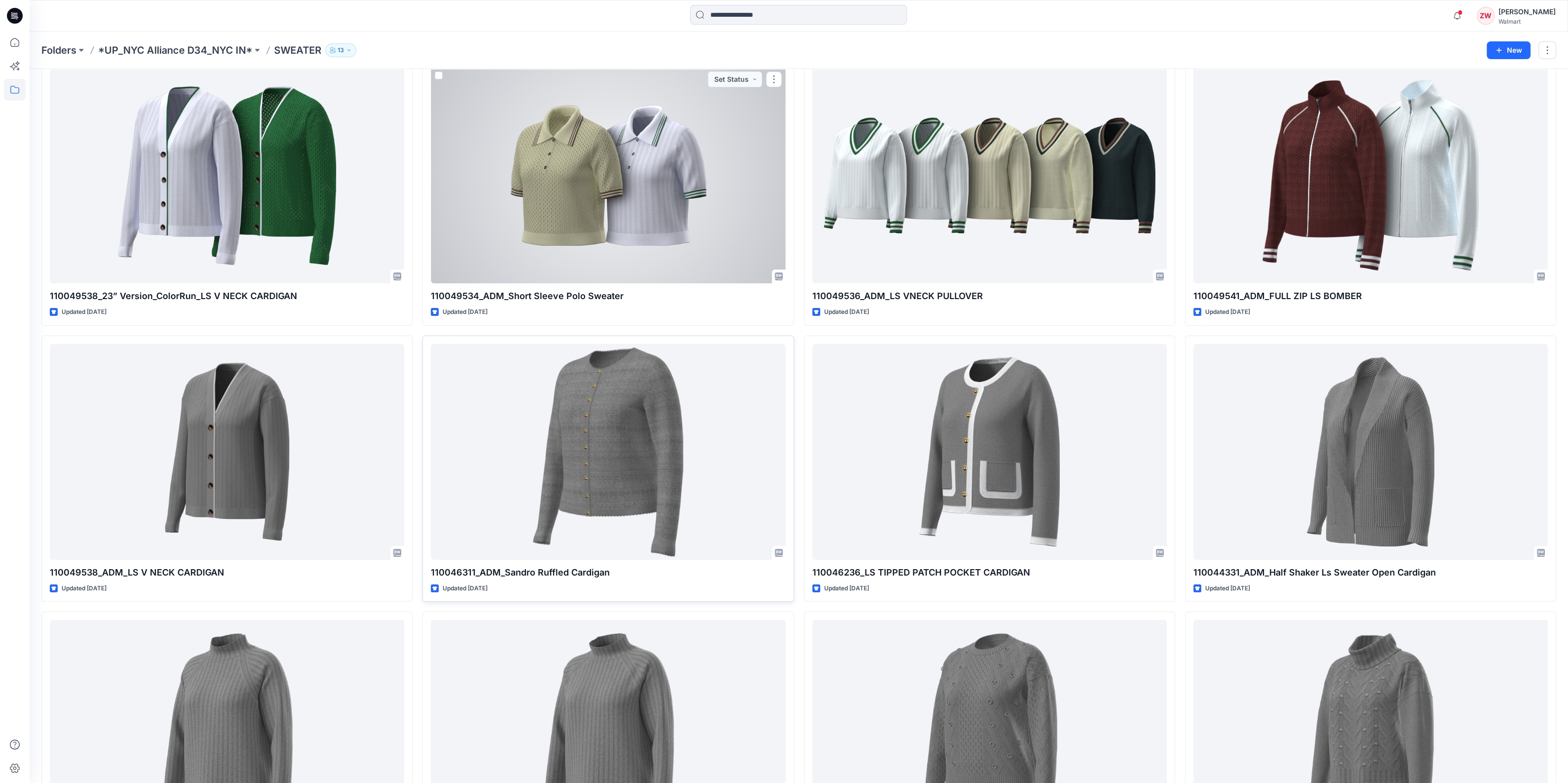
scroll to position [122, 0]
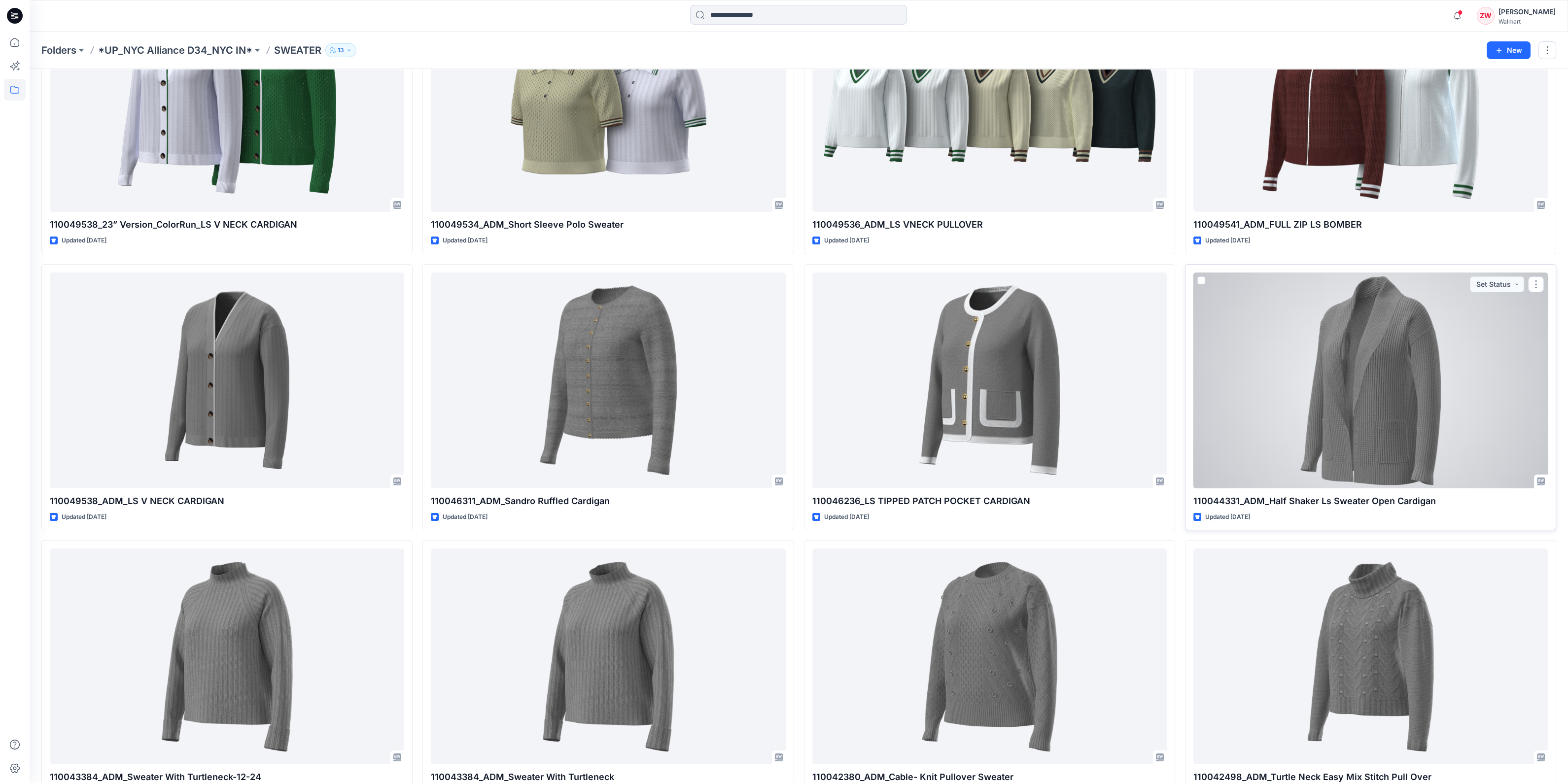
click at [1346, 363] on div at bounding box center [1370, 380] width 354 height 216
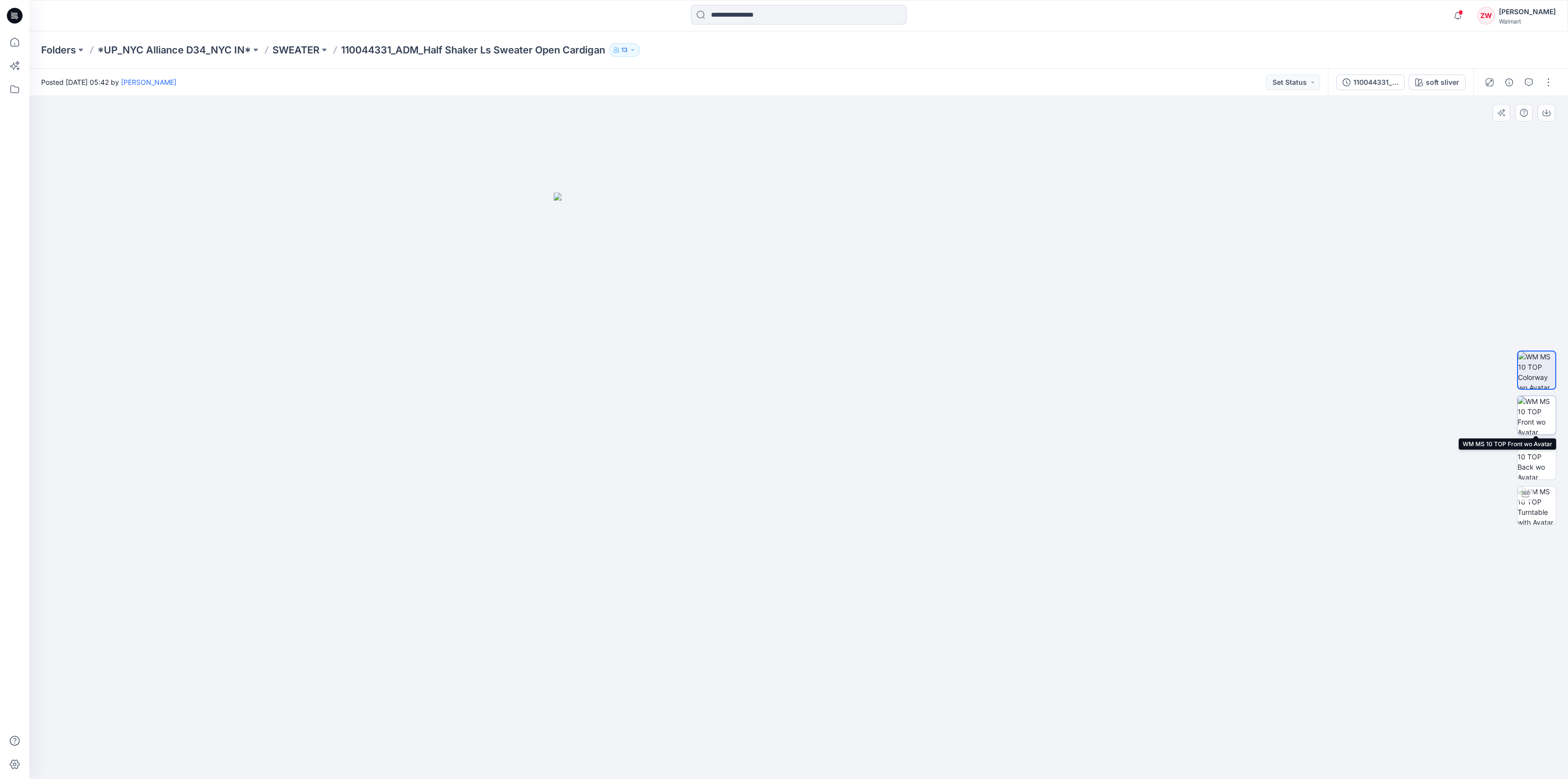
click at [1530, 409] on img at bounding box center [1536, 415] width 38 height 38
click at [202, 46] on p "*UP_NYC Alliance D34_NYC IN*" at bounding box center [174, 50] width 153 height 14
